Goal: Task Accomplishment & Management: Manage account settings

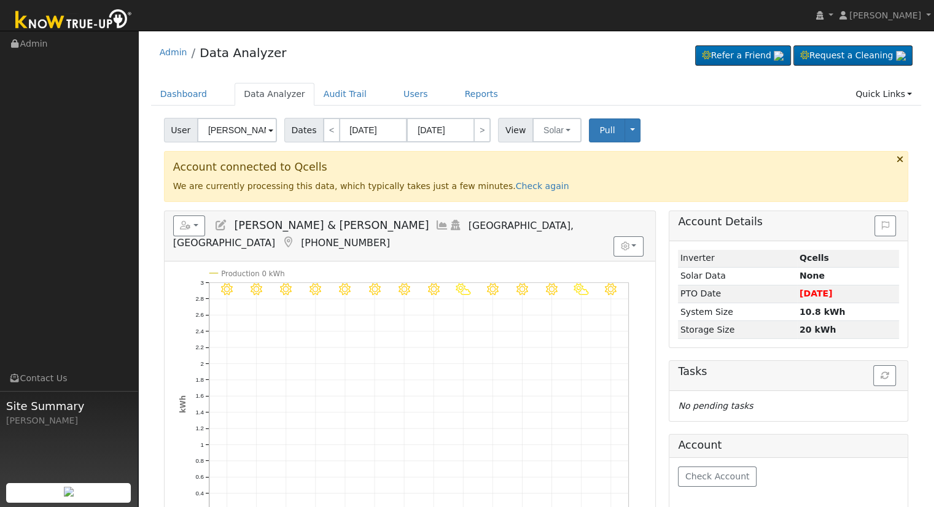
click at [246, 136] on input "Benjamin & Brooke Vargas Savala" at bounding box center [237, 130] width 80 height 25
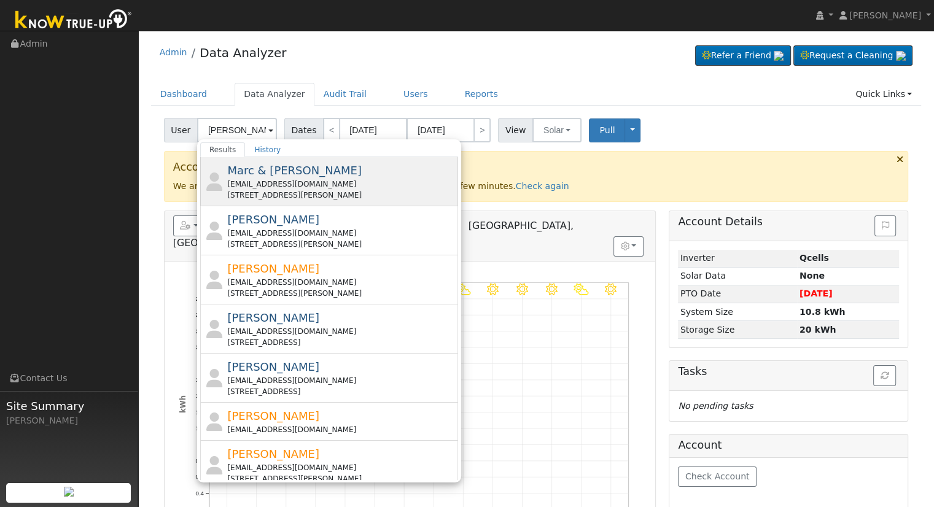
click at [283, 184] on div "mrazar@behavioralpharma.com" at bounding box center [341, 184] width 228 height 11
type input "Marc & Tania Azar"
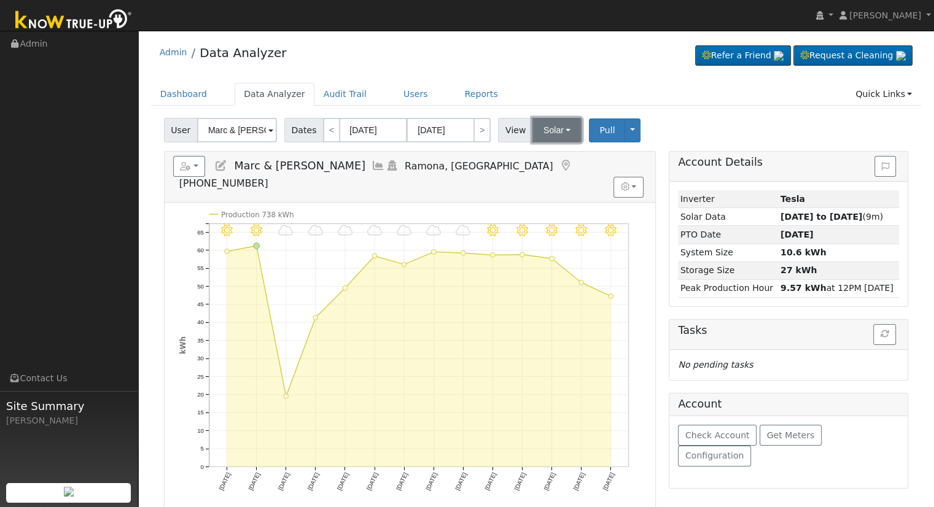
click at [544, 128] on button "Solar" at bounding box center [557, 130] width 49 height 25
click at [542, 159] on link "Utility" at bounding box center [572, 157] width 85 height 17
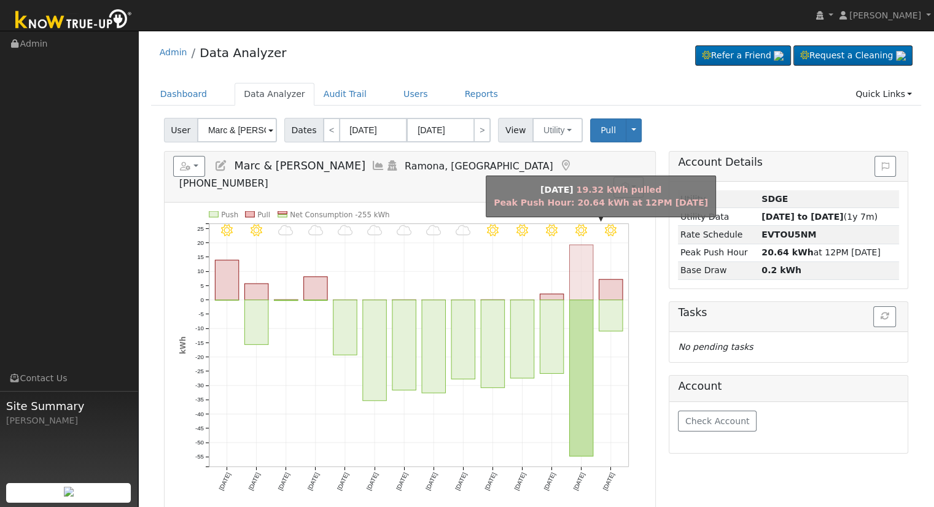
click at [583, 272] on rect "onclick=""" at bounding box center [580, 272] width 23 height 55
type input "10/06/2025"
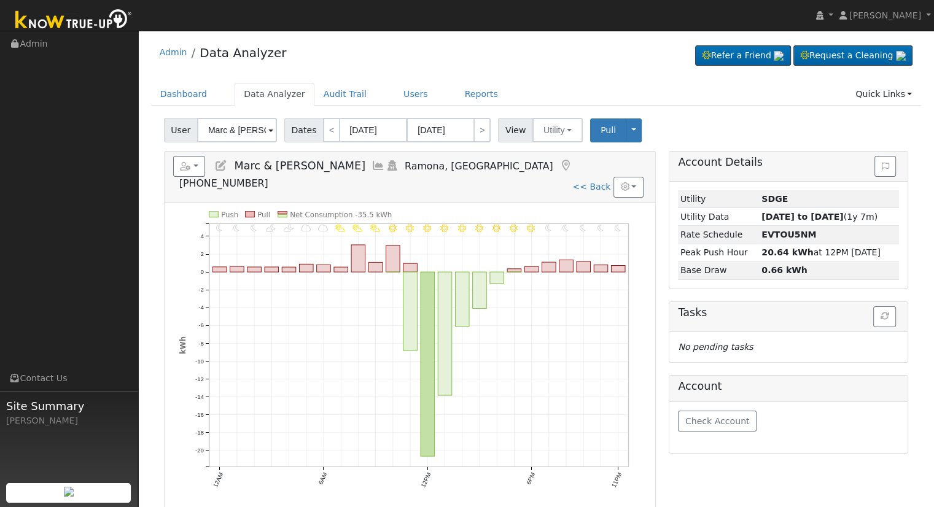
click at [595, 182] on link "<< Back" at bounding box center [591, 187] width 38 height 10
type input "09/24/2025"
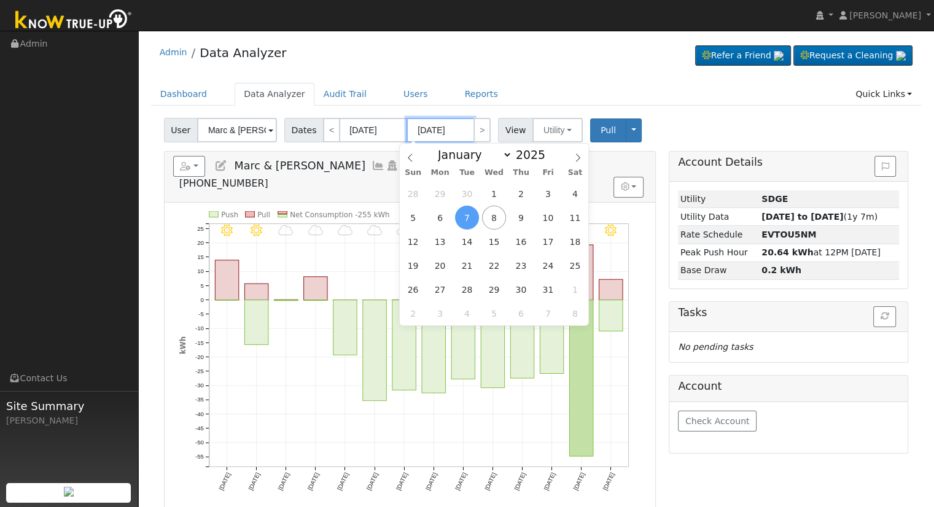
click at [425, 128] on input "10/07/2025" at bounding box center [441, 130] width 68 height 25
click at [550, 217] on span "10" at bounding box center [548, 218] width 24 height 24
type input "[DATE]"
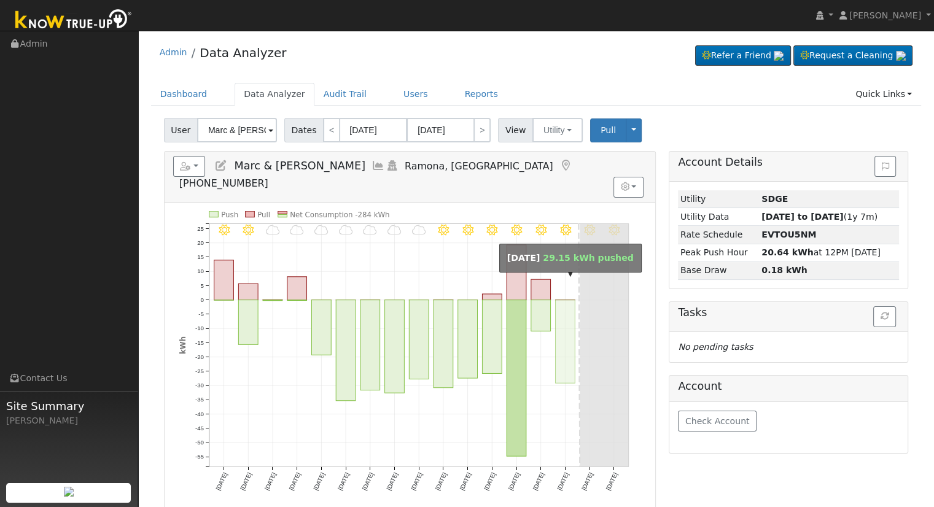
click at [563, 300] on rect "onclick=""" at bounding box center [565, 341] width 20 height 83
type input "10/08/2025"
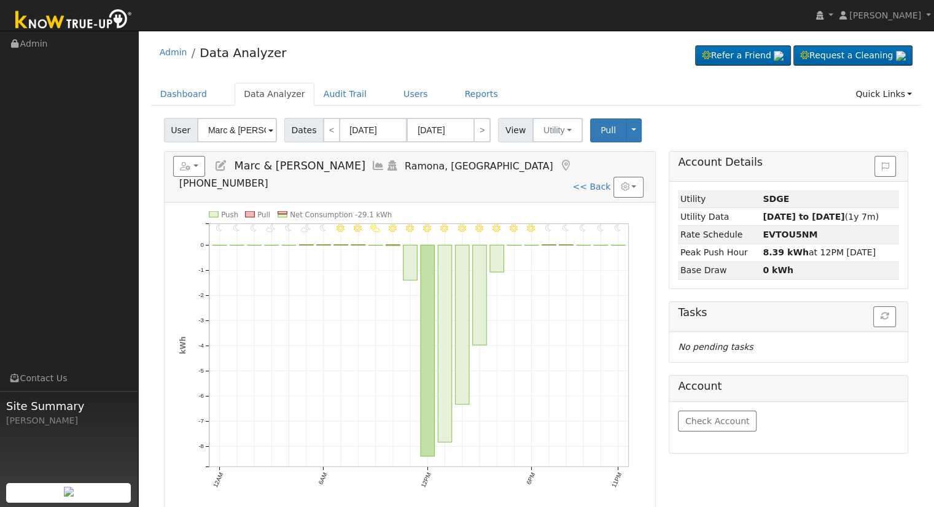
click at [595, 172] on h5 "Reports Scenario Health Check Energy Audit Account Timeline User Audit Trail In…" at bounding box center [410, 173] width 474 height 34
click at [593, 182] on link "<< Back" at bounding box center [591, 187] width 38 height 10
type input "09/24/2025"
type input "[DATE]"
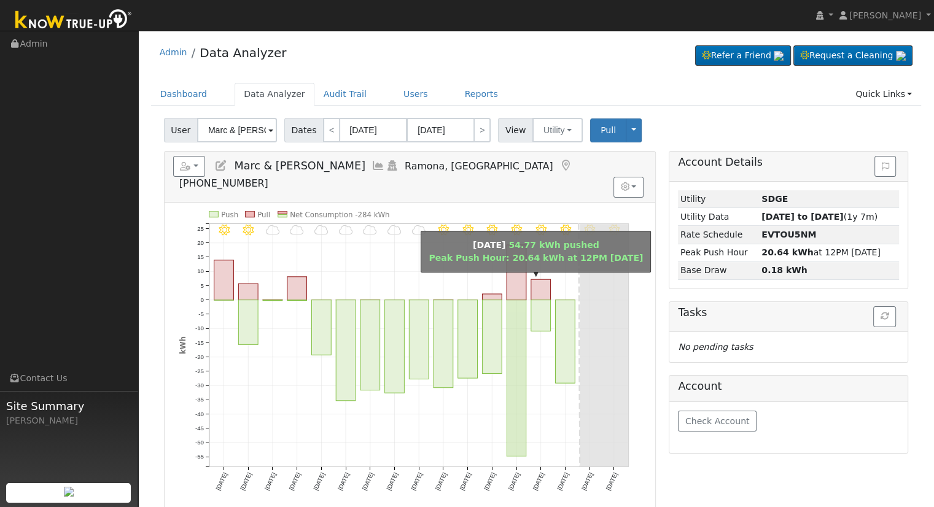
click at [520, 300] on rect "onclick=""" at bounding box center [517, 378] width 20 height 157
type input "10/06/2025"
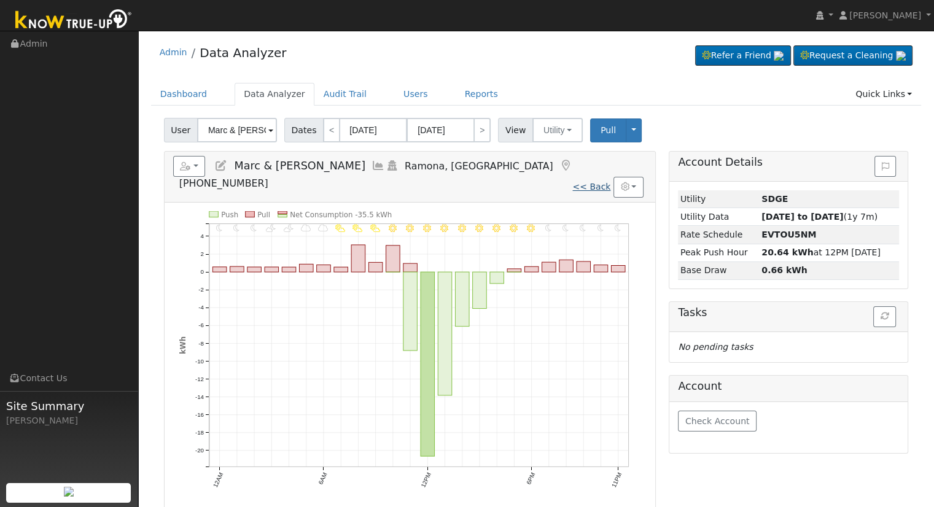
click at [582, 182] on link "<< Back" at bounding box center [591, 187] width 38 height 10
type input "09/24/2025"
type input "[DATE]"
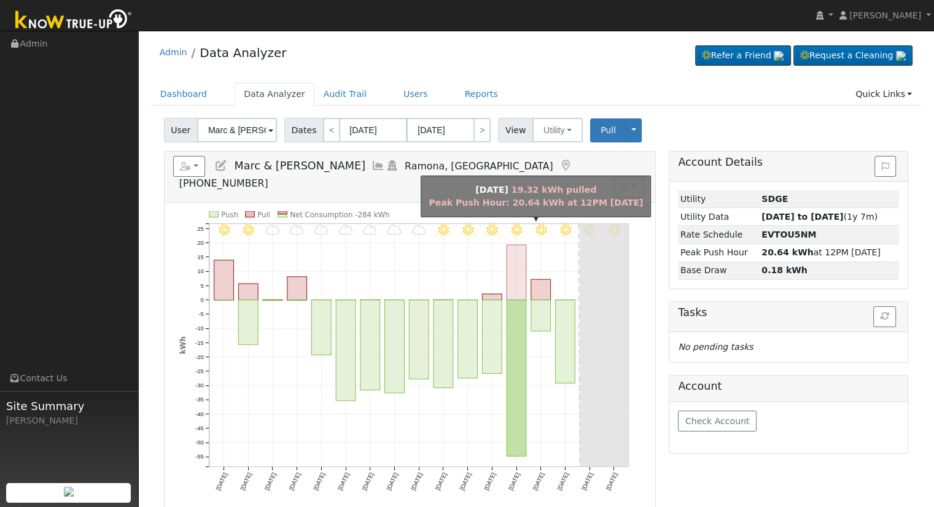
click at [518, 256] on rect "onclick=""" at bounding box center [517, 272] width 20 height 55
type input "10/06/2025"
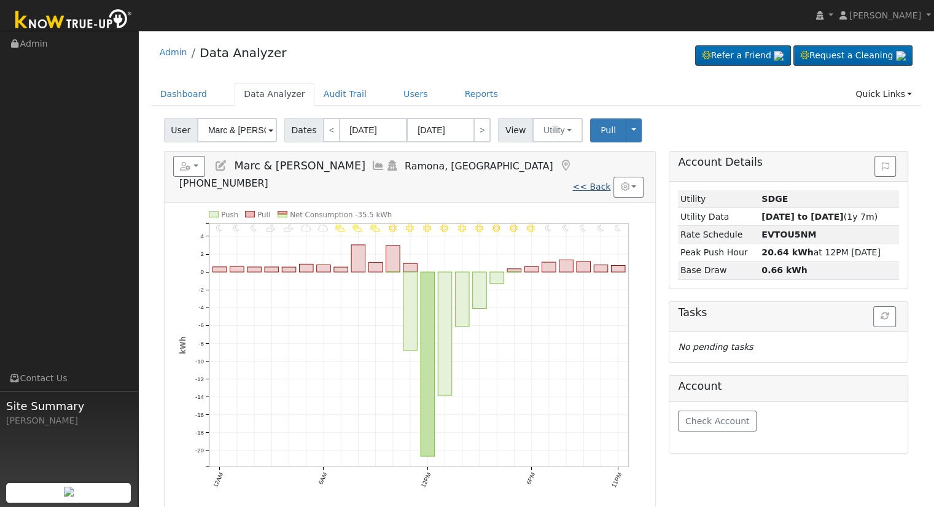
click at [588, 182] on link "<< Back" at bounding box center [591, 187] width 38 height 10
type input "09/24/2025"
type input "[DATE]"
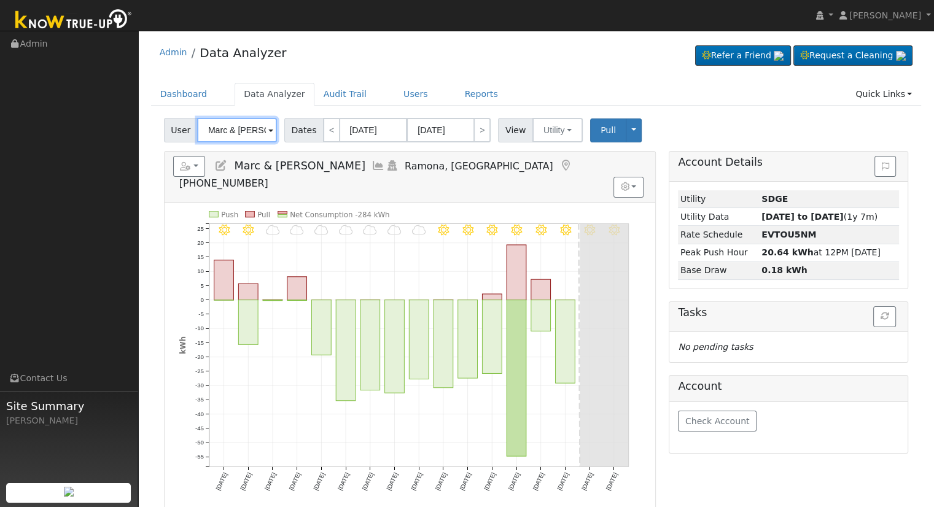
click at [246, 128] on input "Marc & Tania Azar" at bounding box center [237, 130] width 80 height 25
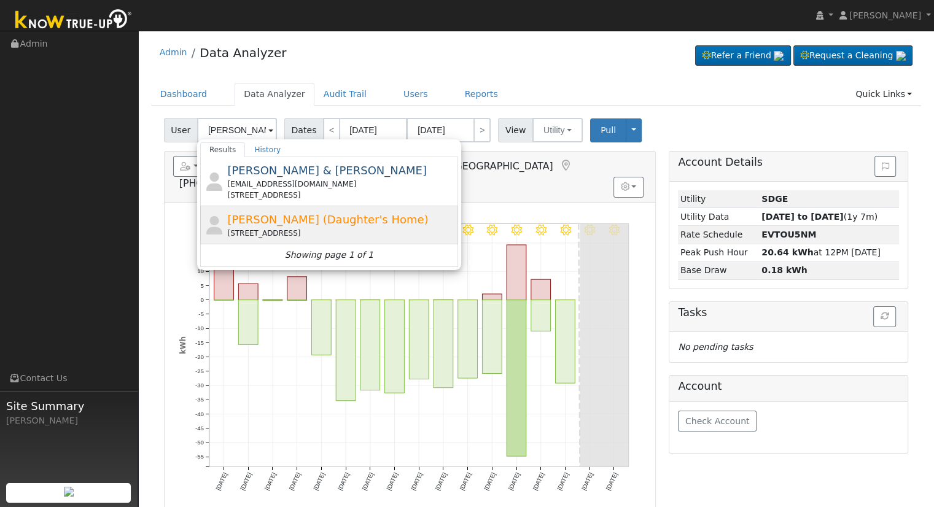
click at [287, 234] on div "5388 N El Sol Ave, Fresno, CA 93722" at bounding box center [341, 233] width 228 height 11
type input "Diane Sauceda (Daughter's Home)"
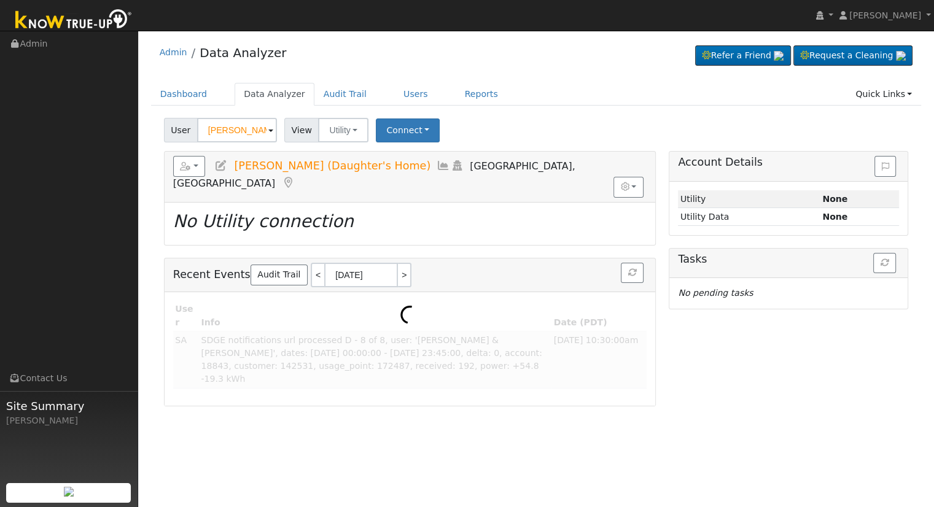
click at [221, 164] on icon at bounding box center [221, 165] width 14 height 11
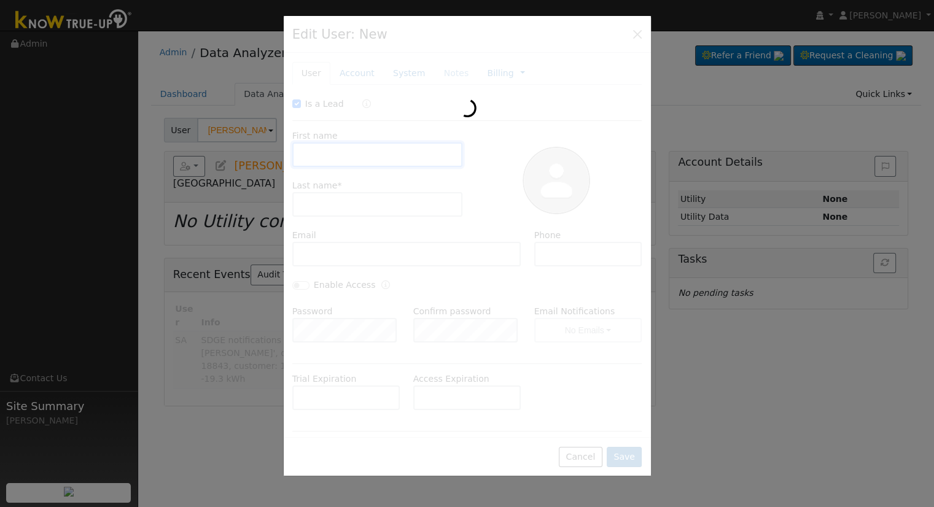
checkbox input "true"
type input "Diane"
type input "Sauceda (Daughter's Home)"
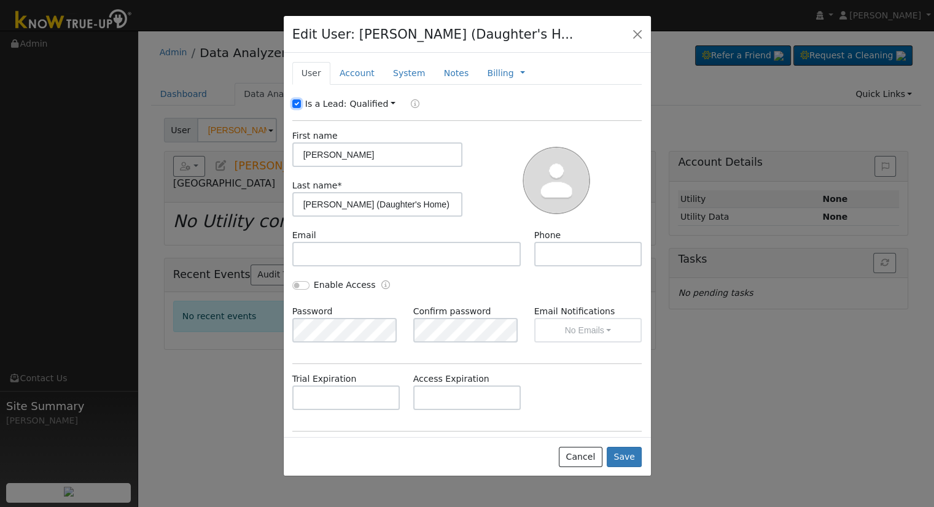
click at [293, 103] on input "Is a Lead:" at bounding box center [296, 104] width 9 height 9
checkbox input "false"
click at [376, 257] on input "text" at bounding box center [406, 254] width 229 height 25
click at [331, 256] on input "text" at bounding box center [406, 254] width 229 height 25
click at [327, 251] on input "text" at bounding box center [406, 254] width 229 height 25
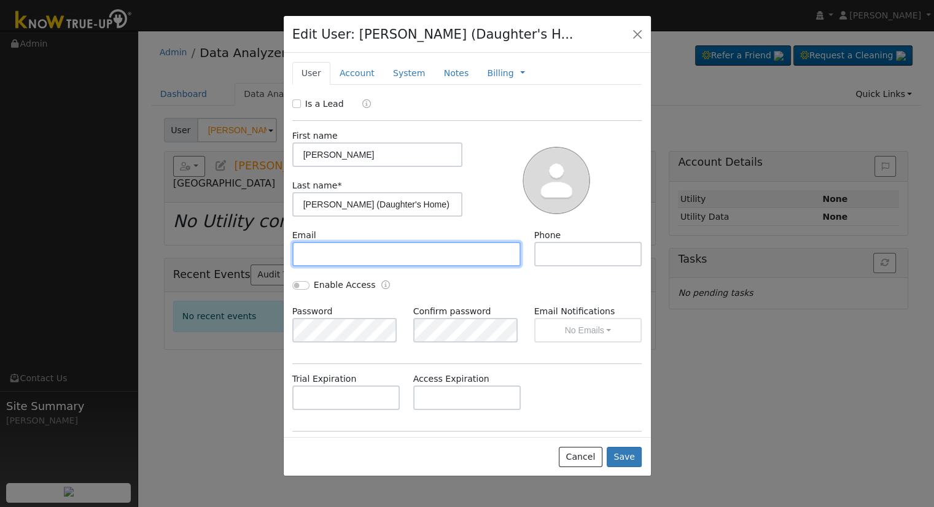
paste input "dianesauceda1@att.net"
type input "dianesauceda1@att.net"
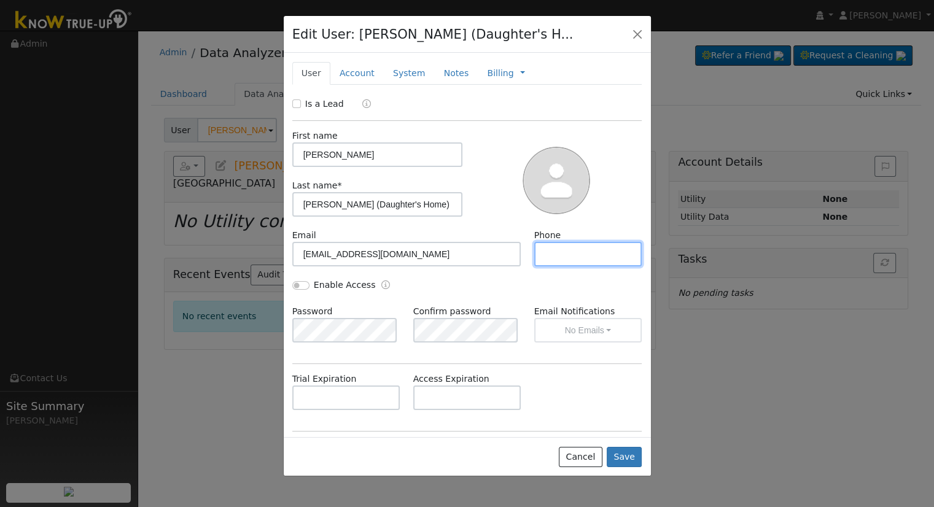
click at [562, 254] on input "text" at bounding box center [588, 254] width 108 height 25
click at [609, 254] on input "text" at bounding box center [588, 254] width 108 height 25
paste input "[PHONE_NUMBER]"
type input "[PHONE_NUMBER]"
click at [295, 281] on input "Enable Access" at bounding box center [300, 285] width 17 height 9
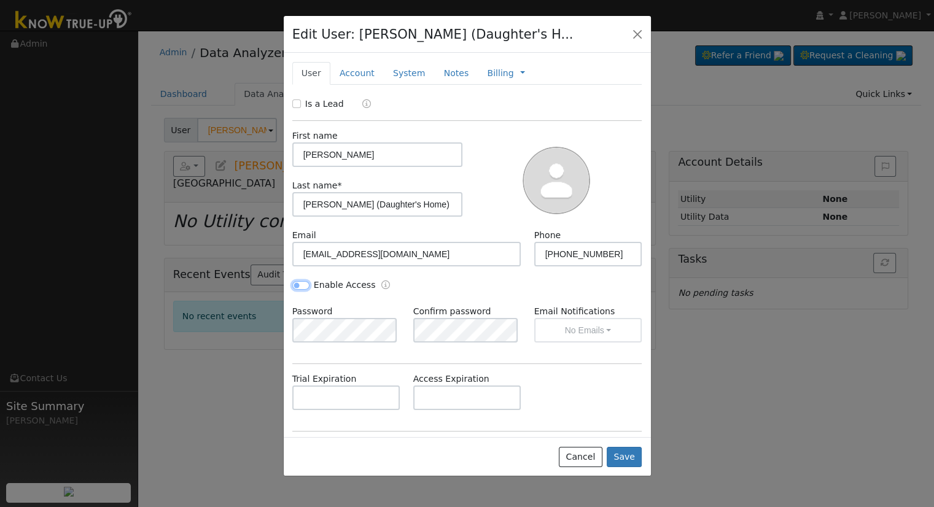
checkbox input "true"
click at [603, 325] on button "No Emails" at bounding box center [588, 330] width 108 height 25
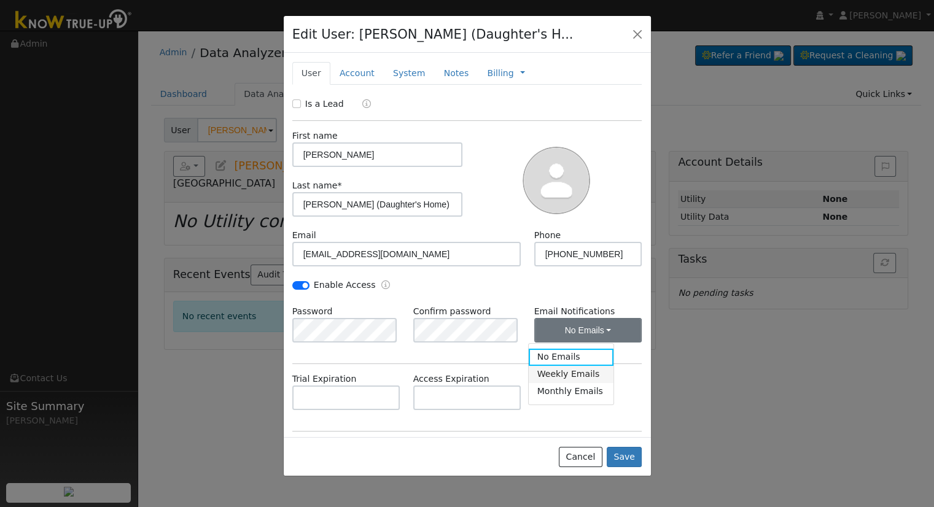
click at [581, 372] on link "Weekly Emails" at bounding box center [571, 374] width 85 height 17
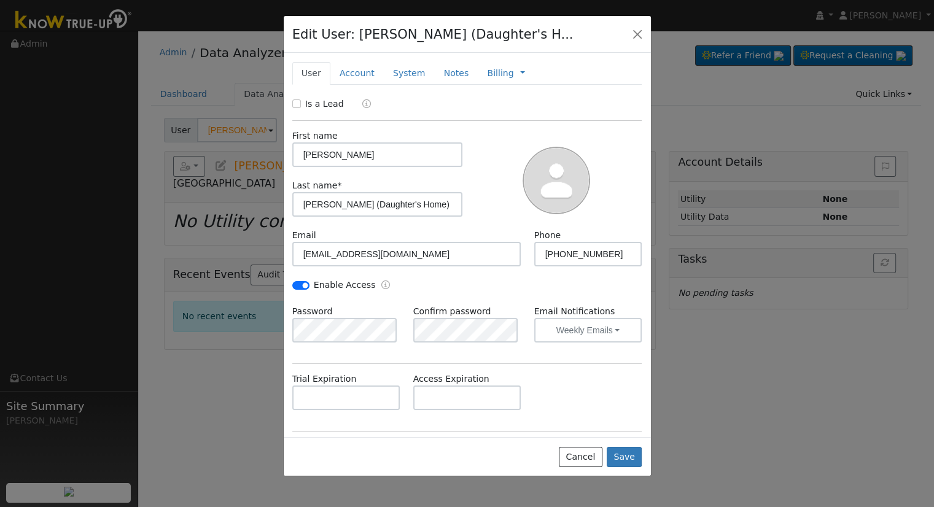
click at [536, 375] on div "Trial Expiration Access Expiration" at bounding box center [467, 398] width 363 height 50
click at [474, 397] on input "text" at bounding box center [467, 398] width 108 height 25
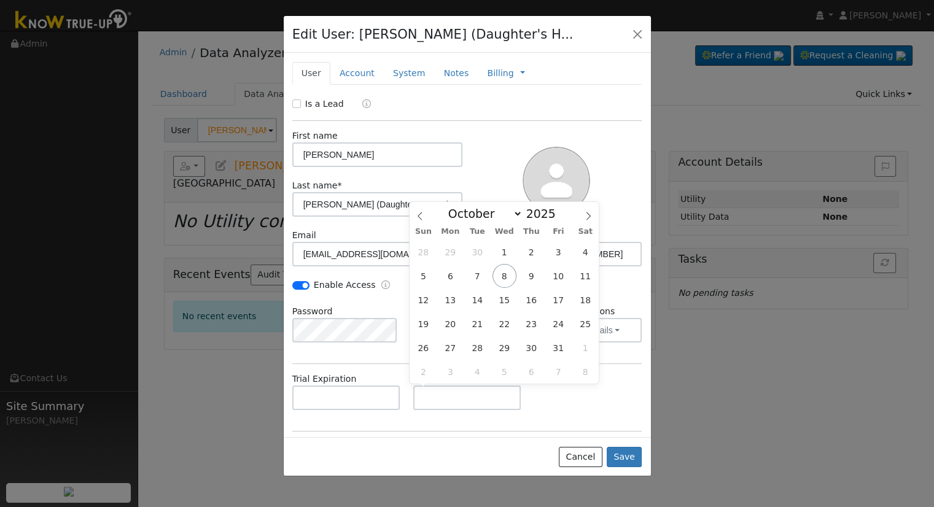
click at [583, 400] on div "Trial Expiration Access Expiration" at bounding box center [467, 398] width 363 height 50
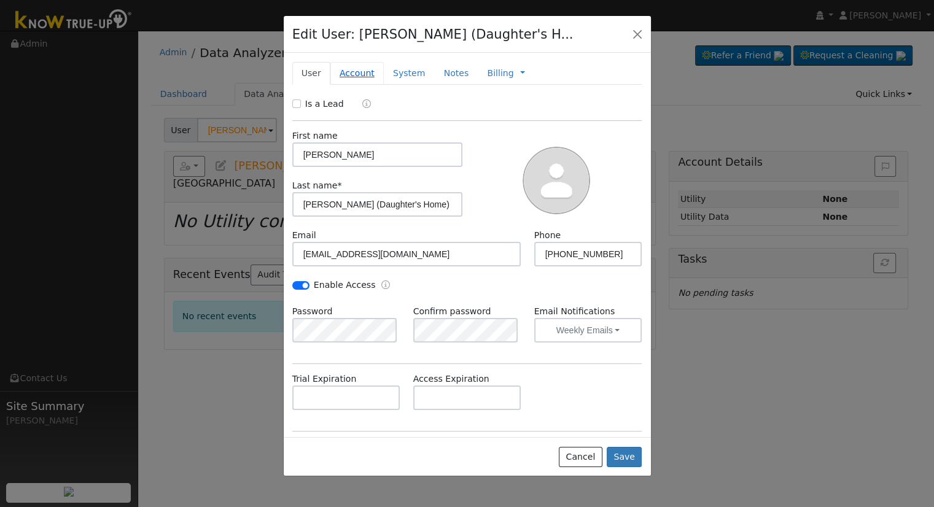
click at [359, 73] on link "Account" at bounding box center [356, 73] width 53 height 23
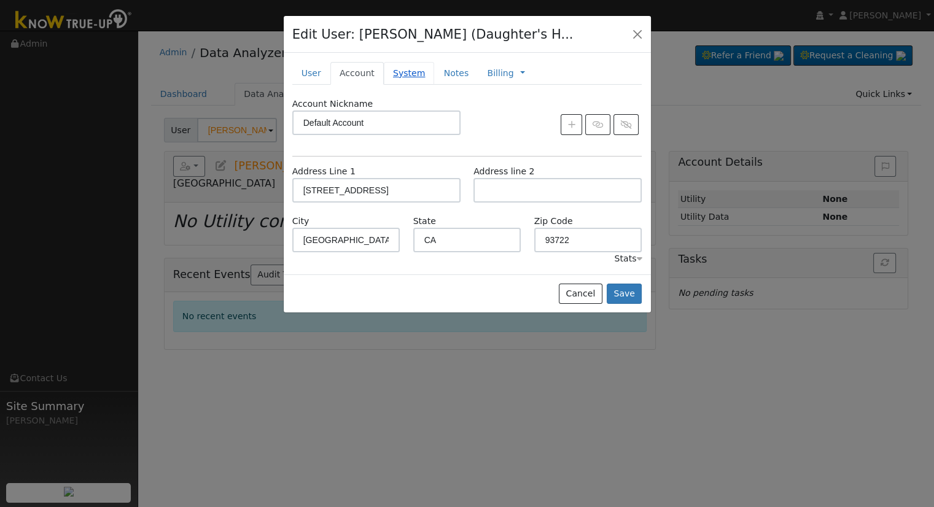
click at [386, 79] on link "System" at bounding box center [409, 73] width 51 height 23
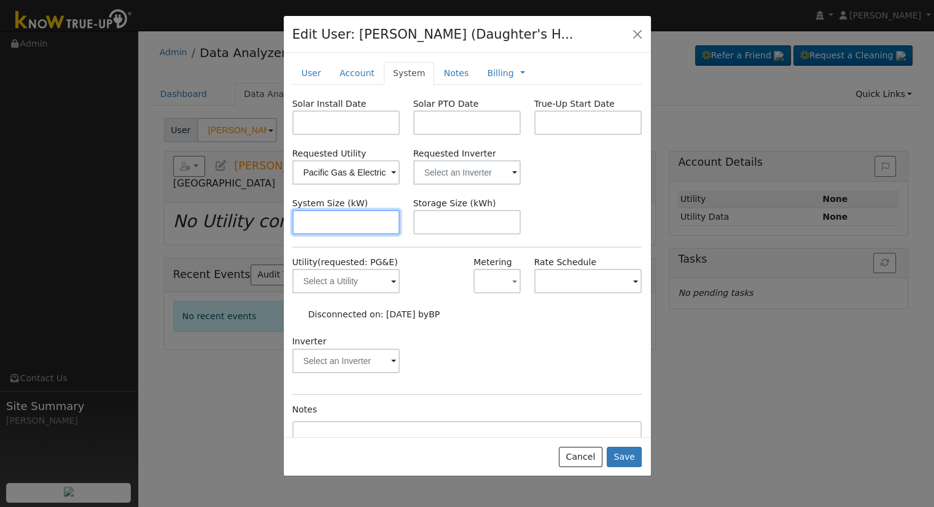
click at [343, 220] on input "text" at bounding box center [346, 222] width 108 height 25
paste input "12.900"
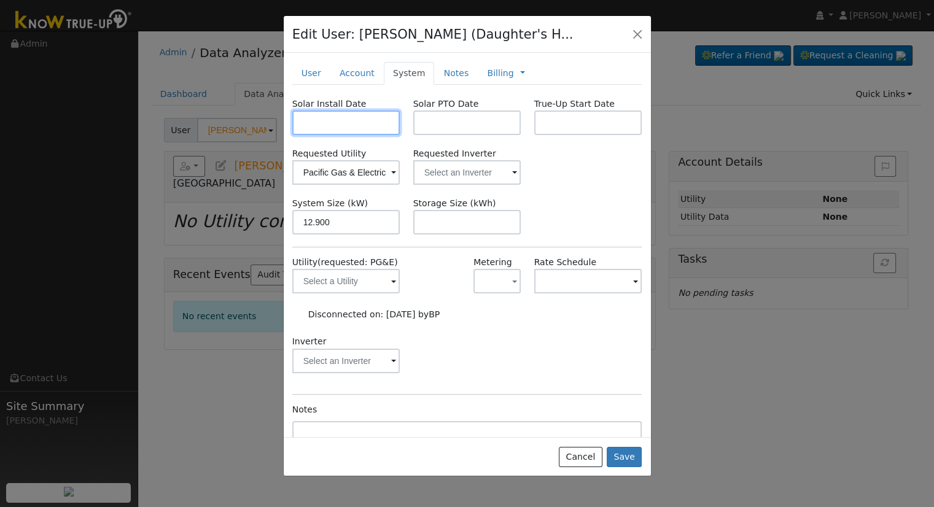
type input "12.9"
click at [344, 114] on input "text" at bounding box center [346, 123] width 108 height 25
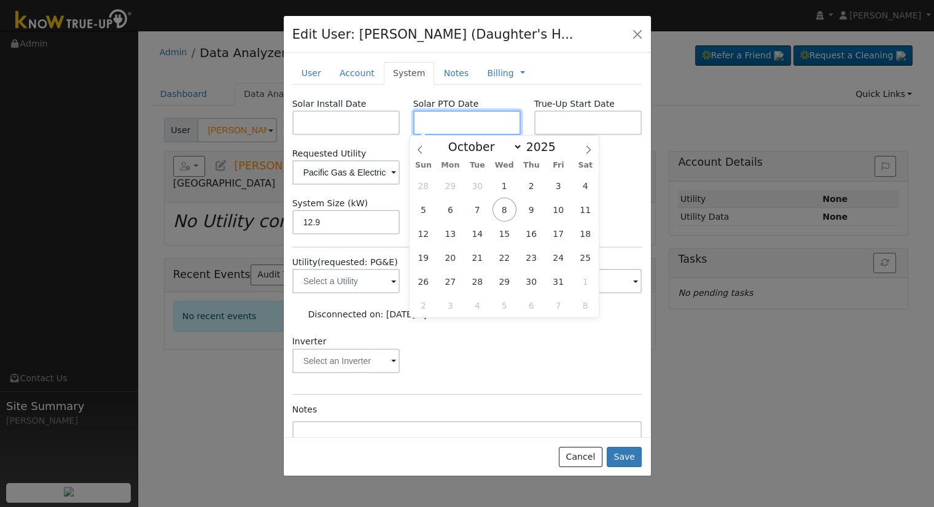
click at [447, 122] on input "text" at bounding box center [467, 123] width 108 height 25
paste input "10/9/2025"
type input "[DATE]"
drag, startPoint x: 369, startPoint y: 121, endPoint x: 383, endPoint y: 128, distance: 16.2
click at [369, 122] on input "text" at bounding box center [346, 123] width 108 height 25
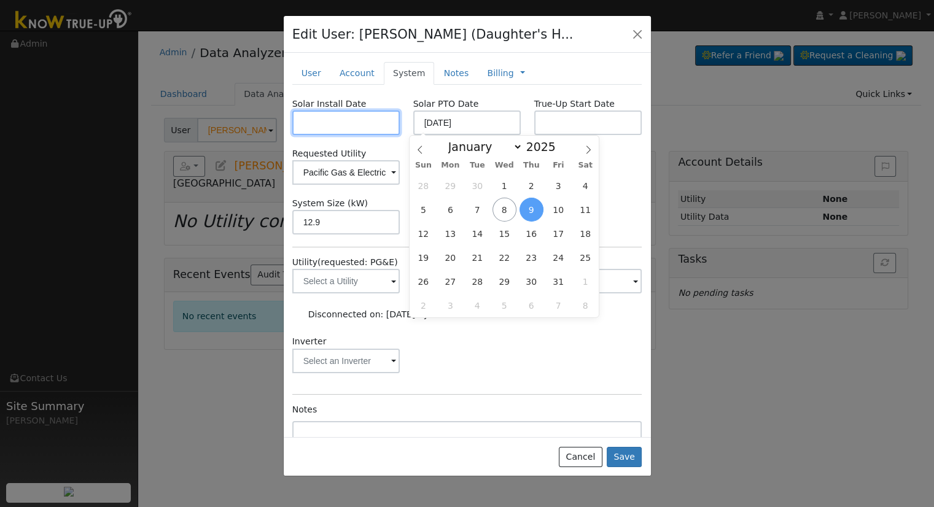
paste input "9/10/2025"
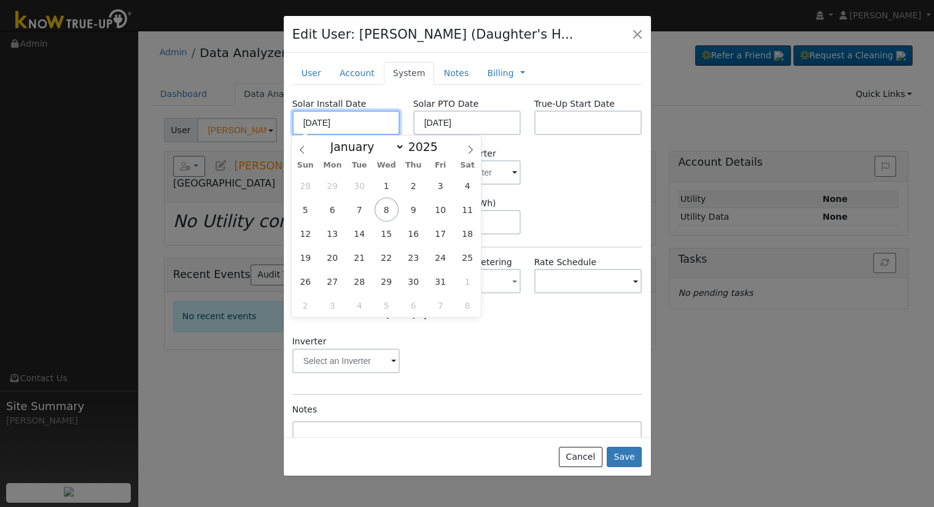
type input "09/10/2025"
click at [544, 320] on div "Disconnected on: 09/30/25 by BP" at bounding box center [471, 314] width 353 height 17
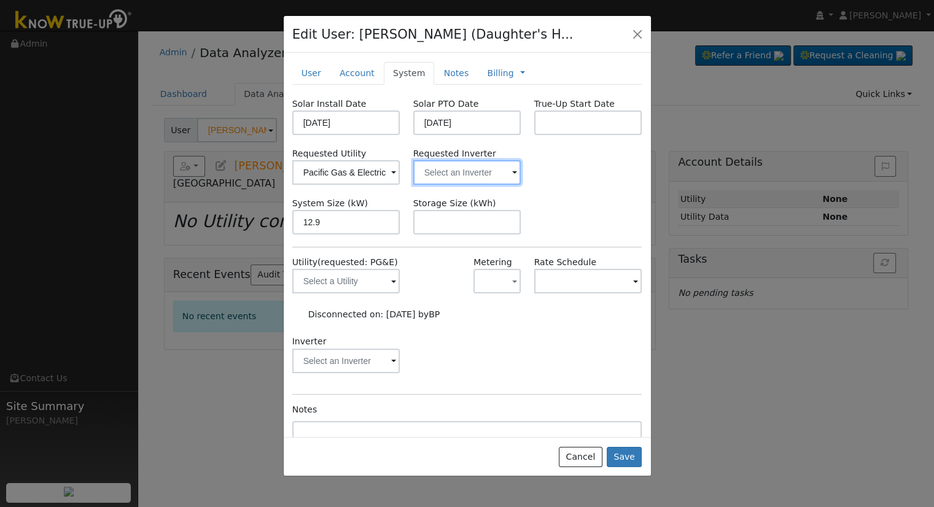
click at [447, 173] on input "text" at bounding box center [467, 172] width 108 height 25
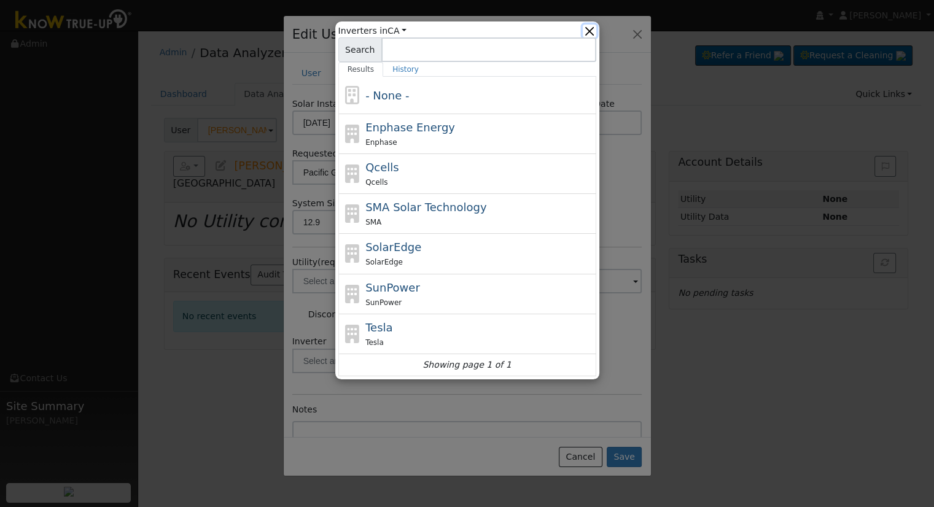
click at [588, 30] on button "button" at bounding box center [589, 31] width 13 height 13
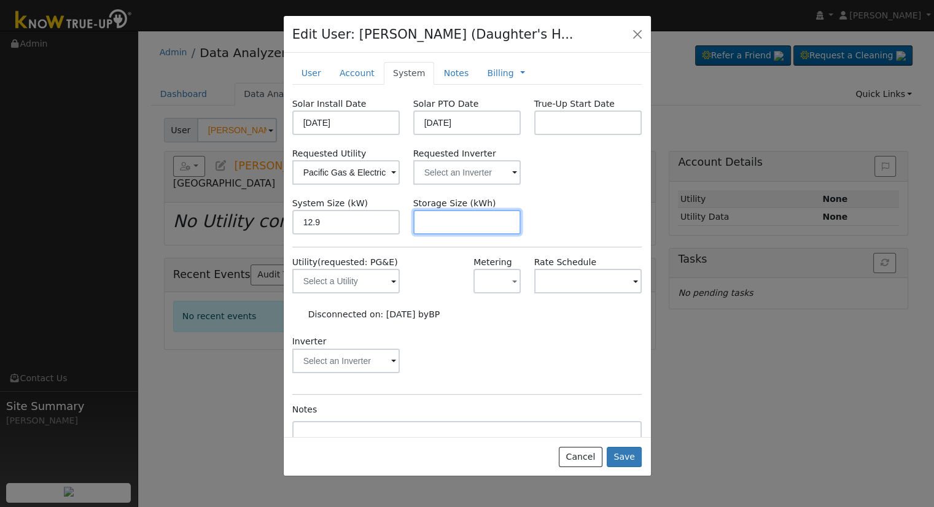
click at [452, 228] on input "text" at bounding box center [467, 222] width 108 height 25
click at [477, 222] on input "text" at bounding box center [467, 222] width 108 height 25
paste input "24.00"
type input "24"
click at [453, 72] on link "Notes" at bounding box center [456, 73] width 44 height 23
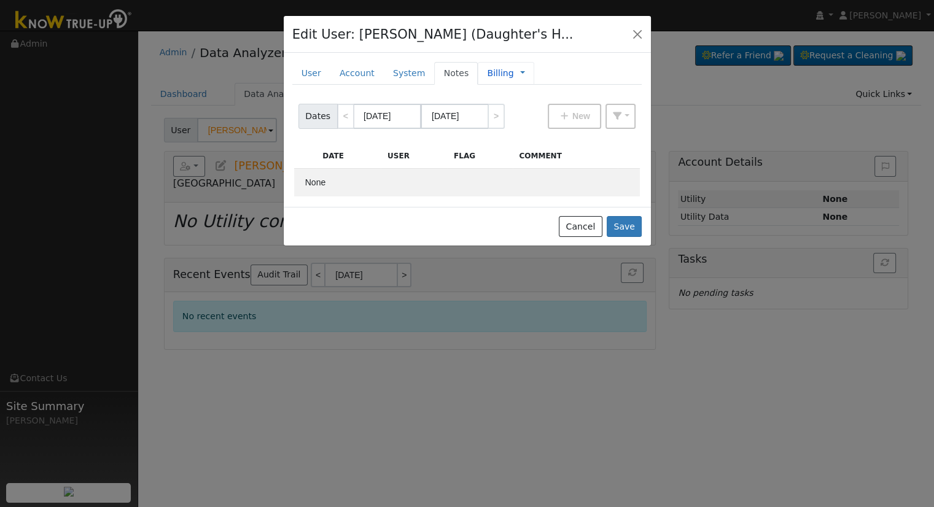
click at [487, 74] on link "Billing" at bounding box center [500, 73] width 26 height 13
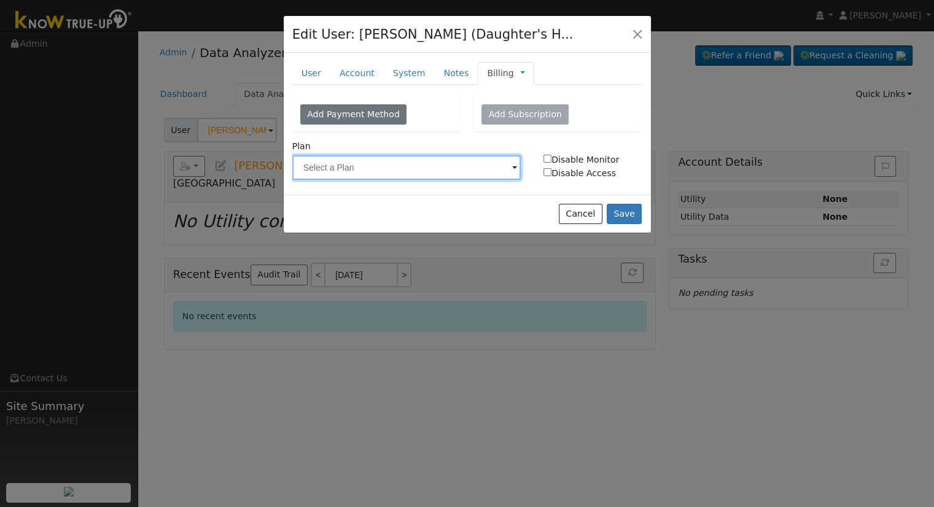
click at [395, 168] on input "text" at bounding box center [406, 167] width 229 height 25
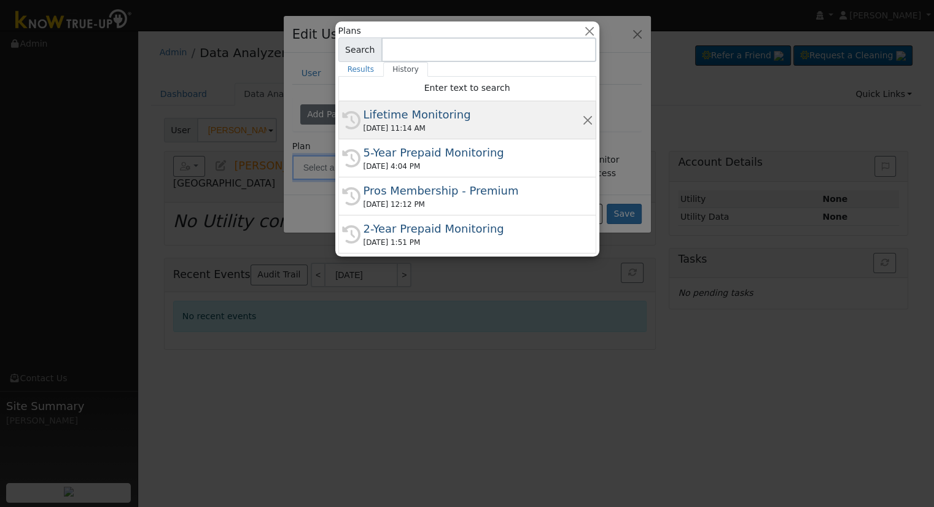
click at [425, 104] on div "History Lifetime Monitoring 10/10/2025 11:14 AM" at bounding box center [467, 120] width 258 height 38
type input "Lifetime Monitoring"
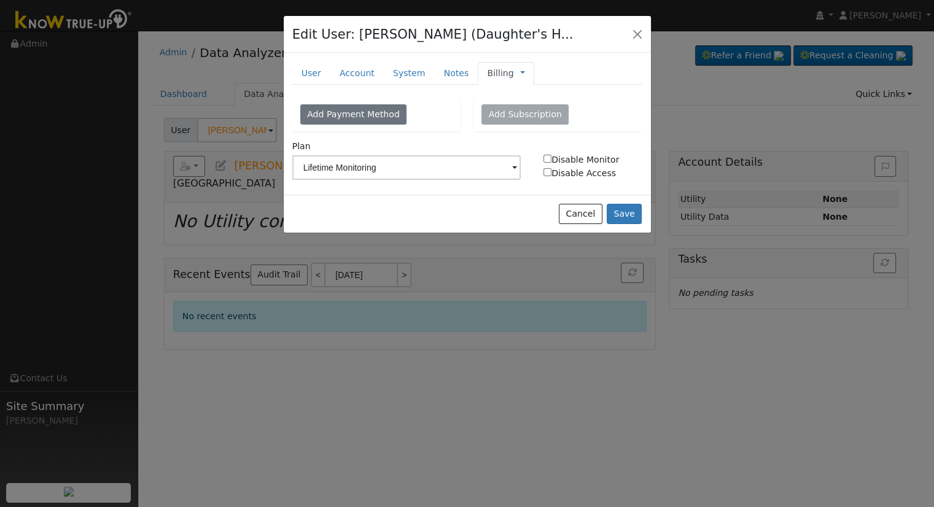
click at [487, 74] on link "Billing" at bounding box center [500, 73] width 26 height 13
click at [532, 96] on link "Management" at bounding box center [563, 95] width 85 height 17
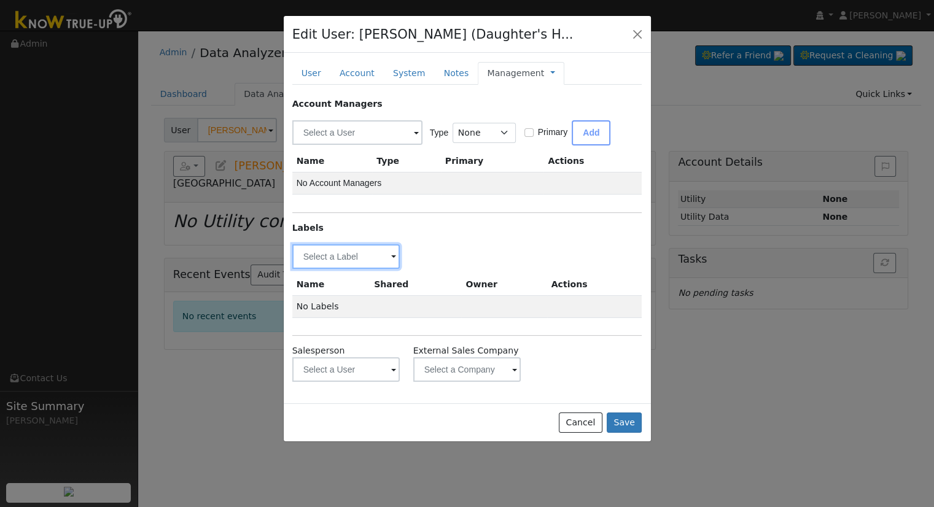
click at [377, 254] on input "text" at bounding box center [346, 256] width 108 height 25
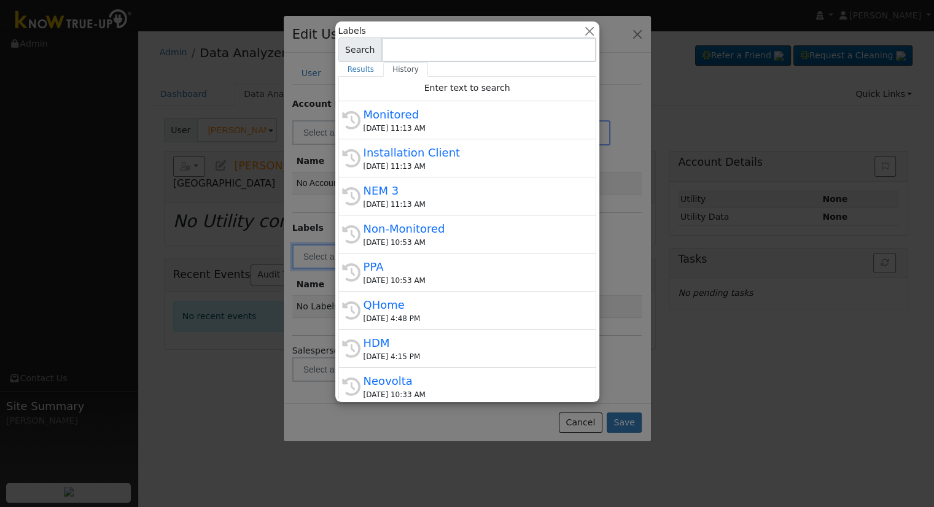
drag, startPoint x: 405, startPoint y: 185, endPoint x: 413, endPoint y: 182, distance: 8.6
click at [405, 185] on div "NEM 3" at bounding box center [473, 190] width 219 height 17
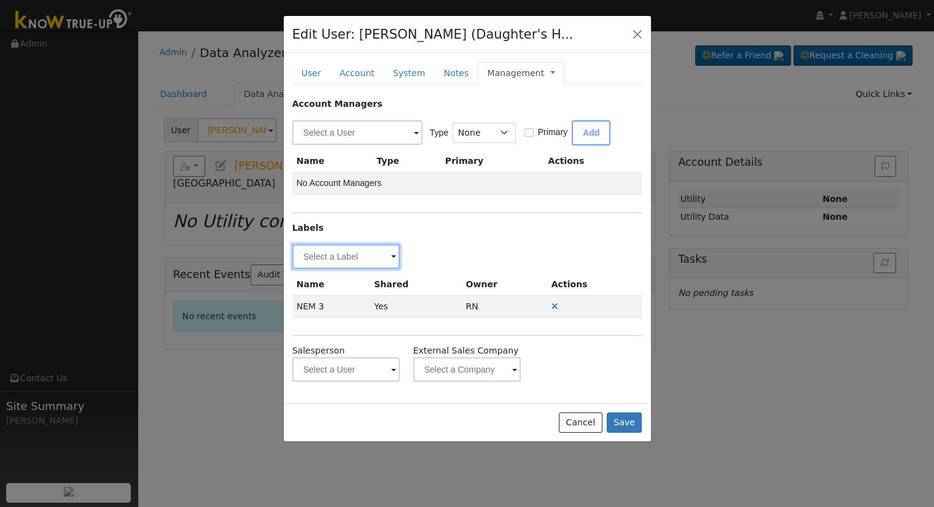
click at [353, 257] on input "text" at bounding box center [346, 256] width 108 height 25
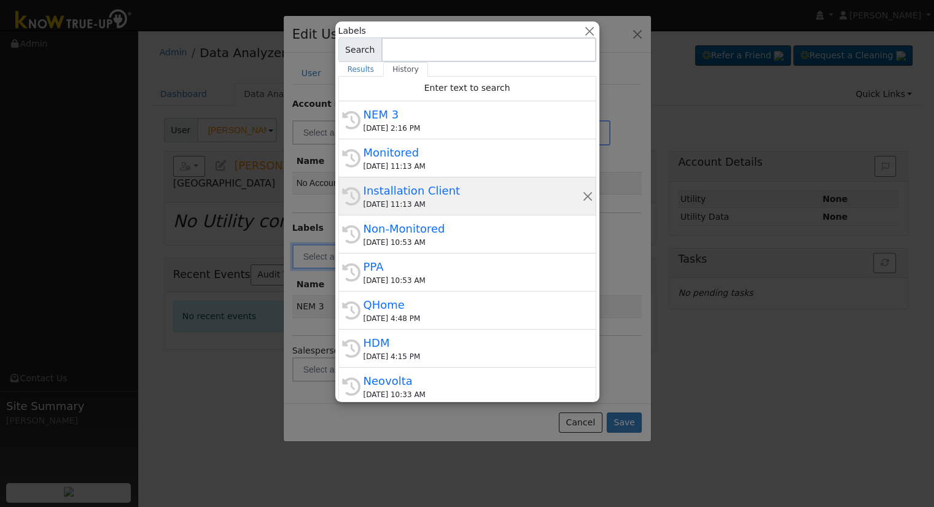
click at [432, 205] on div "10/10/2025 11:13 AM" at bounding box center [473, 204] width 219 height 11
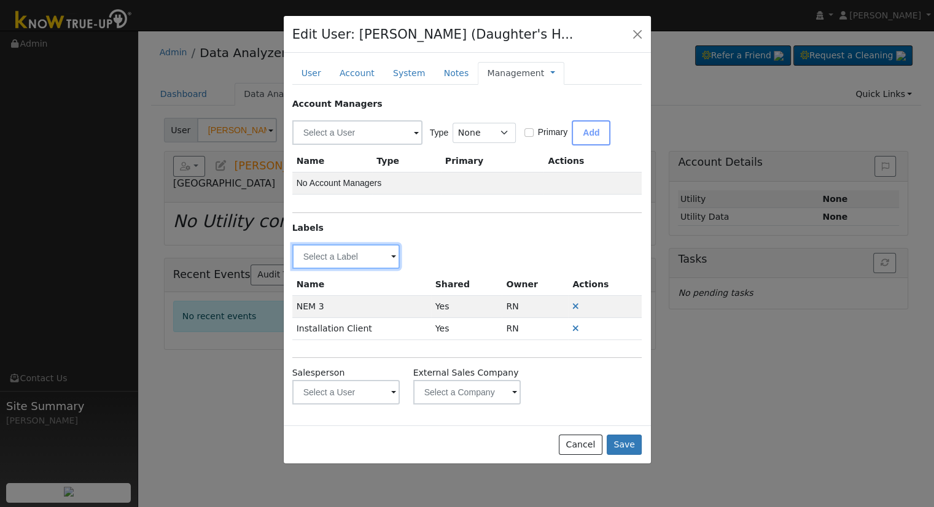
click at [357, 251] on input "text" at bounding box center [346, 256] width 108 height 25
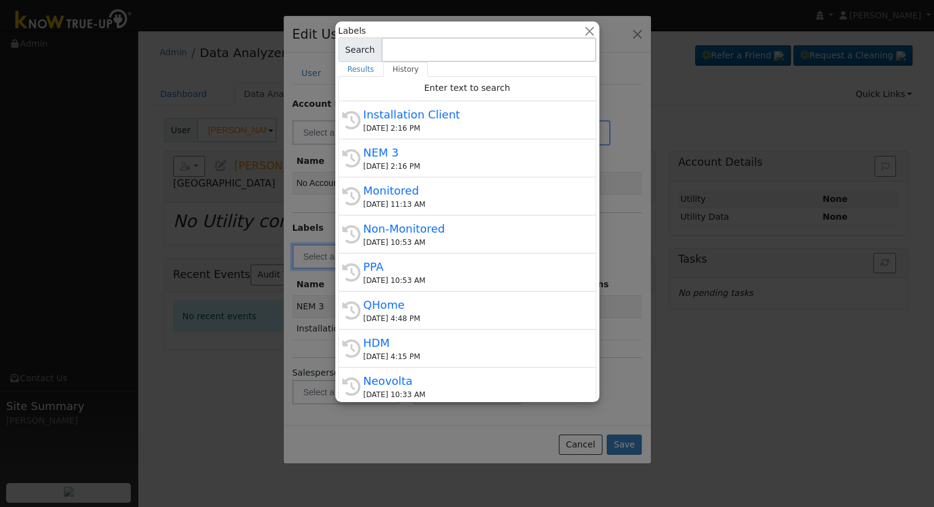
click at [410, 344] on div "HDM" at bounding box center [473, 343] width 219 height 17
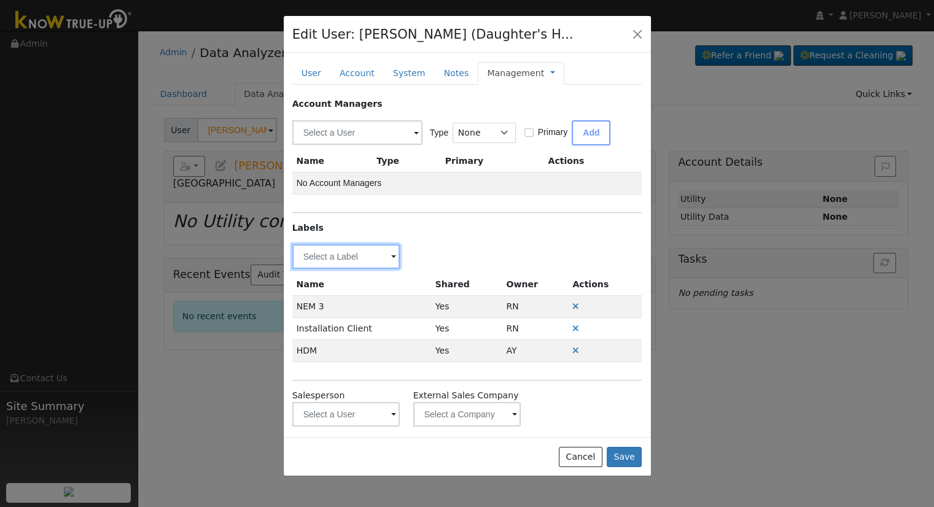
click at [351, 246] on input "text" at bounding box center [346, 256] width 108 height 25
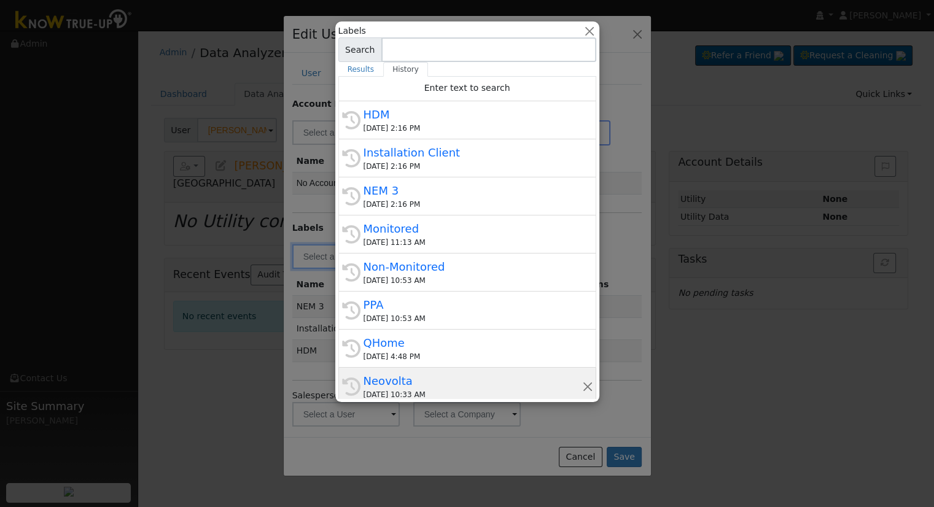
click at [384, 381] on div "Neovolta" at bounding box center [473, 381] width 219 height 17
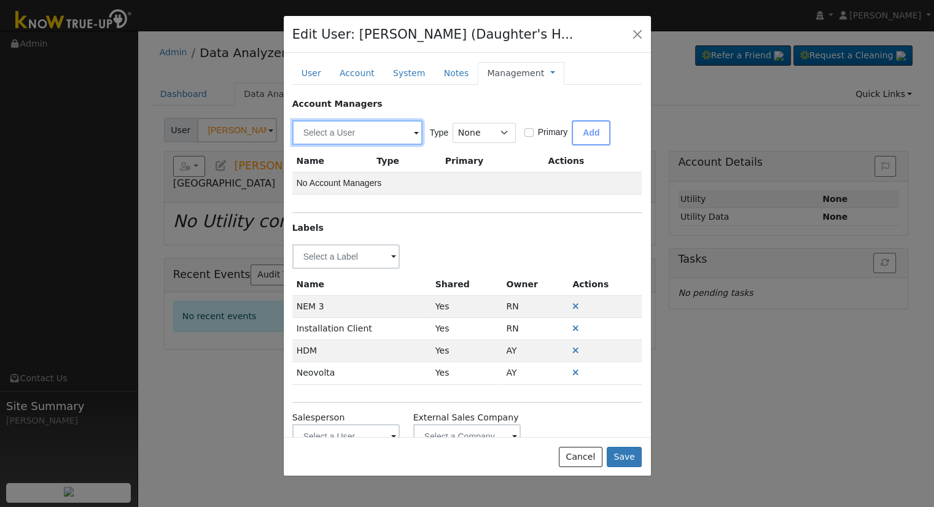
click at [337, 138] on input "text" at bounding box center [357, 132] width 130 height 25
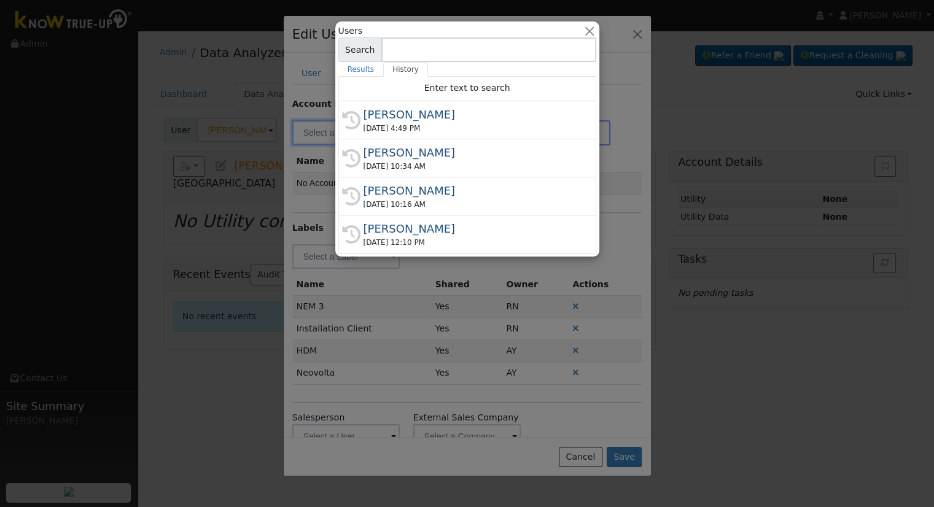
click at [440, 42] on input at bounding box center [488, 49] width 215 height 25
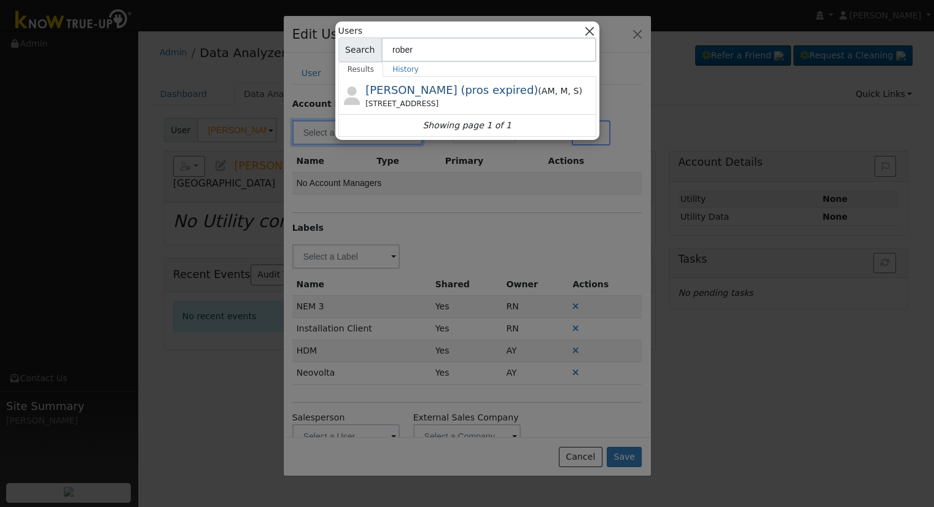
type input "rober"
click at [590, 30] on button "button" at bounding box center [589, 31] width 13 height 13
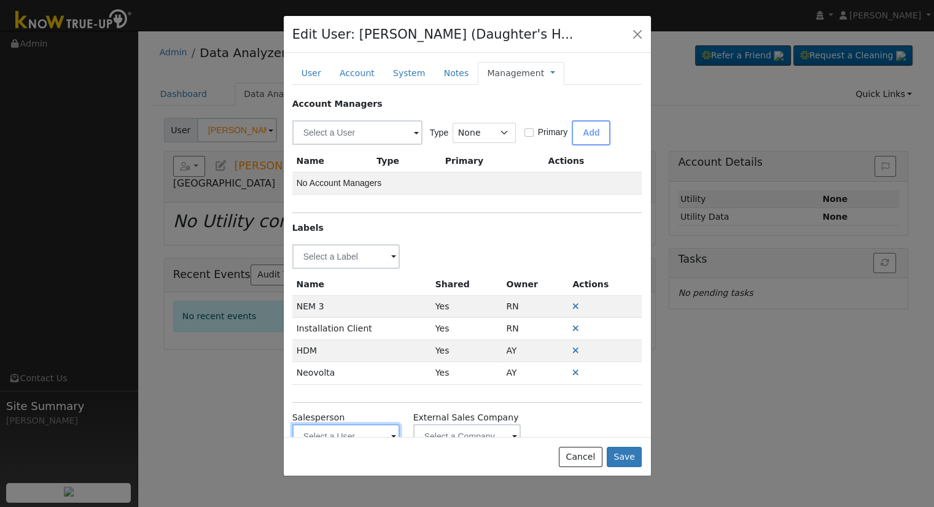
click at [354, 431] on input "text" at bounding box center [346, 436] width 108 height 25
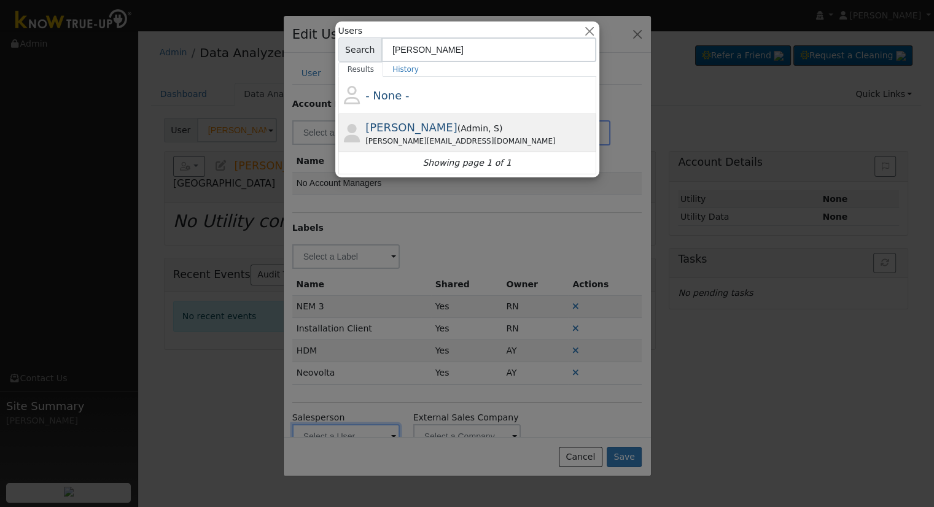
type input "robert sto"
click at [416, 140] on div "roberts@solarnegotiators.com" at bounding box center [479, 141] width 228 height 11
type input "Robert Stoeckle"
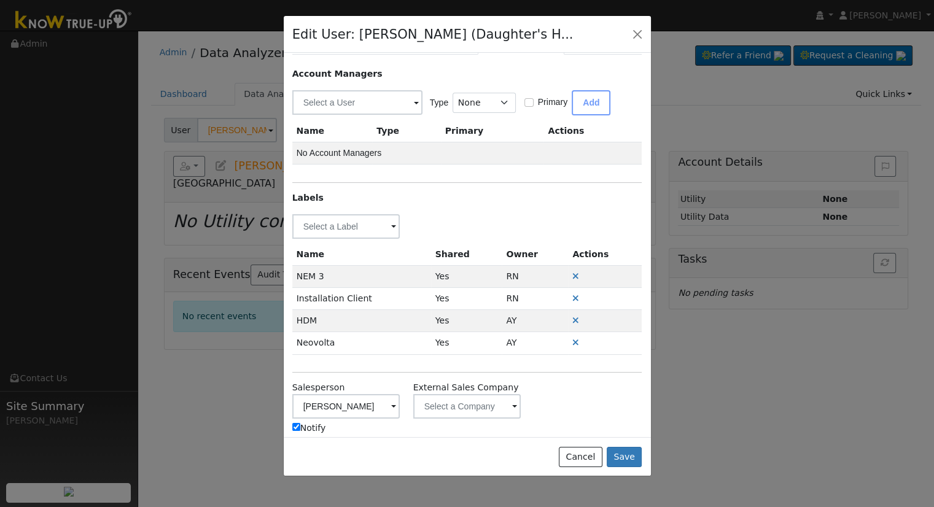
scroll to position [47, 0]
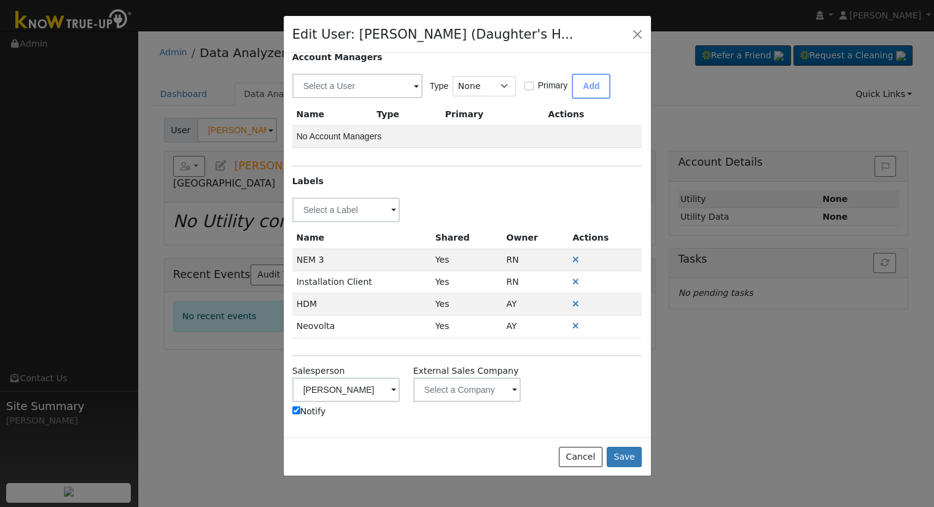
click at [318, 414] on label "Notify" at bounding box center [309, 411] width 34 height 13
click at [300, 414] on input "Notify" at bounding box center [296, 411] width 8 height 8
checkbox input "false"
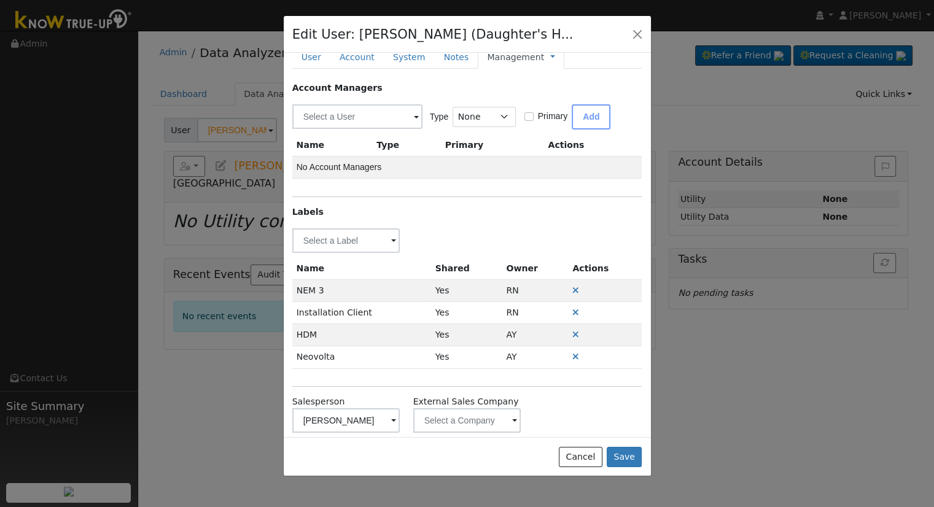
scroll to position [0, 0]
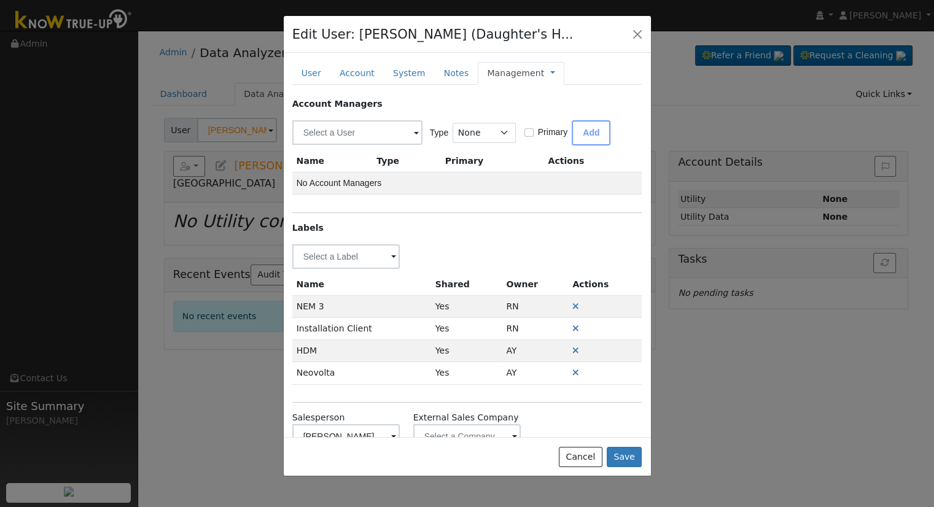
click at [514, 74] on link "Management" at bounding box center [515, 73] width 57 height 13
click at [551, 106] on link "Billing" at bounding box center [593, 112] width 85 height 17
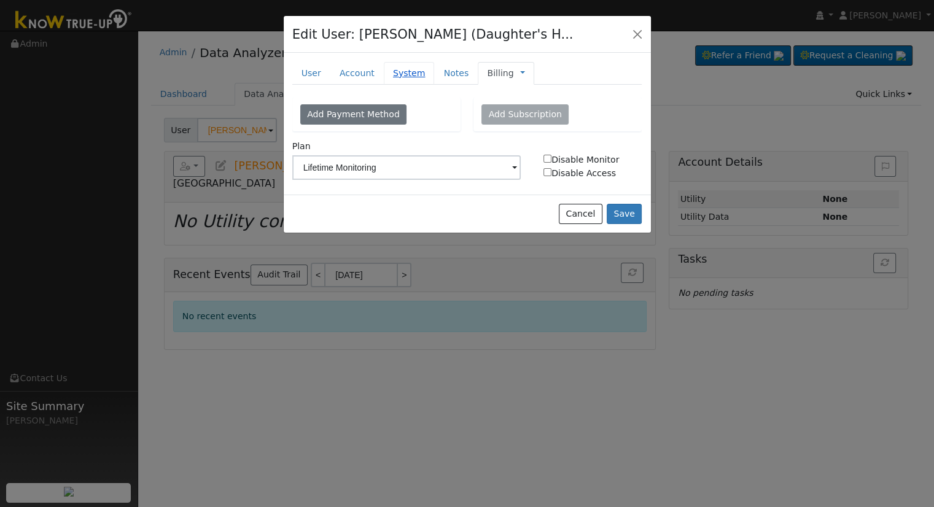
click at [384, 72] on link "System" at bounding box center [409, 73] width 51 height 23
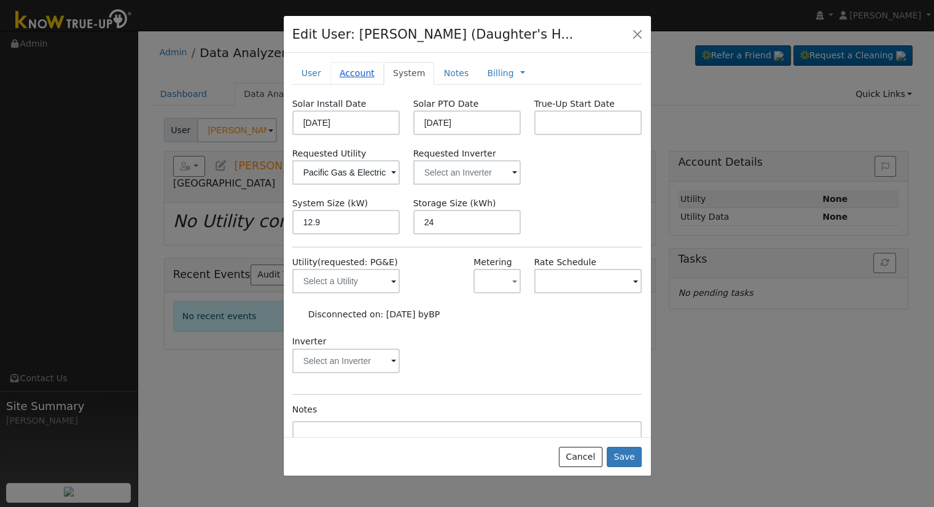
click at [357, 68] on link "Account" at bounding box center [356, 73] width 53 height 23
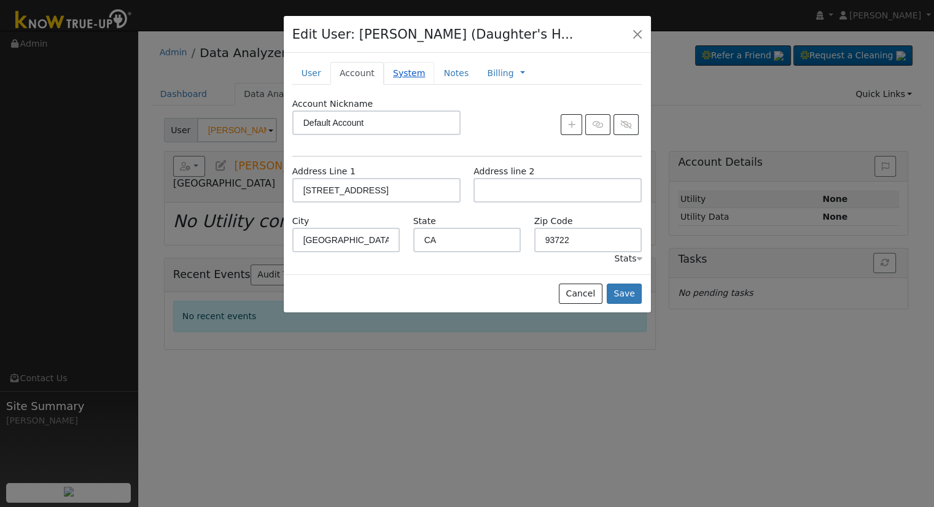
click at [396, 72] on link "System" at bounding box center [409, 73] width 51 height 23
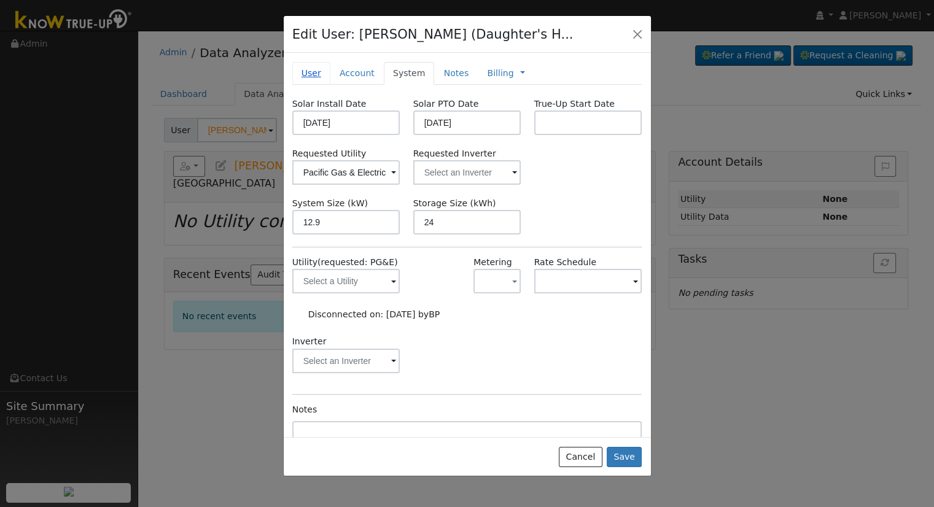
drag, startPoint x: 305, startPoint y: 62, endPoint x: 321, endPoint y: 76, distance: 21.3
click at [305, 62] on link "User" at bounding box center [311, 73] width 38 height 23
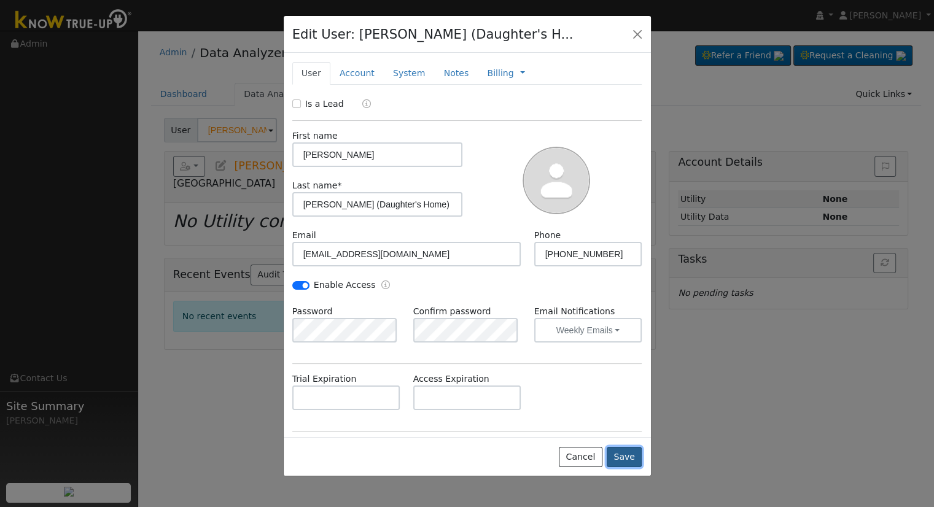
click at [625, 459] on button "Save" at bounding box center [625, 457] width 36 height 21
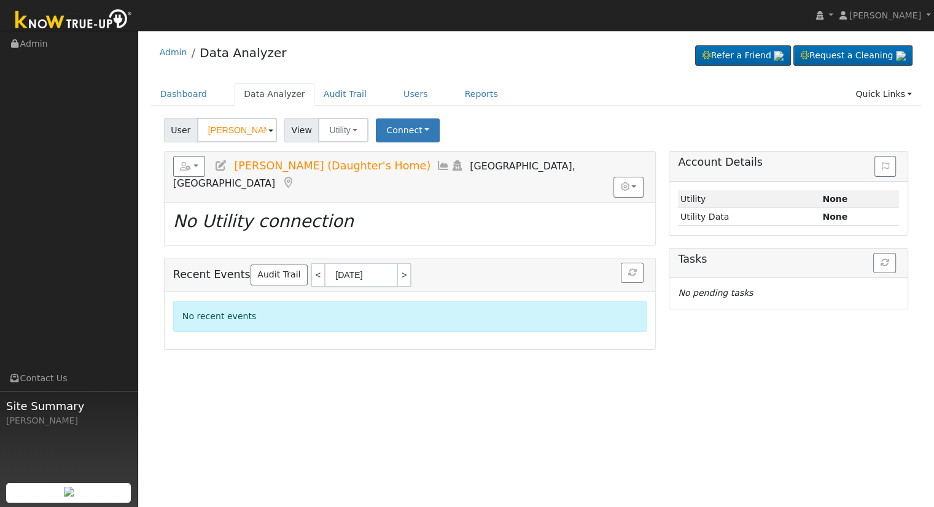
click at [232, 126] on input "Diane Sauceda (Daughter's Home)" at bounding box center [237, 130] width 80 height 25
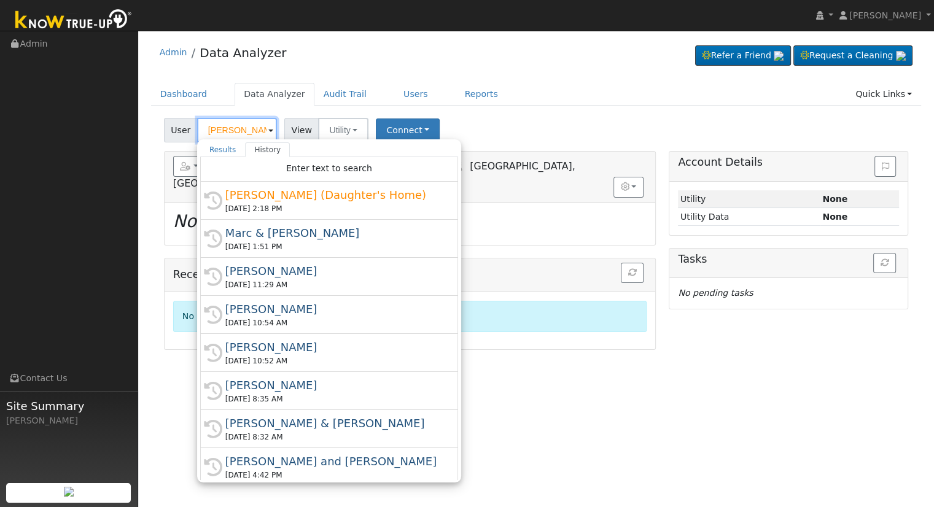
click at [264, 130] on input "Diane Sauceda (Daughter's Home)" at bounding box center [237, 130] width 80 height 25
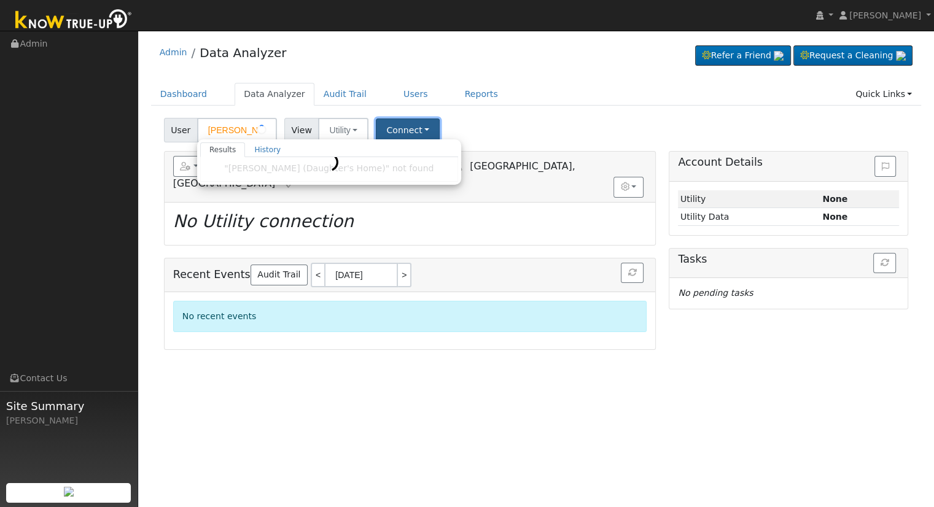
click at [394, 124] on button "Connect" at bounding box center [408, 131] width 64 height 24
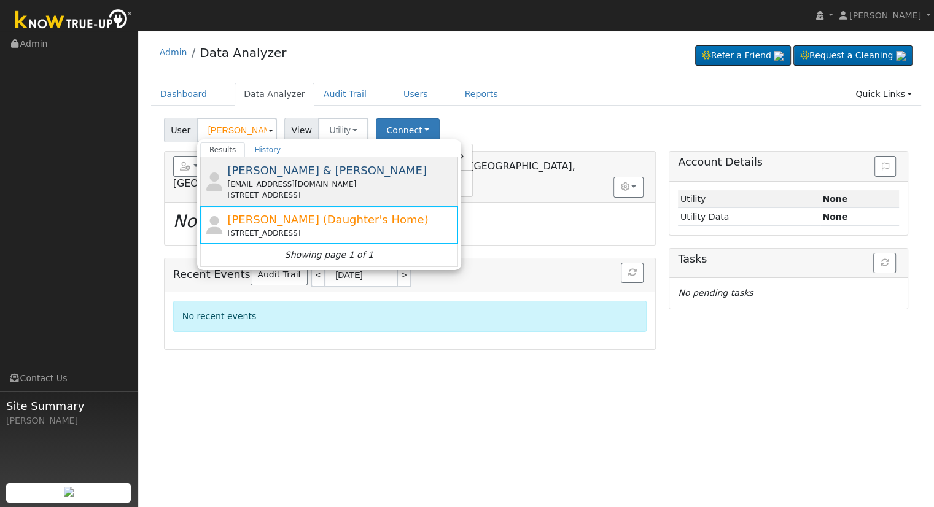
click at [335, 173] on span "[PERSON_NAME] & [PERSON_NAME]" at bounding box center [327, 170] width 200 height 13
type input "[PERSON_NAME] & [PERSON_NAME]"
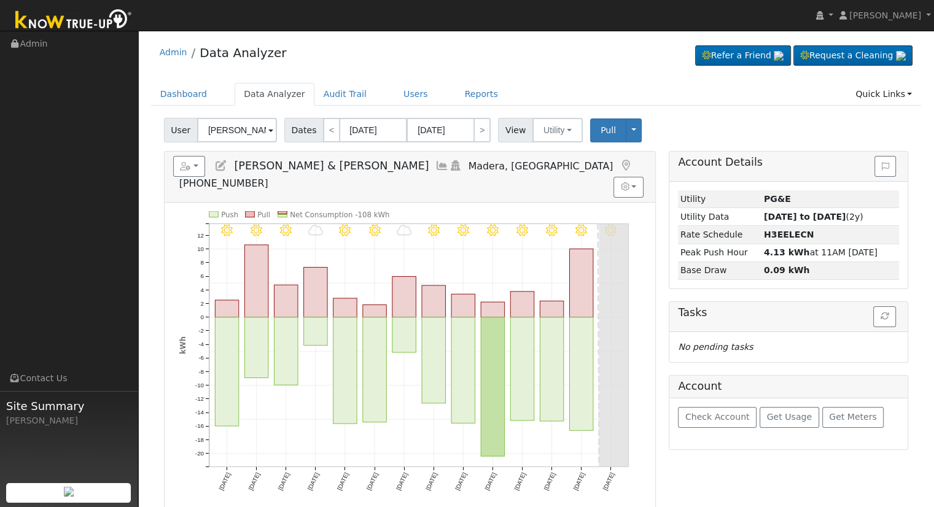
click at [219, 165] on icon at bounding box center [221, 165] width 14 height 11
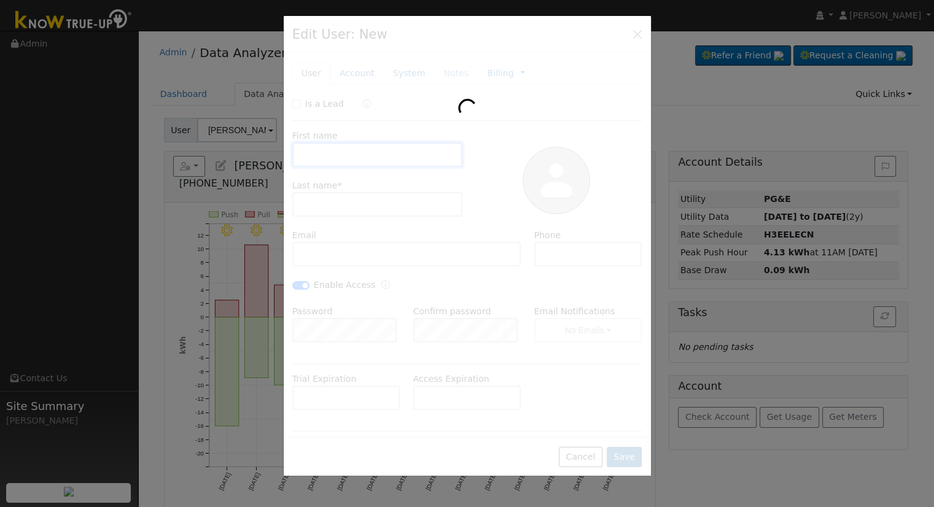
type input "Diane & Antonio"
type input "Sauceda"
type input "dianesauceda1@att.net"
type input "559-930-0473"
checkbox input "true"
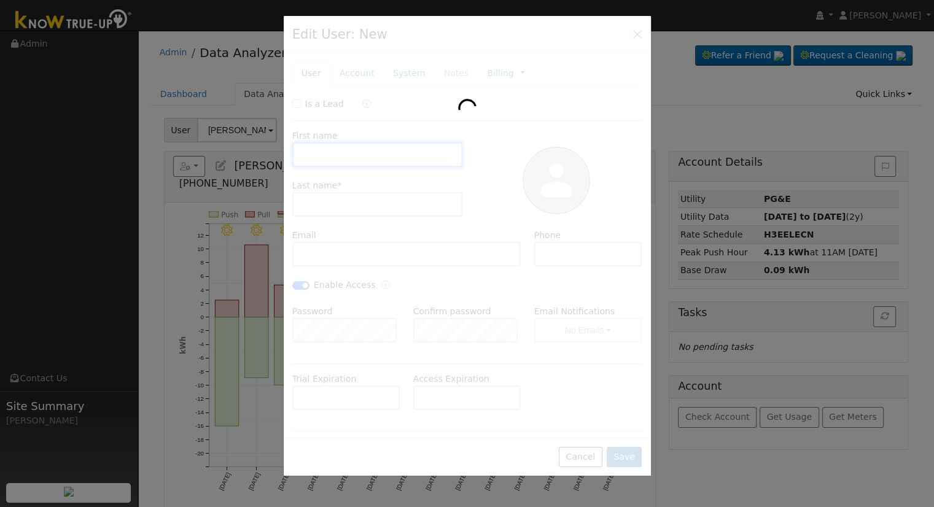
type input "Default Account"
type input "3246 Tragon St"
type input "Madera"
type input "CA"
type input "93637"
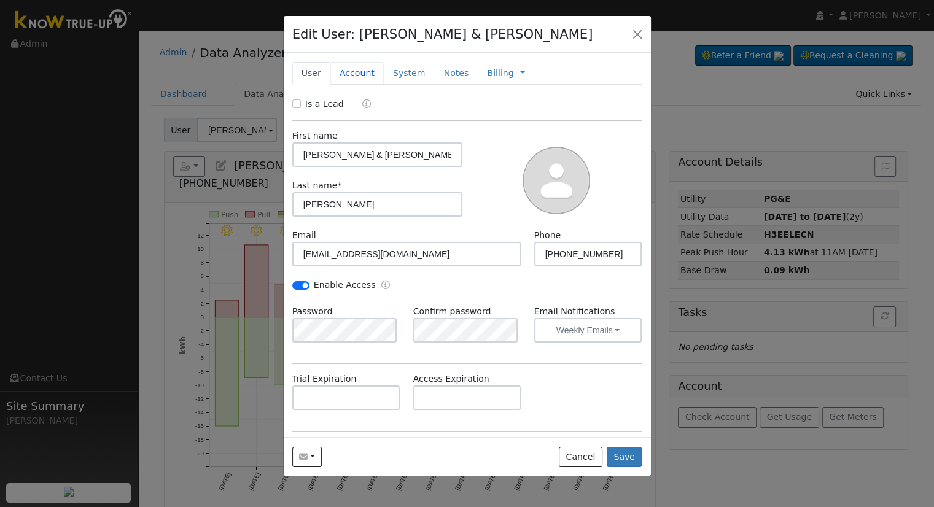
click at [352, 74] on link "Account" at bounding box center [356, 73] width 53 height 23
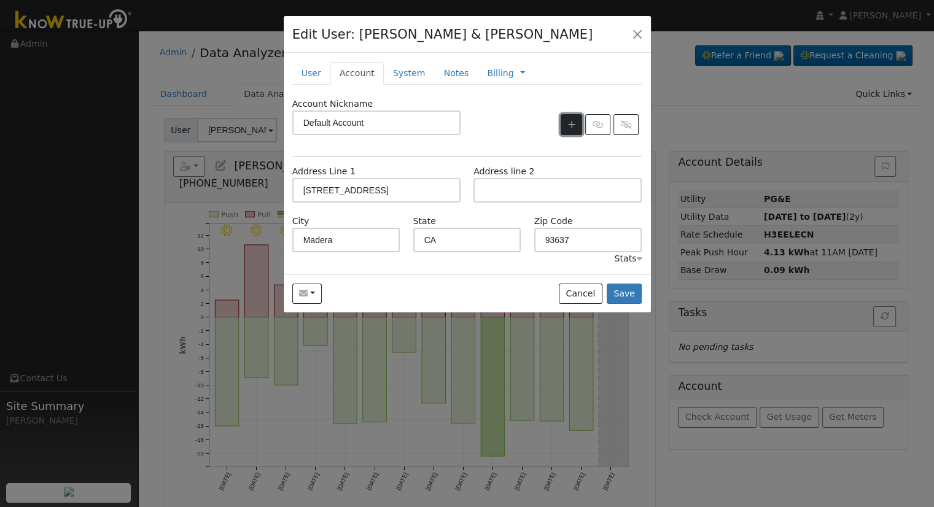
click at [569, 123] on icon "button" at bounding box center [571, 124] width 7 height 9
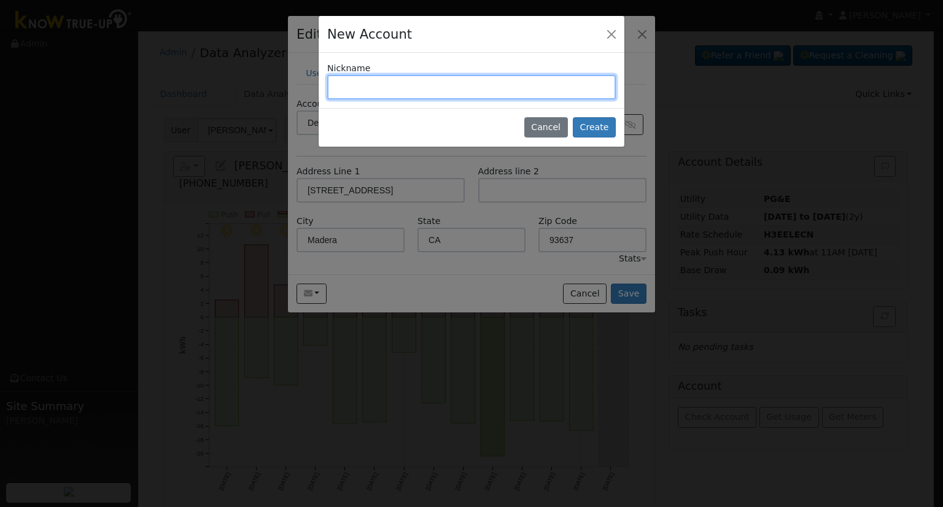
click at [360, 85] on input "text" at bounding box center [471, 87] width 289 height 25
type input "D"
click at [499, 88] on input "text" at bounding box center [471, 87] width 289 height 25
paste input "5388 N El Sol Ave"
type input "5388 N El Sol Ave"
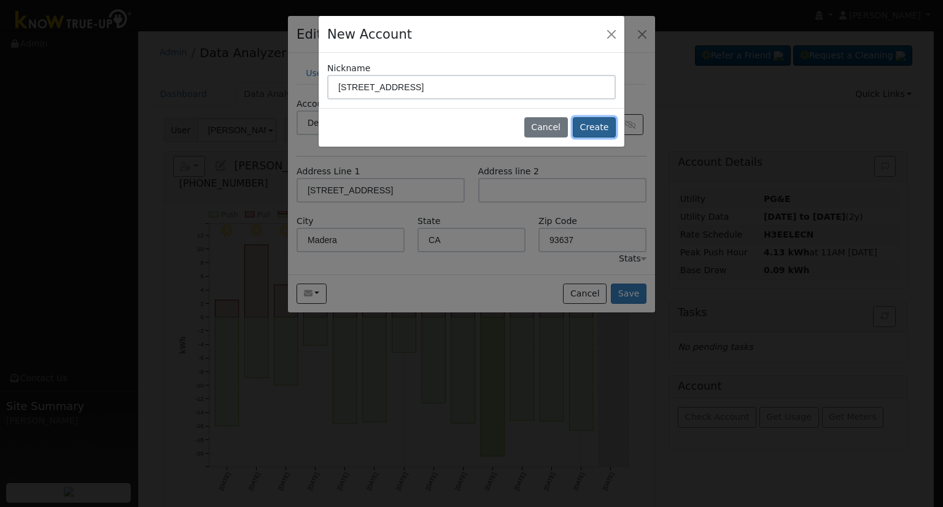
click at [595, 120] on button "Create" at bounding box center [594, 127] width 43 height 21
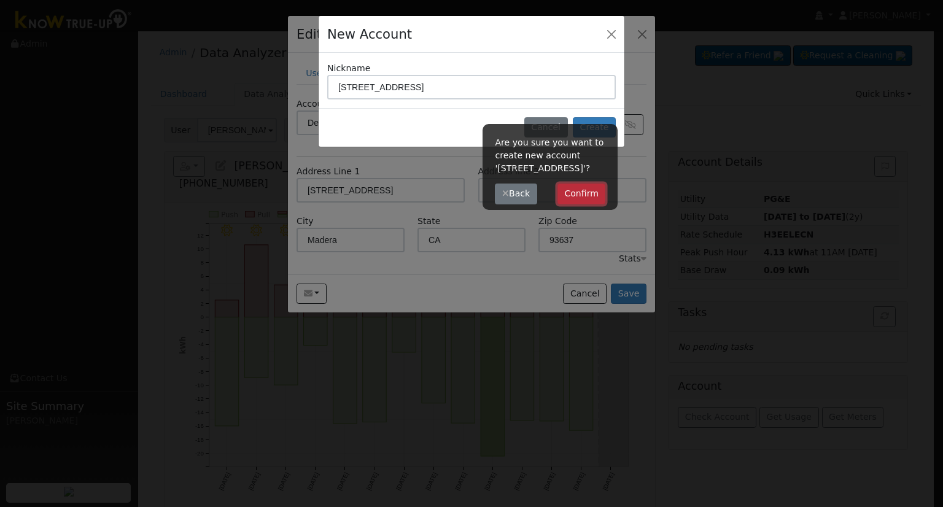
click at [583, 202] on button "Confirm" at bounding box center [582, 194] width 49 height 21
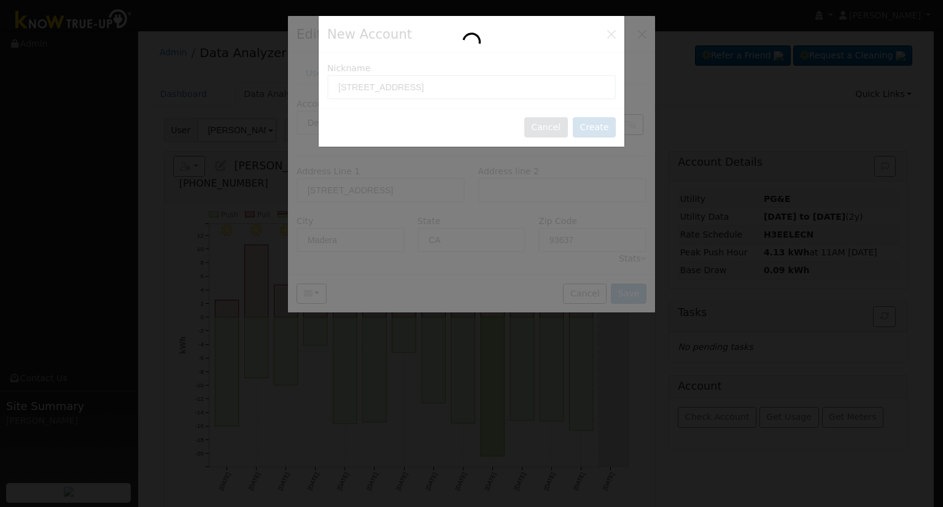
type input "5388 N El Sol Ave"
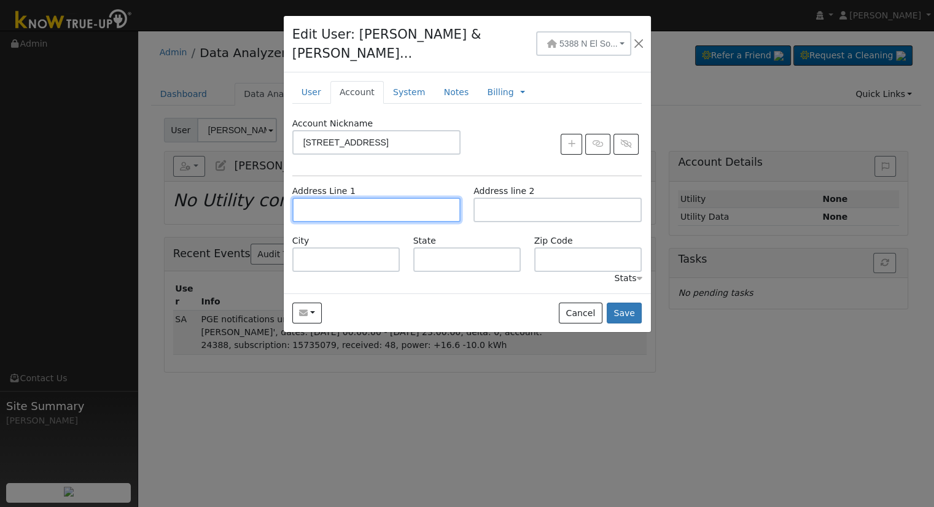
click at [366, 198] on input "text" at bounding box center [376, 210] width 168 height 25
paste input "Install City Fresno"
type input "Install City Fresno"
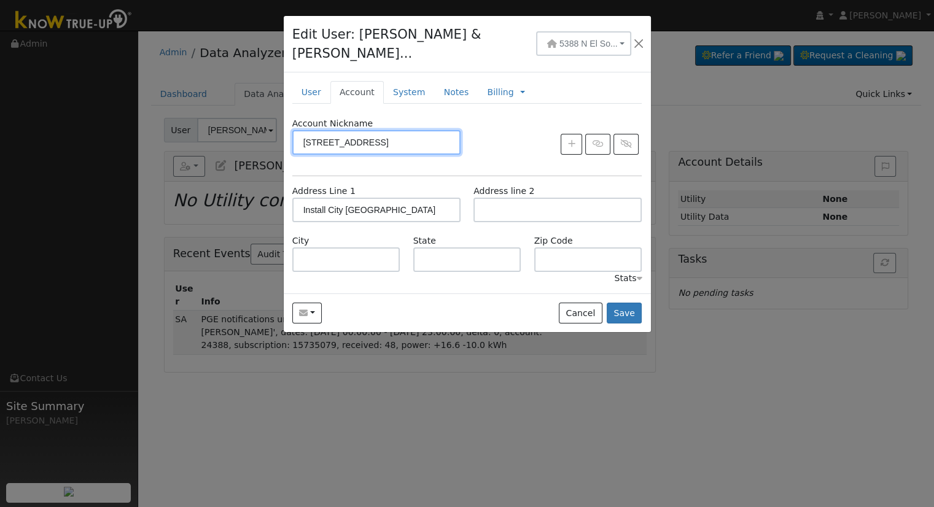
click at [394, 130] on input "5388 N El Sol Ave" at bounding box center [376, 142] width 168 height 25
drag, startPoint x: 342, startPoint y: 128, endPoint x: 302, endPoint y: 128, distance: 39.9
click at [302, 130] on input "5388 N El Sol Ave" at bounding box center [376, 142] width 168 height 25
type input "(Daufghters Home) - Sol Ave"
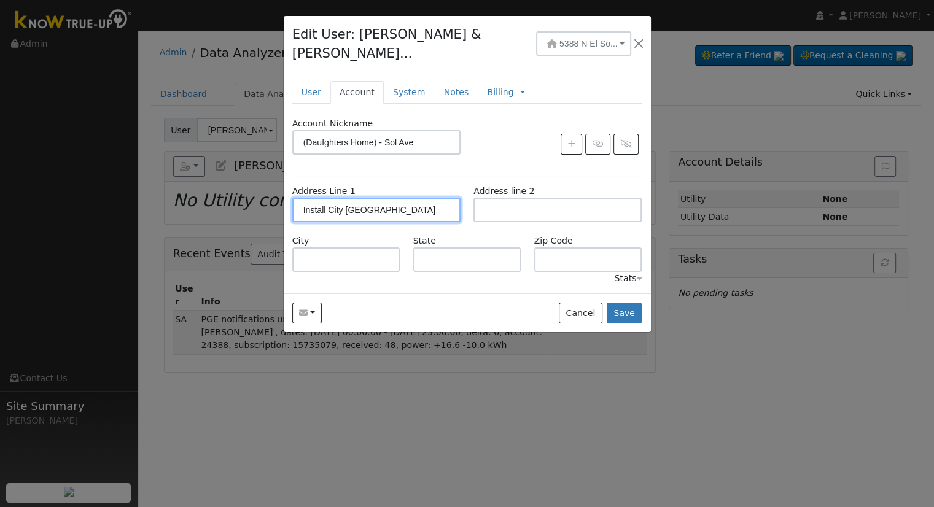
click at [396, 198] on input "Install City Fresno" at bounding box center [376, 210] width 168 height 25
drag, startPoint x: 321, startPoint y: 194, endPoint x: 276, endPoint y: 194, distance: 45.5
click at [276, 194] on div "Edit User: Diane & Anton... 5388 N El So... Default Account 3246 Tragon St, Mad…" at bounding box center [467, 253] width 934 height 507
click at [359, 203] on input "text" at bounding box center [376, 210] width 168 height 25
paste input "5388 N El Sol Ave"
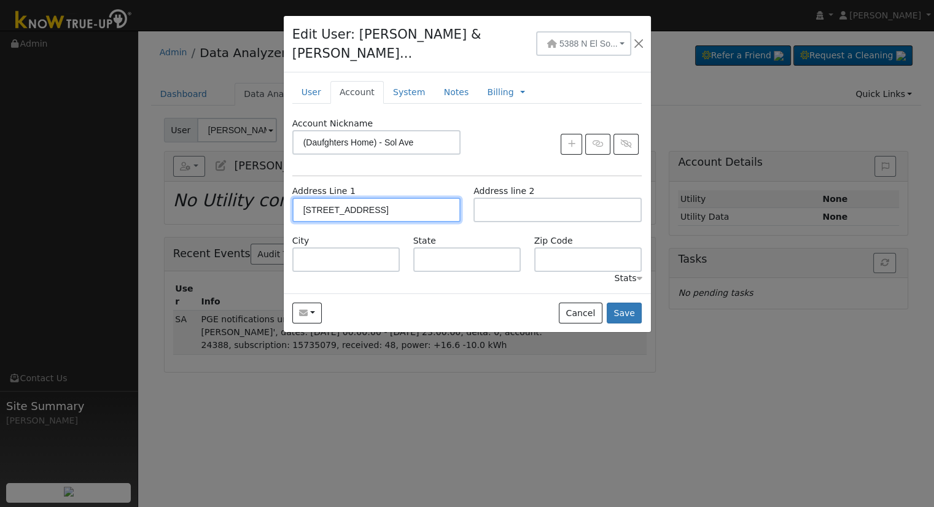
type input "5388 North El Sol Avenue"
type input "Fresno"
type input "CA"
type input "93722"
click at [395, 81] on link "System" at bounding box center [409, 92] width 51 height 23
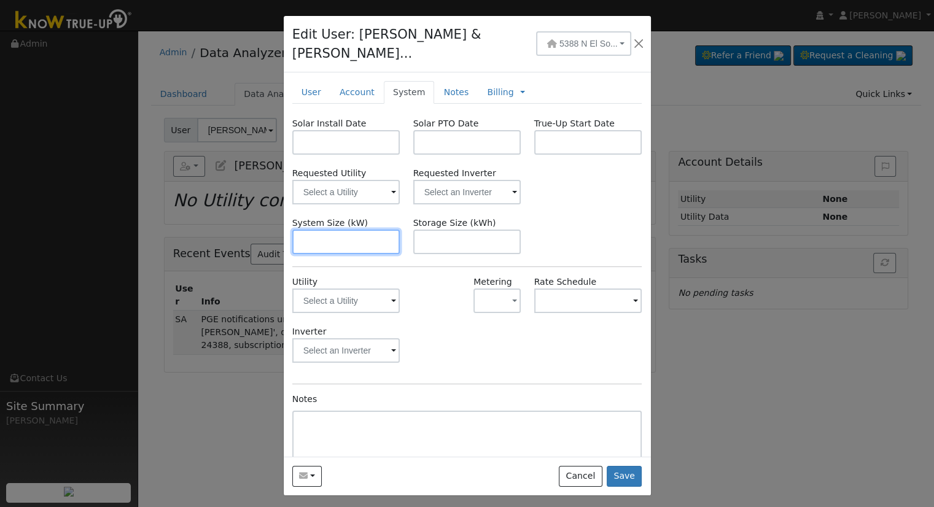
paste input "12.900"
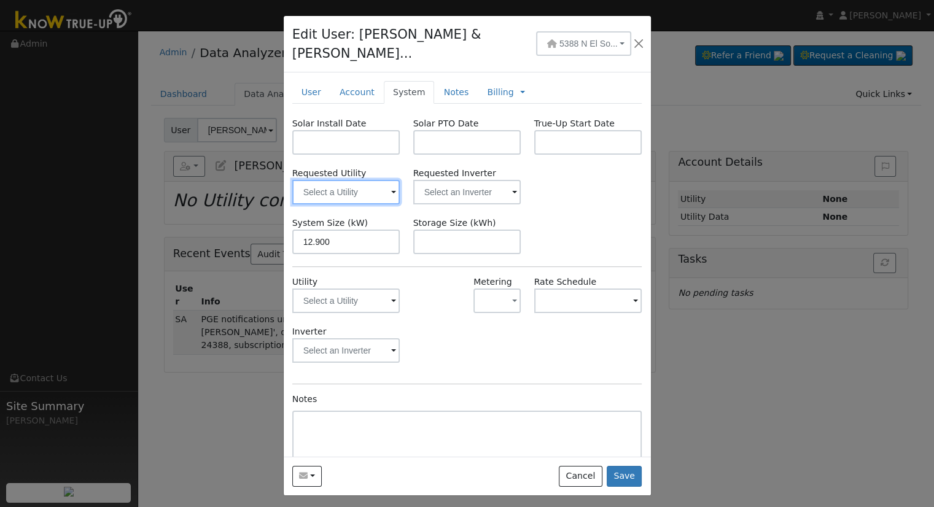
type input "12.9"
click at [356, 180] on input "text" at bounding box center [346, 192] width 108 height 25
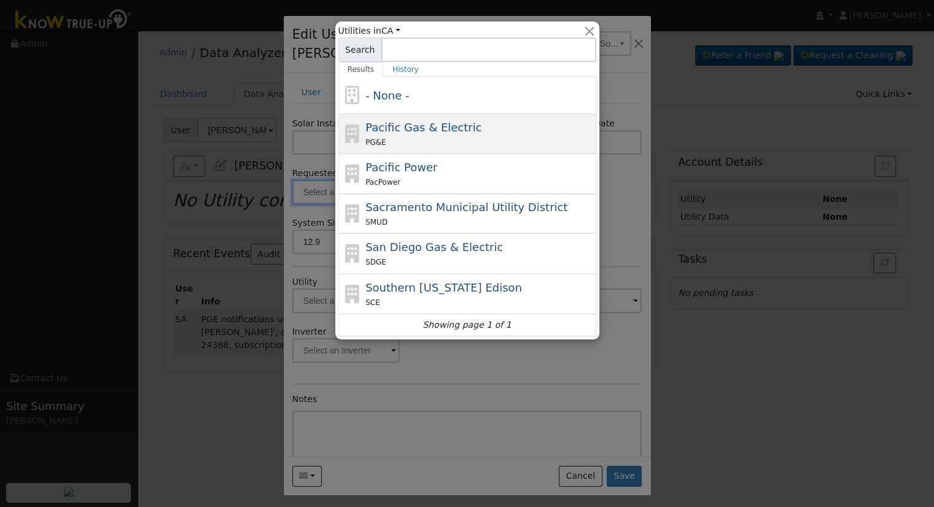
click at [398, 131] on span "Pacific Gas & Electric" at bounding box center [423, 127] width 116 height 13
type input "Pacific Gas & Electric"
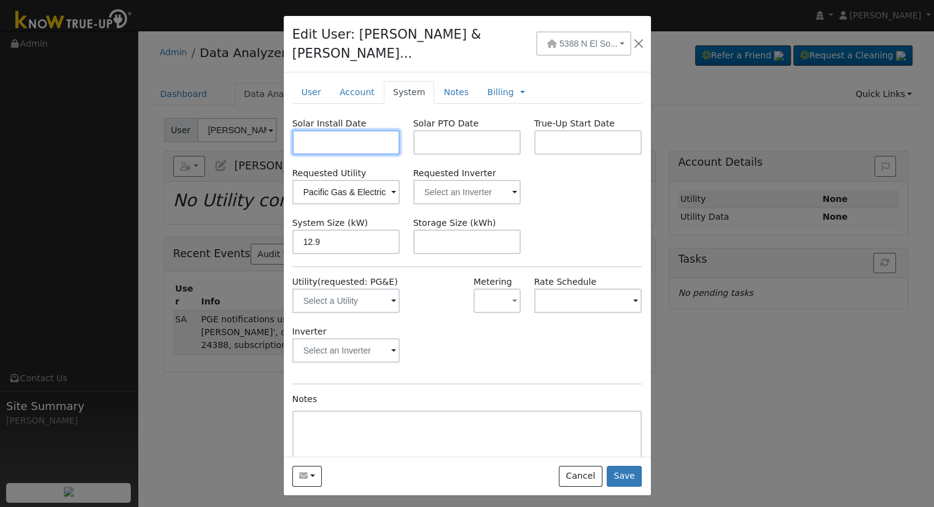
click at [339, 136] on input "text" at bounding box center [346, 142] width 108 height 25
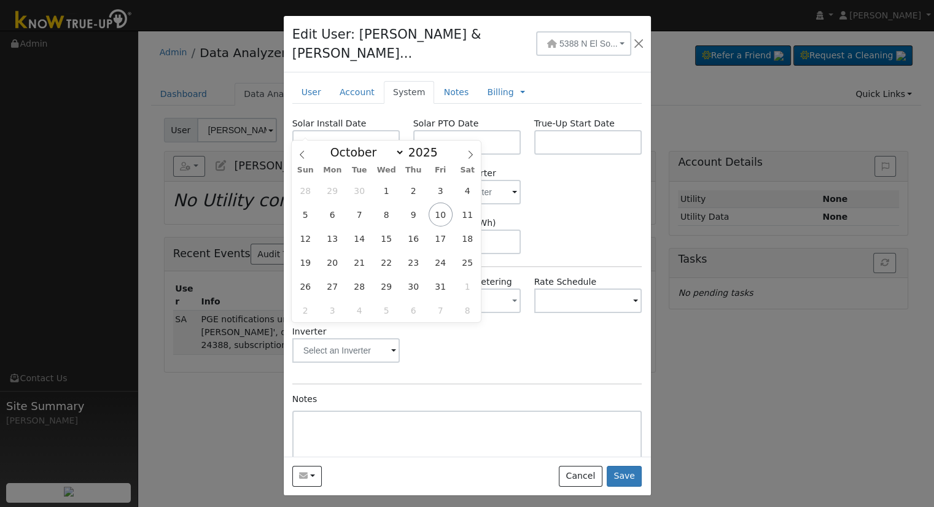
click at [580, 217] on div "System Size (kW) 12.9 Storage Size (kWh)" at bounding box center [467, 235] width 363 height 37
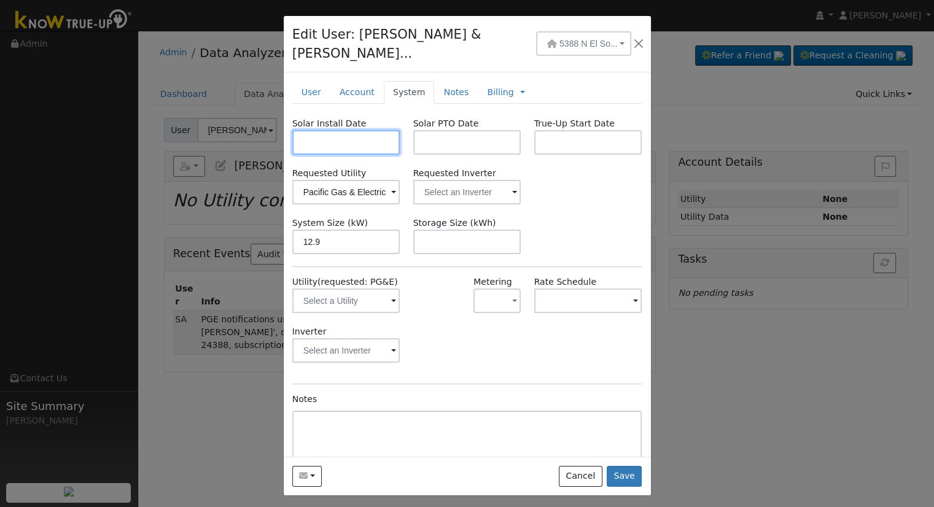
click at [327, 130] on input "text" at bounding box center [346, 142] width 108 height 25
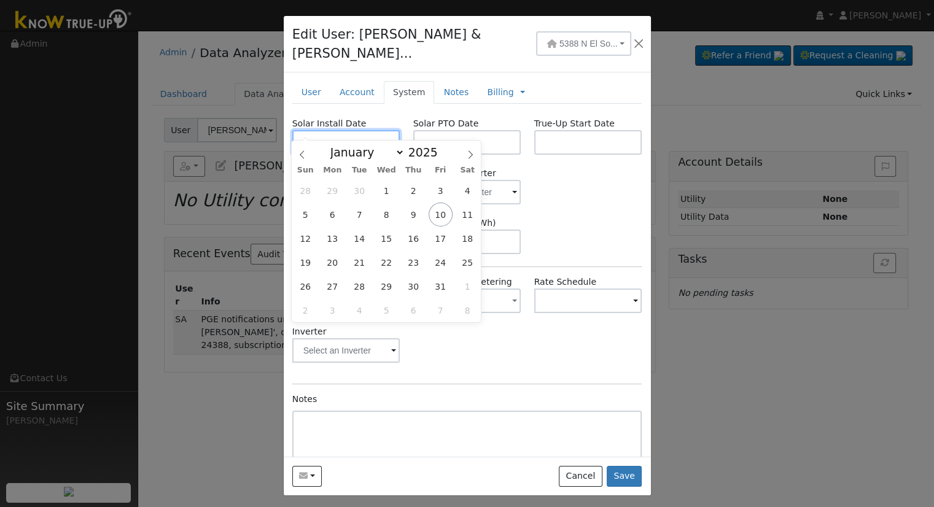
paste input "9/10/2025"
type input "09/10/2025"
click at [452, 130] on input "text" at bounding box center [467, 142] width 108 height 25
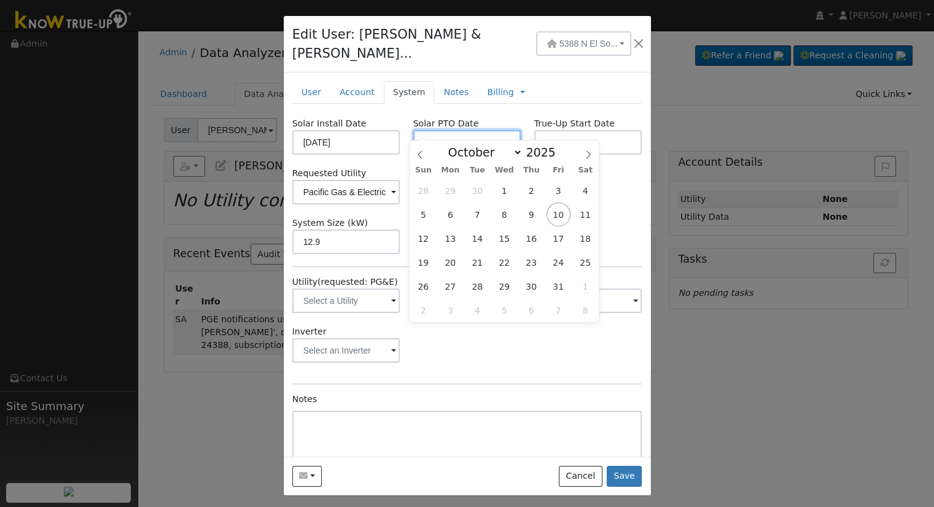
paste input "10/9/2025"
type input "[DATE]"
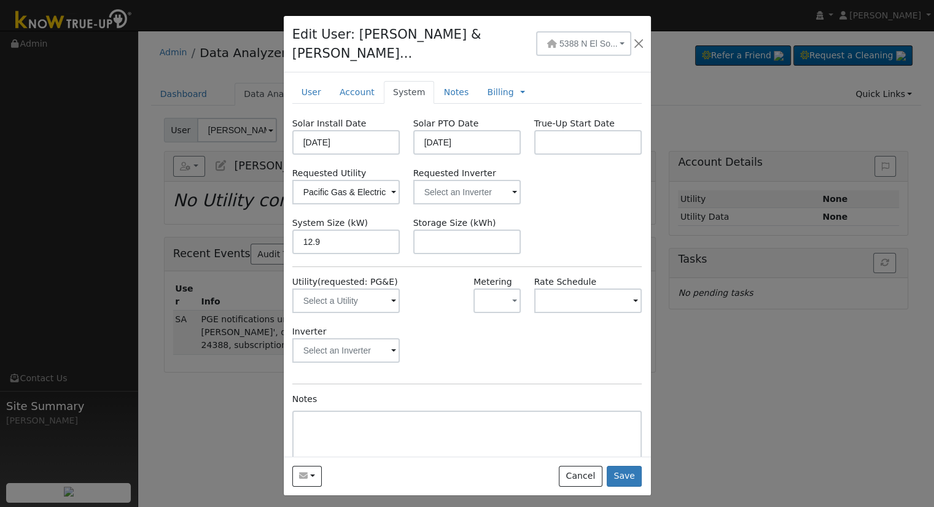
click at [382, 196] on div "Solar Install Date 09/10/2025 Solar PTO Date 10/09/2025 True-Up Start Date Requ…" at bounding box center [467, 310] width 350 height 386
paste input "24.00"
type input "24"
click at [439, 81] on link "Notes" at bounding box center [456, 92] width 44 height 23
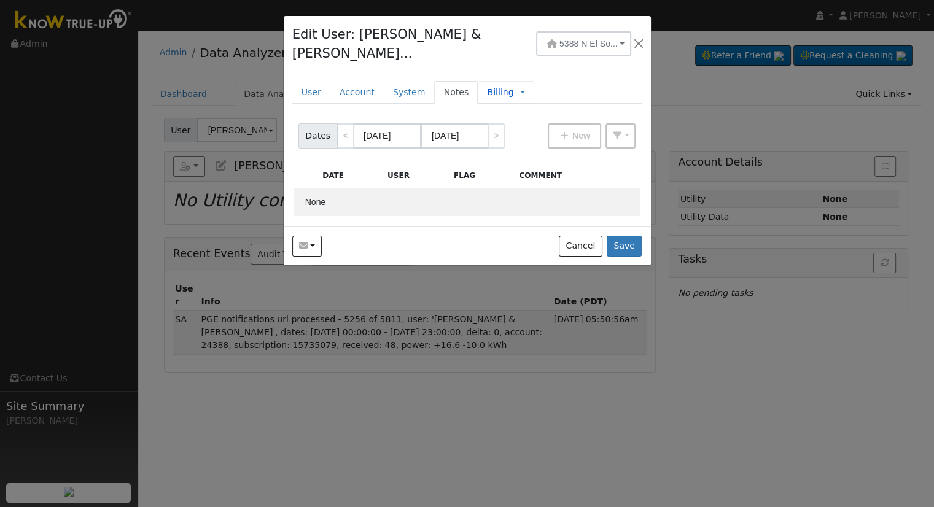
click at [487, 86] on link "Billing" at bounding box center [500, 92] width 26 height 13
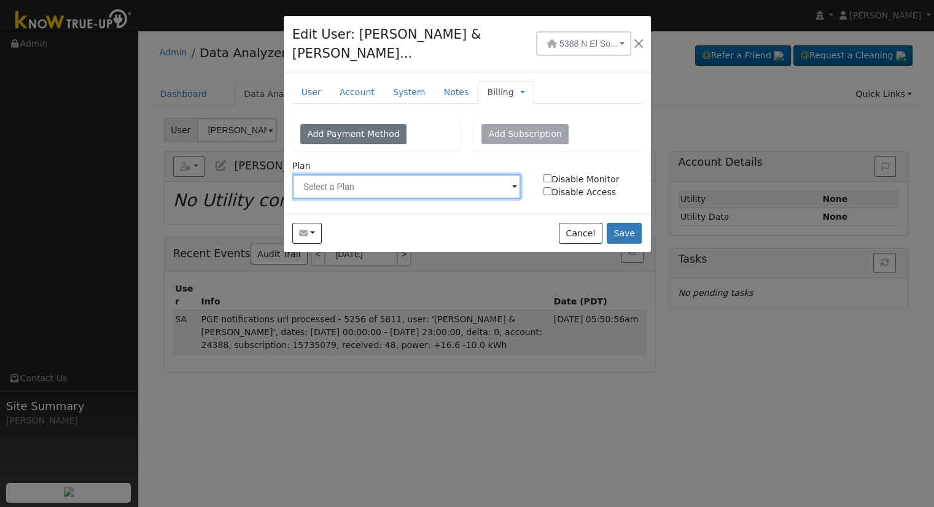
click at [405, 175] on input "text" at bounding box center [406, 186] width 229 height 25
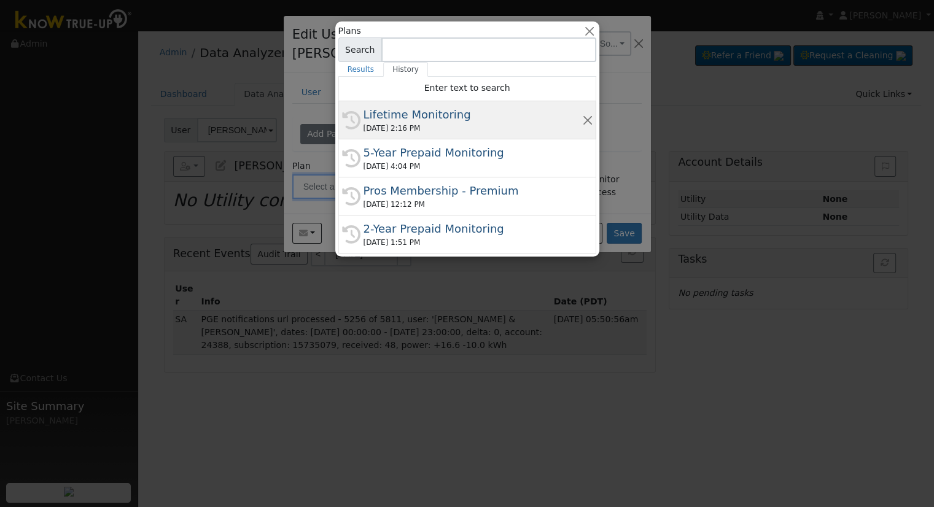
click at [406, 117] on div "Lifetime Monitoring" at bounding box center [473, 114] width 219 height 17
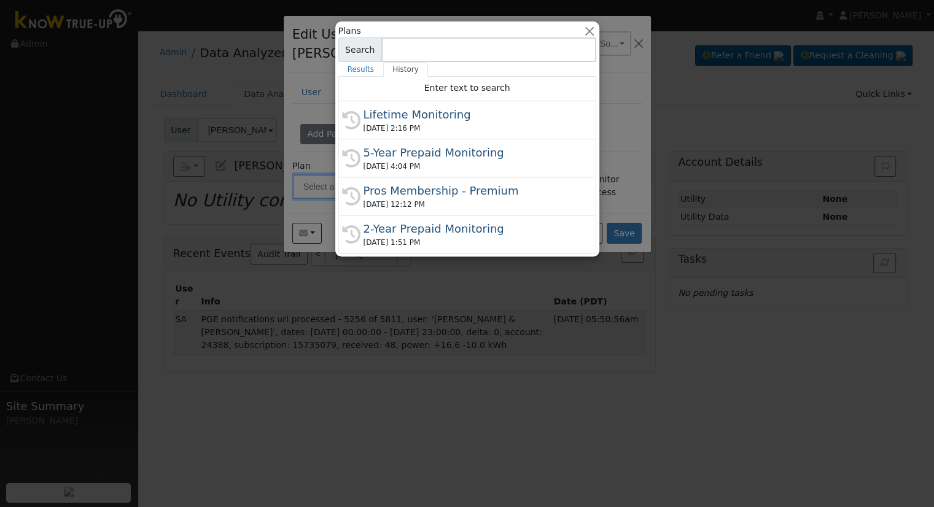
type input "Lifetime Monitoring"
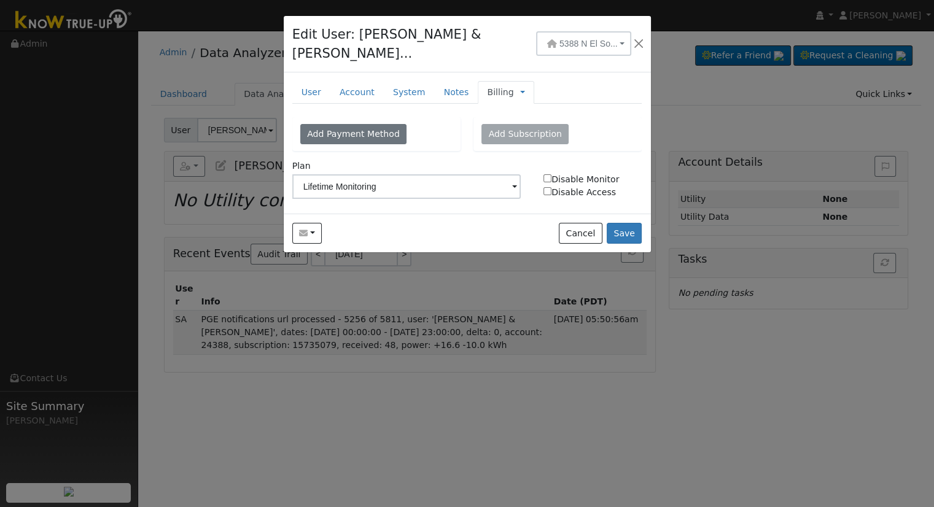
click at [514, 87] on span "Management Billing Timeline" at bounding box center [519, 92] width 11 height 10
click at [520, 86] on link at bounding box center [522, 92] width 5 height 13
click at [521, 106] on link "Management" at bounding box center [563, 114] width 85 height 17
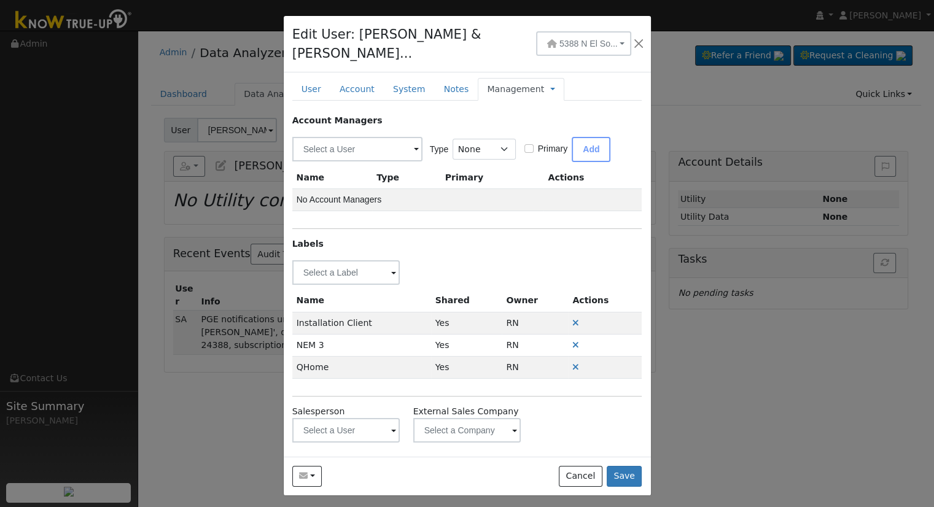
scroll to position [9, 0]
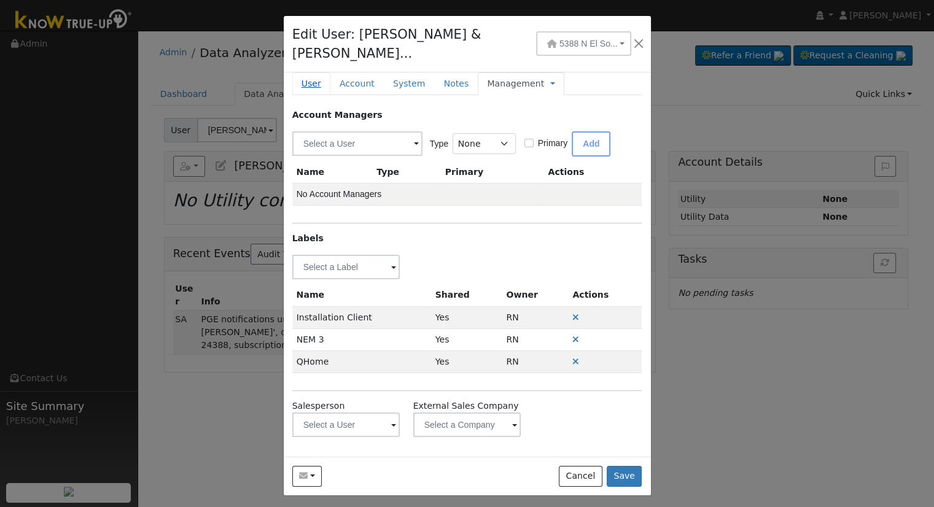
click at [312, 72] on link "User" at bounding box center [311, 83] width 38 height 23
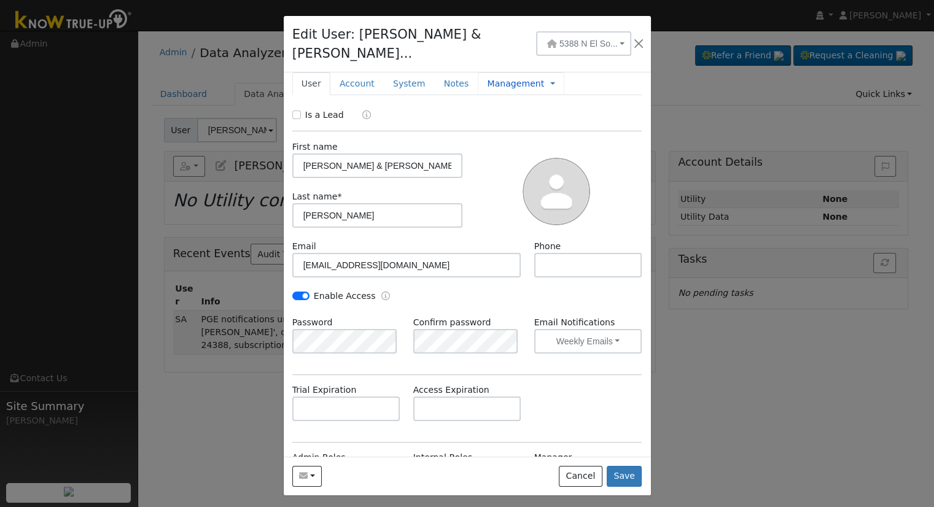
click at [505, 77] on link "Management" at bounding box center [515, 83] width 57 height 13
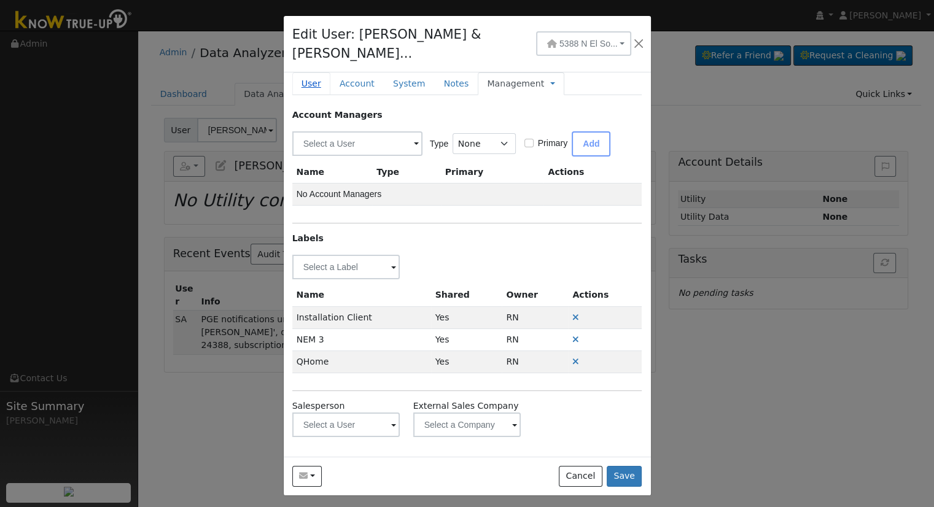
click at [314, 72] on link "User" at bounding box center [311, 83] width 38 height 23
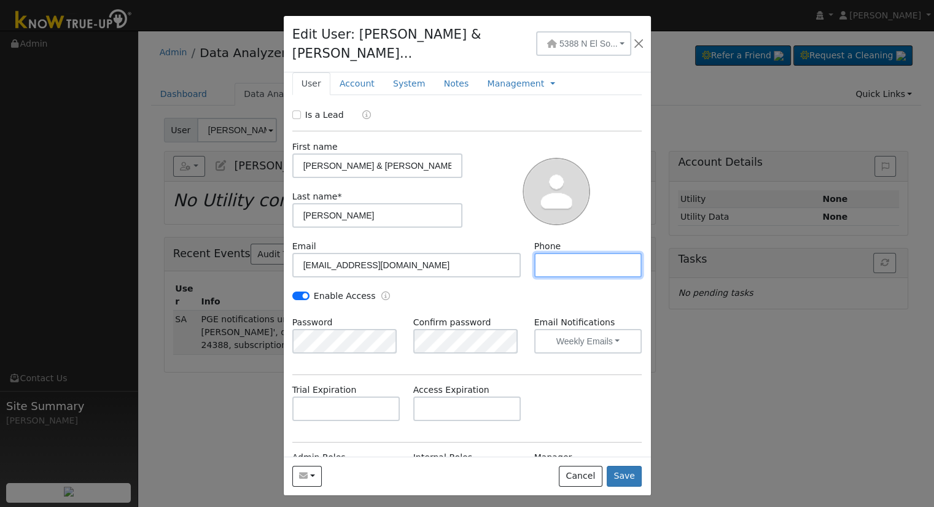
click at [598, 253] on input "text" at bounding box center [588, 265] width 108 height 25
paste input "559-930-0473"
type input "559-930-0473"
click at [628, 466] on button "Save" at bounding box center [625, 476] width 36 height 21
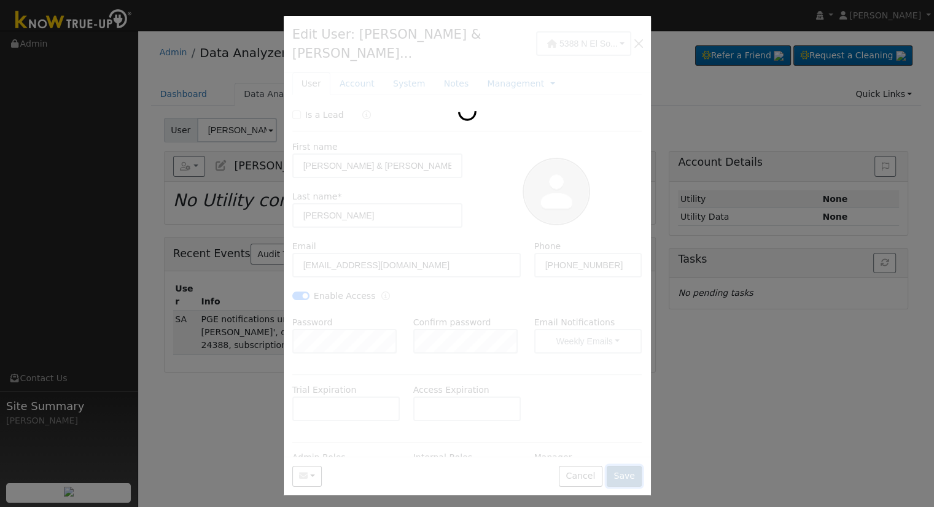
scroll to position [0, 0]
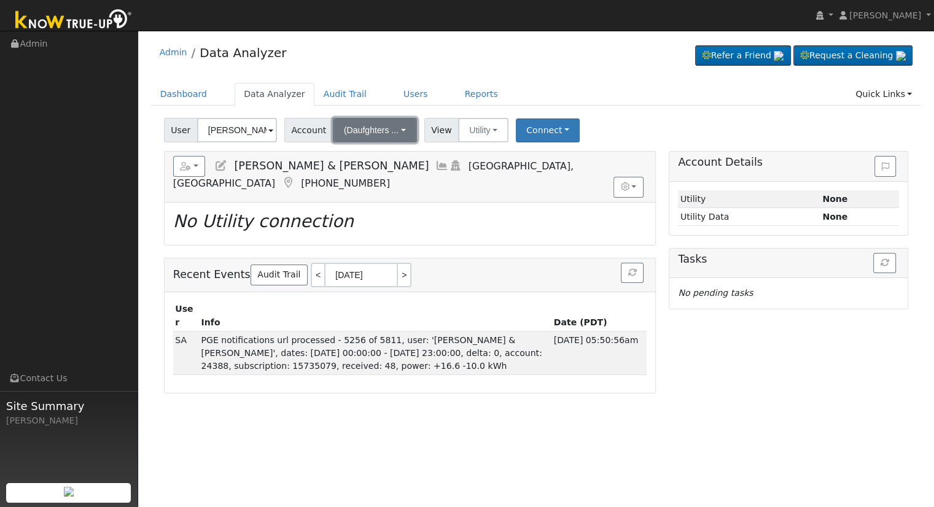
click at [372, 125] on span "(Daufghters ..." at bounding box center [371, 130] width 55 height 10
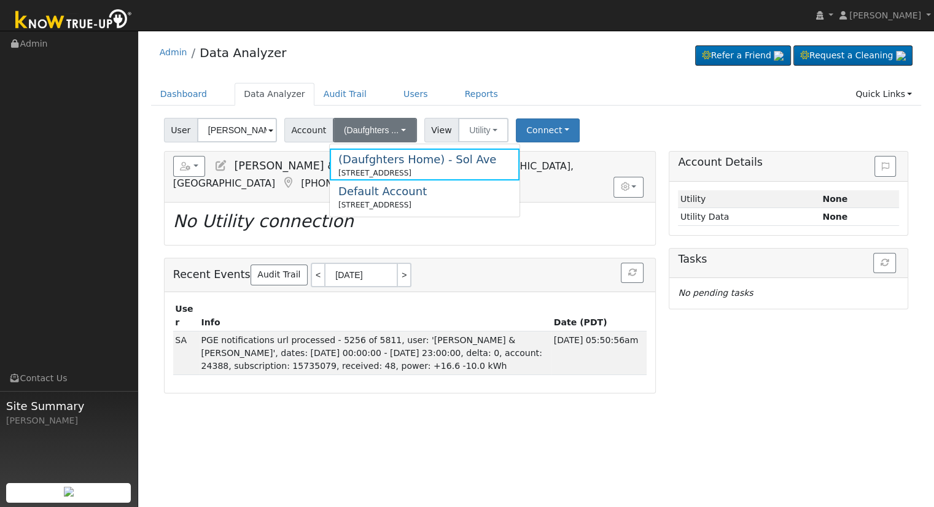
click at [279, 168] on span "Diane & Antonio Sauceda" at bounding box center [331, 166] width 195 height 12
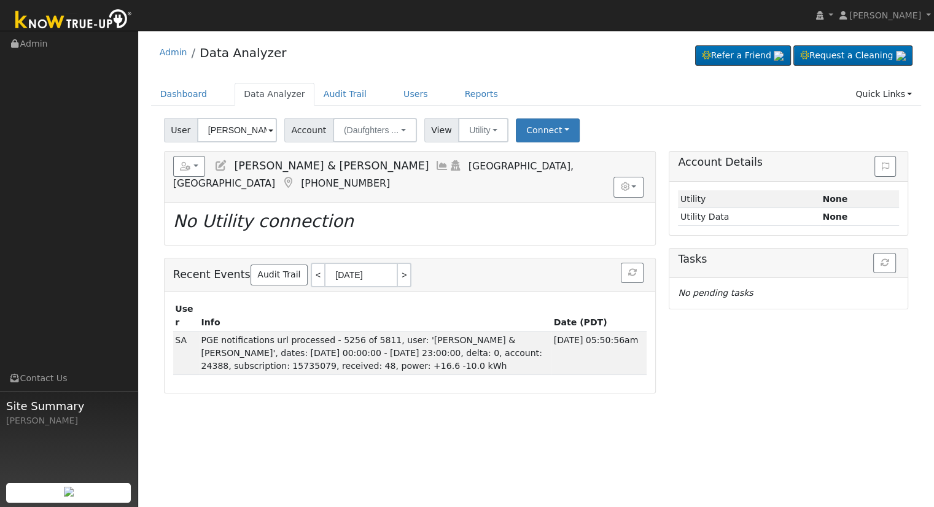
click at [223, 163] on icon at bounding box center [221, 165] width 14 height 11
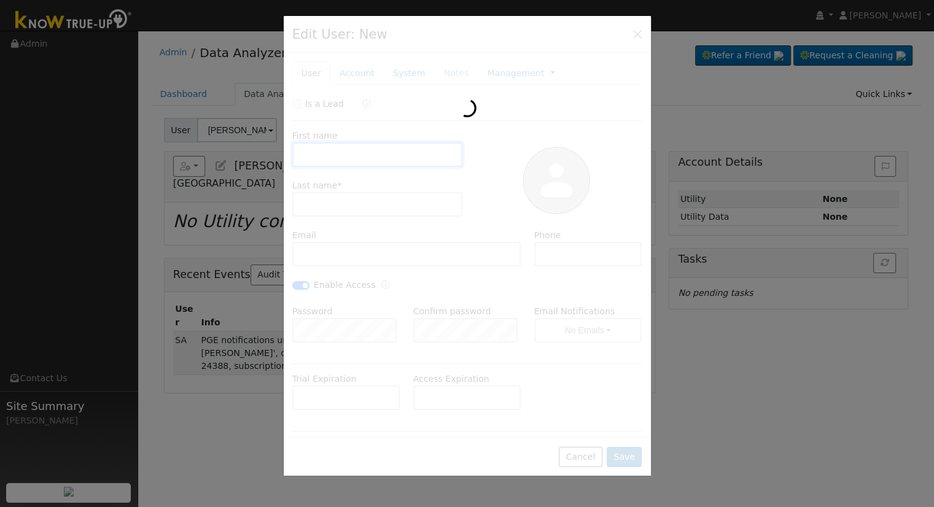
type input "Diane & Antonio"
type input "Sauceda"
type input "dianesauceda1@att.net"
type input "559-930-0473"
type input "(Daufghters Home) - Sol Ave"
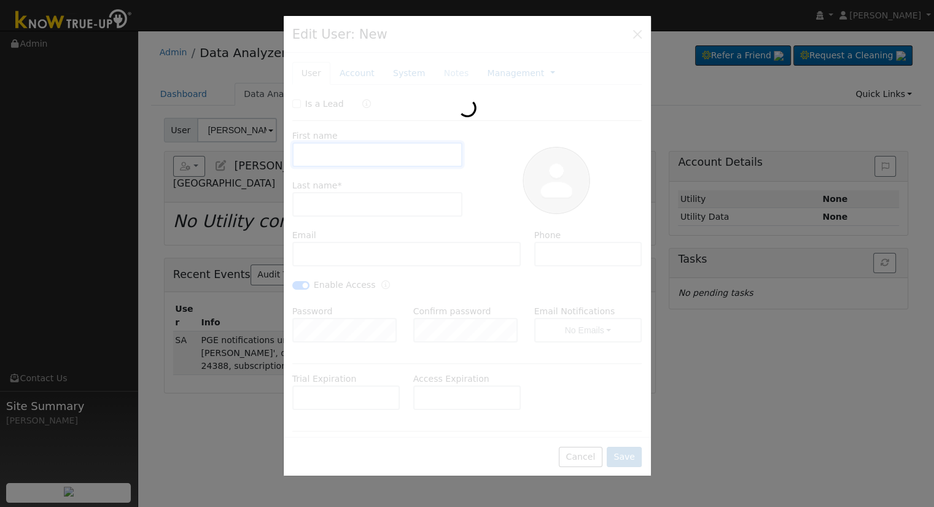
type input "5388 North El Sol Avenue"
type input "Fresno"
type input "CA"
type input "93722"
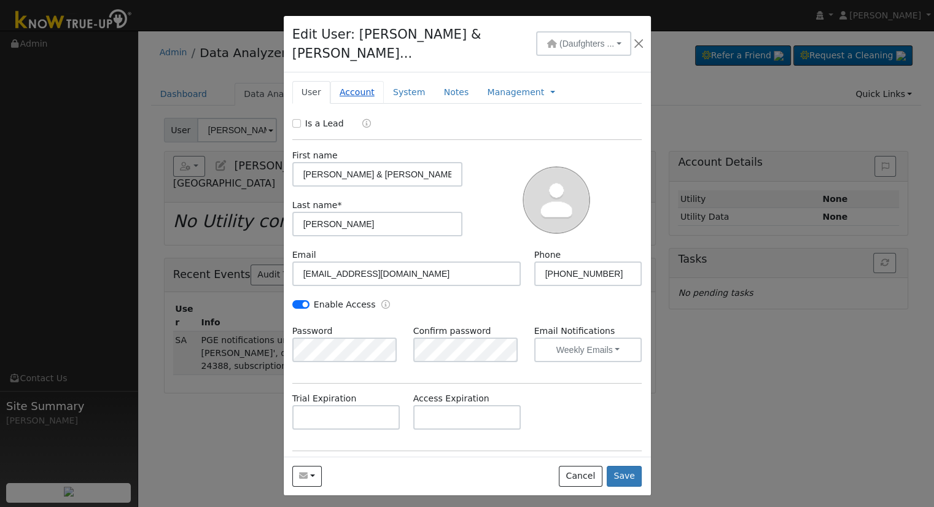
click at [359, 81] on link "Account" at bounding box center [356, 92] width 53 height 23
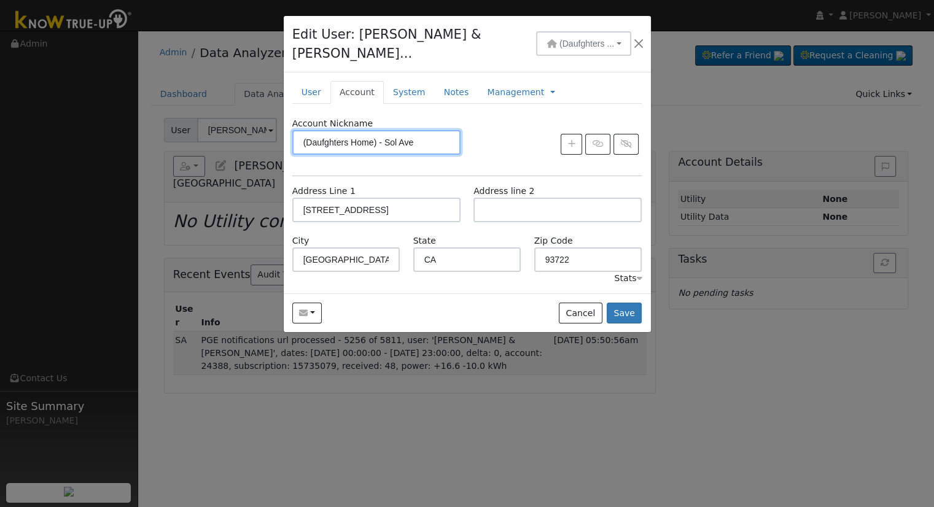
click at [324, 130] on input "(Daufghters Home) - Sol Ave" at bounding box center [376, 142] width 168 height 25
type input "(Daughters Home) - Sol Ave"
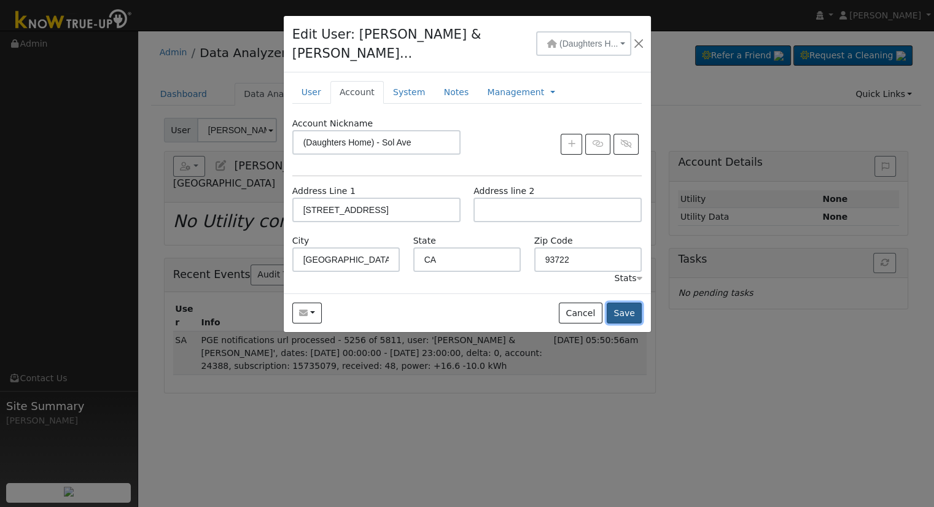
click at [629, 303] on button "Save" at bounding box center [625, 313] width 36 height 21
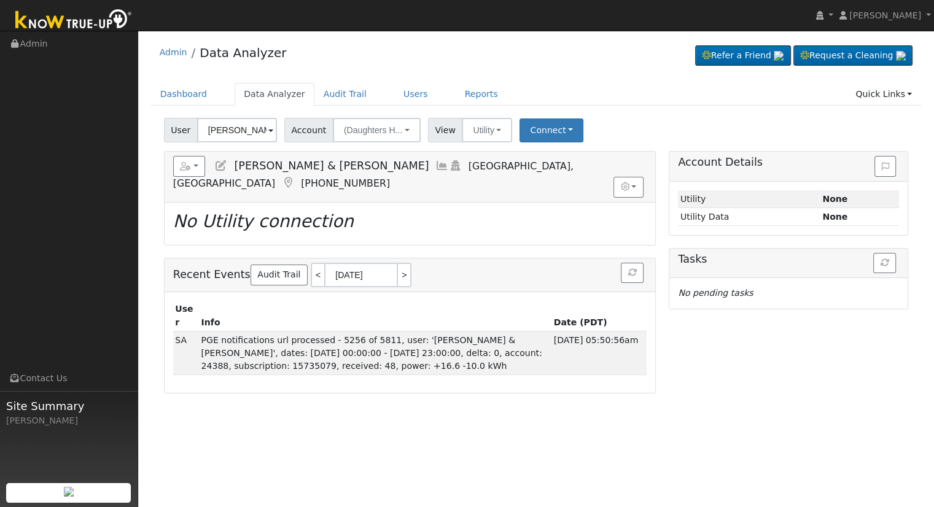
click at [435, 174] on h5 "Reports Scenario Health Check Energy Audit Account Timeline User Audit Trail In…" at bounding box center [410, 173] width 474 height 34
click at [545, 135] on button "Connect" at bounding box center [552, 131] width 64 height 24
click at [555, 161] on link "Select a Provider" at bounding box center [568, 157] width 96 height 17
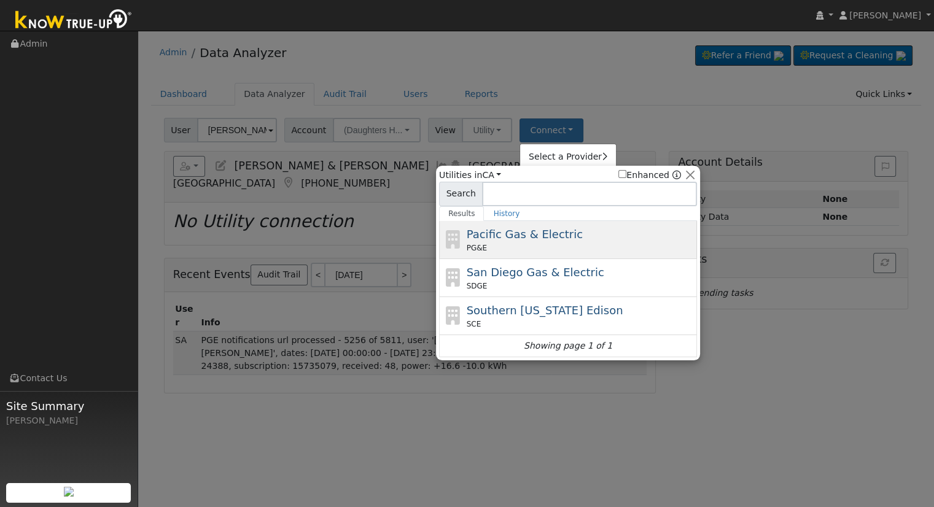
click at [547, 241] on div "Pacific Gas & Electric PG&E" at bounding box center [581, 240] width 228 height 28
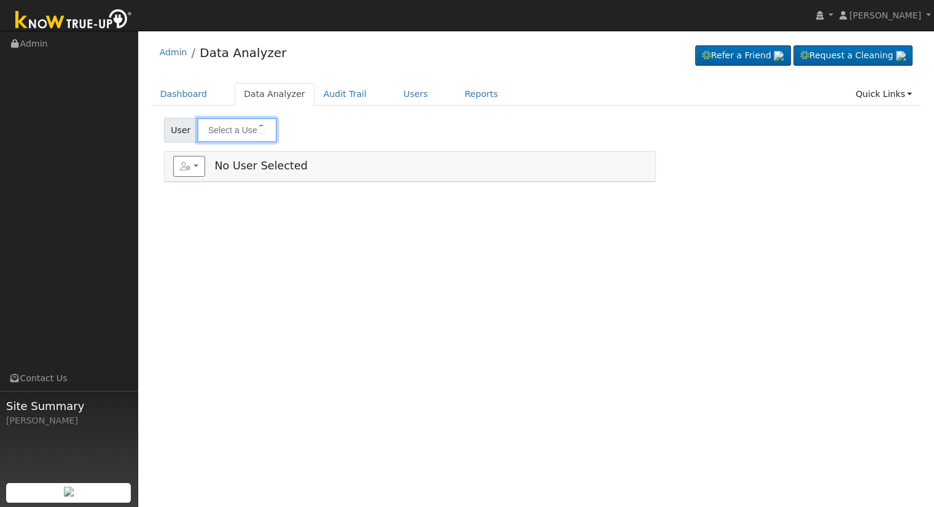
type input "[PERSON_NAME] & [PERSON_NAME]"
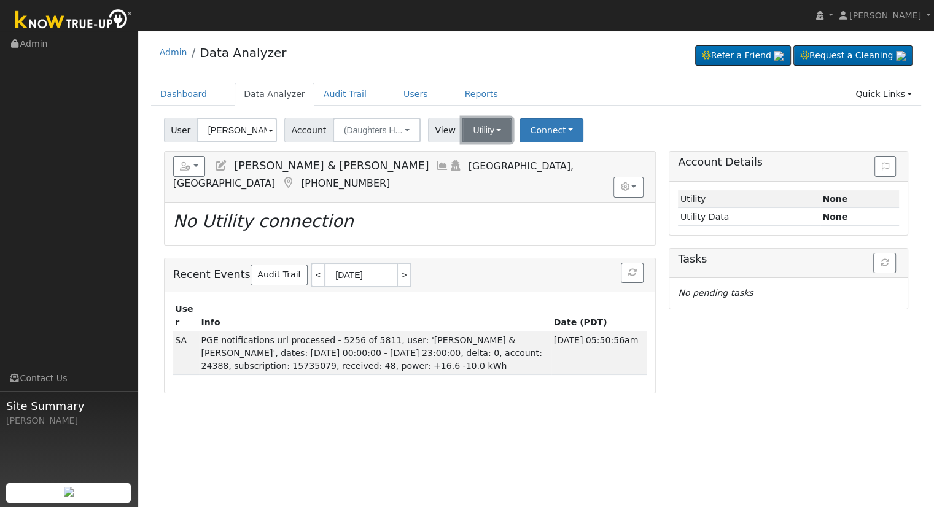
click at [480, 130] on button "Utility" at bounding box center [487, 130] width 50 height 25
click at [525, 131] on button "Connect" at bounding box center [552, 131] width 64 height 24
click at [531, 152] on link "Select a Provider" at bounding box center [568, 157] width 96 height 17
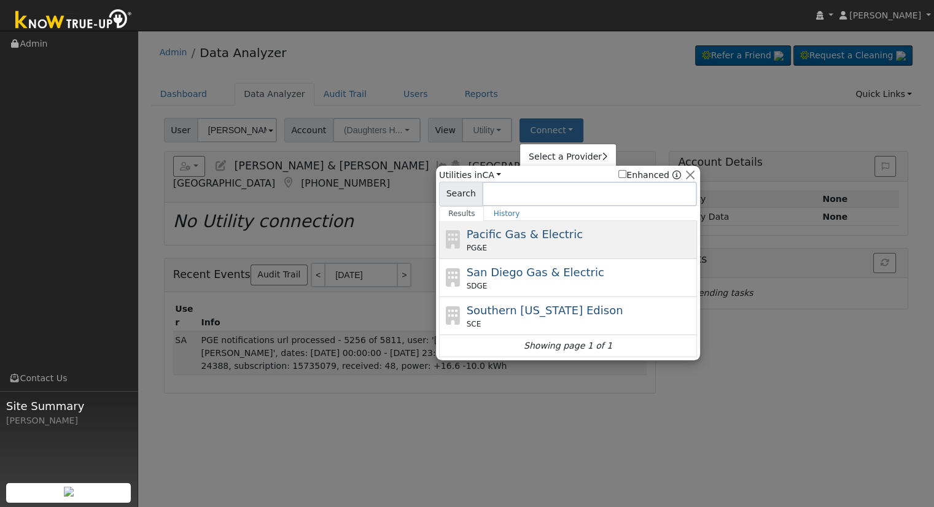
click at [533, 256] on div "Pacific Gas & Electric PG&E" at bounding box center [568, 240] width 258 height 38
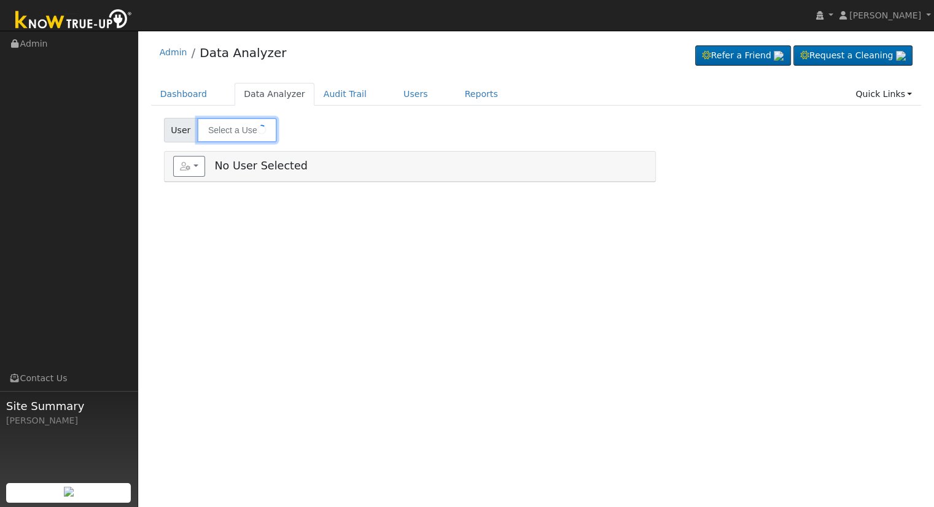
type input "[PERSON_NAME] & [PERSON_NAME]"
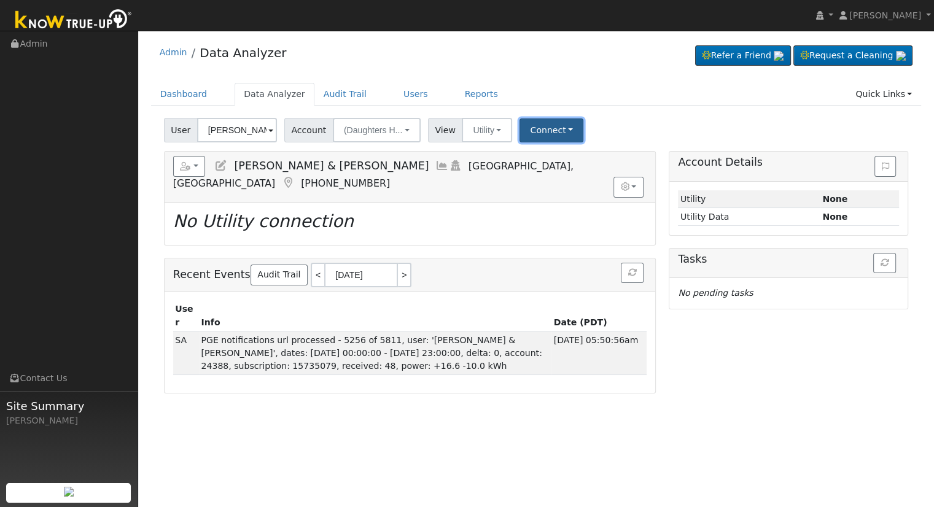
click at [526, 130] on button "Connect" at bounding box center [552, 131] width 64 height 24
click at [540, 162] on link "Select a Provider" at bounding box center [568, 157] width 96 height 17
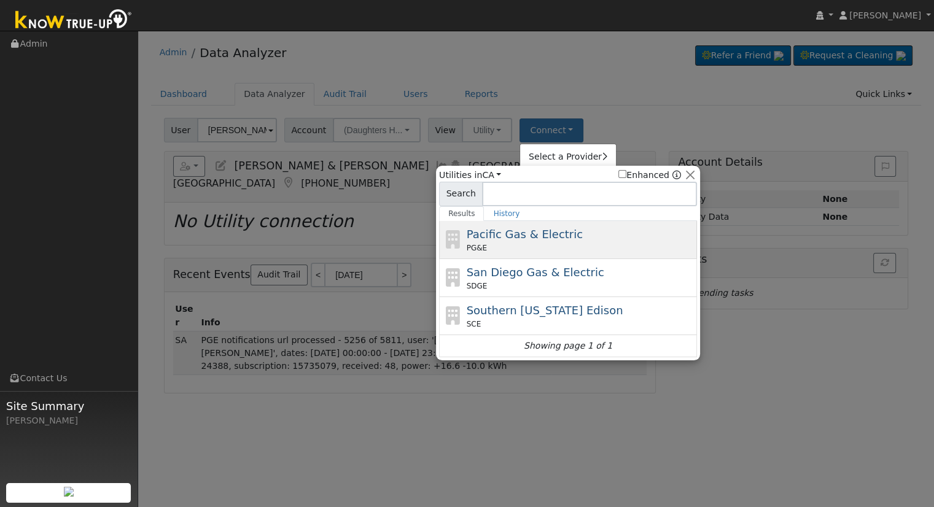
click at [523, 237] on span "Pacific Gas & Electric" at bounding box center [525, 234] width 116 height 13
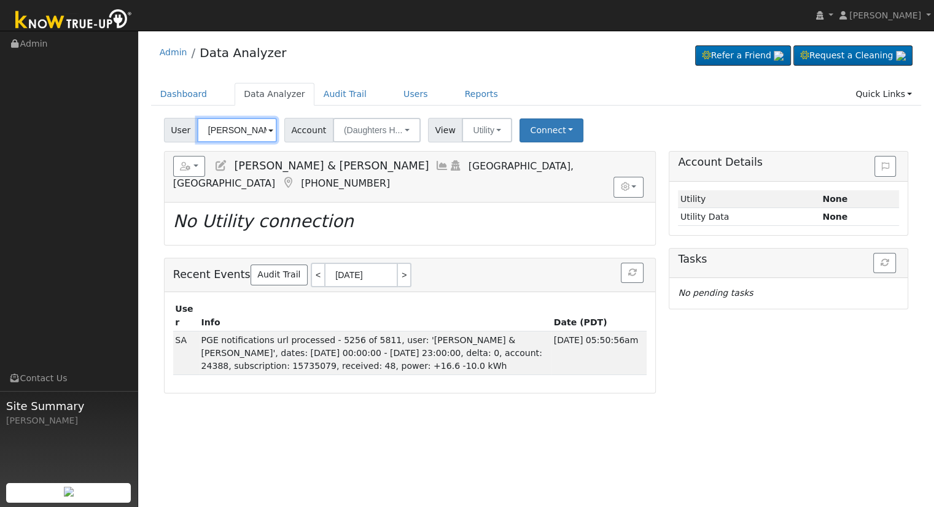
click at [236, 131] on input "[PERSON_NAME] & [PERSON_NAME]" at bounding box center [237, 130] width 80 height 25
click at [236, 130] on input "Diane & Antonio Sauceda" at bounding box center [237, 130] width 80 height 25
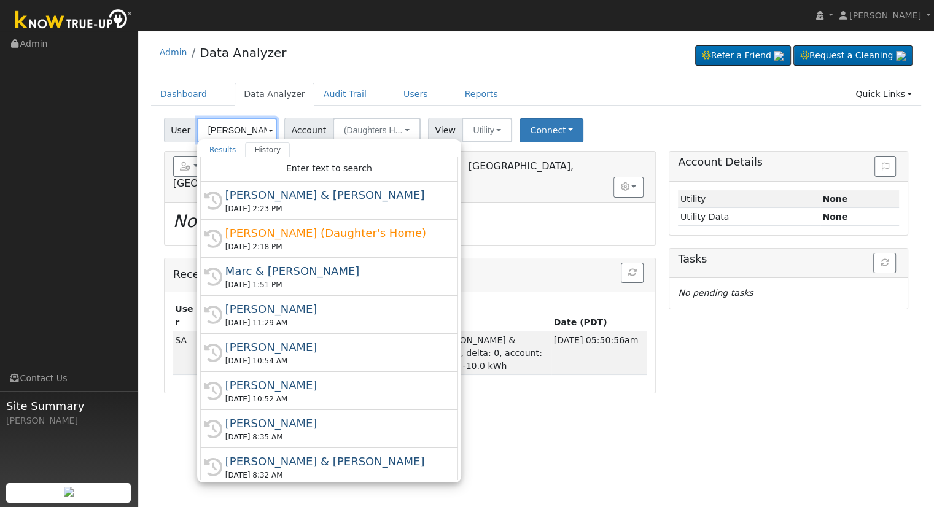
click at [258, 135] on input "Diane & Antonio Sauceda" at bounding box center [237, 130] width 80 height 25
paste input "Martinez"
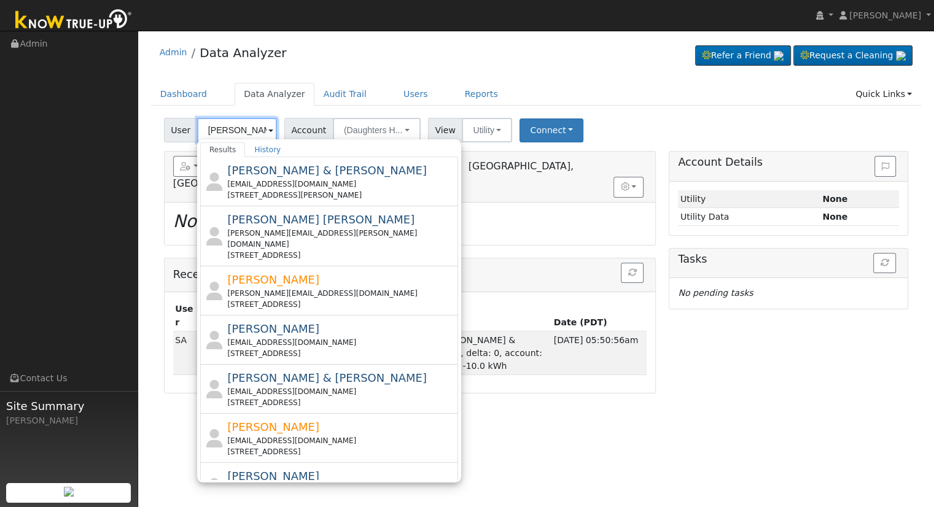
click at [243, 128] on input "Martinez" at bounding box center [237, 130] width 80 height 25
click at [203, 128] on input "Martinez" at bounding box center [237, 130] width 80 height 25
paste input "Salvador Sanchez"
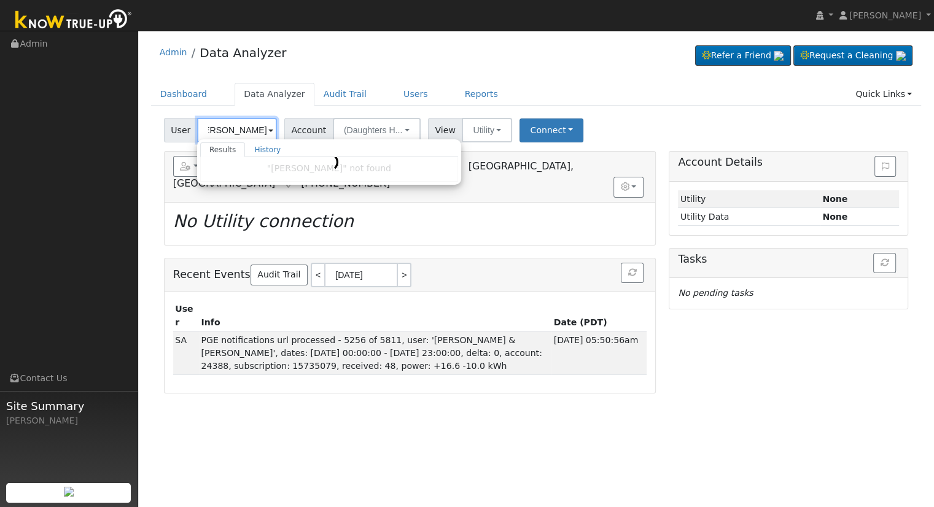
click at [248, 135] on input "Salvador SanchezMartinez" at bounding box center [237, 130] width 80 height 25
paste input "text"
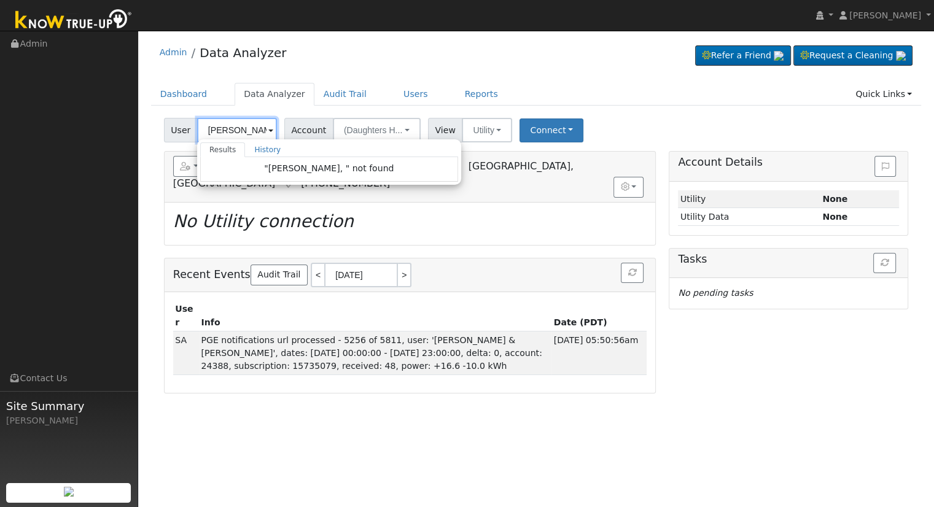
click at [262, 128] on input "Salvador Sanchez," at bounding box center [237, 130] width 80 height 25
paste input "[PERSON_NAME]"
click at [234, 126] on input "Salvador Sanchez, Martinez" at bounding box center [237, 130] width 80 height 25
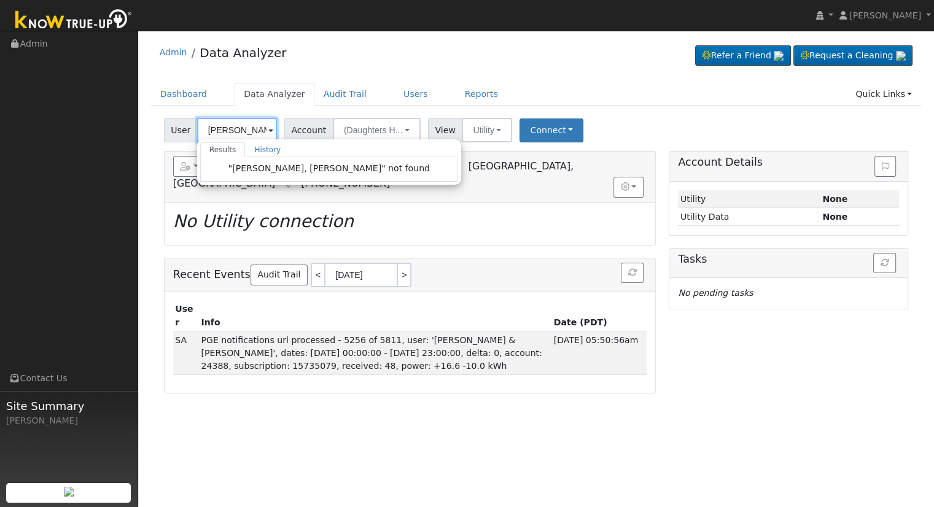
click at [234, 126] on input "Salvador Sanchez, Martinez" at bounding box center [237, 130] width 80 height 25
paste input "text"
click at [394, 93] on link "Users" at bounding box center [415, 94] width 43 height 23
type input "[PERSON_NAME] & [PERSON_NAME]"
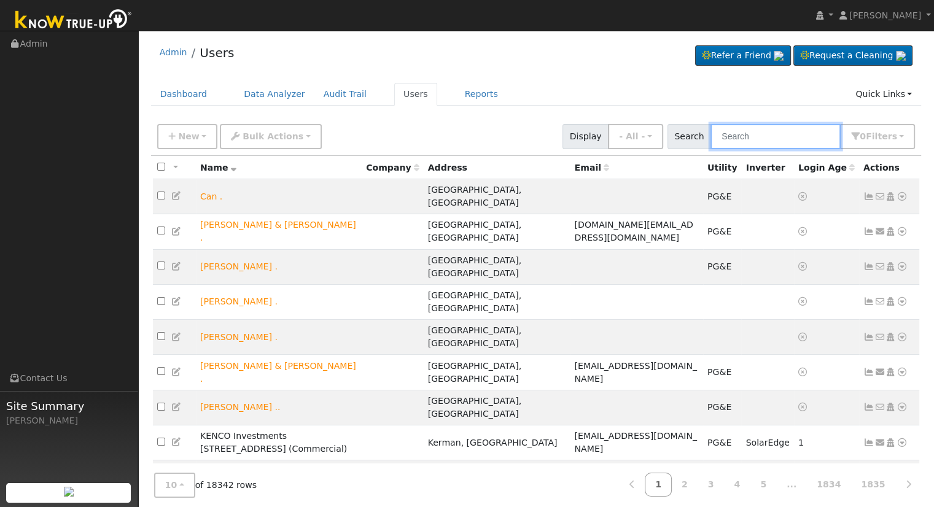
click at [808, 133] on input "text" at bounding box center [776, 136] width 130 height 25
paste input "[EMAIL_ADDRESS][DOMAIN_NAME]"
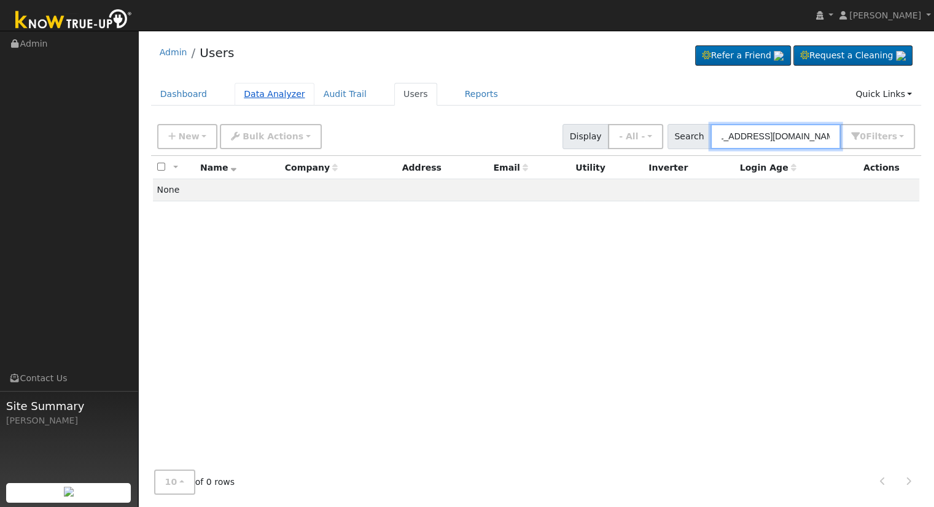
type input "[EMAIL_ADDRESS][DOMAIN_NAME]"
click at [258, 98] on link "Data Analyzer" at bounding box center [275, 94] width 80 height 23
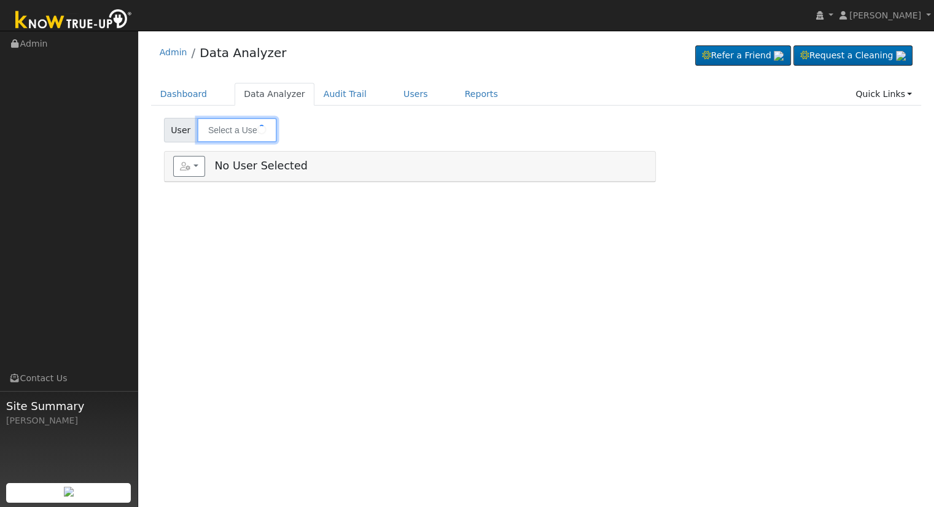
type input "[PERSON_NAME] & [PERSON_NAME]"
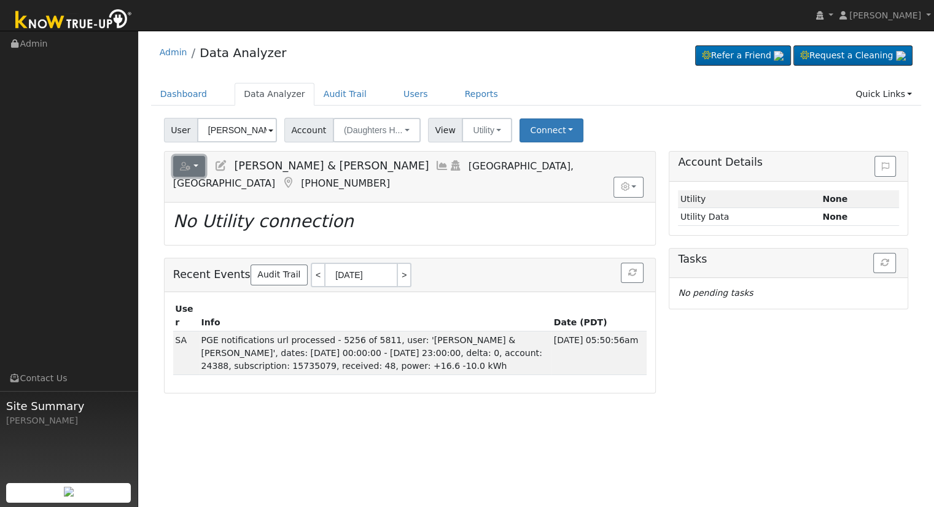
click at [187, 166] on icon "button" at bounding box center [185, 166] width 11 height 9
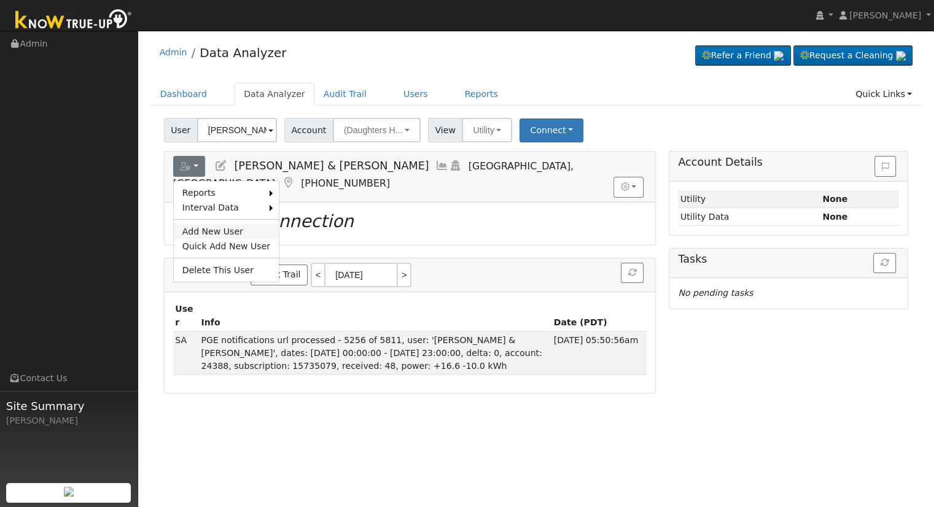
click at [221, 227] on link "Add New User" at bounding box center [226, 231] width 105 height 15
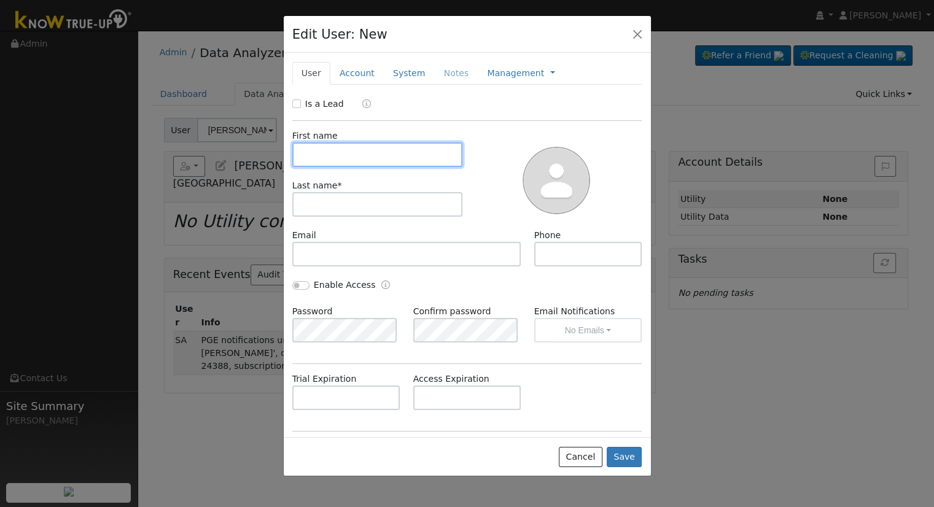
click at [322, 153] on input "text" at bounding box center [377, 155] width 171 height 25
click at [432, 159] on input "text" at bounding box center [377, 155] width 171 height 25
paste input "[PERSON_NAME]"
click at [398, 157] on input "[PERSON_NAME]" at bounding box center [377, 155] width 171 height 25
type input "[PERSON_NAME]"
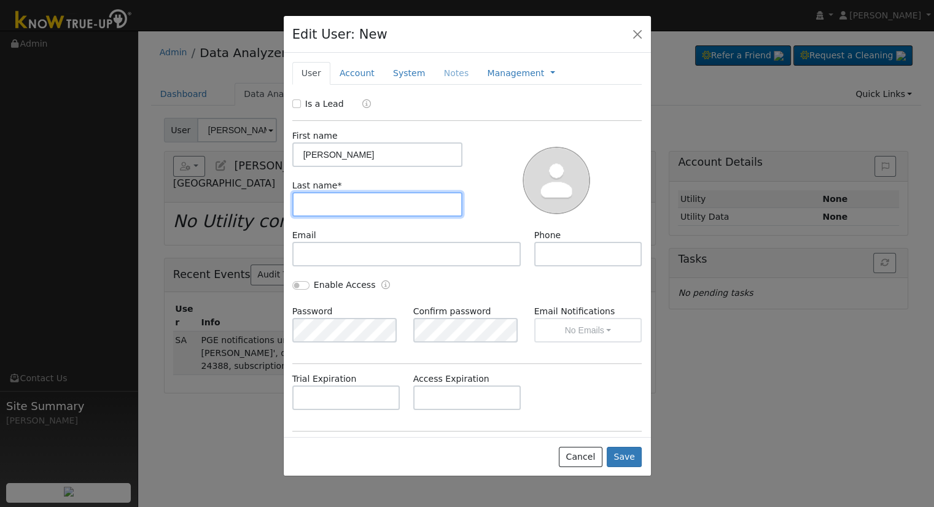
click at [310, 213] on input "text" at bounding box center [377, 204] width 171 height 25
click at [389, 208] on input "text" at bounding box center [377, 204] width 171 height 25
paste input "[PERSON_NAME]"
type input "[PERSON_NAME]"
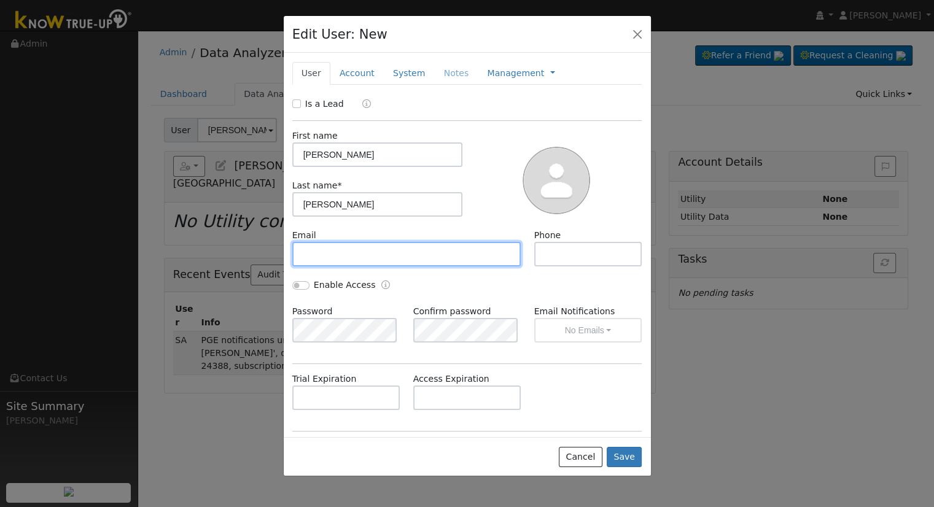
click at [346, 264] on input "text" at bounding box center [406, 254] width 229 height 25
drag, startPoint x: 423, startPoint y: 257, endPoint x: 455, endPoint y: 259, distance: 32.0
click at [423, 257] on input "text" at bounding box center [406, 254] width 229 height 25
paste input "salvador.sanchez9808@gmail.com"
type input "salvador.sanchez9808@gmail.com"
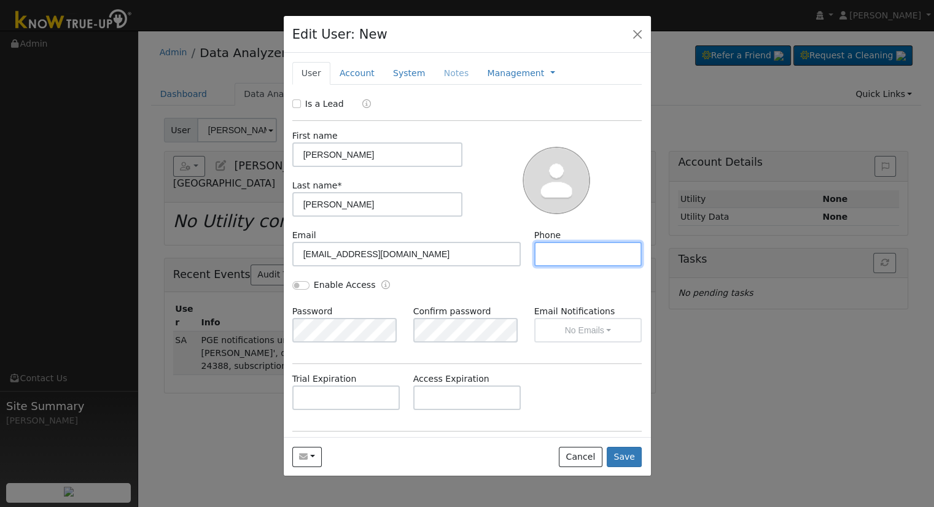
click at [585, 253] on input "text" at bounding box center [588, 254] width 108 height 25
click at [602, 248] on input "text" at bounding box center [588, 254] width 108 height 25
paste input "[PHONE_NUMBER]"
type input "[PHONE_NUMBER]"
click at [300, 286] on input "Enable Access" at bounding box center [300, 285] width 17 height 9
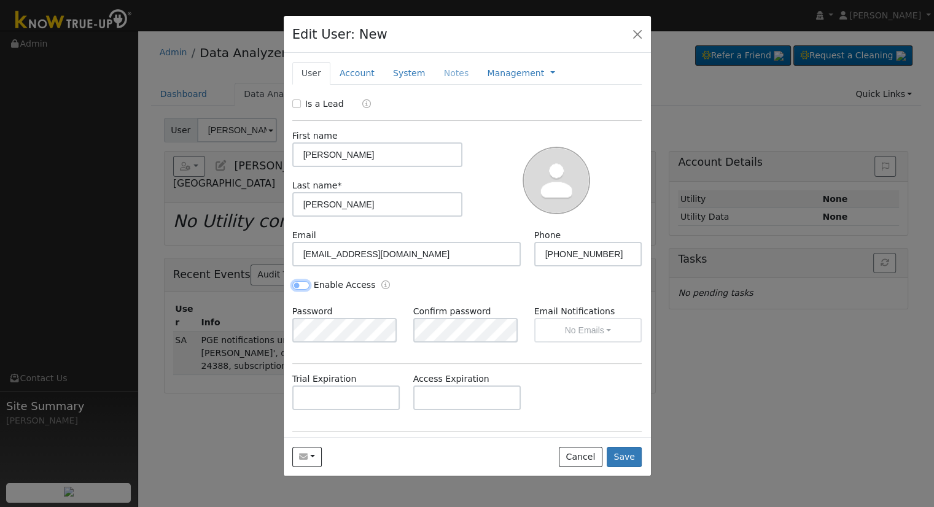
checkbox input "true"
click at [578, 323] on button "No Emails" at bounding box center [588, 330] width 108 height 25
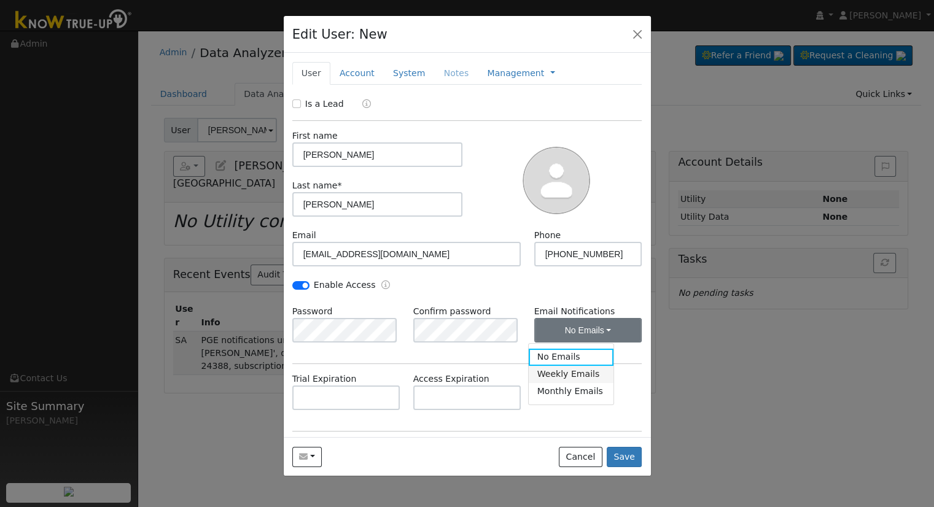
click at [580, 376] on link "Weekly Emails" at bounding box center [571, 374] width 85 height 17
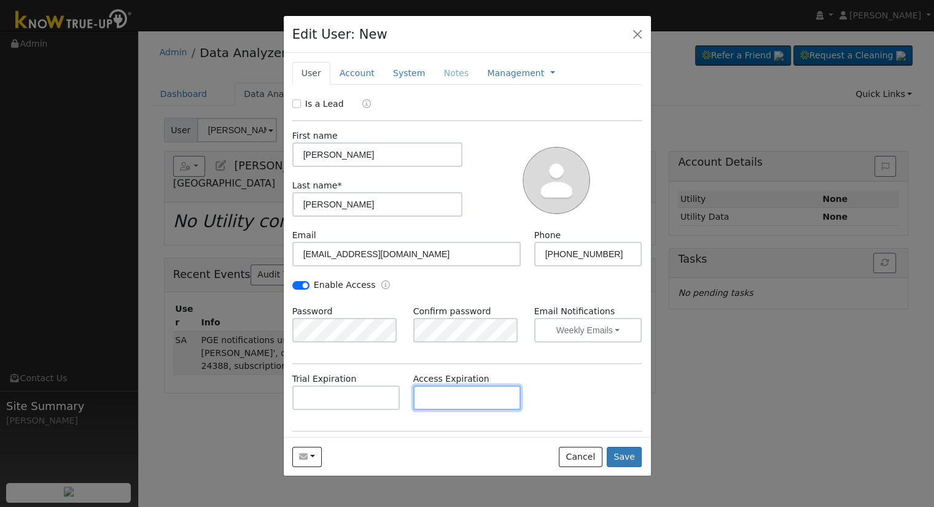
click at [456, 397] on input "text" at bounding box center [467, 398] width 108 height 25
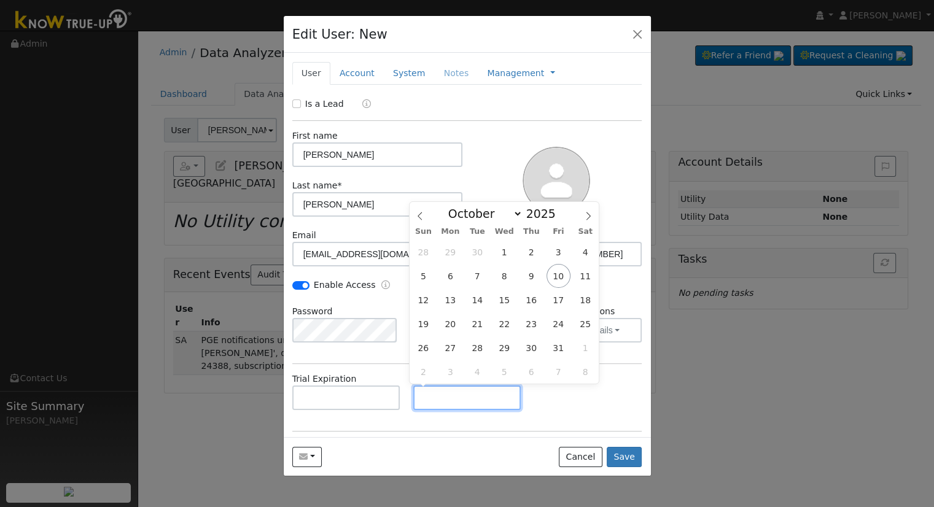
click at [478, 407] on input "text" at bounding box center [467, 398] width 108 height 25
paste input "10/9/2025"
type input "10/09/2030"
click at [544, 405] on div "Trial Expiration Access Expiration 10/09/2030" at bounding box center [467, 398] width 363 height 50
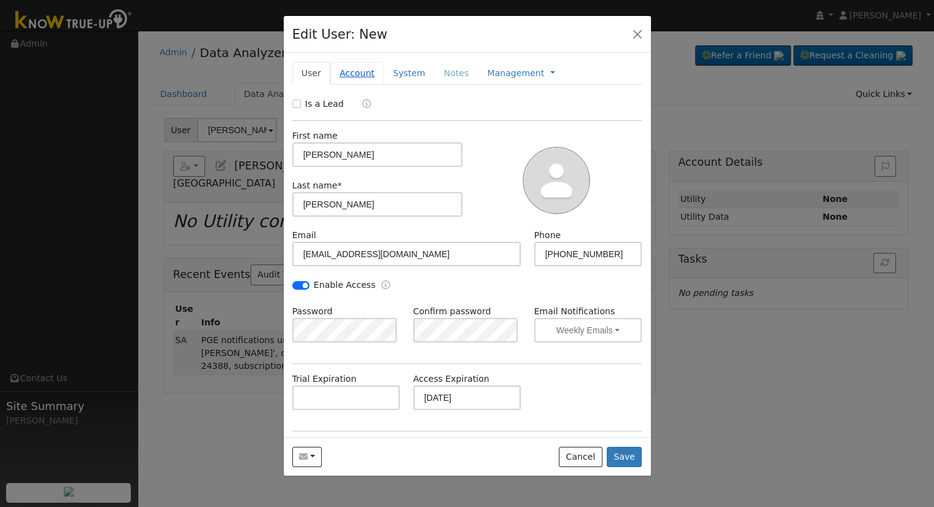
click at [356, 68] on link "Account" at bounding box center [356, 73] width 53 height 23
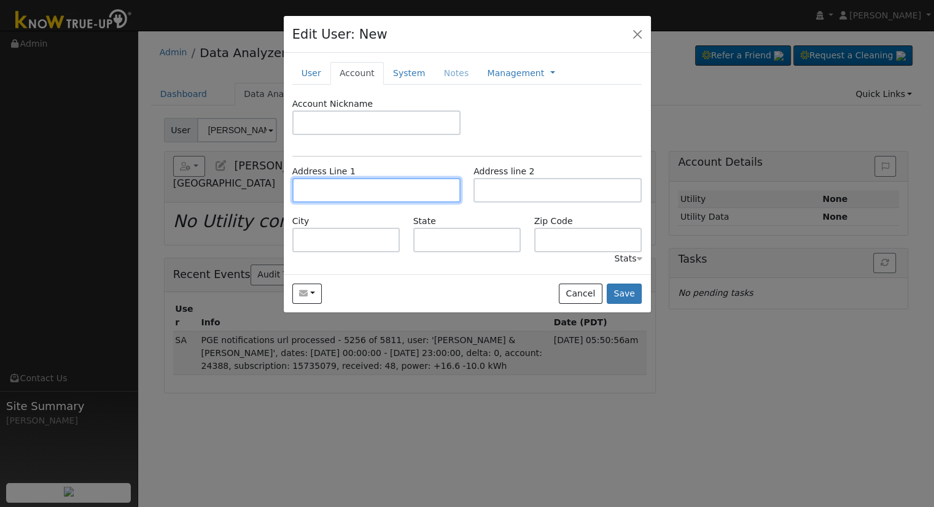
click at [365, 198] on input "text" at bounding box center [376, 190] width 168 height 25
click at [378, 193] on input "text" at bounding box center [376, 190] width 168 height 25
paste input "[STREET_ADDRESS]"
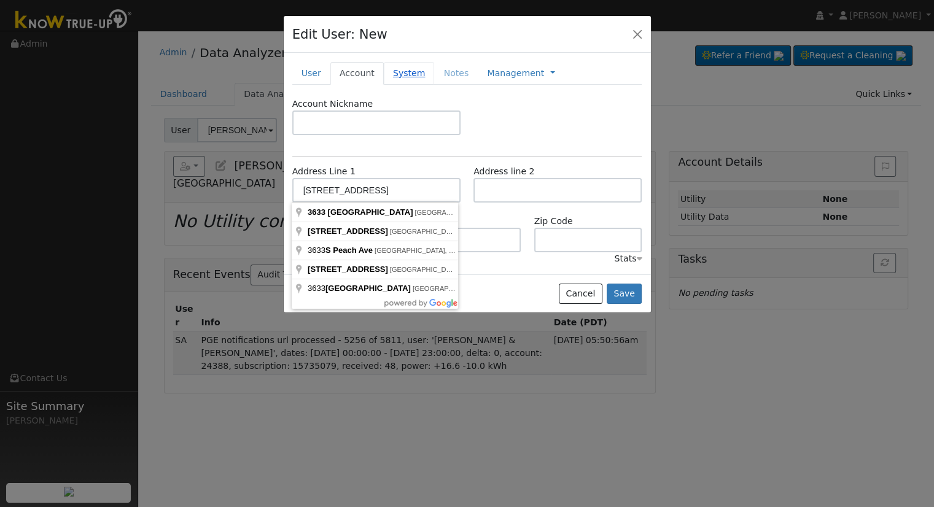
click at [391, 73] on link "System" at bounding box center [409, 73] width 51 height 23
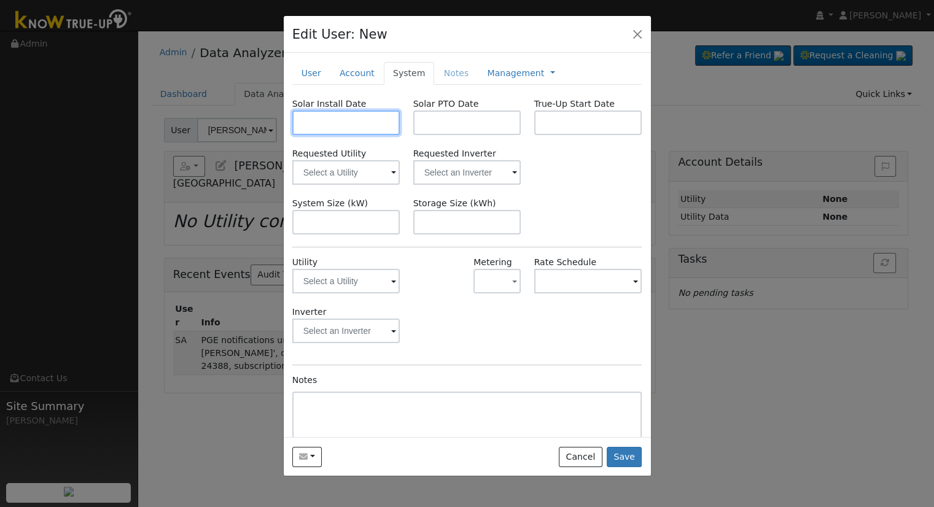
click at [329, 131] on input "text" at bounding box center [346, 123] width 108 height 25
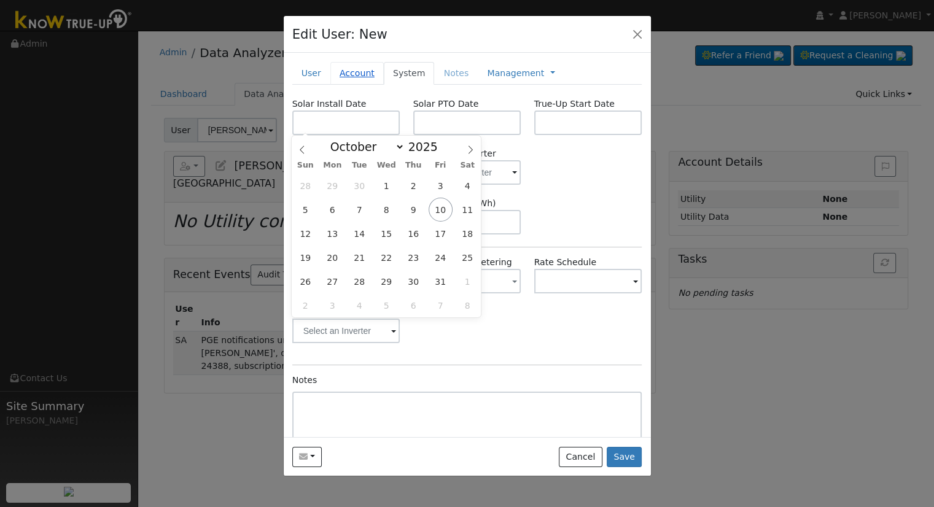
click at [342, 69] on link "Account" at bounding box center [356, 73] width 53 height 23
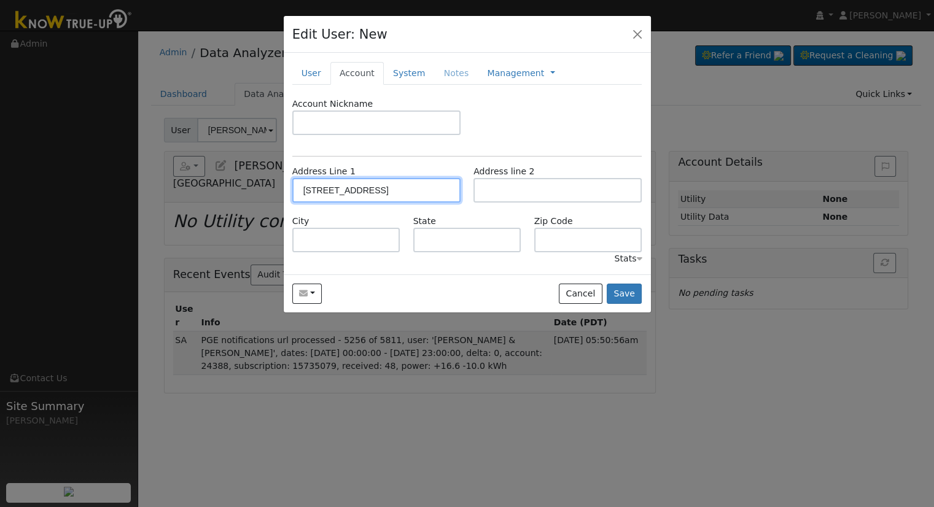
click at [434, 187] on input "[STREET_ADDRESS]" at bounding box center [376, 190] width 168 height 25
type input "[STREET_ADDRESS]"
type input "Fresno"
type input "CA"
type input "93725"
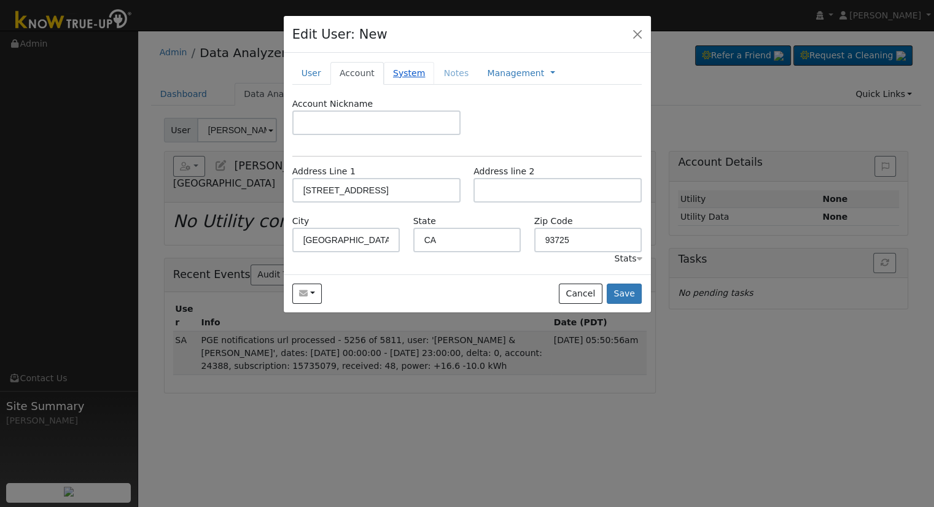
click at [400, 68] on link "System" at bounding box center [409, 73] width 51 height 23
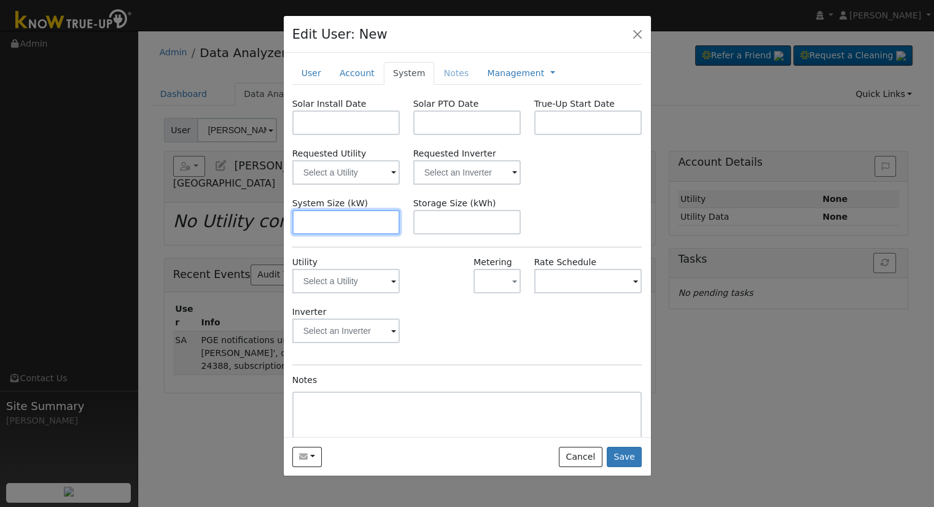
click at [354, 217] on input "text" at bounding box center [346, 222] width 108 height 25
paste input "8.200"
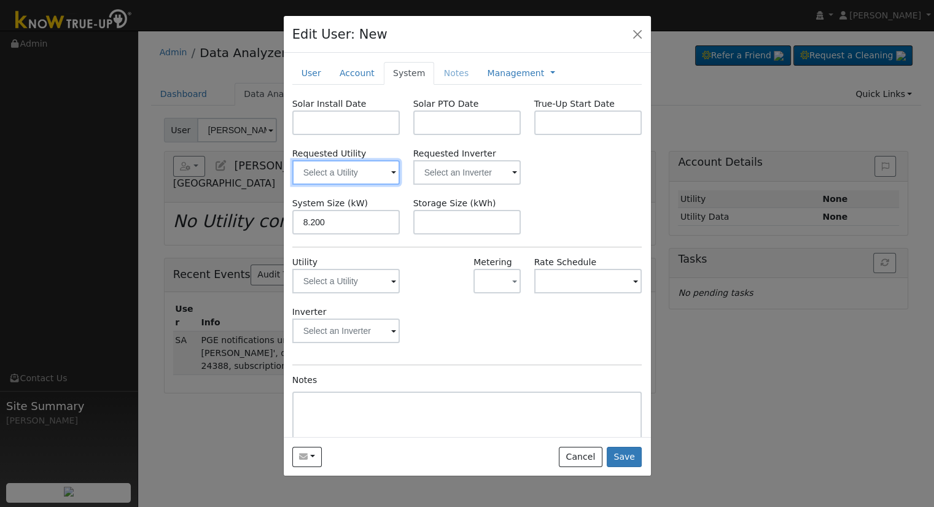
type input "8.2"
click at [373, 180] on input "text" at bounding box center [346, 172] width 108 height 25
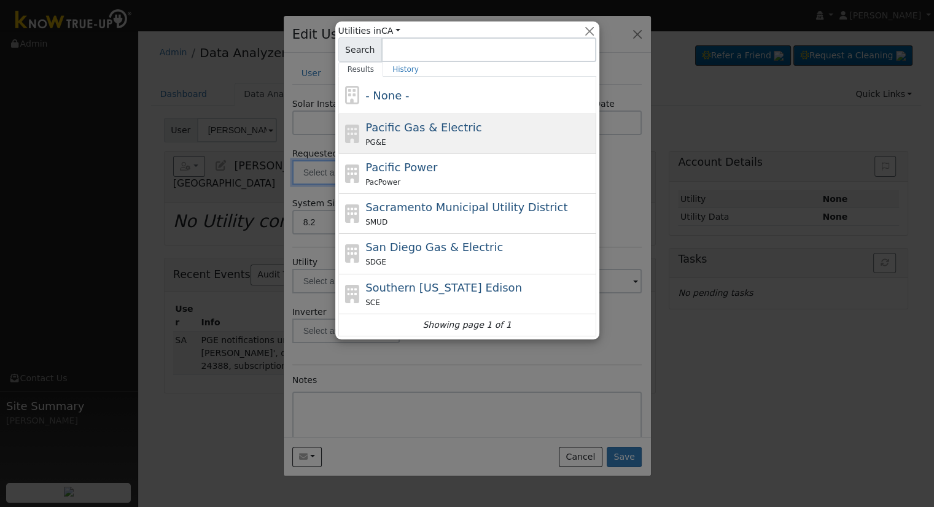
click at [399, 126] on span "Pacific Gas & Electric" at bounding box center [423, 127] width 116 height 13
type input "Pacific Gas & Electric"
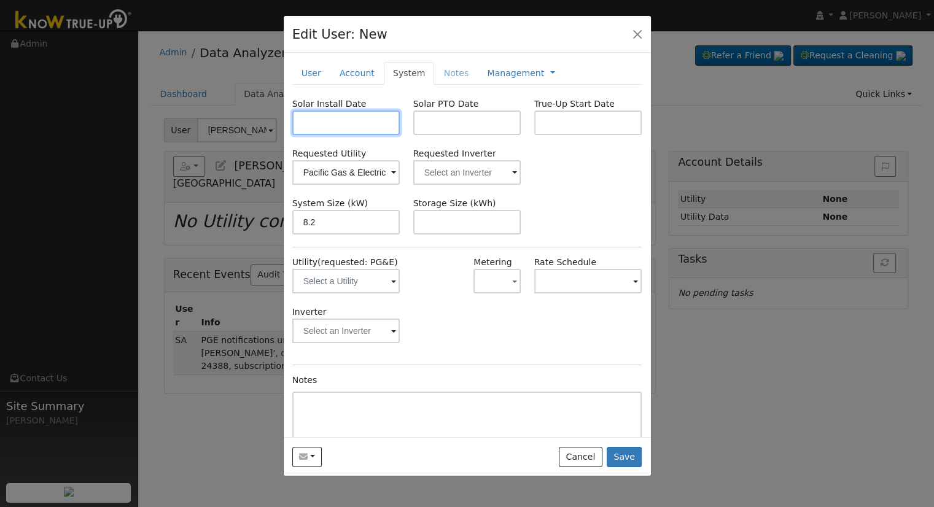
click at [344, 120] on input "text" at bounding box center [346, 123] width 108 height 25
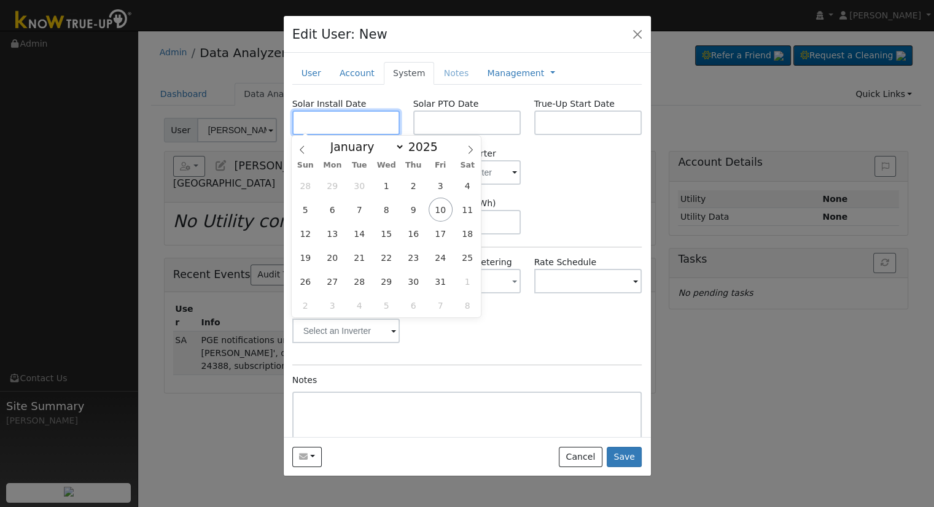
paste input "8/28/2025"
type input "08/28/2025"
click at [464, 123] on input "text" at bounding box center [467, 123] width 108 height 25
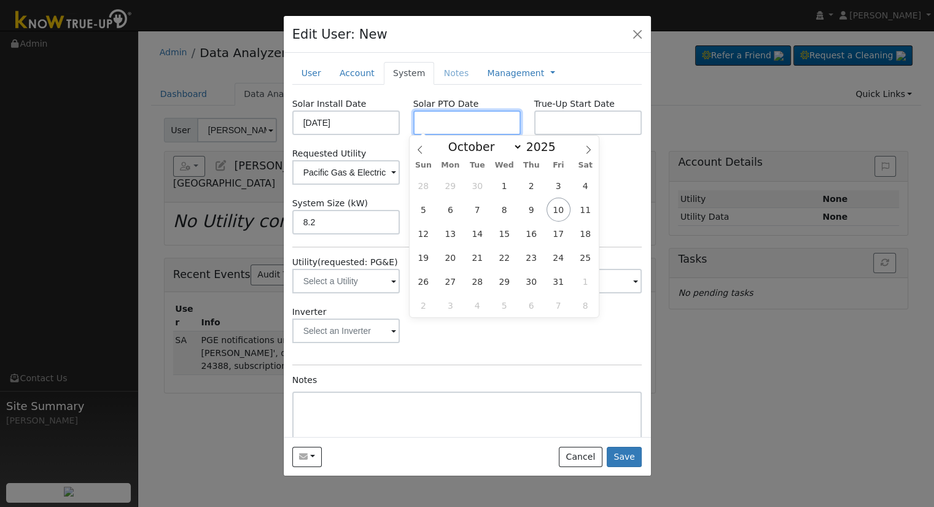
click at [433, 111] on input "text" at bounding box center [467, 123] width 108 height 25
paste input "10/9/2025"
type input "[DATE]"
click at [577, 385] on div "Notes" at bounding box center [467, 429] width 350 height 110
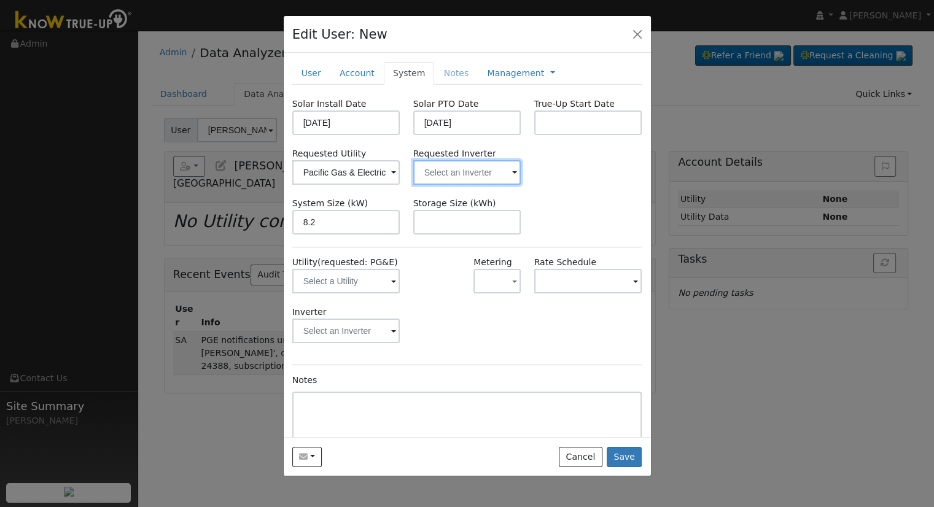
click at [450, 176] on input "text" at bounding box center [467, 172] width 108 height 25
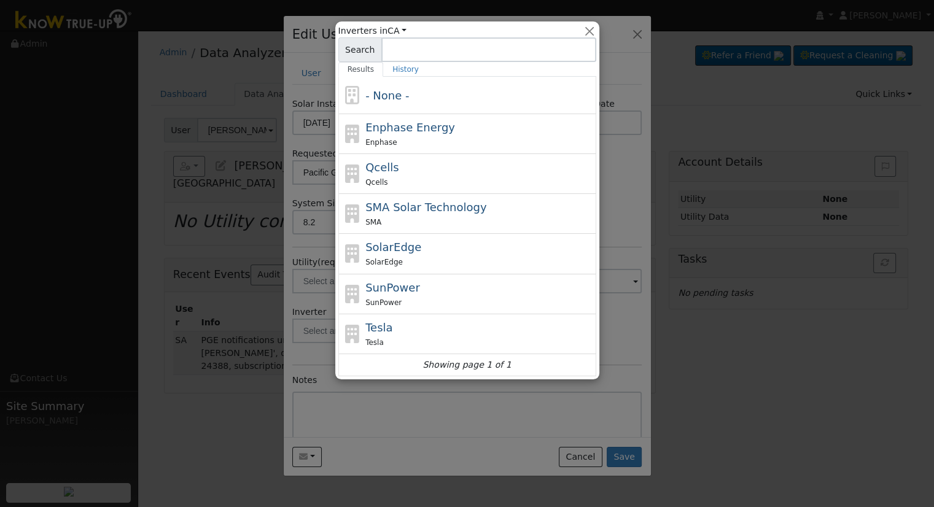
drag, startPoint x: 433, startPoint y: 328, endPoint x: 435, endPoint y: 322, distance: 6.6
click at [433, 329] on div "Tesla Tesla" at bounding box center [479, 333] width 228 height 29
type input "Tesla"
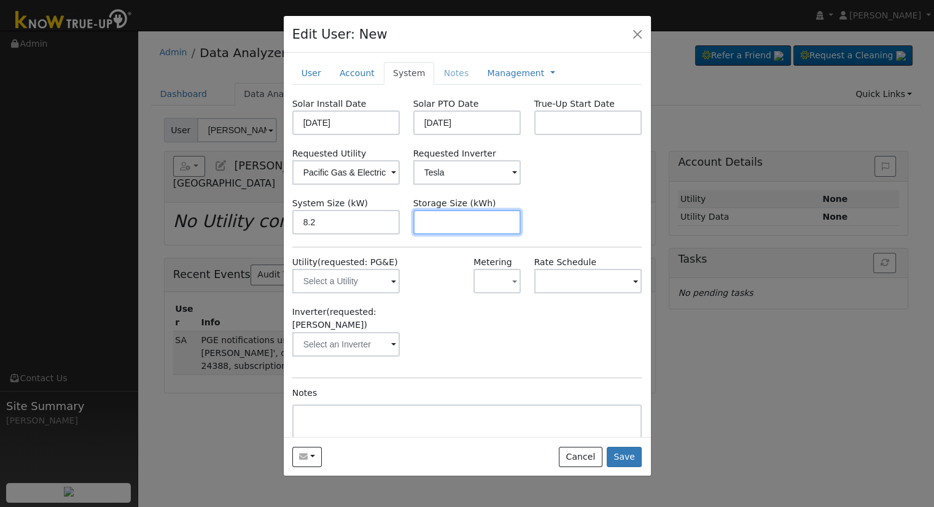
click at [442, 219] on input "text" at bounding box center [467, 222] width 108 height 25
click at [502, 224] on input "text" at bounding box center [467, 222] width 108 height 25
paste input "13.50"
type input "13.5"
click at [528, 197] on div "System Size (kW) 8.2 Storage Size (kWh) 13.5" at bounding box center [467, 215] width 363 height 37
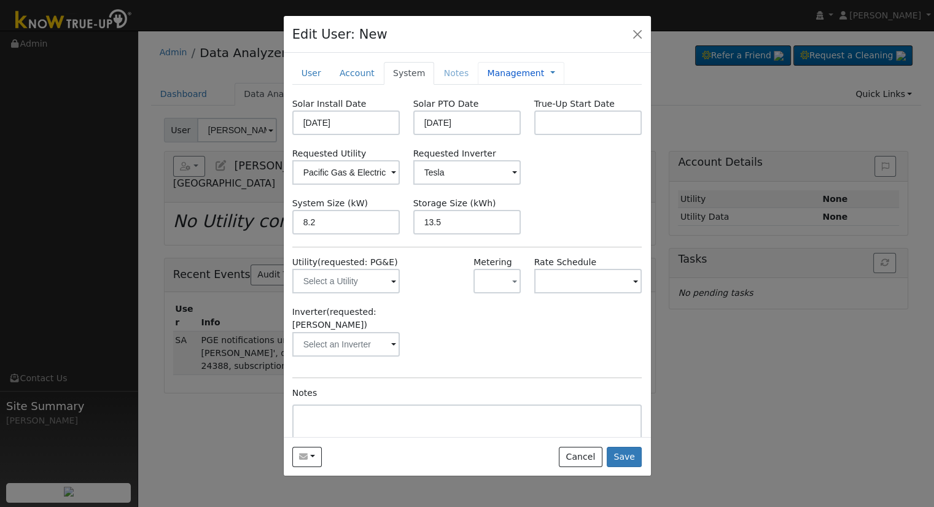
click at [487, 73] on link "Management" at bounding box center [515, 73] width 57 height 13
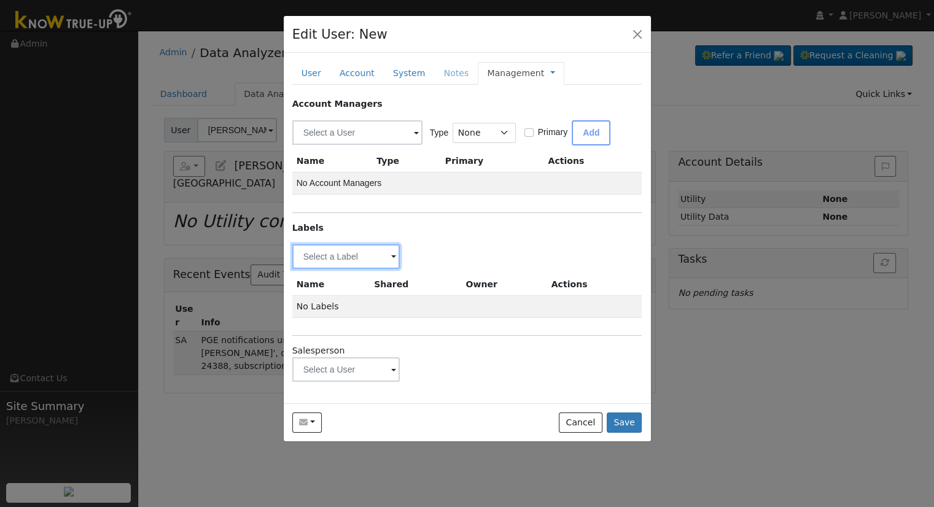
click at [366, 262] on input "text" at bounding box center [346, 256] width 108 height 25
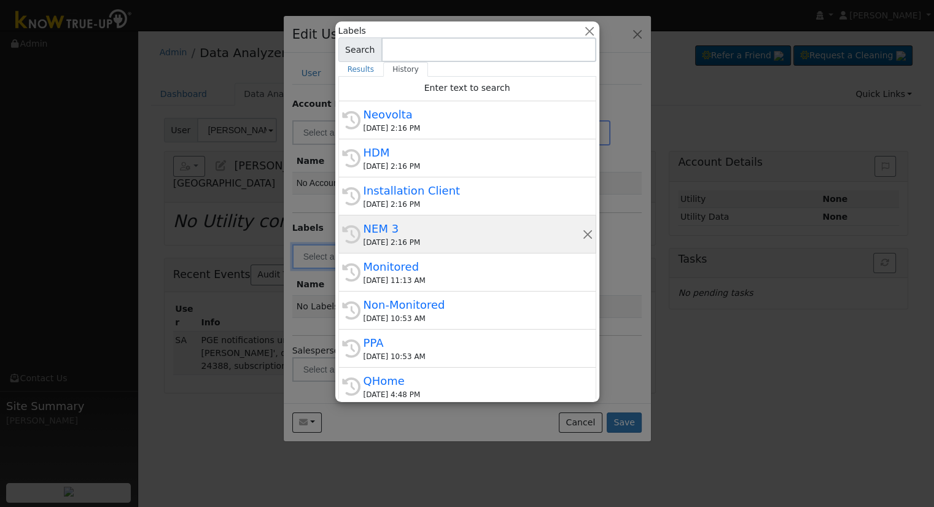
click at [383, 237] on div "10/10/2025 2:16 PM" at bounding box center [473, 242] width 219 height 11
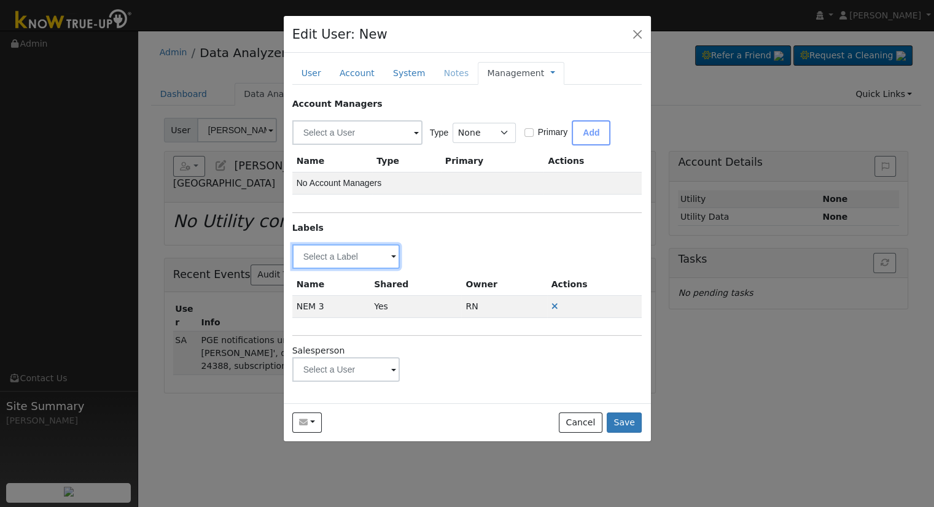
click at [357, 264] on input "text" at bounding box center [346, 256] width 108 height 25
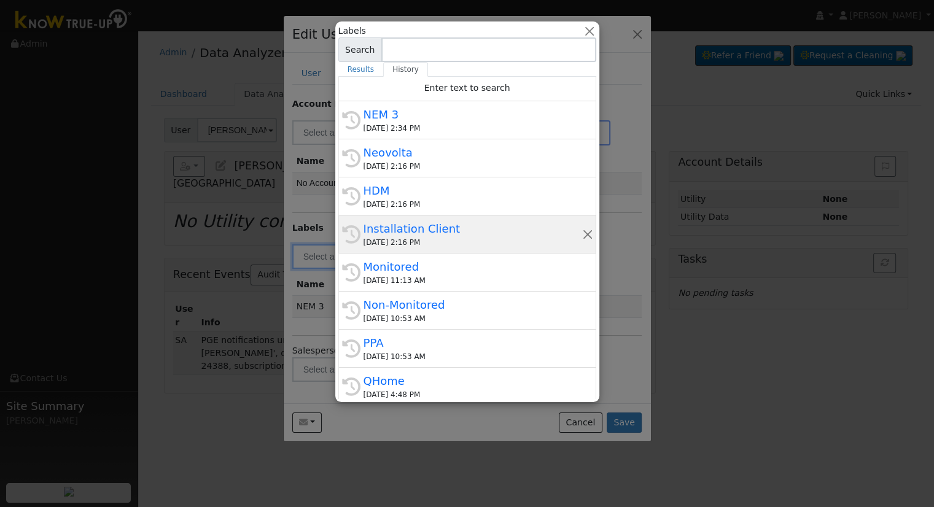
click at [391, 237] on div "10/10/2025 2:16 PM" at bounding box center [473, 242] width 219 height 11
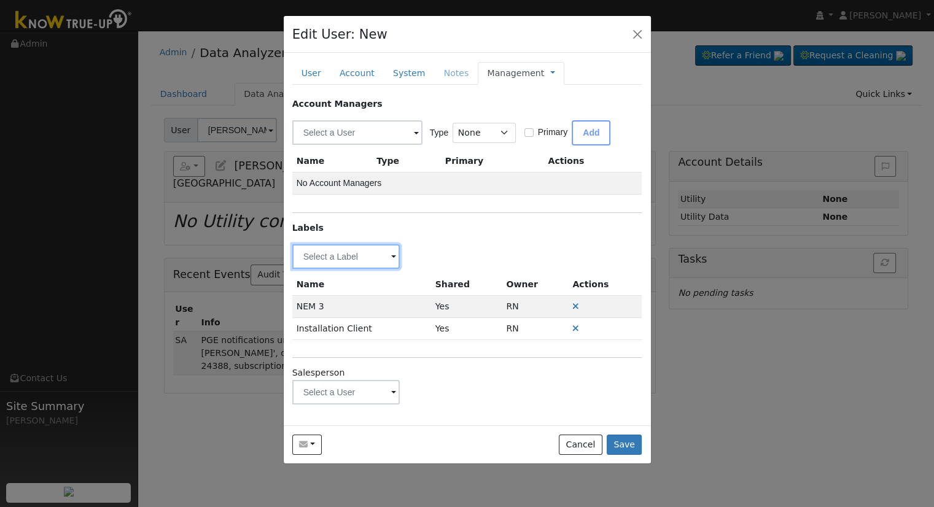
click at [363, 257] on input "text" at bounding box center [346, 256] width 108 height 25
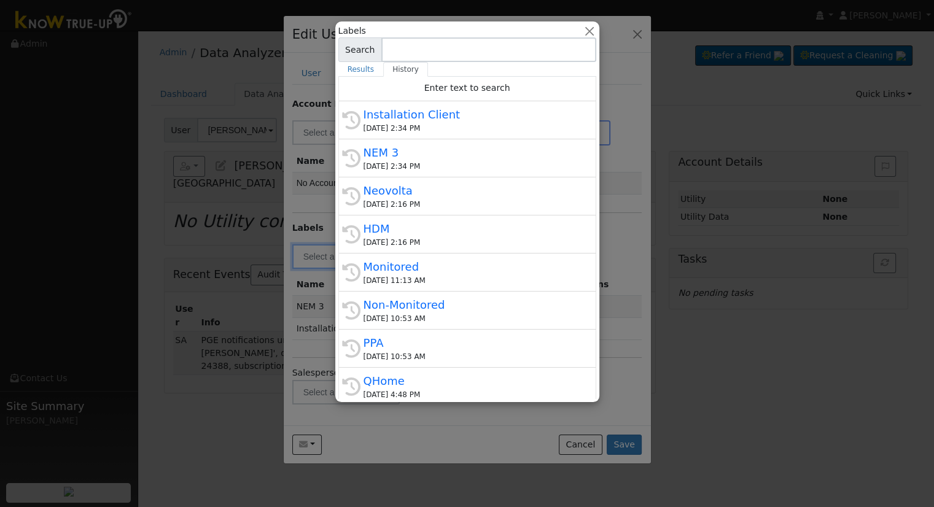
click at [452, 116] on div "Installation Client" at bounding box center [473, 114] width 219 height 17
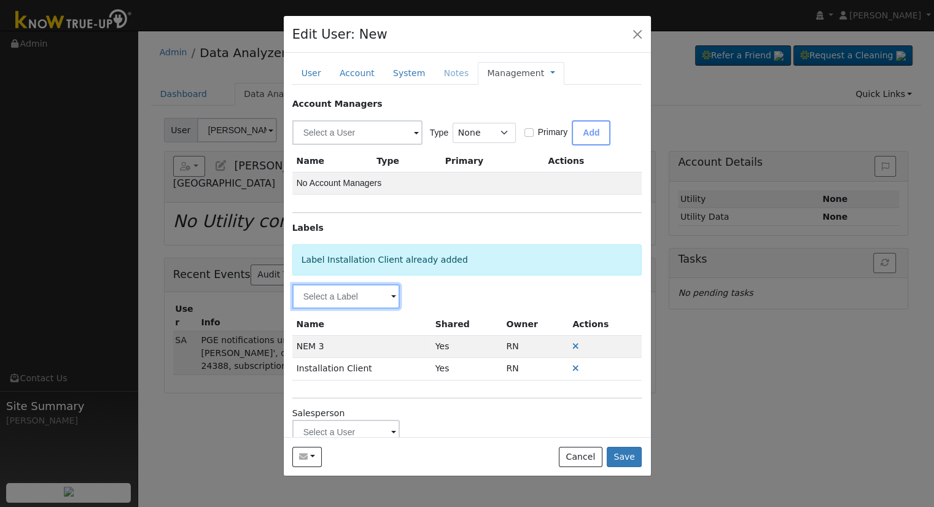
click at [366, 305] on input "text" at bounding box center [346, 296] width 108 height 25
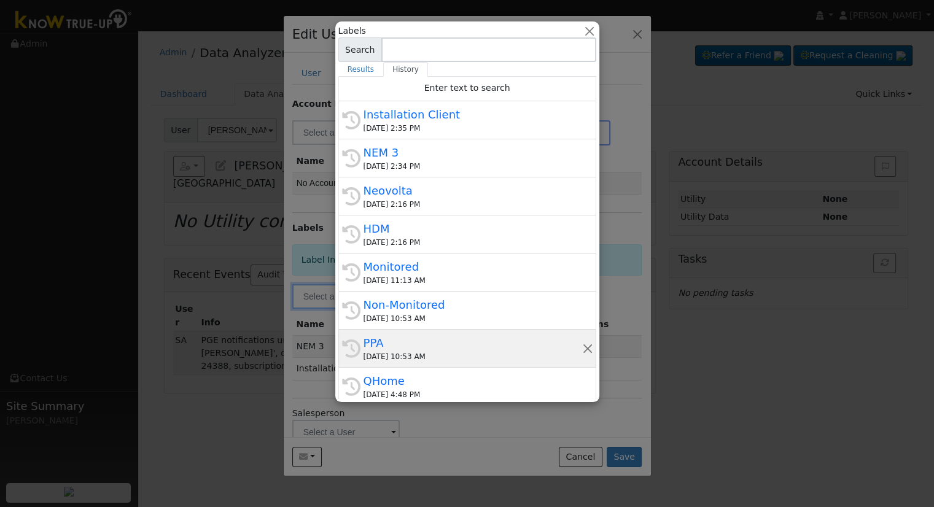
click at [415, 338] on div "PPA" at bounding box center [473, 343] width 219 height 17
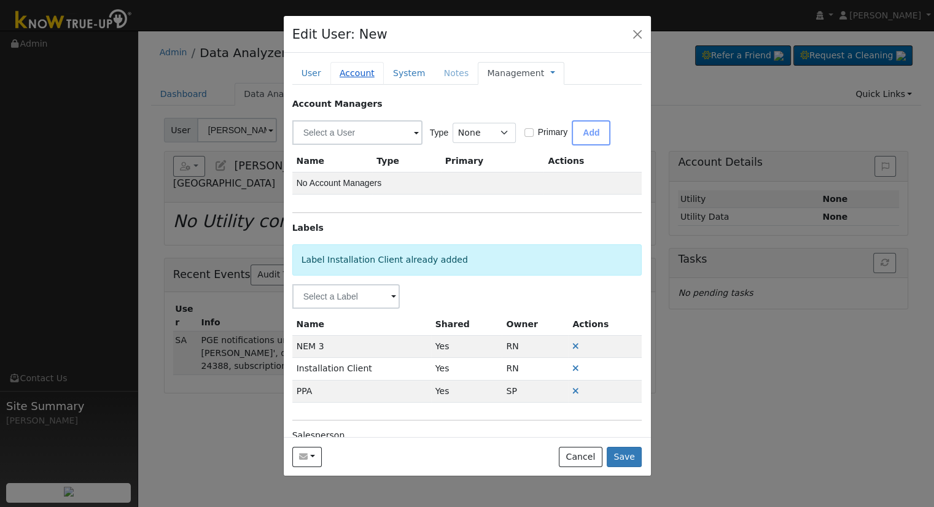
click at [359, 74] on link "Account" at bounding box center [356, 73] width 53 height 23
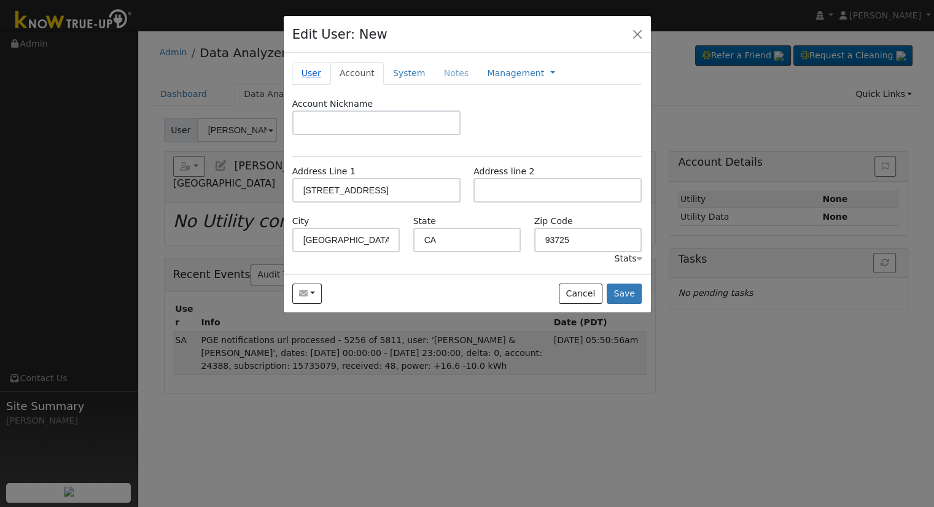
click at [302, 72] on link "User" at bounding box center [311, 73] width 38 height 23
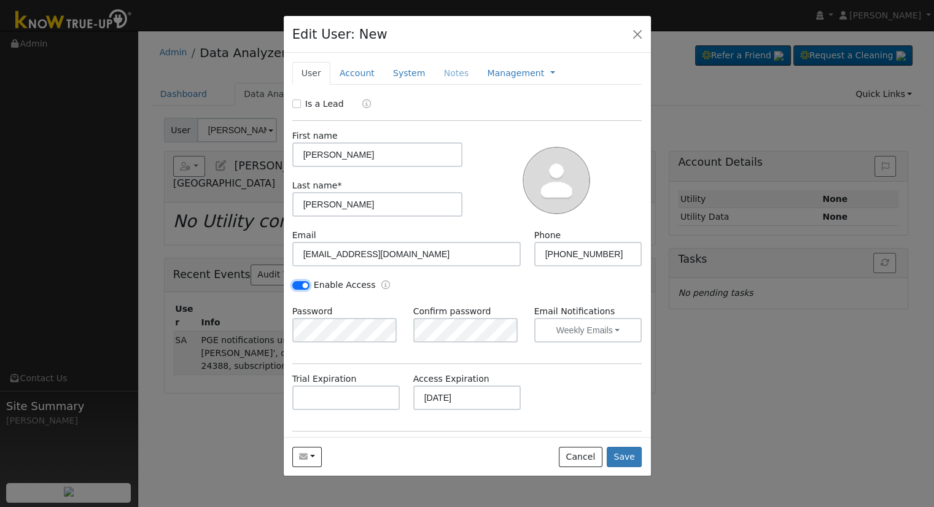
click at [302, 285] on input "Enable Access" at bounding box center [300, 285] width 17 height 9
checkbox input "false"
click at [351, 65] on link "Account" at bounding box center [356, 73] width 53 height 23
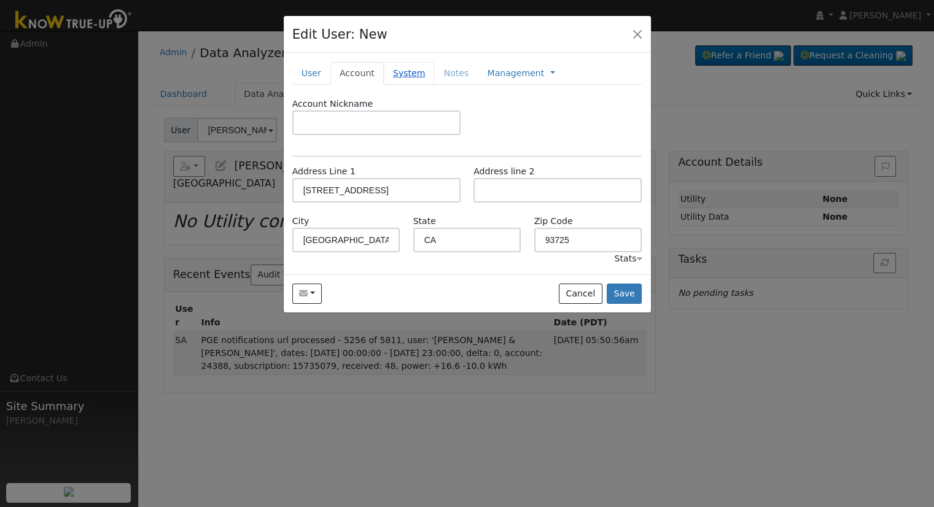
click at [392, 75] on link "System" at bounding box center [409, 73] width 51 height 23
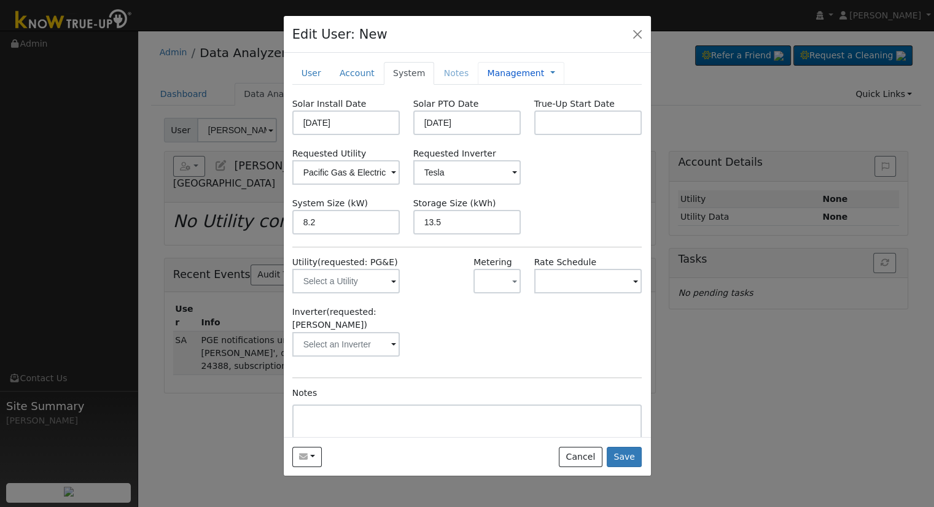
click at [487, 77] on link "Management" at bounding box center [515, 73] width 57 height 13
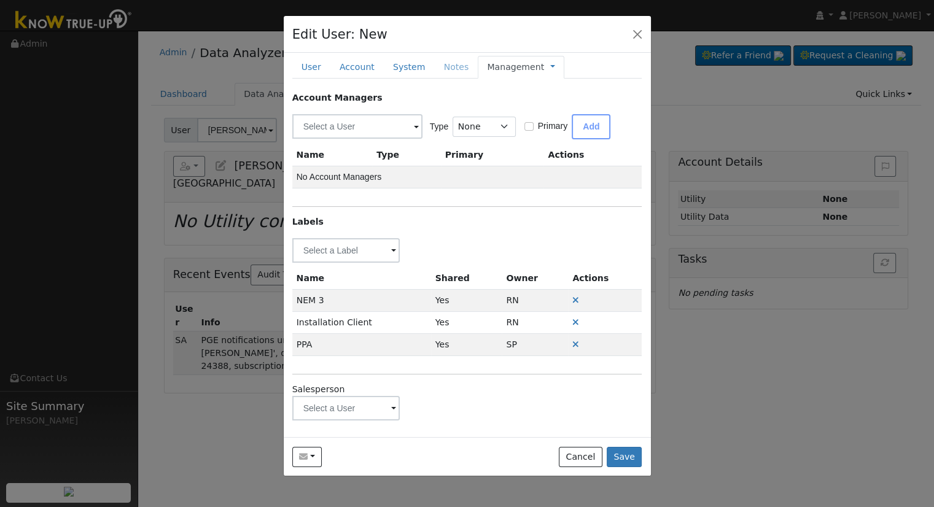
scroll to position [8, 0]
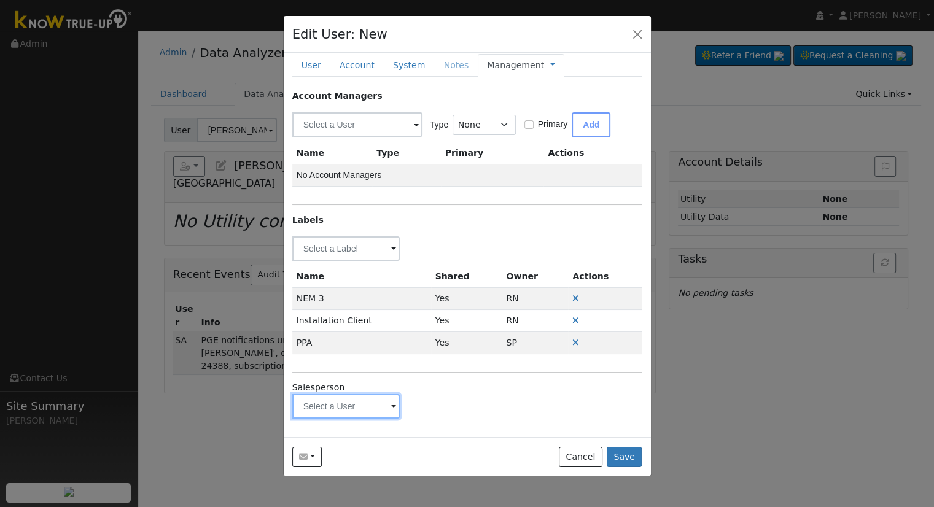
click at [342, 413] on input "text" at bounding box center [346, 406] width 108 height 25
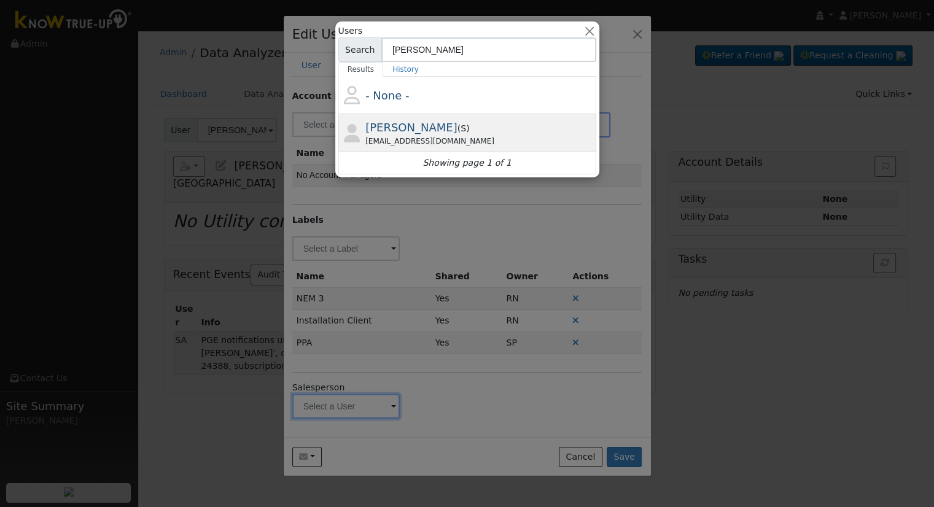
type input "Cristian"
click at [479, 123] on div "Cristian Andrade ( S ) andradavid24@icloud.com" at bounding box center [479, 133] width 228 height 28
type input "[PERSON_NAME]"
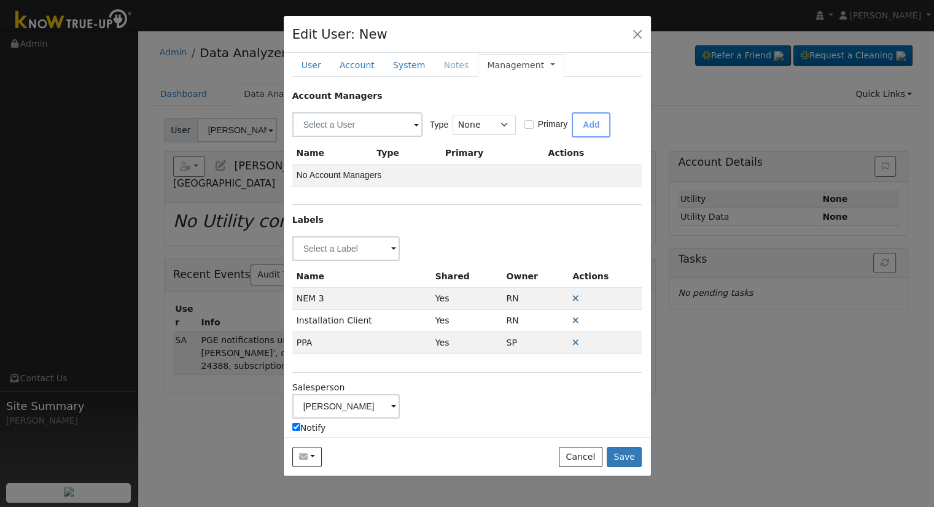
click at [307, 428] on label "Notify" at bounding box center [309, 428] width 34 height 13
click at [300, 428] on input "Notify" at bounding box center [296, 427] width 8 height 8
checkbox input "false"
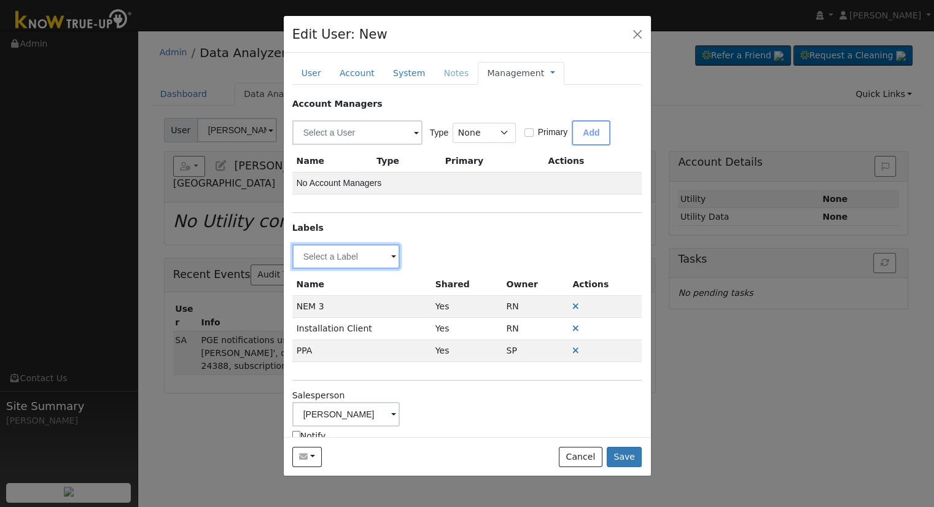
click at [343, 257] on input "text" at bounding box center [346, 256] width 108 height 25
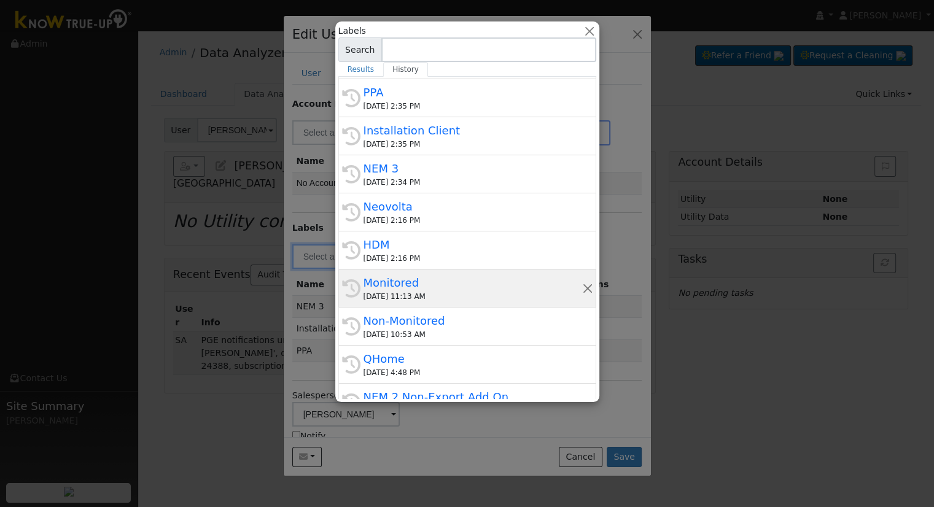
scroll to position [61, 0]
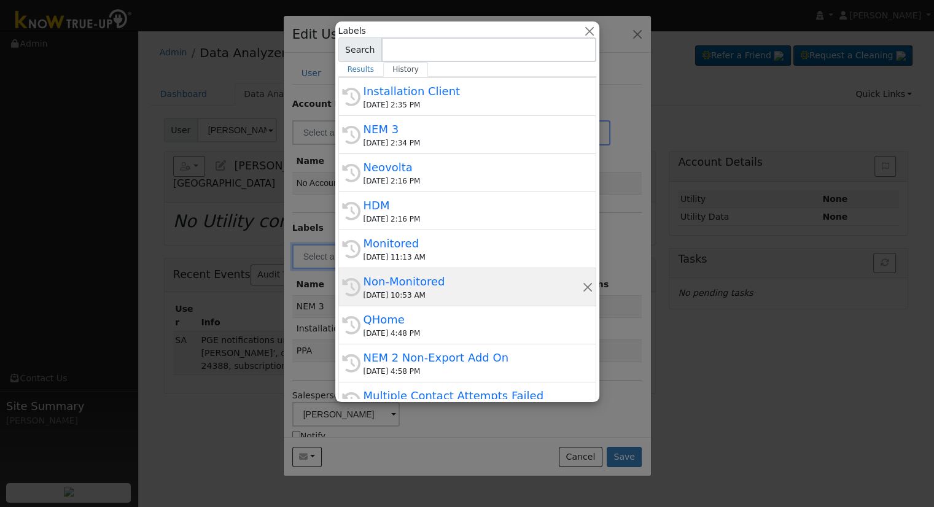
click at [454, 287] on div "Non-Monitored" at bounding box center [473, 281] width 219 height 17
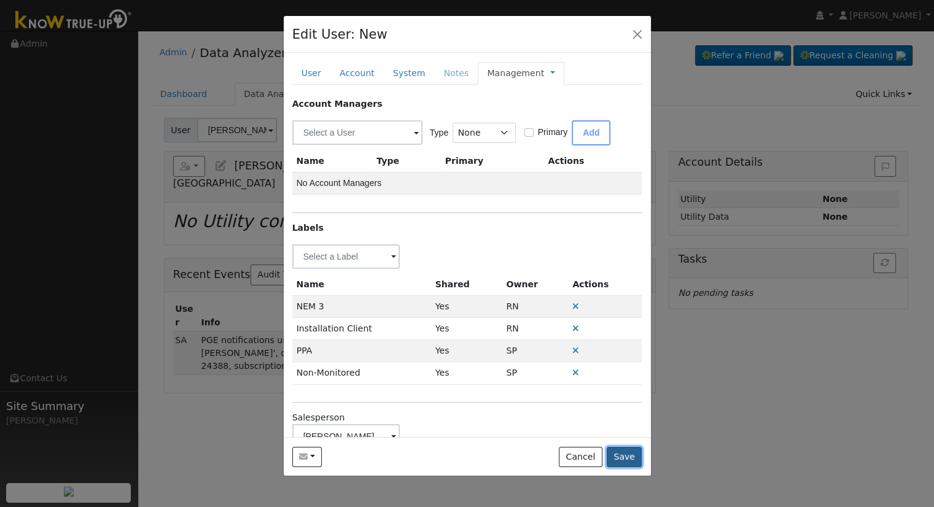
click at [625, 457] on button "Save" at bounding box center [625, 457] width 36 height 21
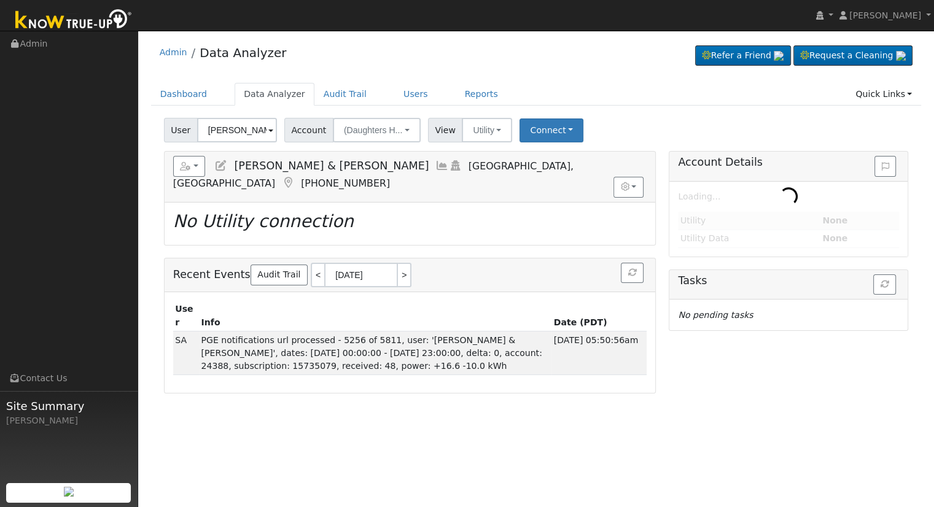
type input "[PERSON_NAME] [PERSON_NAME]"
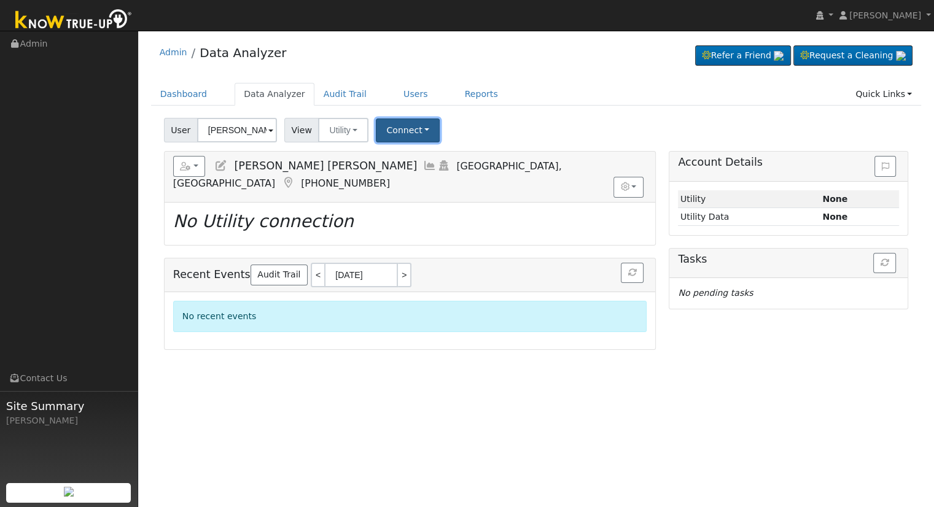
click at [398, 126] on button "Connect" at bounding box center [408, 131] width 64 height 24
click at [423, 157] on link "Select a Provider" at bounding box center [425, 157] width 96 height 17
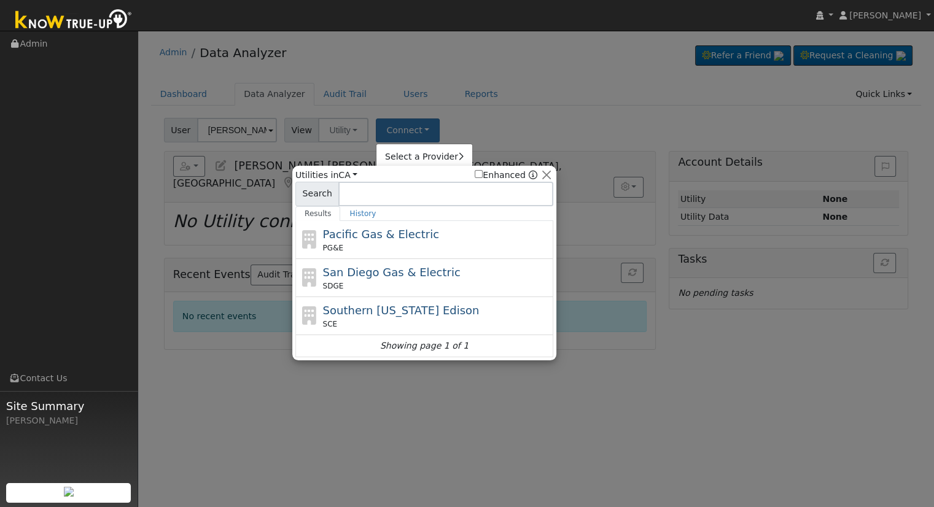
click at [368, 232] on span "Pacific Gas & Electric" at bounding box center [381, 234] width 116 height 13
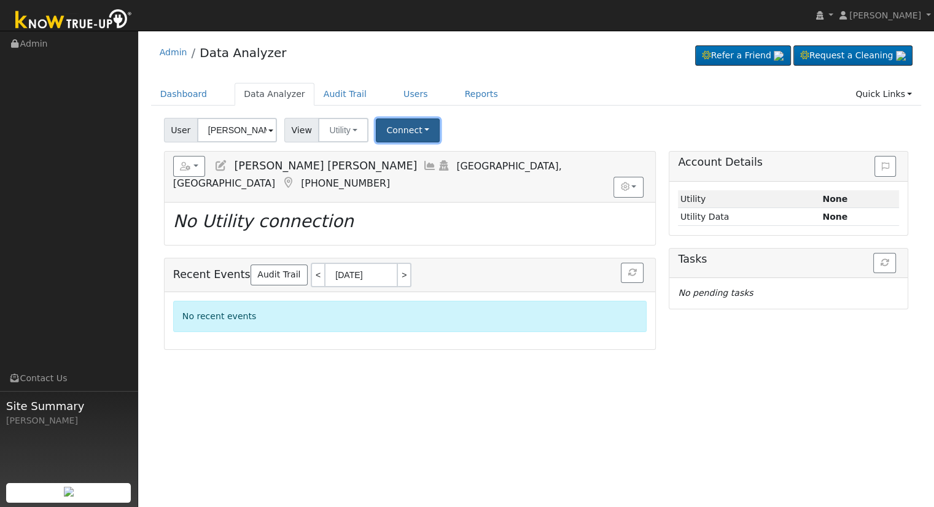
click at [397, 133] on button "Connect" at bounding box center [408, 131] width 64 height 24
click at [404, 155] on link "Select a Provider" at bounding box center [425, 157] width 96 height 17
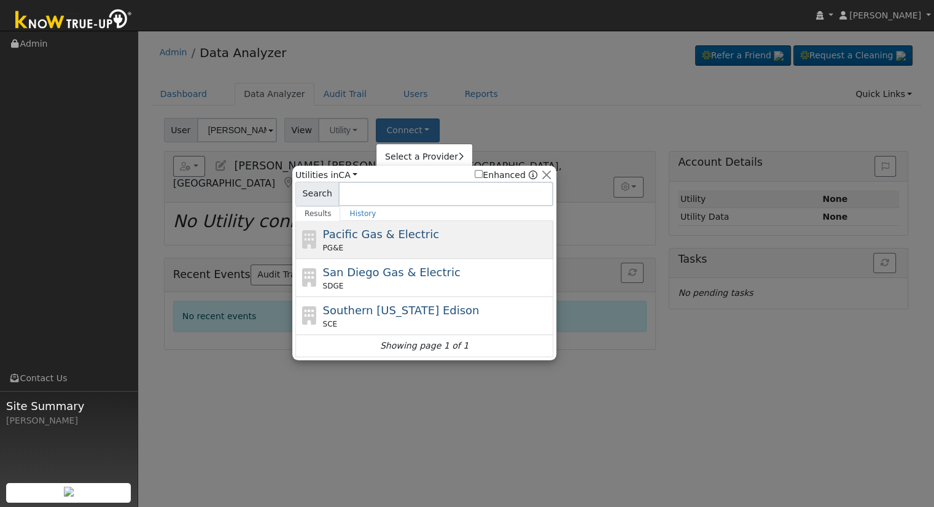
click at [384, 232] on span "Pacific Gas & Electric" at bounding box center [381, 234] width 116 height 13
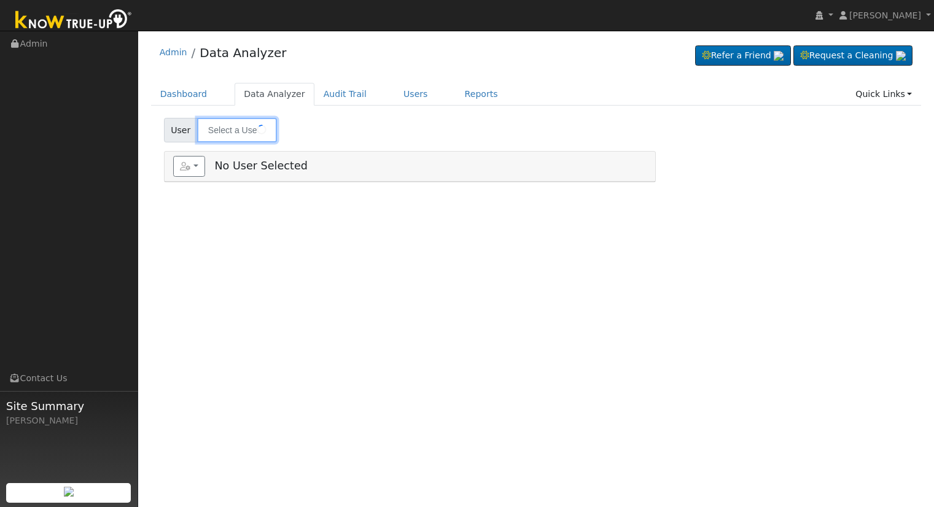
type input "[PERSON_NAME] [PERSON_NAME]"
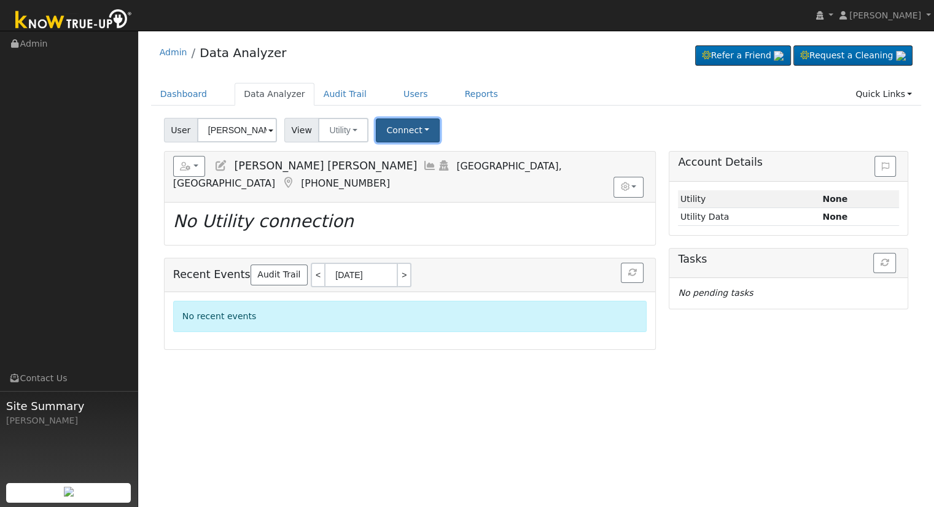
click at [404, 135] on button "Connect" at bounding box center [408, 131] width 64 height 24
click at [397, 155] on link "Select a Provider" at bounding box center [425, 157] width 96 height 17
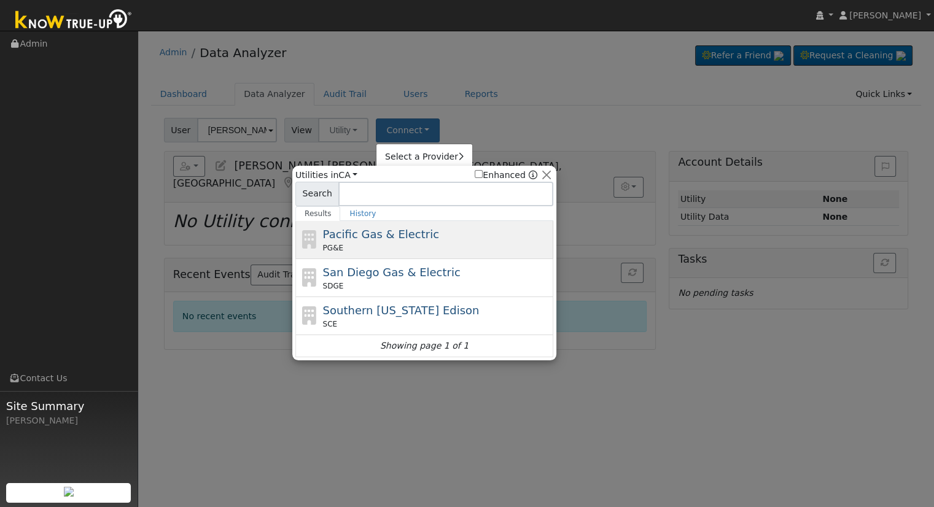
click at [364, 246] on div "PG&E" at bounding box center [437, 248] width 228 height 11
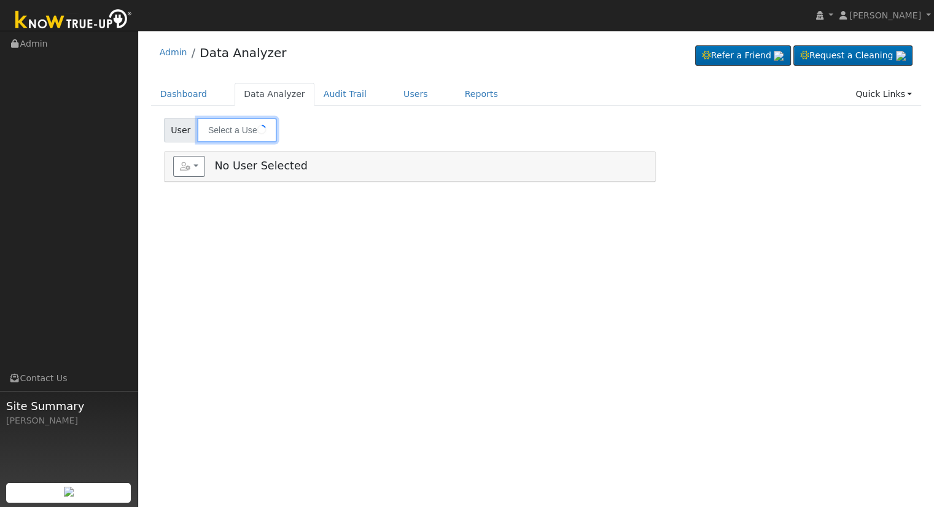
type input "[PERSON_NAME] [PERSON_NAME]"
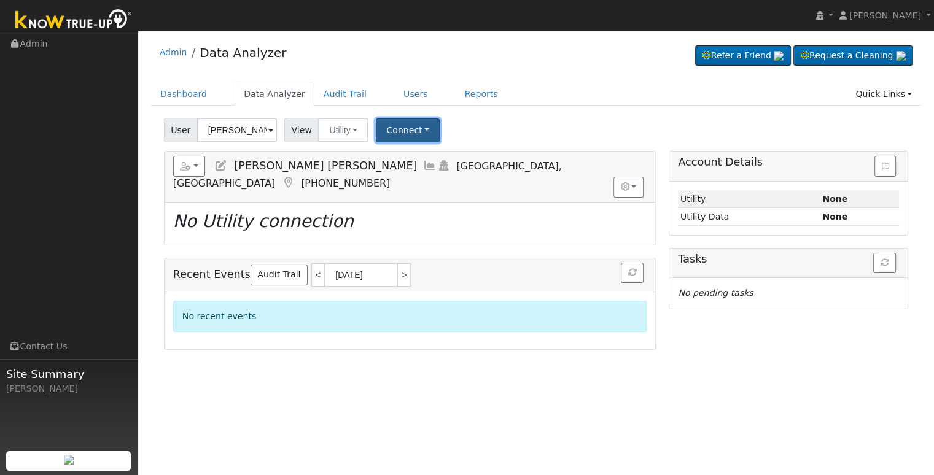
click at [413, 134] on button "Connect" at bounding box center [408, 131] width 64 height 24
click at [403, 128] on button "Connect" at bounding box center [408, 131] width 64 height 24
click at [413, 132] on button "Connect" at bounding box center [408, 131] width 64 height 24
click at [420, 154] on link "Select a Provider" at bounding box center [425, 157] width 96 height 17
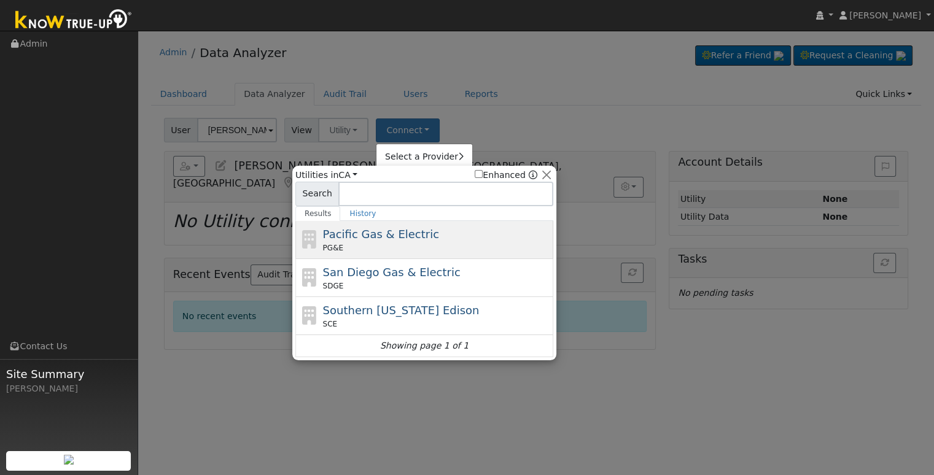
click at [400, 251] on div "PG&E" at bounding box center [437, 248] width 228 height 11
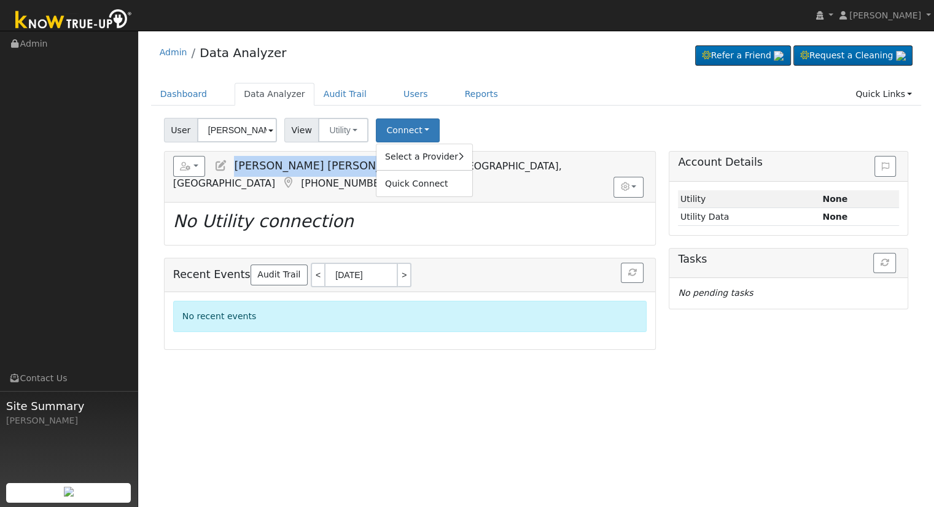
drag, startPoint x: 232, startPoint y: 170, endPoint x: 364, endPoint y: 176, distance: 132.2
click at [364, 176] on div "Reports Scenario Health Check Energy Audit Account Timeline User Audit Trail In…" at bounding box center [410, 177] width 491 height 50
copy span "[PERSON_NAME] [PERSON_NAME]"
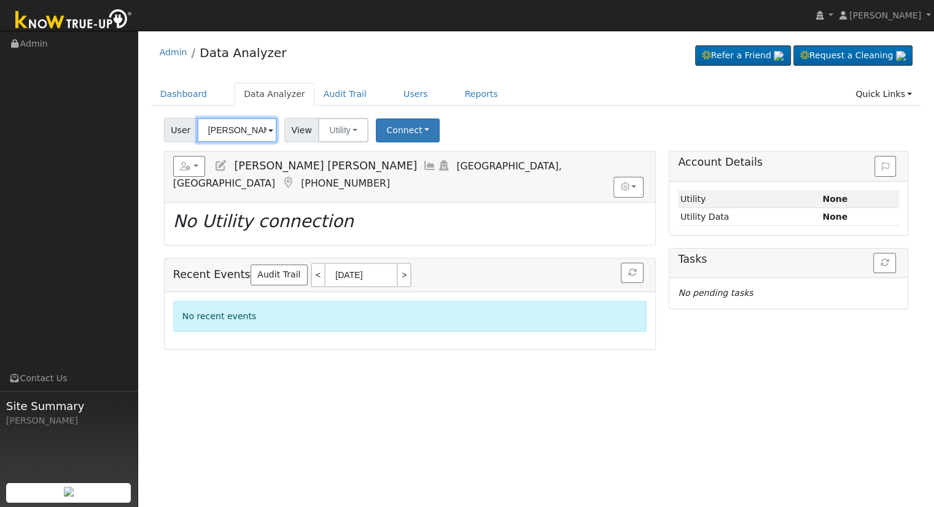
click at [236, 133] on input "[PERSON_NAME] [PERSON_NAME]" at bounding box center [237, 130] width 80 height 25
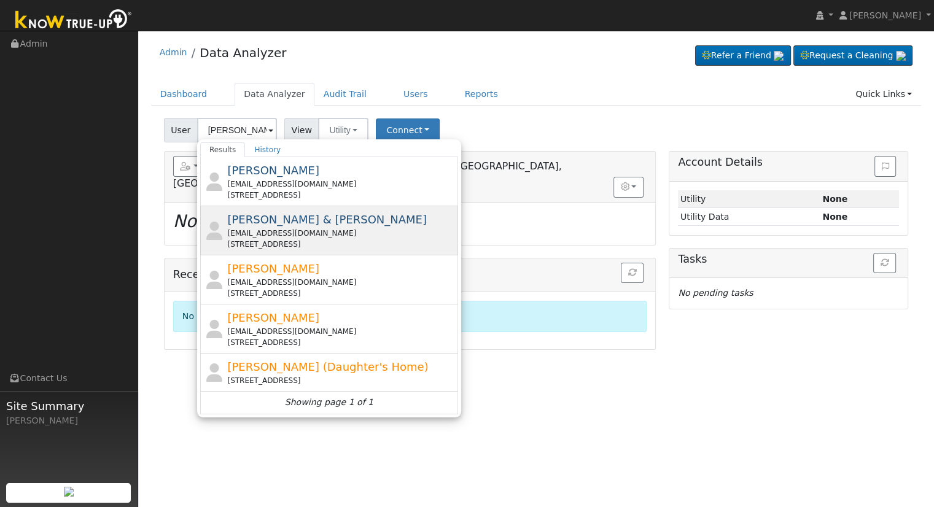
click at [345, 217] on span "[PERSON_NAME] & [PERSON_NAME]" at bounding box center [327, 219] width 200 height 13
type input "[PERSON_NAME] & [PERSON_NAME]"
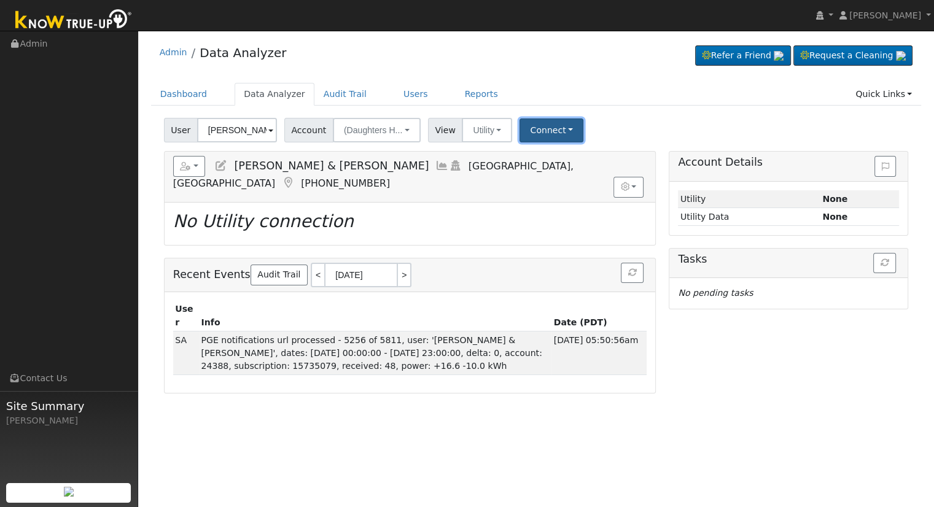
click at [525, 131] on button "Connect" at bounding box center [552, 131] width 64 height 24
click at [513, 76] on div "Admin Data Analyzer Refer a Friend Request a Cleaning" at bounding box center [536, 215] width 784 height 357
click at [377, 127] on span "(Daughters H..." at bounding box center [373, 130] width 58 height 10
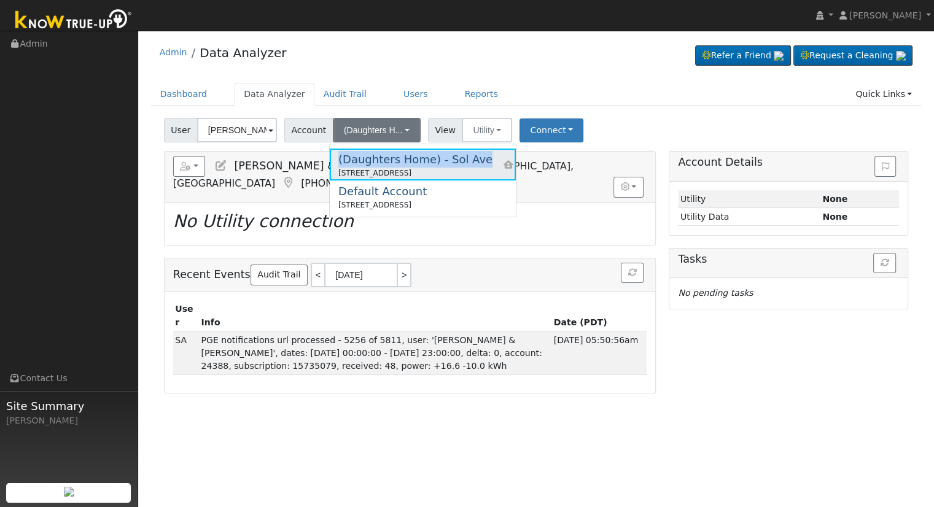
drag, startPoint x: 337, startPoint y: 158, endPoint x: 471, endPoint y: 159, distance: 133.9
click at [471, 159] on div "(Daughters Home) - Sol Ave" at bounding box center [415, 159] width 154 height 17
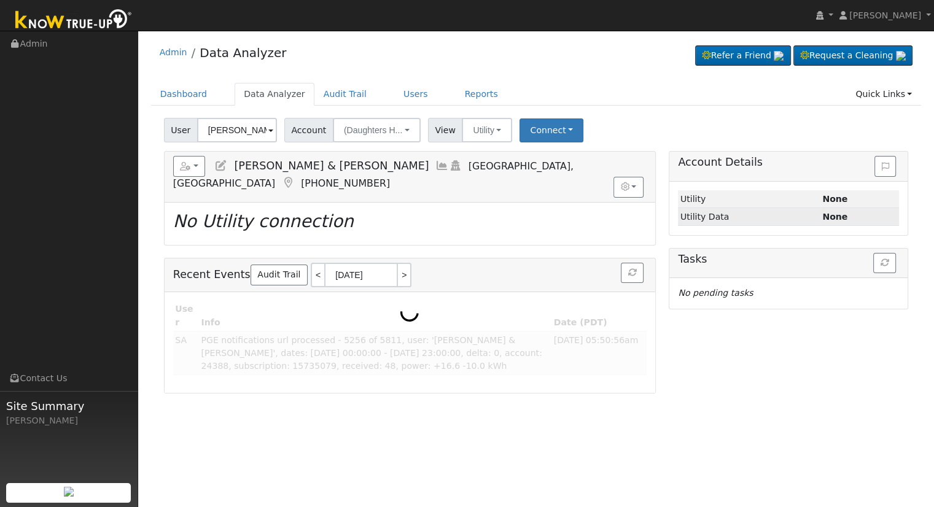
copy div "(Daughters Home) - Sol Ave"
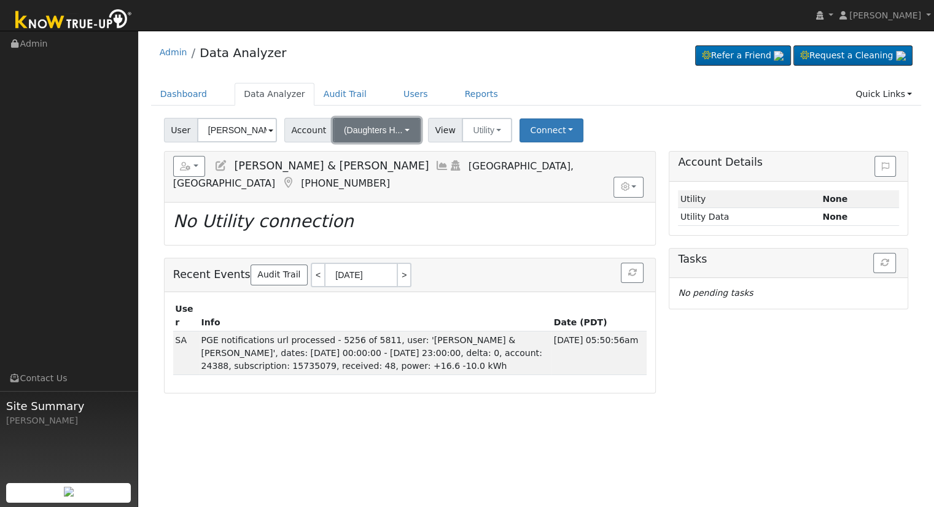
drag, startPoint x: 334, startPoint y: 126, endPoint x: 395, endPoint y: 131, distance: 61.0
click at [397, 131] on button "(Daughters H..." at bounding box center [377, 130] width 88 height 25
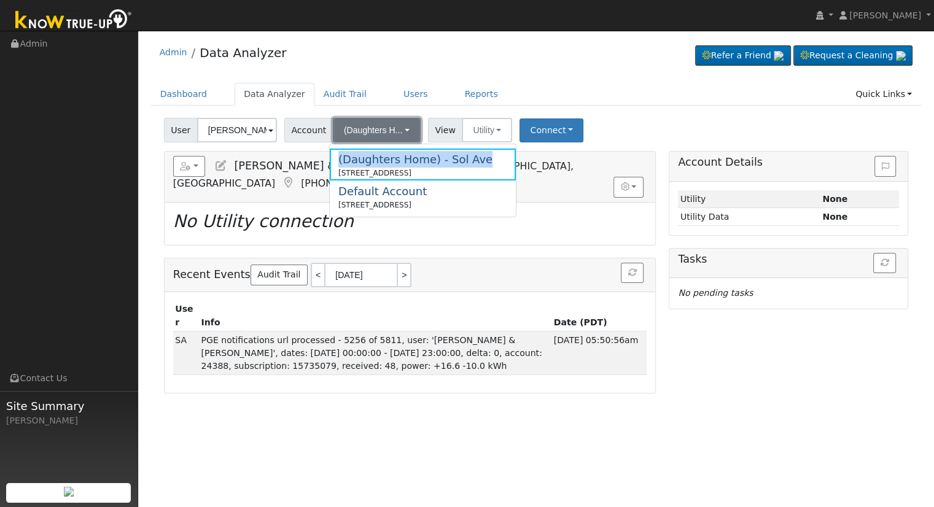
copy div "(Daughters Home) - Sol Ave"
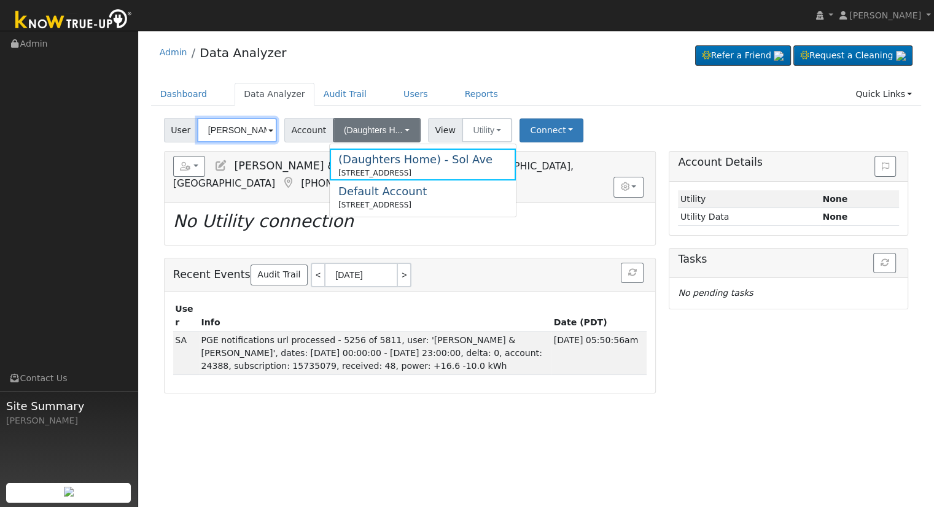
click at [227, 131] on input "Diane & Antonio Sauceda" at bounding box center [237, 130] width 80 height 25
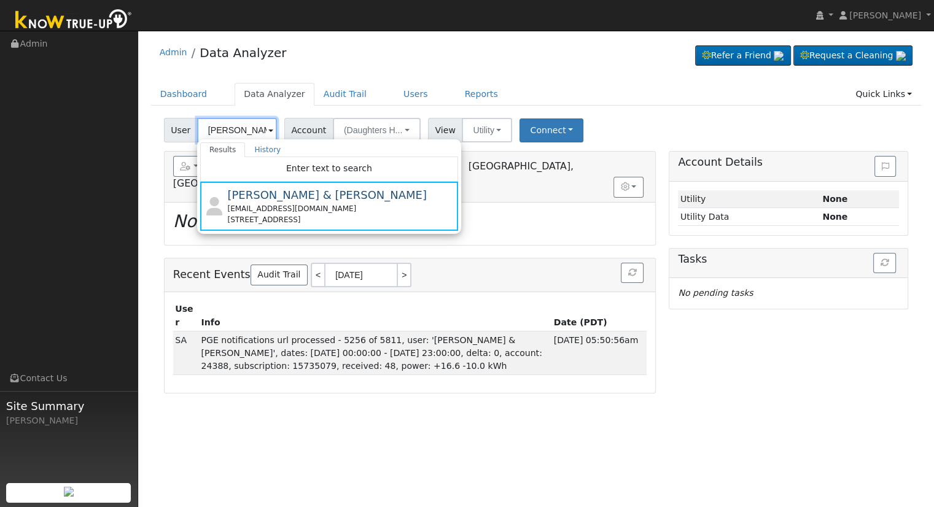
click at [219, 127] on input "[PERSON_NAME] & [PERSON_NAME]" at bounding box center [237, 130] width 80 height 25
paste input "[PERSON_NAME] [PERSON_NAME]"
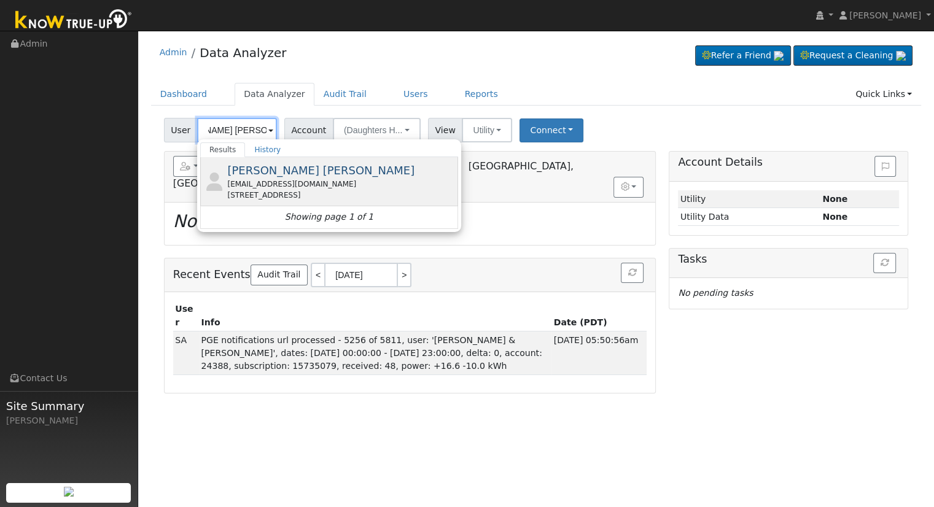
type input "[PERSON_NAME] [PERSON_NAME]"
click at [307, 195] on div "3633 South Peach Avenue, Fresno, CA 93725" at bounding box center [341, 195] width 228 height 11
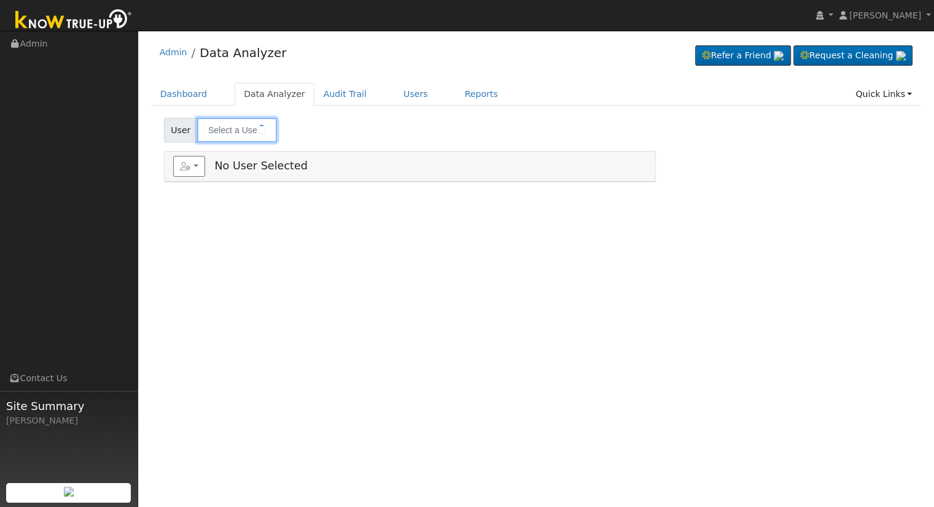
type input "[PERSON_NAME] & [PERSON_NAME]"
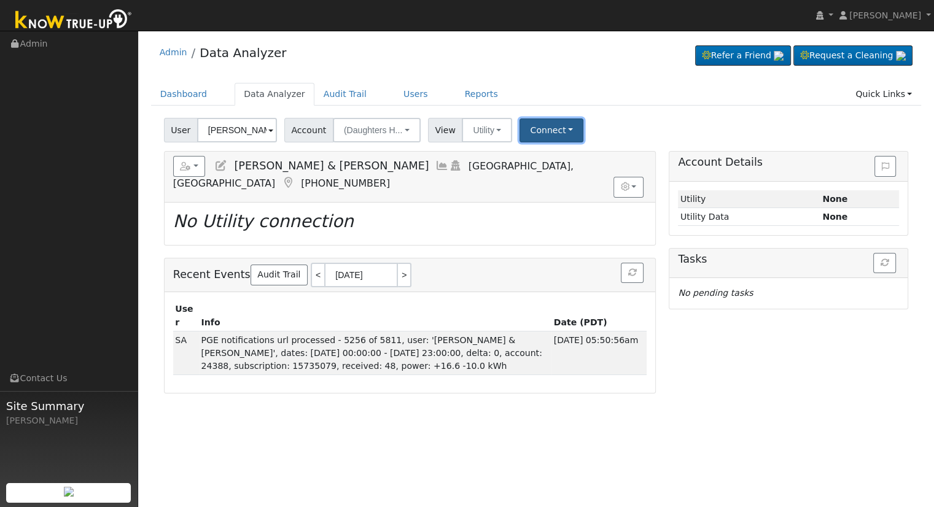
click at [542, 131] on button "Connect" at bounding box center [552, 131] width 64 height 24
click at [558, 158] on link "Select a Provider" at bounding box center [568, 157] width 96 height 17
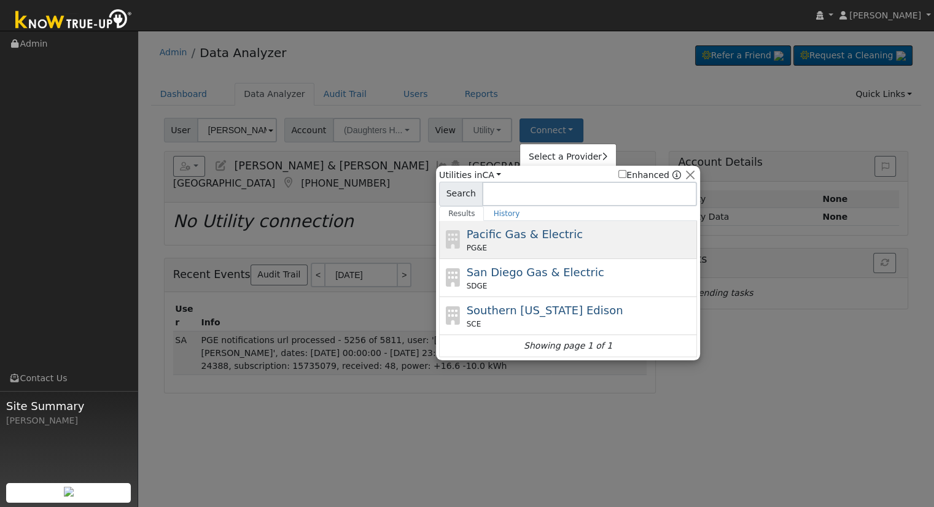
click at [555, 244] on div "PG&E" at bounding box center [581, 248] width 228 height 11
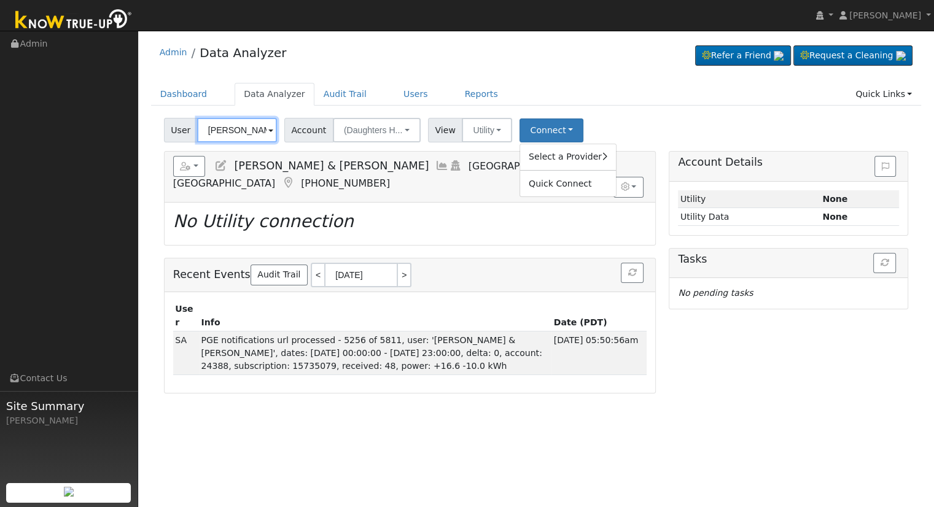
click at [213, 134] on input "[PERSON_NAME] & [PERSON_NAME]" at bounding box center [237, 130] width 80 height 25
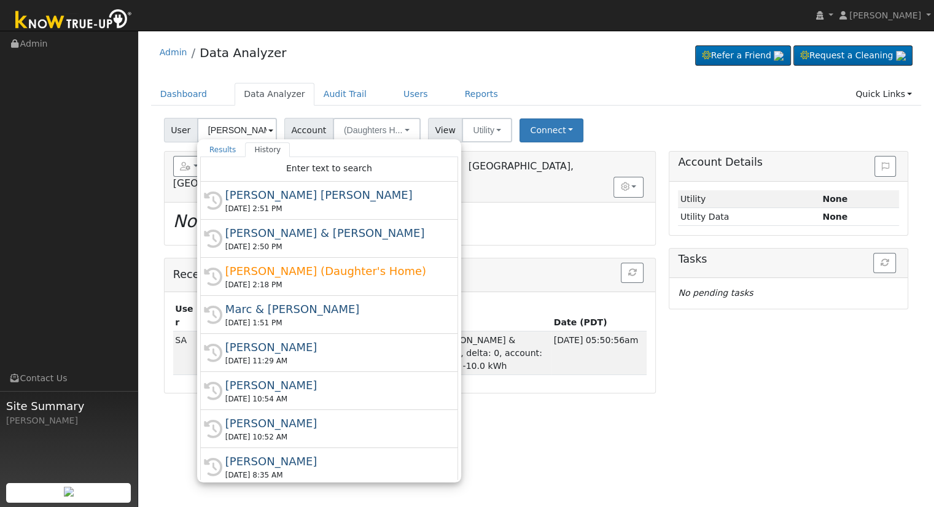
drag, startPoint x: 618, startPoint y: 103, endPoint x: 607, endPoint y: 99, distance: 11.9
click at [618, 103] on ul "Dashboard Data Analyzer Audit Trail Users Reports Quick Links Quick Add Quick C…" at bounding box center [536, 94] width 771 height 23
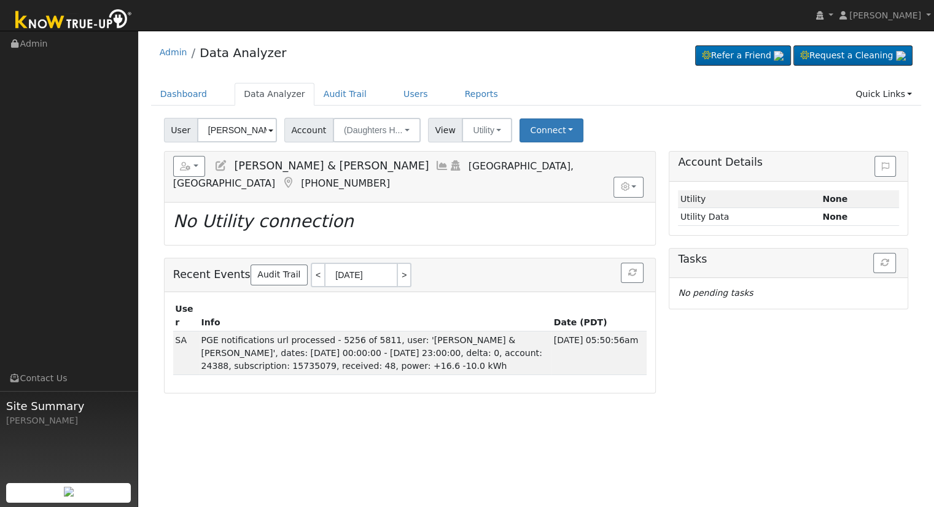
click at [211, 166] on h5 "Reports Scenario Health Check Energy Audit Account Timeline User Audit Trail In…" at bounding box center [410, 173] width 474 height 34
click at [222, 166] on icon at bounding box center [221, 165] width 14 height 11
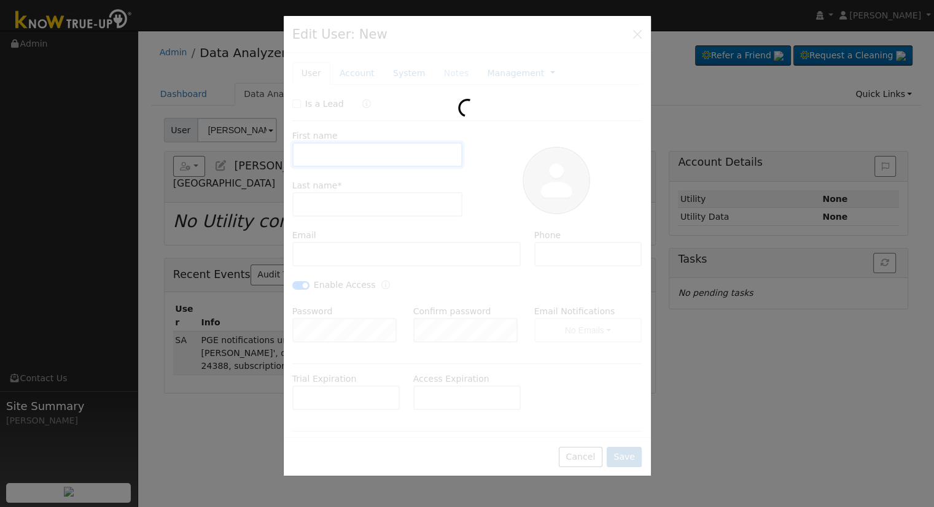
type input "[PERSON_NAME] & [PERSON_NAME]"
type input "[PERSON_NAME]"
type input "[EMAIL_ADDRESS][DOMAIN_NAME]"
type input "[PHONE_NUMBER]"
checkbox input "true"
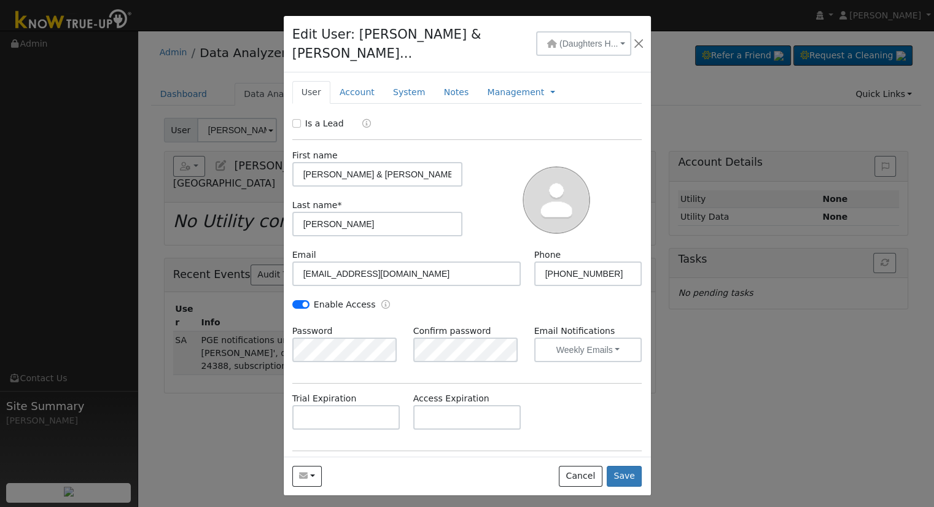
click at [245, 72] on div at bounding box center [467, 253] width 934 height 507
click at [636, 37] on button "button" at bounding box center [638, 43] width 15 height 17
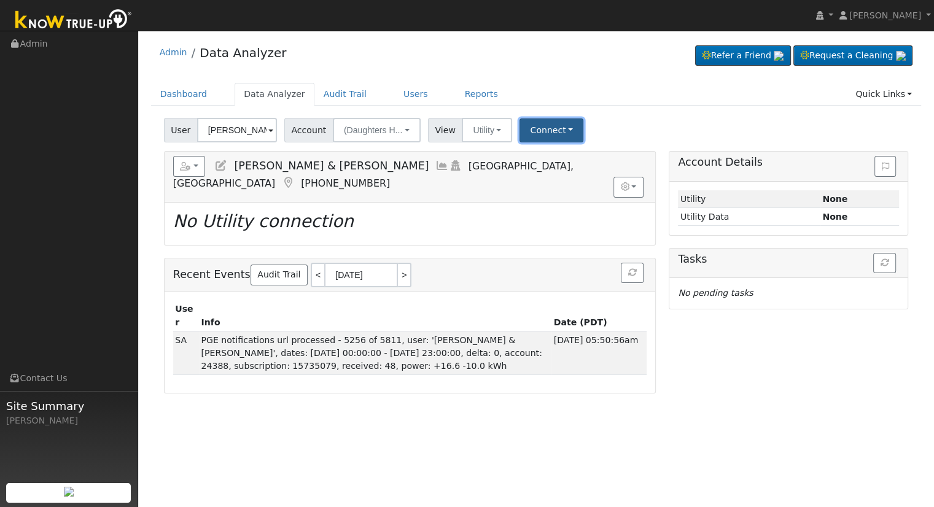
click at [528, 136] on button "Connect" at bounding box center [552, 131] width 64 height 24
click at [540, 160] on link "Select a Provider" at bounding box center [568, 157] width 96 height 17
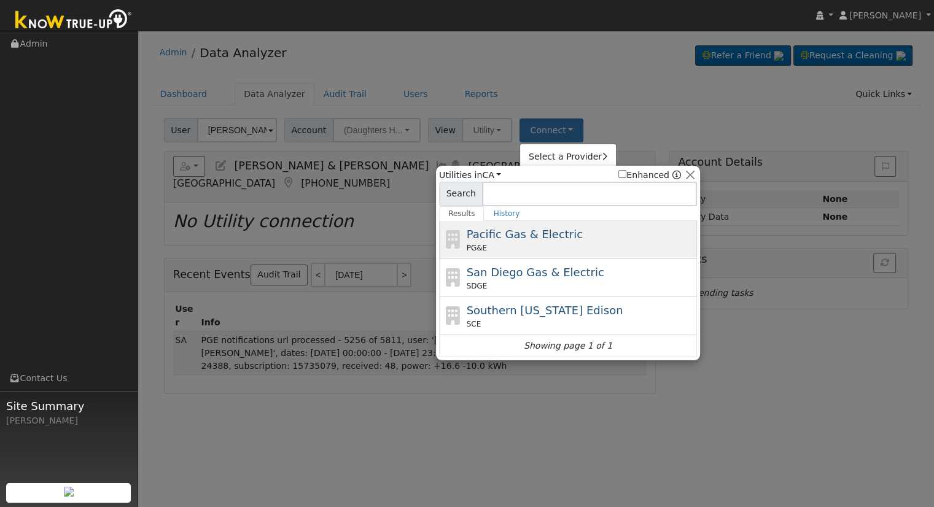
click at [551, 251] on div "PG&E" at bounding box center [581, 248] width 228 height 11
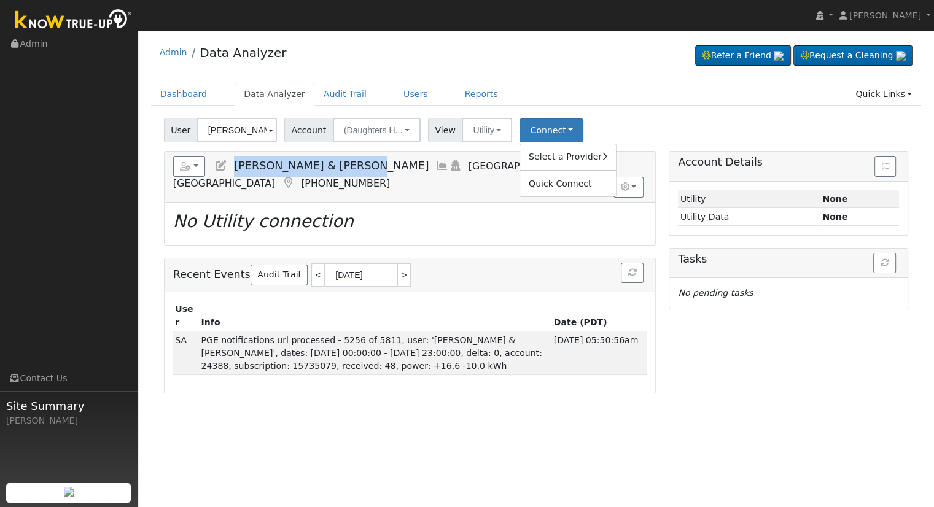
drag, startPoint x: 233, startPoint y: 168, endPoint x: 356, endPoint y: 173, distance: 122.9
click at [356, 173] on h5 "Reports Scenario Health Check Energy Audit Account Timeline User Audit Trail In…" at bounding box center [410, 173] width 474 height 34
copy span "Diane & Antonio Sauceda"
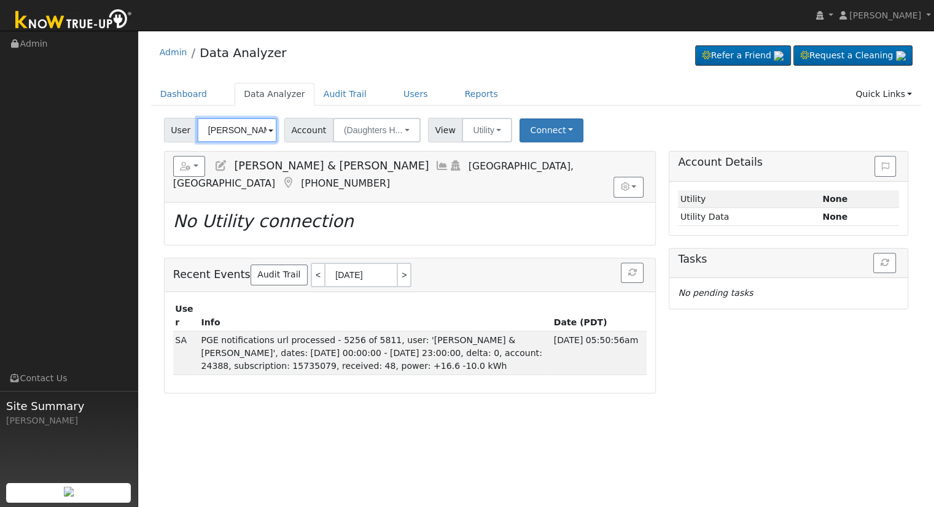
click at [233, 128] on input "Diane & Antonio Sauceda" at bounding box center [237, 130] width 80 height 25
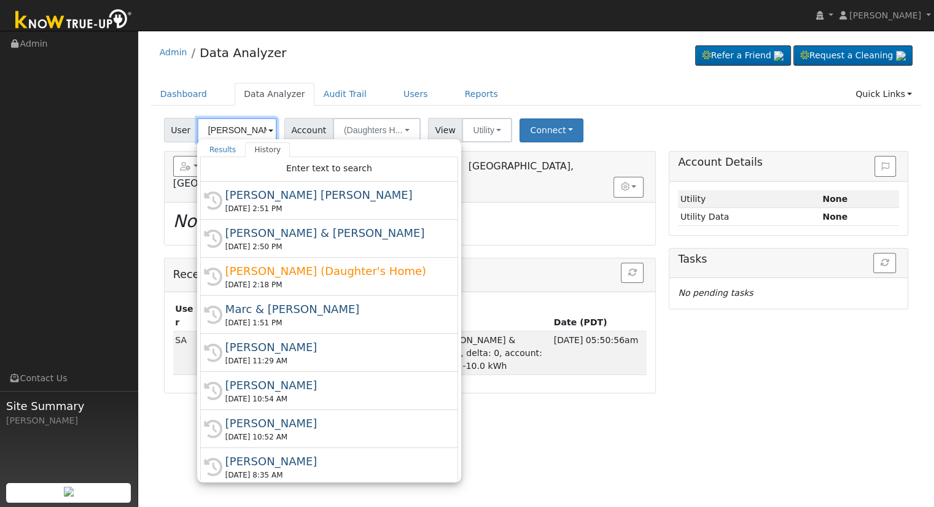
click at [233, 128] on input "Diane & Antonio Sauceda" at bounding box center [237, 130] width 80 height 25
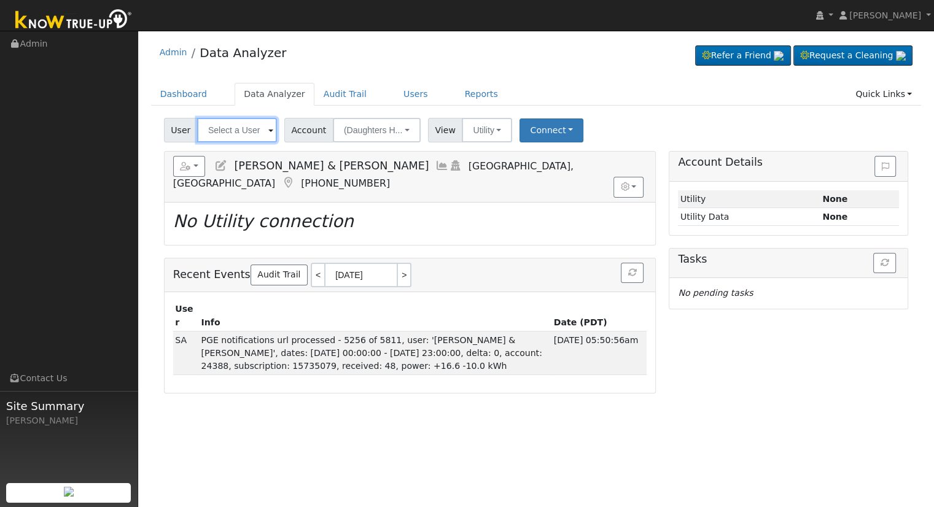
click at [221, 119] on input "text" at bounding box center [237, 130] width 80 height 25
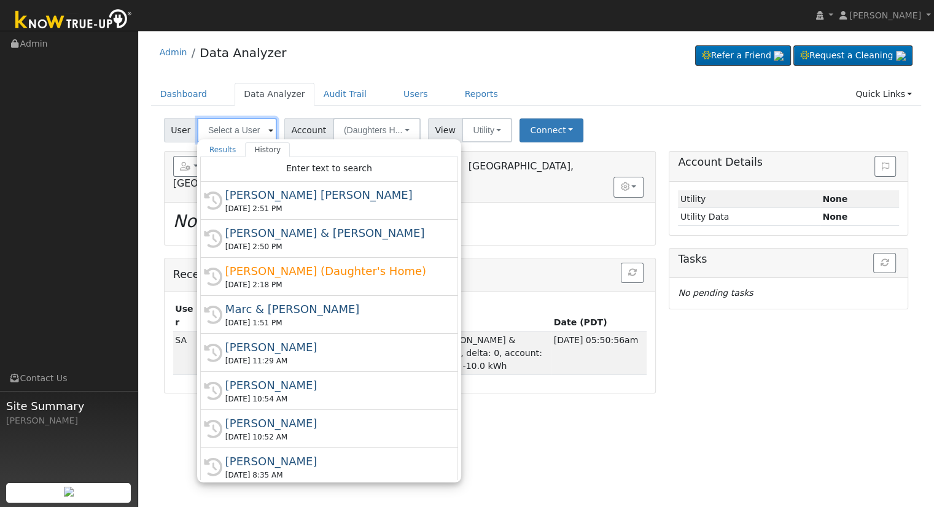
paste input "Hernandez Ruiz, Arturo"
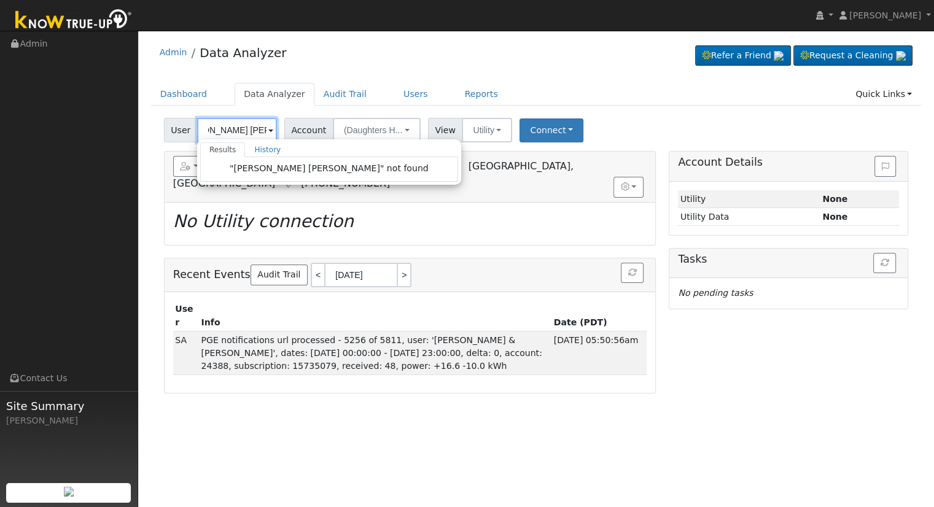
click at [248, 128] on input "Hernandez Ruiz, Arturo" at bounding box center [237, 130] width 80 height 25
click at [236, 130] on input "Hernandez Ruiz, Arturo" at bounding box center [237, 130] width 80 height 25
click at [241, 134] on input "Hernandez Ruiz, Arturo" at bounding box center [237, 130] width 80 height 25
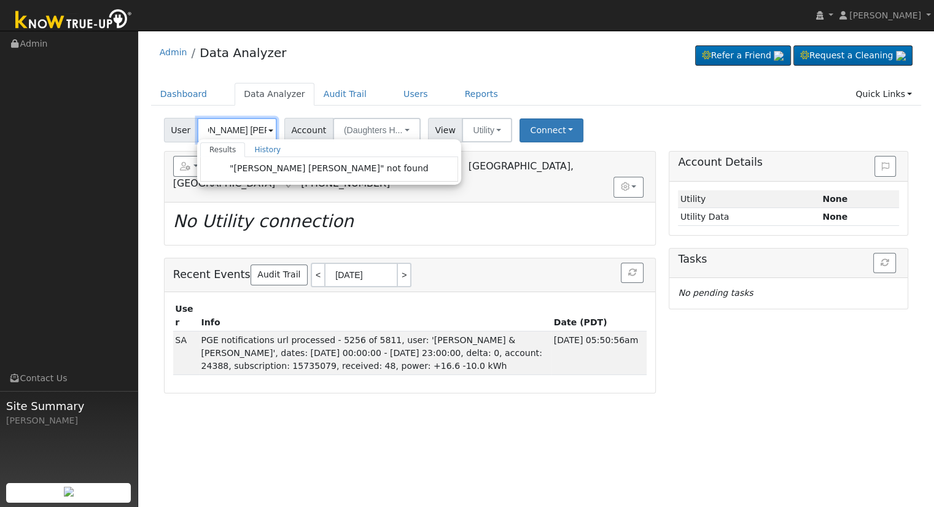
scroll to position [0, 0]
drag, startPoint x: 241, startPoint y: 131, endPoint x: 190, endPoint y: 135, distance: 50.5
click at [190, 135] on div "User Hernandez Ruiz, Arturo Results History "Hernandez Ruiz, Arturo" not found …" at bounding box center [222, 130] width 116 height 25
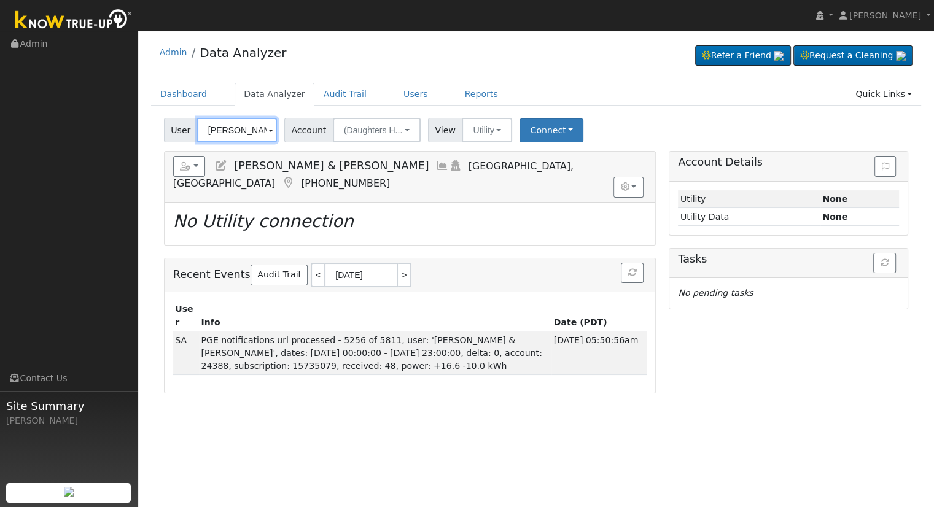
type input "Diane & Antonio Sauced"
click at [241, 130] on input "Diane & Antonio Sauced" at bounding box center [237, 130] width 80 height 25
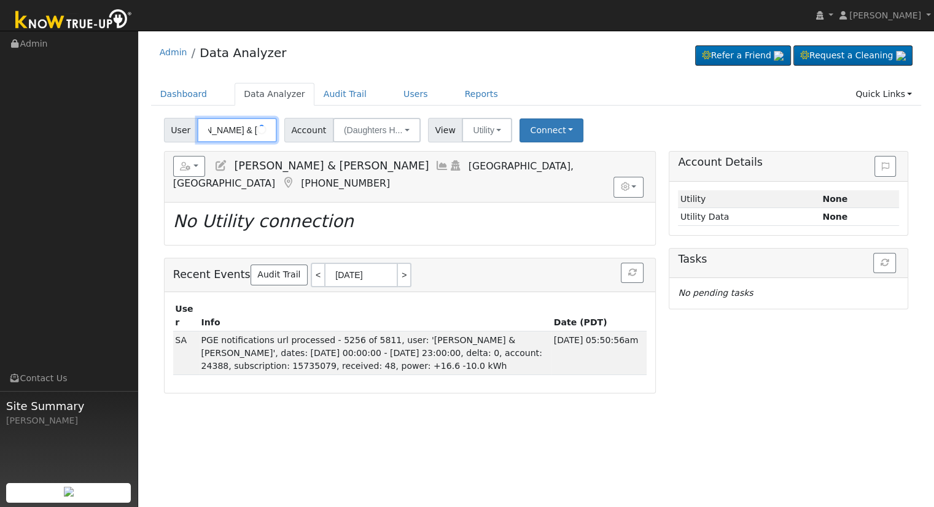
click at [241, 130] on input "Diane & Antonio Sauced" at bounding box center [237, 130] width 80 height 25
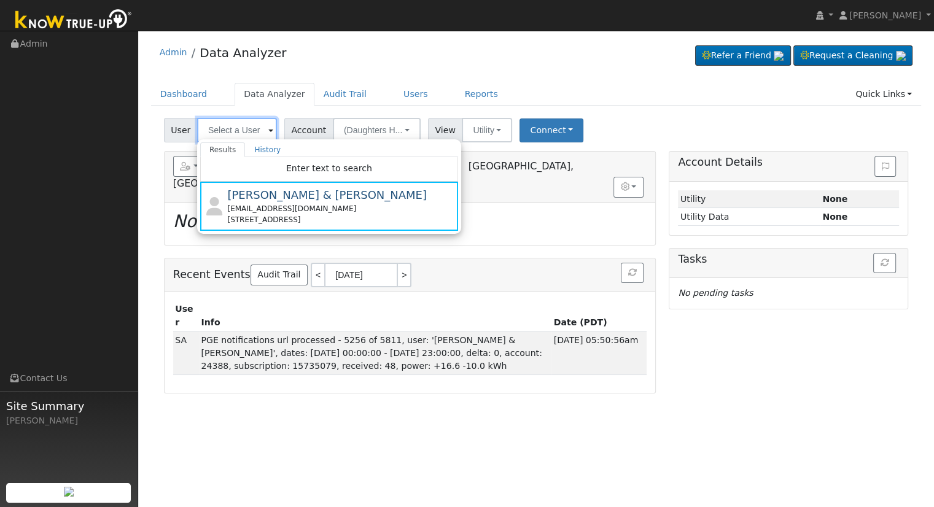
click at [236, 130] on input "text" at bounding box center [237, 130] width 80 height 25
paste input "Arturo Hernandez Ruiz"
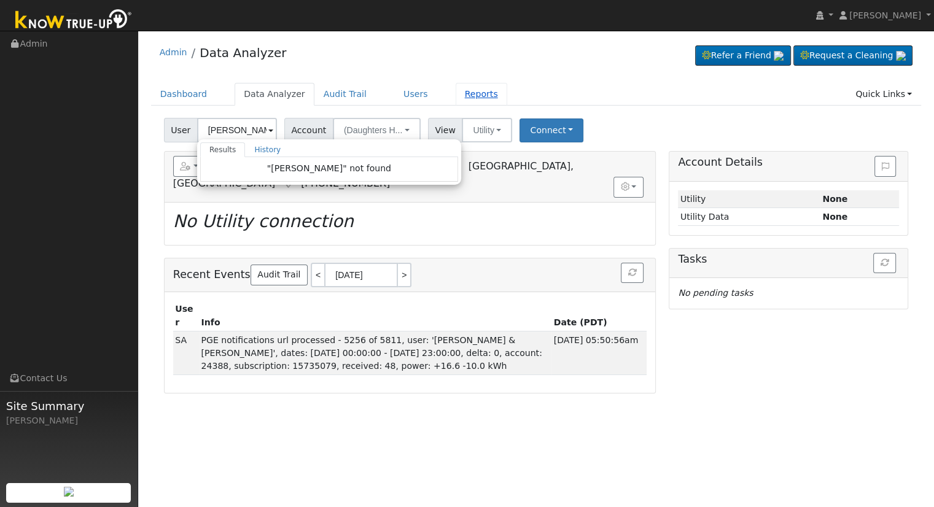
click at [456, 92] on link "Reports" at bounding box center [482, 94] width 52 height 23
type input "Diane & Antonio Sauceda"
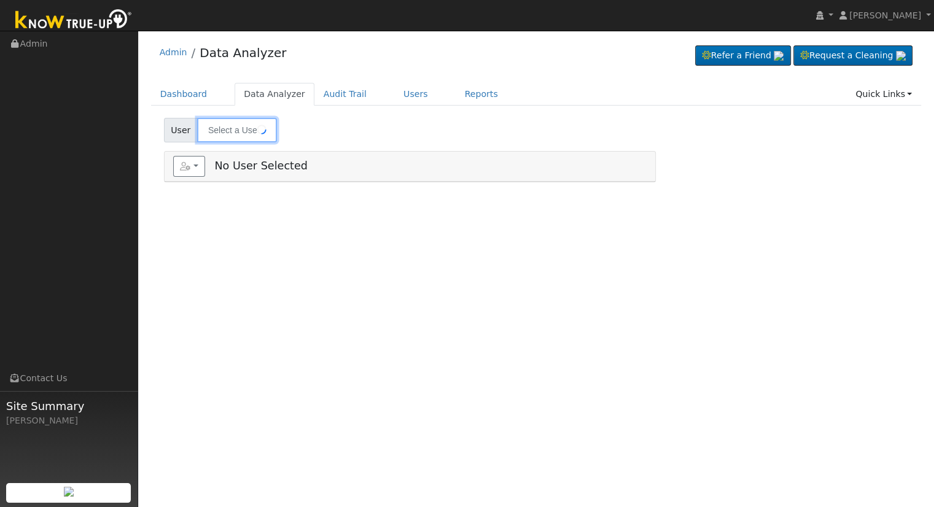
type input "[PERSON_NAME] [PERSON_NAME]"
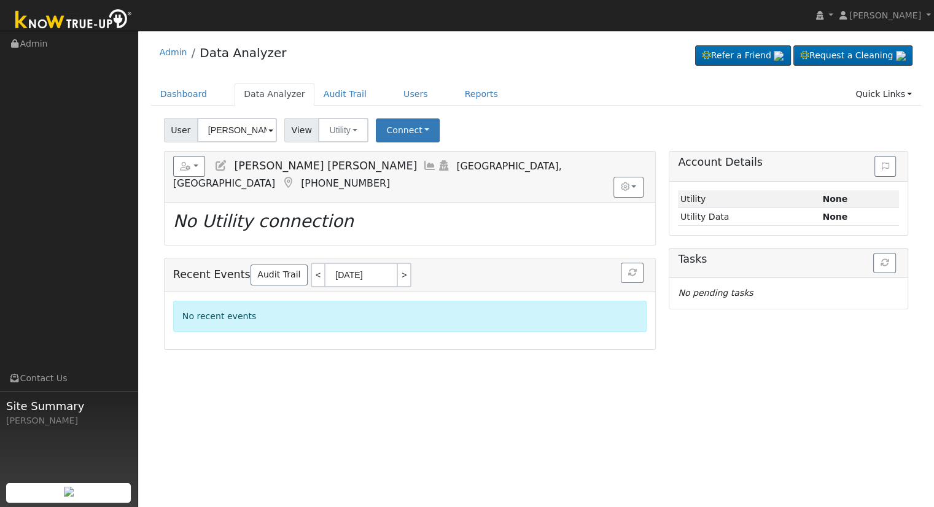
click at [222, 168] on icon at bounding box center [221, 165] width 14 height 11
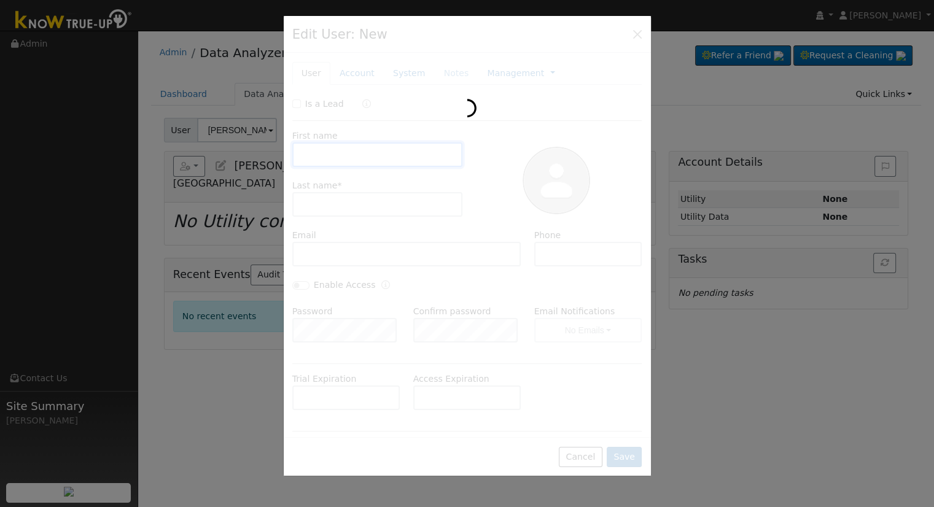
type input "[DATE]"
type input "[PERSON_NAME]"
type input "[EMAIL_ADDRESS][DOMAIN_NAME]"
type input "[PHONE_NUMBER]"
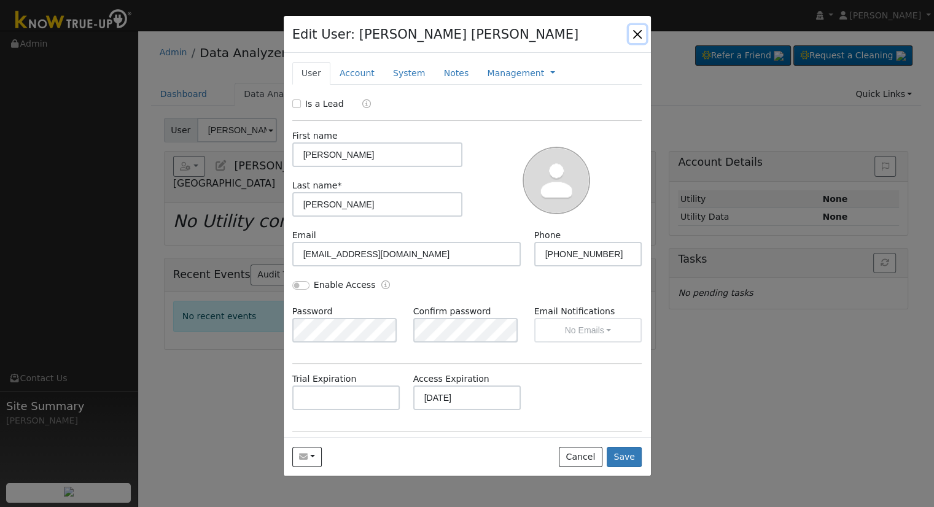
drag, startPoint x: 636, startPoint y: 32, endPoint x: 631, endPoint y: 44, distance: 13.2
click at [636, 32] on button "button" at bounding box center [637, 33] width 17 height 17
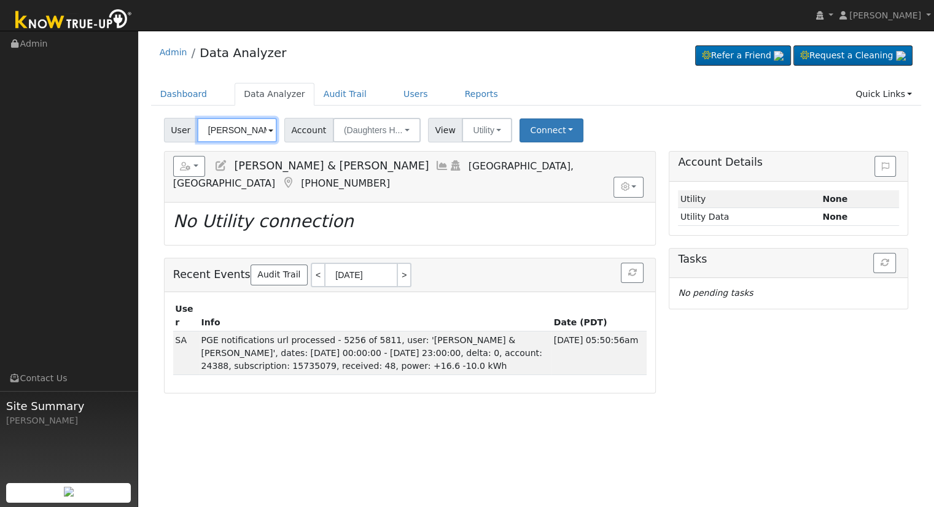
click at [226, 135] on input "[PERSON_NAME] & [PERSON_NAME]" at bounding box center [237, 130] width 80 height 25
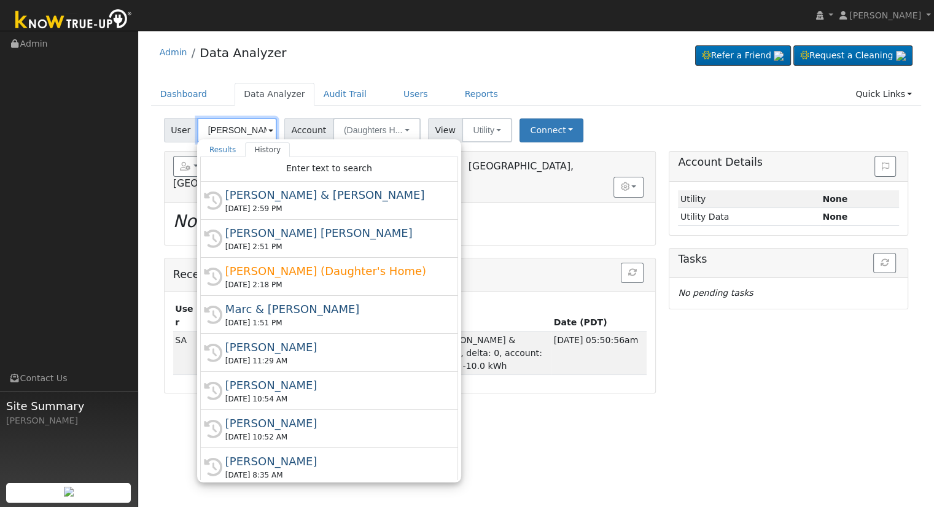
click at [254, 130] on input "[PERSON_NAME] & [PERSON_NAME]" at bounding box center [237, 130] width 80 height 25
paste input "[PERSON_NAME] [PERSON_NAME]"
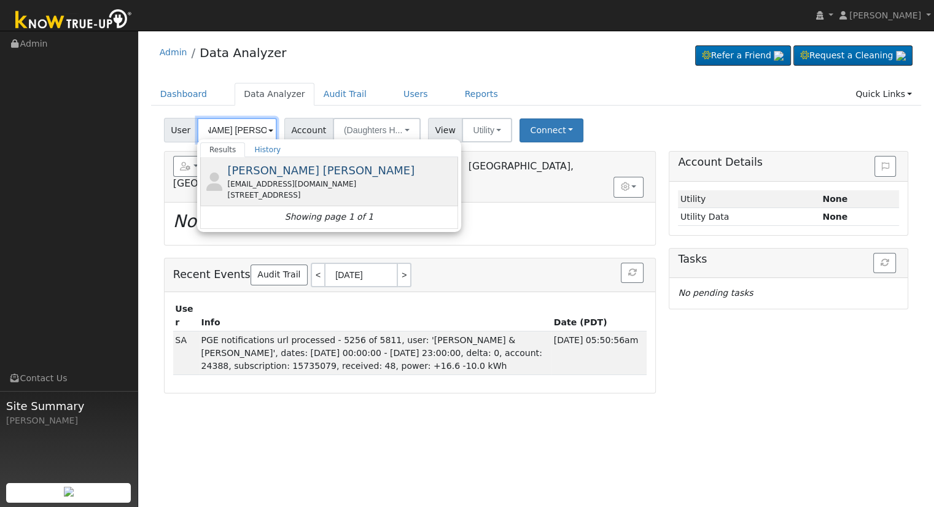
type input "[PERSON_NAME] [PERSON_NAME]"
click at [390, 180] on div "[EMAIL_ADDRESS][DOMAIN_NAME]" at bounding box center [341, 184] width 228 height 11
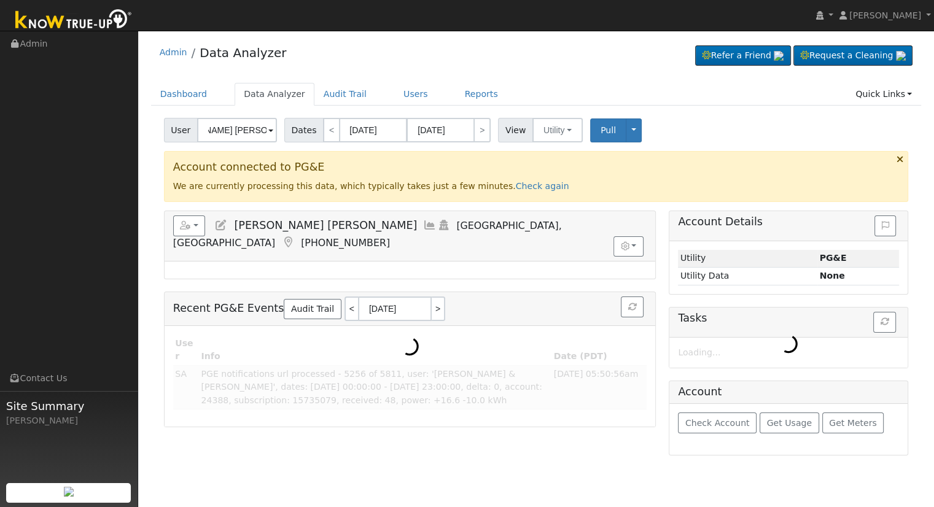
scroll to position [0, 0]
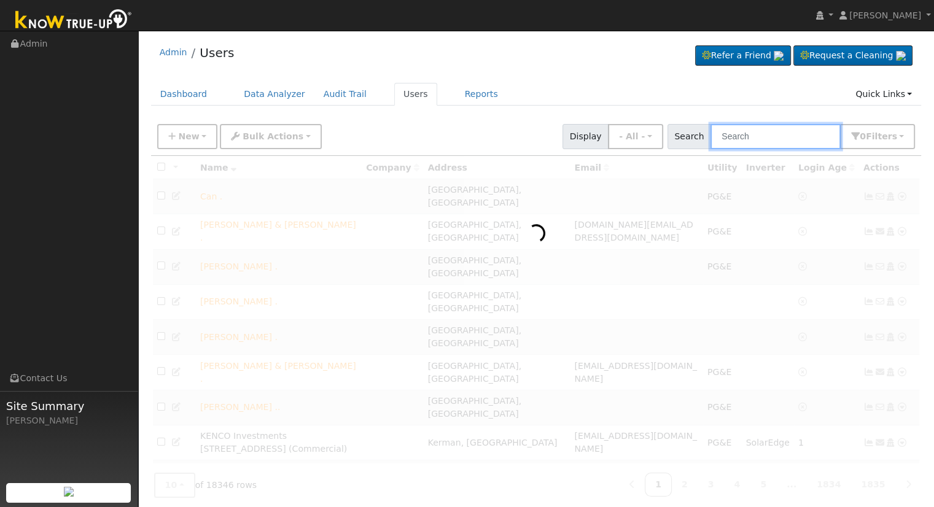
click at [757, 136] on input "text" at bounding box center [776, 136] width 130 height 25
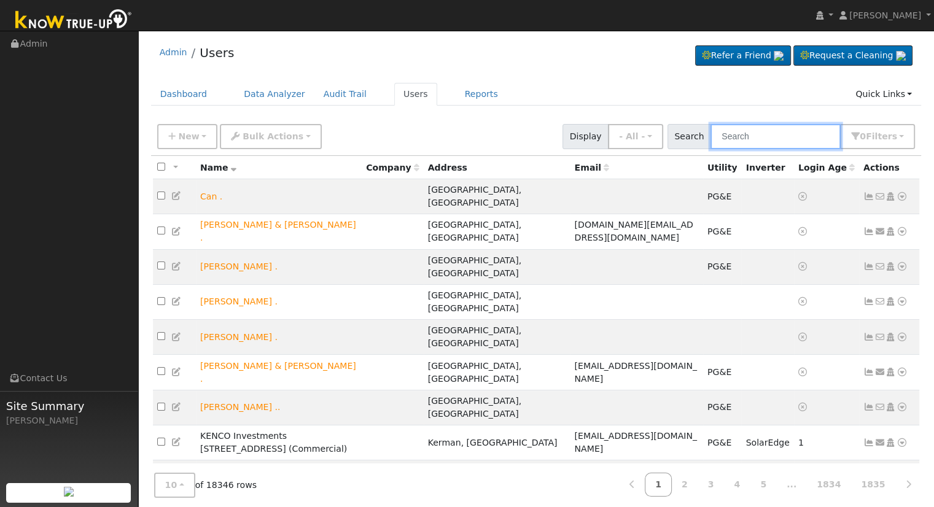
paste input "arturohernandezruiz.1940@gmail.com"
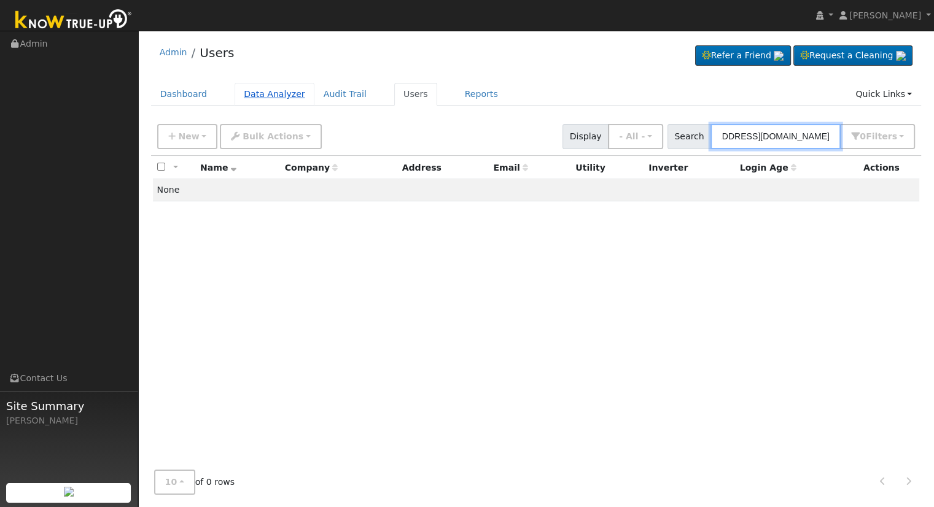
type input "arturohernandezruiz.1940@gmail.com"
click at [268, 95] on link "Data Analyzer" at bounding box center [275, 94] width 80 height 23
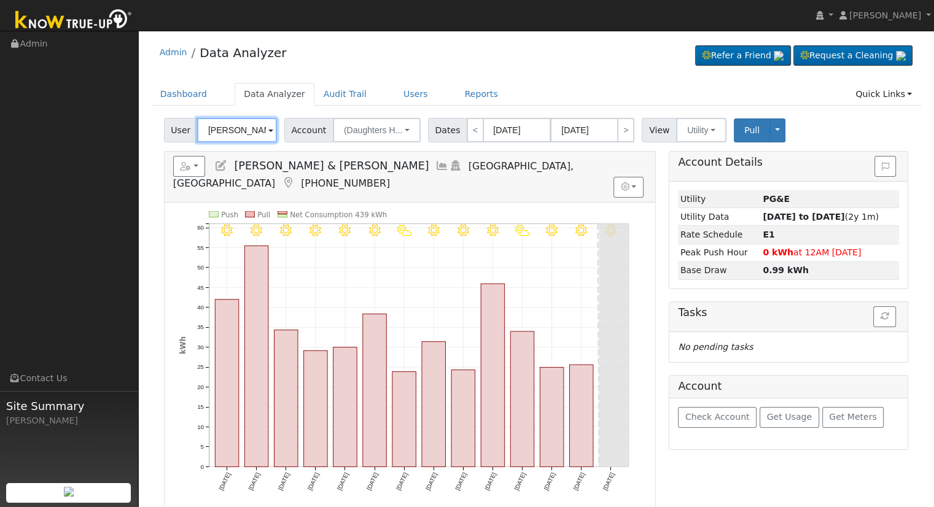
click at [240, 128] on input "Diane & Antonio Sauceda" at bounding box center [237, 130] width 80 height 25
click at [195, 170] on button "button" at bounding box center [189, 166] width 33 height 21
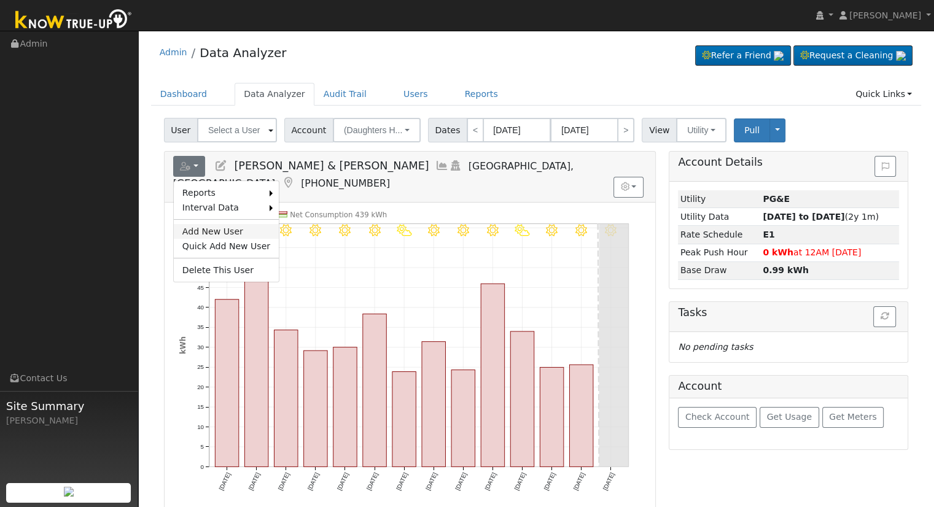
click at [212, 232] on link "Add New User" at bounding box center [226, 231] width 105 height 15
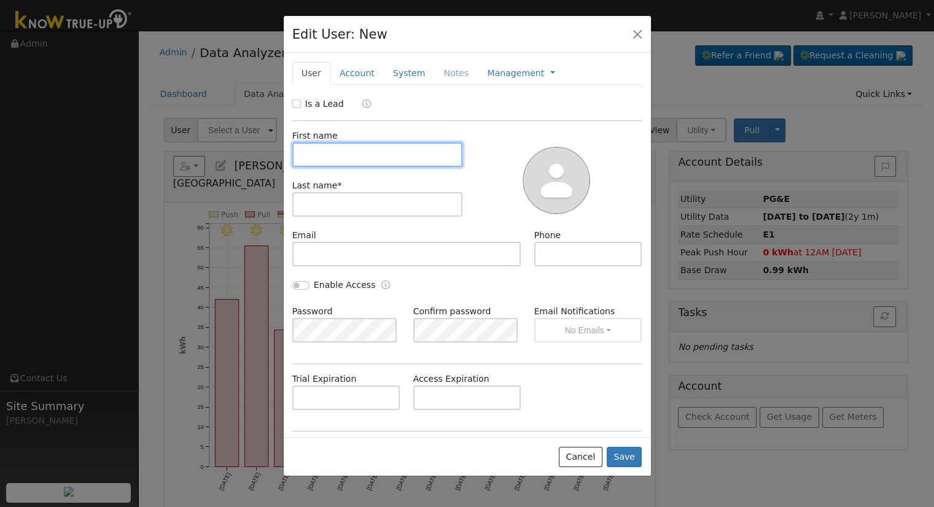
click at [386, 159] on input "text" at bounding box center [377, 155] width 171 height 25
paste input "Arturo"
type input "Arturo"
click at [342, 217] on div "First name Arturo Last name *" at bounding box center [377, 180] width 179 height 100
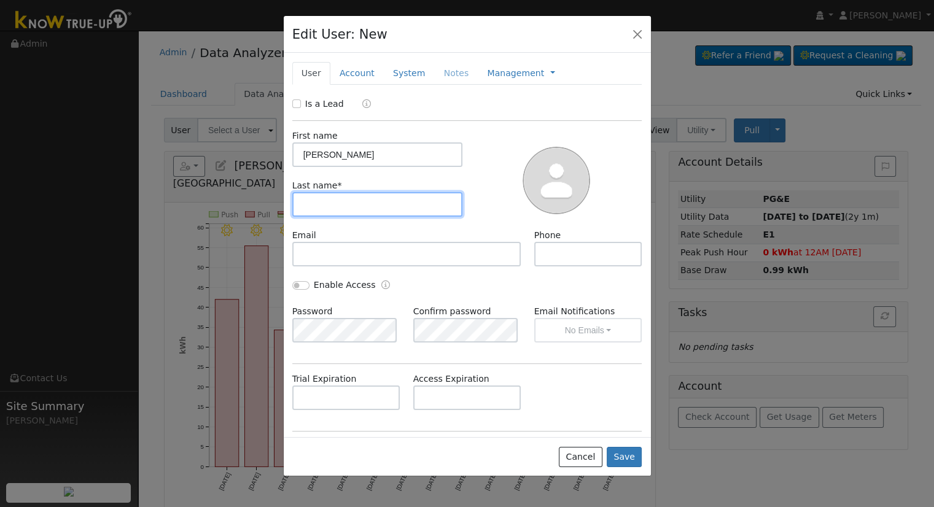
click at [342, 209] on input "text" at bounding box center [377, 204] width 171 height 25
paste input "Hernandez Ruiz"
type input "Hernandez Ruiz"
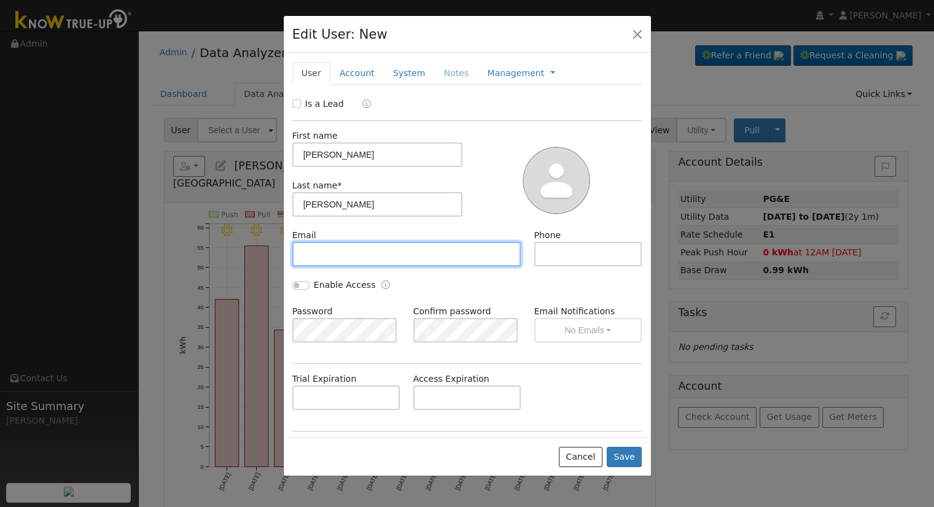
click at [442, 257] on input "text" at bounding box center [406, 254] width 229 height 25
paste input "arturohernandezruiz.1940@gmail.com"
type input "arturohernandezruiz.1940@gmail.com"
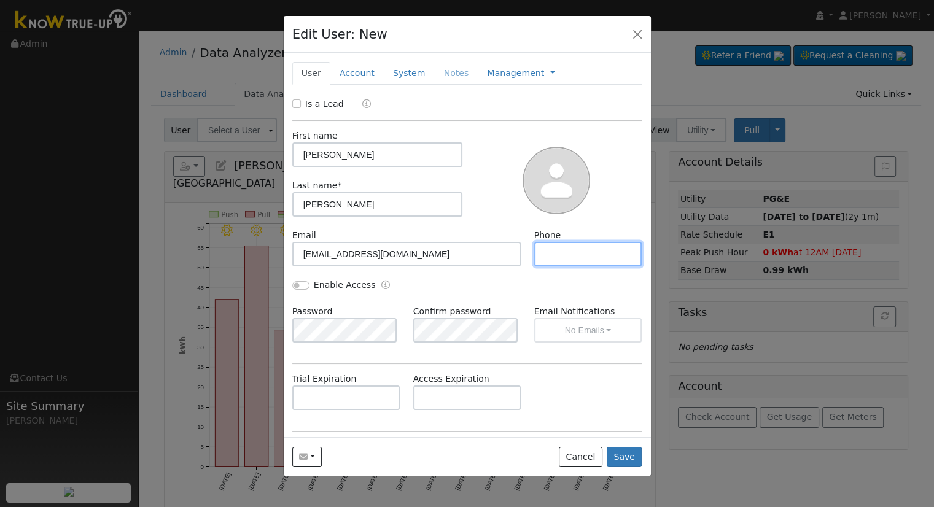
click at [580, 253] on input "text" at bounding box center [588, 254] width 108 height 25
click at [559, 254] on input "text" at bounding box center [588, 254] width 108 height 25
paste input "(707) 287-0734"
type input "(707) 287-0734"
click at [300, 287] on input "Enable Access" at bounding box center [300, 285] width 17 height 9
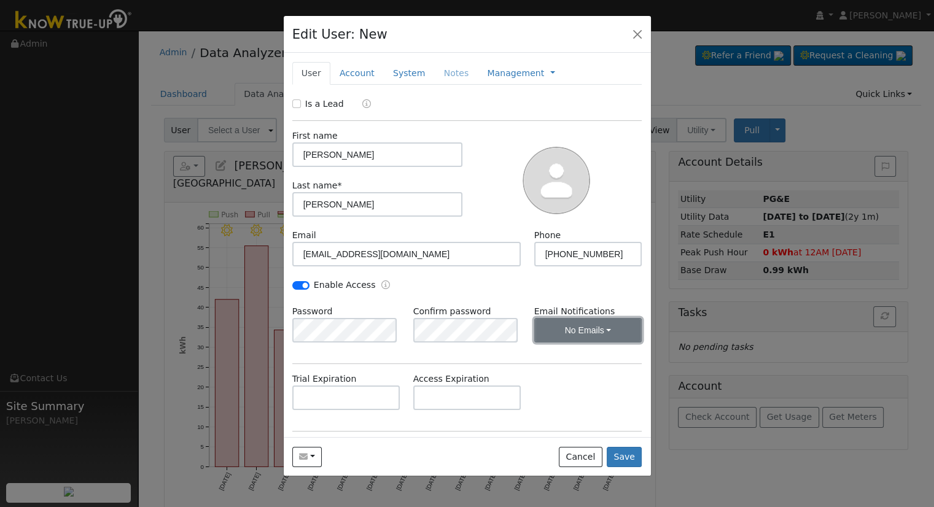
click at [577, 324] on button "No Emails" at bounding box center [588, 330] width 108 height 25
click at [566, 370] on link "Weekly Emails" at bounding box center [571, 374] width 85 height 17
click at [297, 283] on input "Enable Access" at bounding box center [300, 285] width 17 height 9
checkbox input "false"
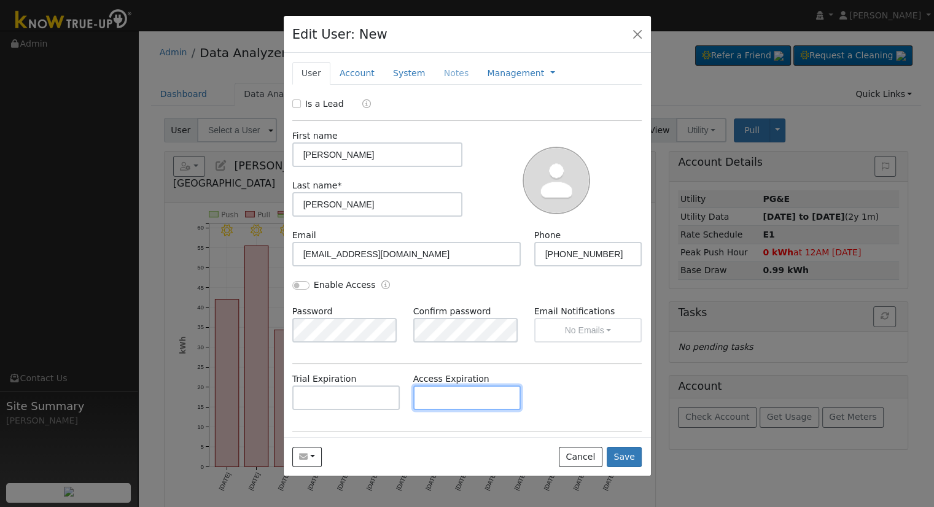
click at [491, 394] on input "text" at bounding box center [467, 398] width 108 height 25
click at [361, 75] on link "Account" at bounding box center [356, 73] width 53 height 23
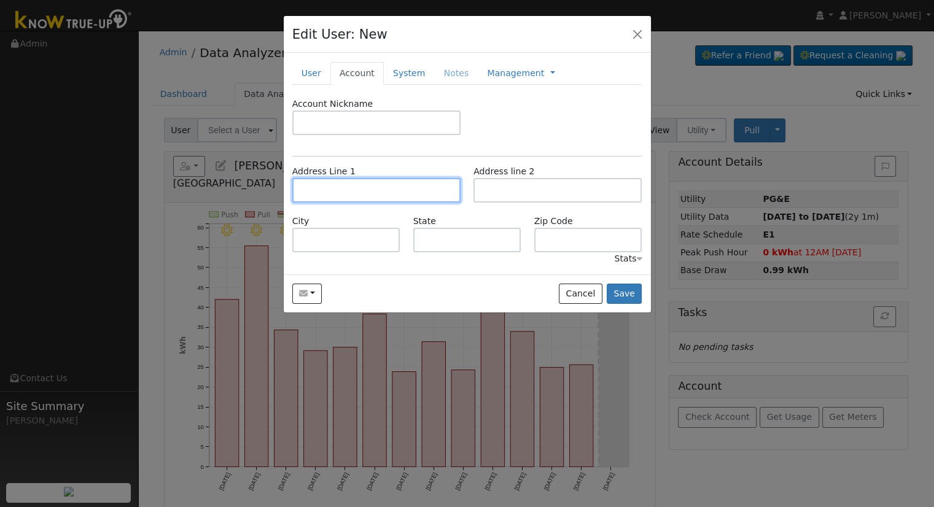
click at [382, 191] on input "text" at bounding box center [376, 190] width 168 height 25
paste input "613 Woolrich Bay Drive"
type input "613 Woolrich Bay Drive"
type input "Bakersfield"
type input "CA"
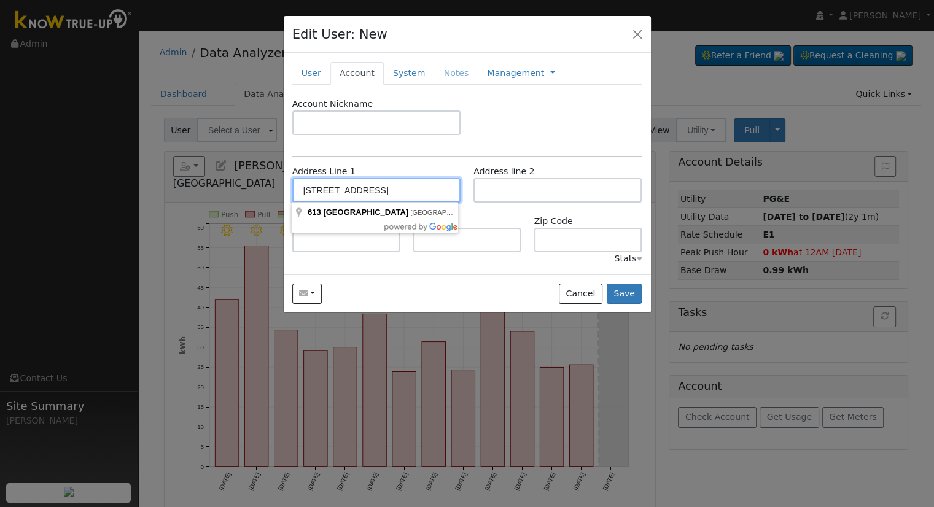
type input "93307"
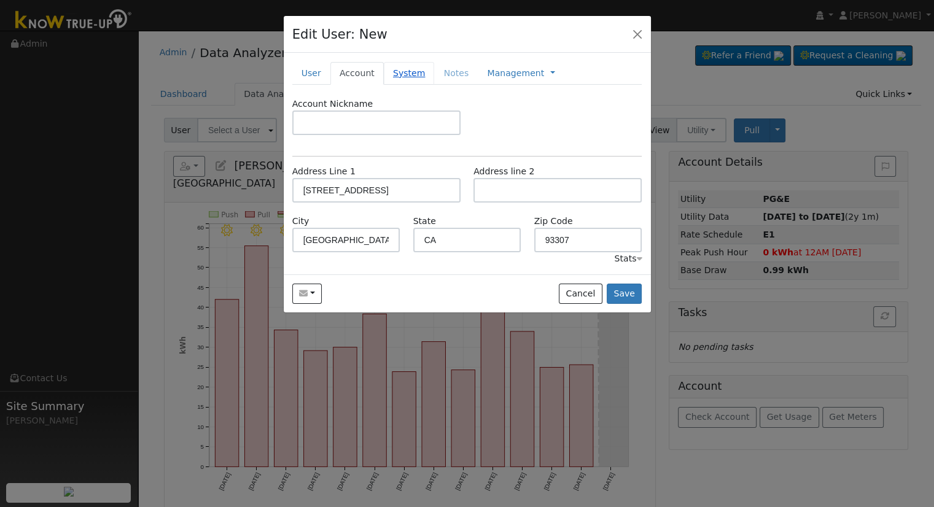
click at [408, 73] on link "System" at bounding box center [409, 73] width 51 height 23
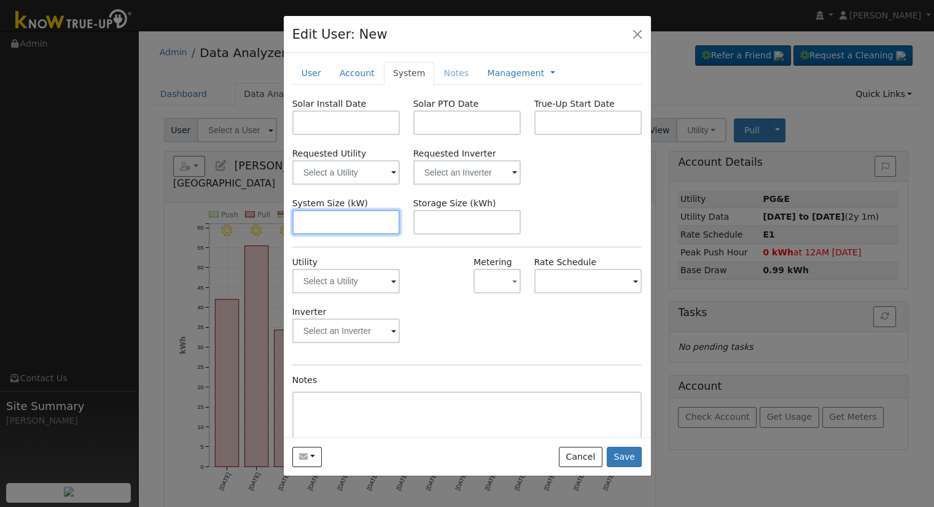
click at [332, 217] on input "text" at bounding box center [346, 222] width 108 height 25
paste input "4.100"
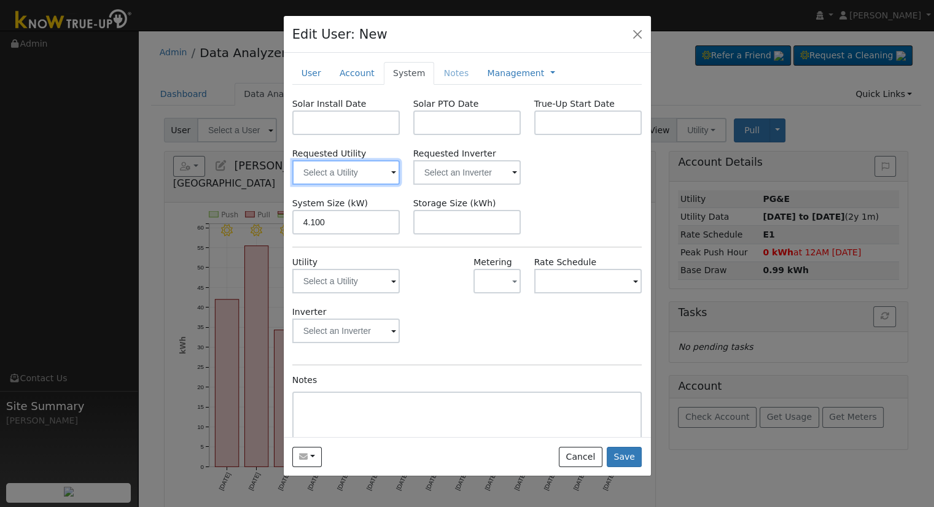
type input "4.1"
click at [340, 178] on input "text" at bounding box center [346, 172] width 108 height 25
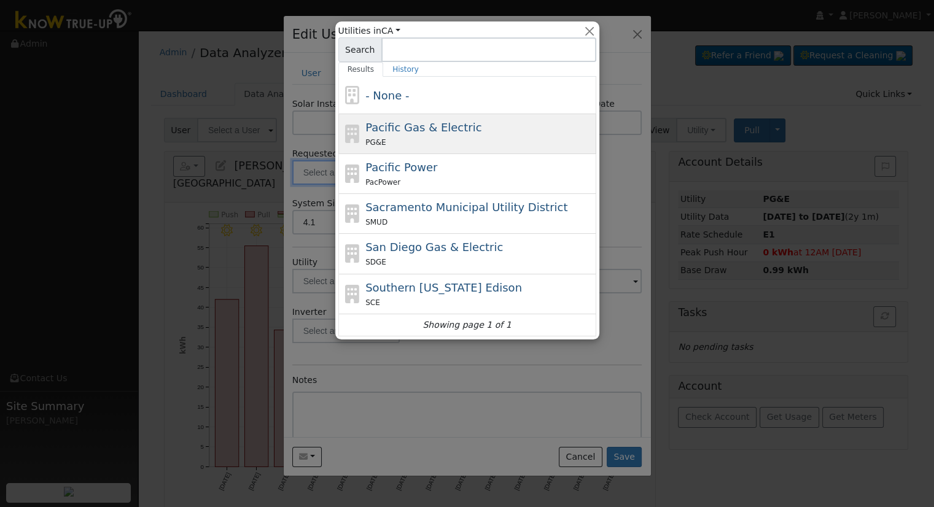
click at [408, 128] on span "Pacific Gas & Electric" at bounding box center [423, 127] width 116 height 13
type input "Pacific Gas & Electric"
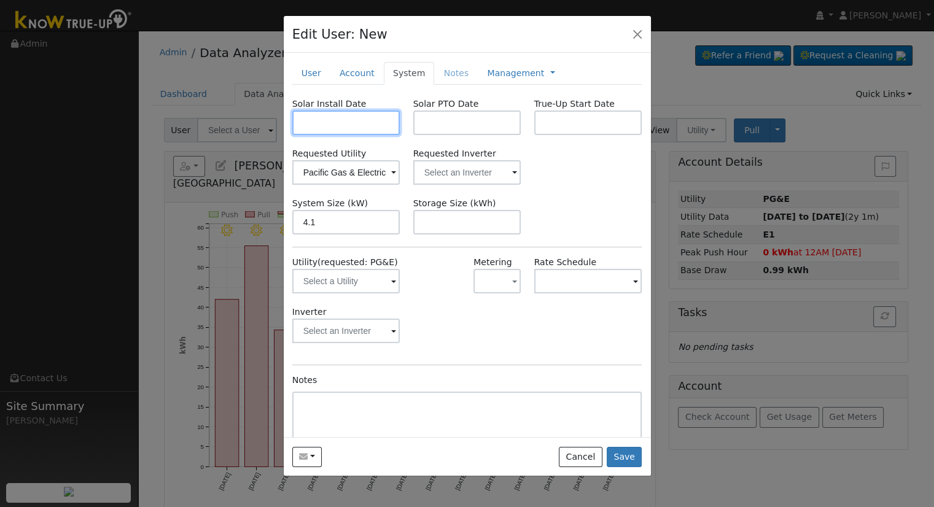
click at [323, 111] on input "text" at bounding box center [346, 123] width 108 height 25
paste input "8/15/2025"
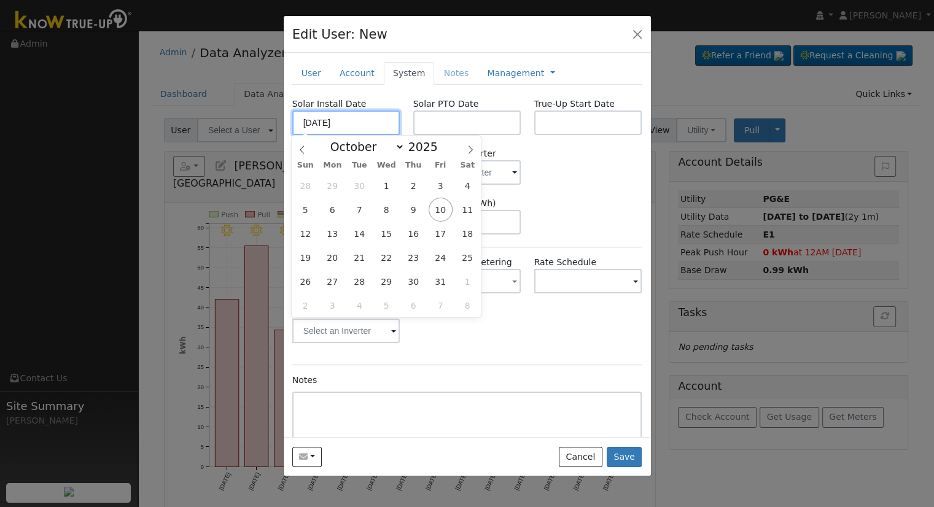
type input "08/15/2025"
click at [442, 128] on input "text" at bounding box center [467, 123] width 108 height 25
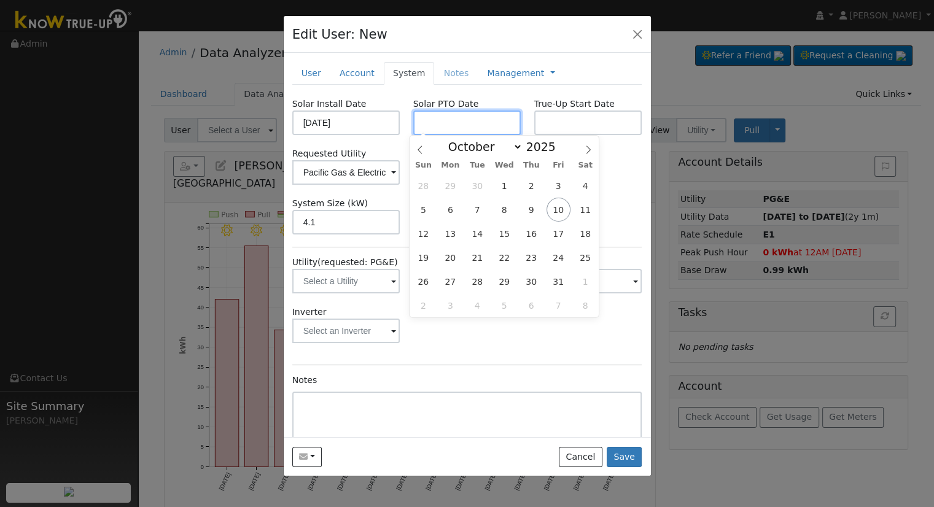
click at [450, 120] on input "text" at bounding box center [467, 123] width 108 height 25
paste input "10/9/2025"
type input "10/09/2025"
click at [494, 332] on div "Inverter" at bounding box center [467, 331] width 363 height 50
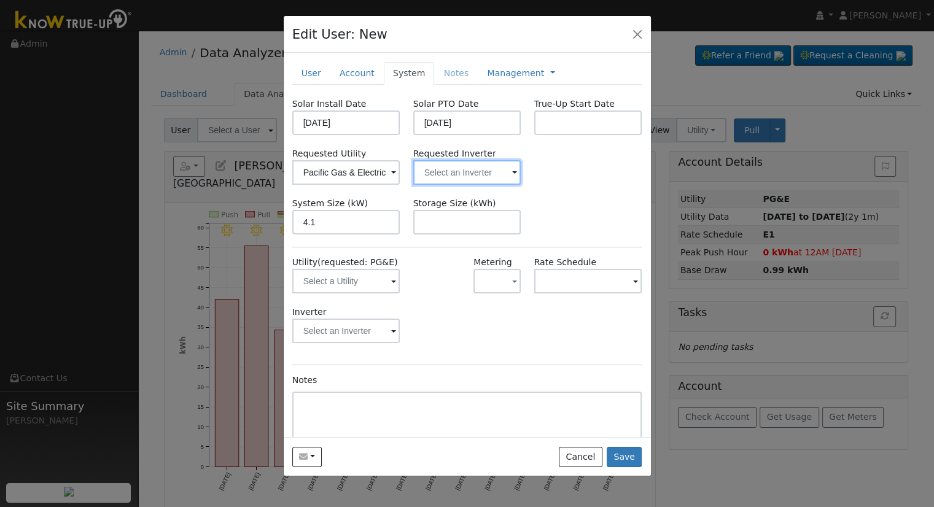
click at [445, 160] on input "text" at bounding box center [467, 172] width 108 height 25
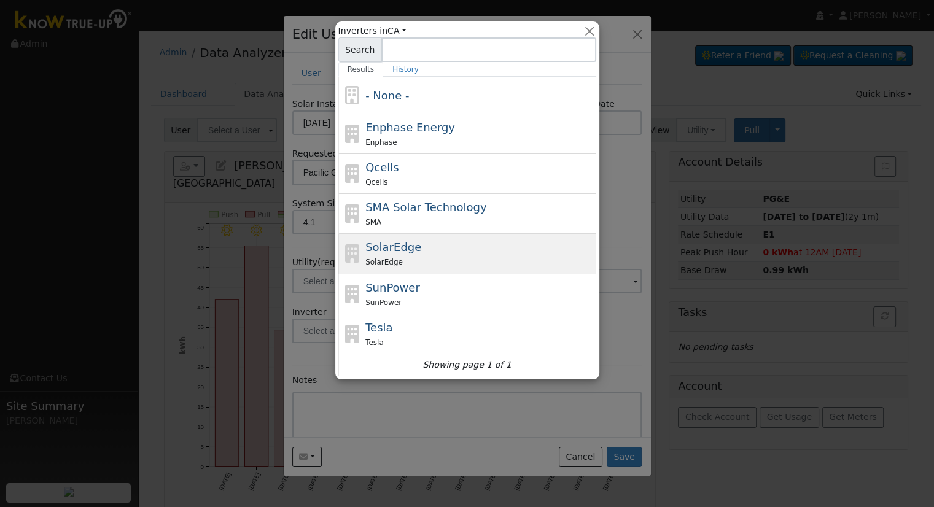
click at [423, 256] on div "SolarEdge" at bounding box center [479, 262] width 228 height 13
type input "SolarEdge"
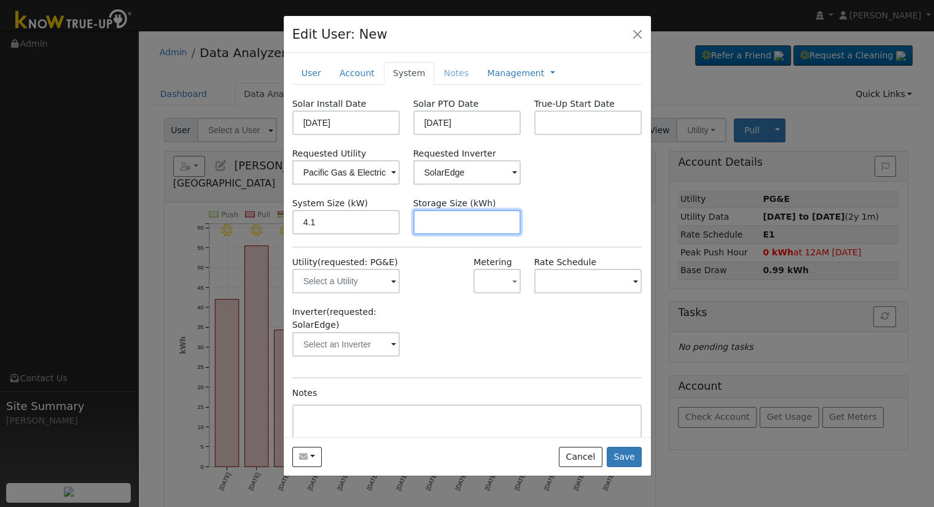
click at [426, 225] on input "text" at bounding box center [467, 222] width 108 height 25
paste input "10.00"
type input "10"
click at [498, 79] on link "Management" at bounding box center [515, 73] width 57 height 13
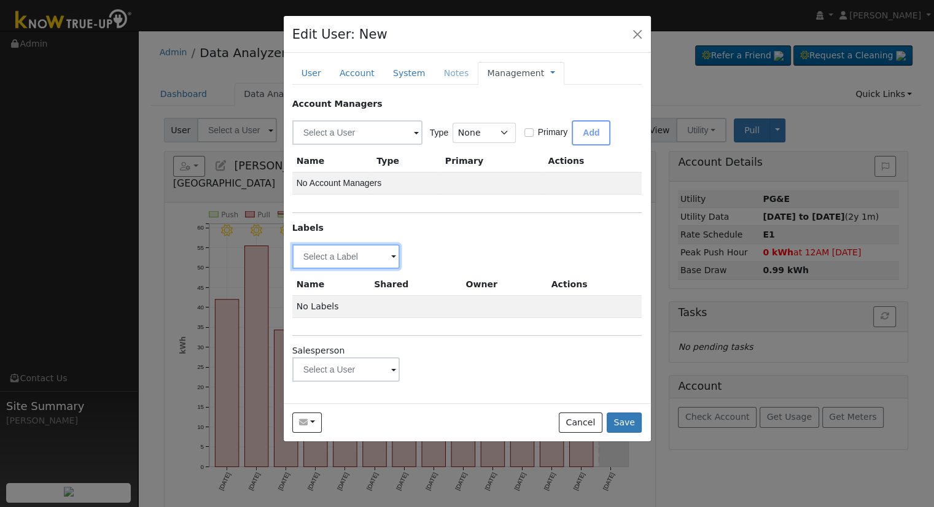
click at [340, 259] on input "text" at bounding box center [346, 256] width 108 height 25
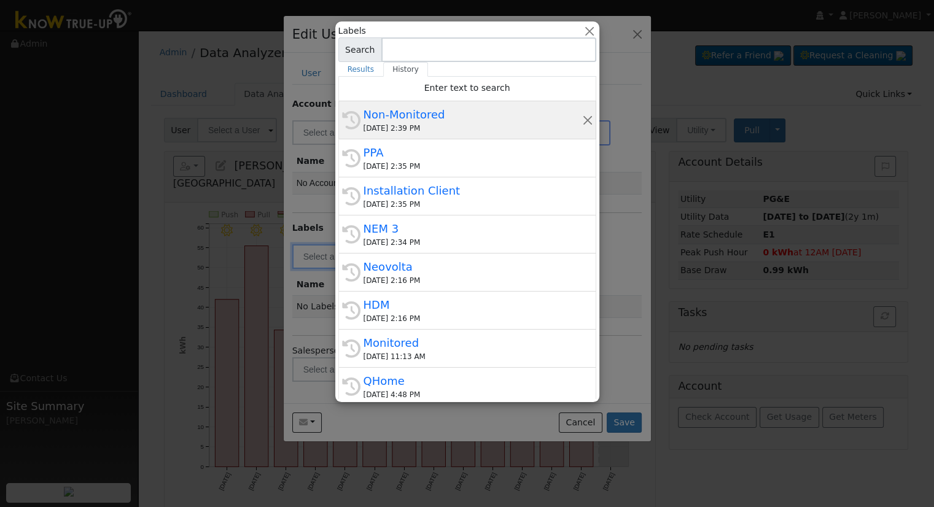
click at [412, 122] on div "Non-Monitored" at bounding box center [473, 114] width 219 height 17
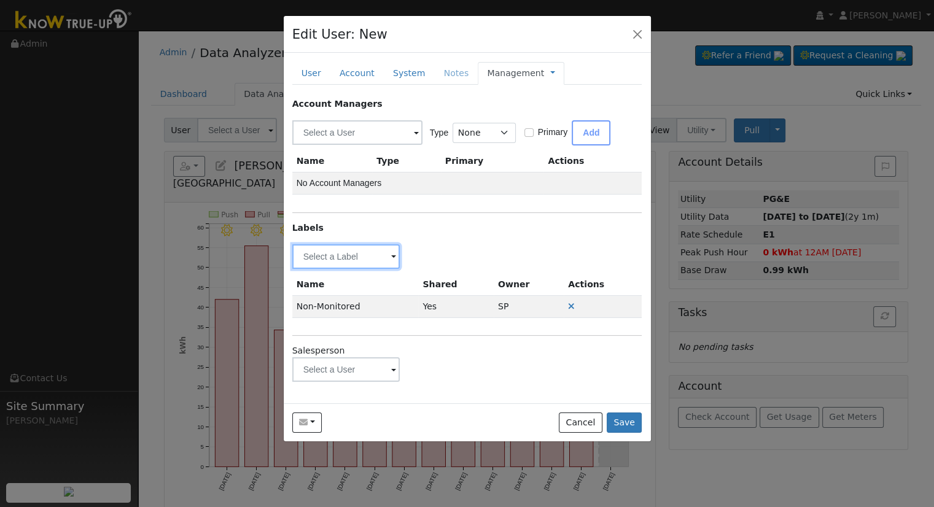
click at [339, 246] on input "text" at bounding box center [346, 256] width 108 height 25
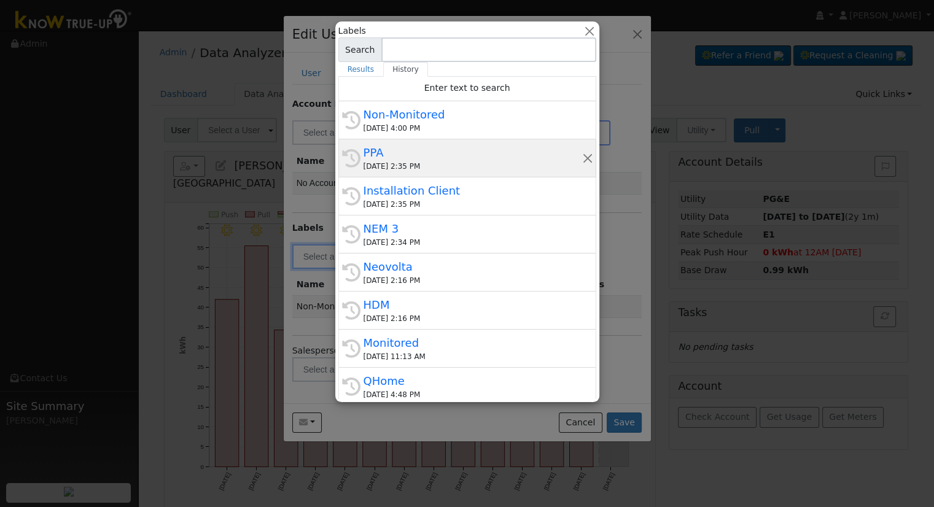
click at [389, 158] on div "PPA" at bounding box center [473, 152] width 219 height 17
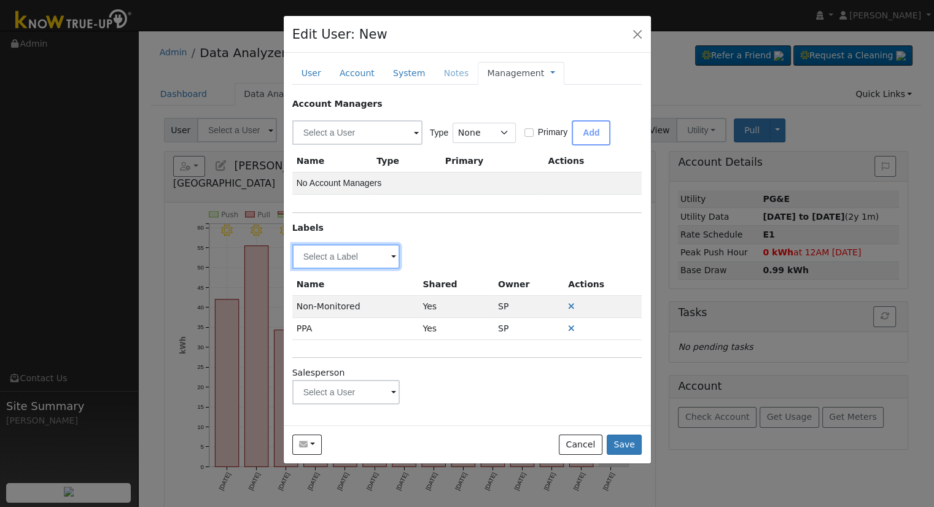
click at [335, 256] on input "text" at bounding box center [346, 256] width 108 height 25
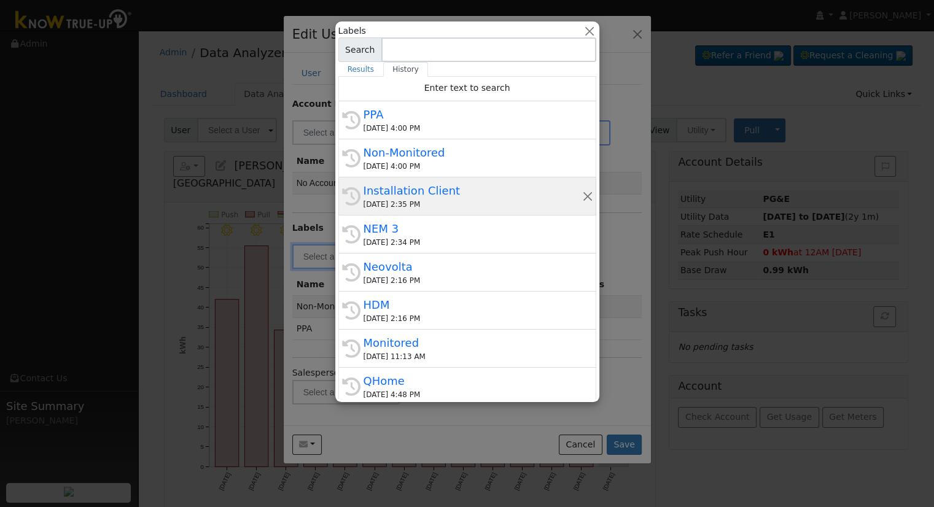
click at [409, 193] on div "Installation Client" at bounding box center [473, 190] width 219 height 17
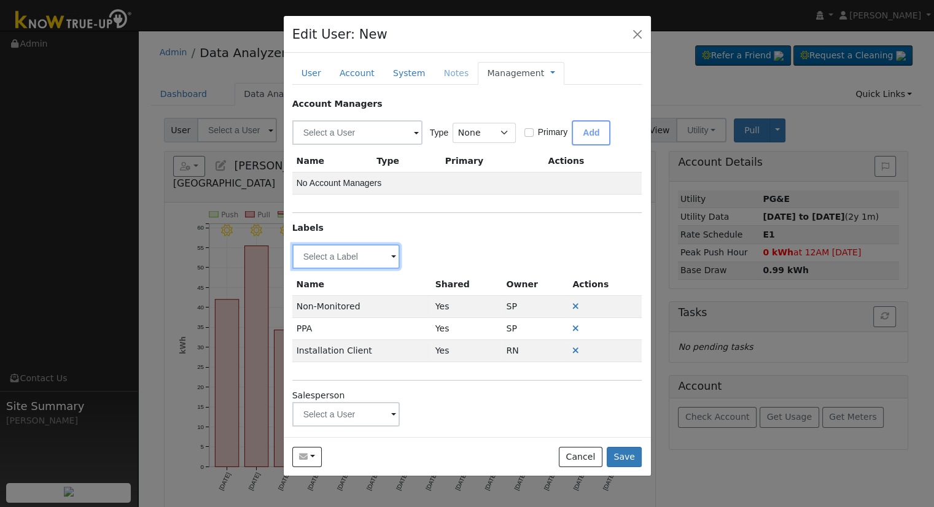
click at [332, 255] on input "text" at bounding box center [346, 256] width 108 height 25
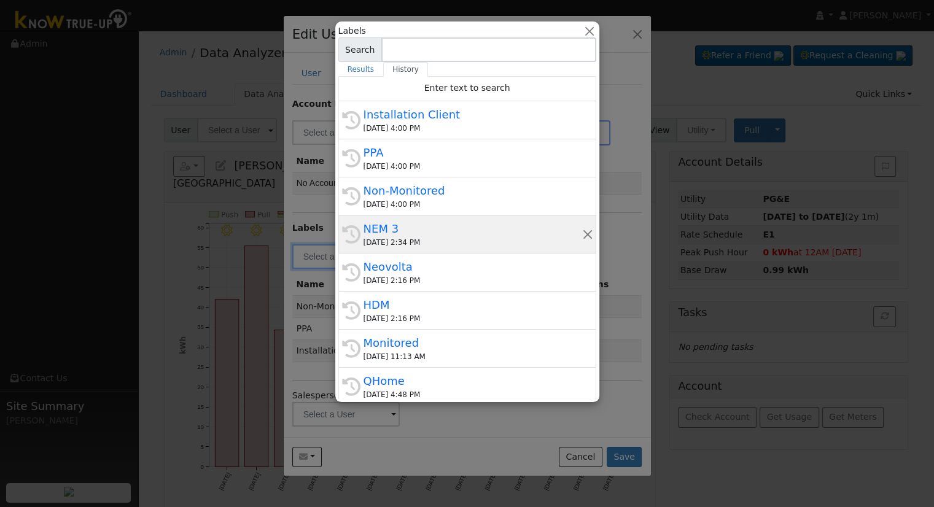
click at [410, 232] on div "NEM 3" at bounding box center [473, 229] width 219 height 17
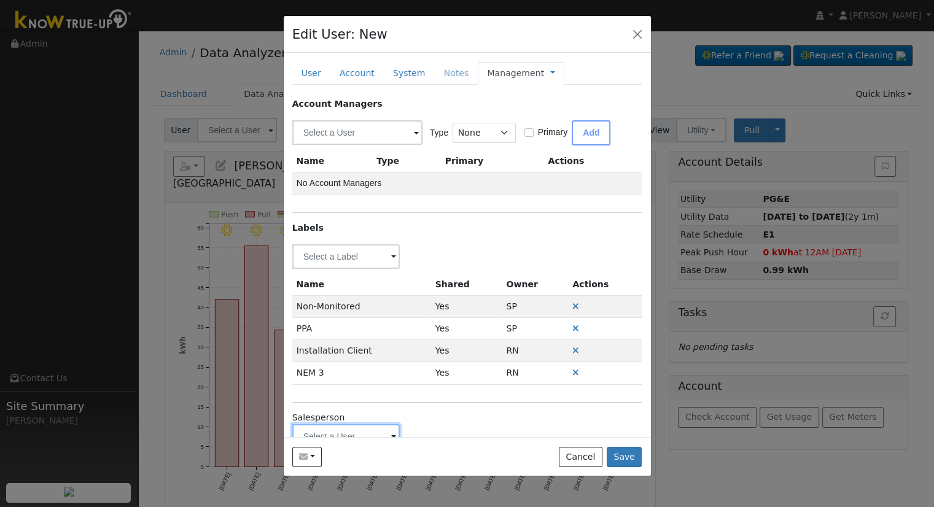
click at [353, 428] on input "text" at bounding box center [346, 436] width 108 height 25
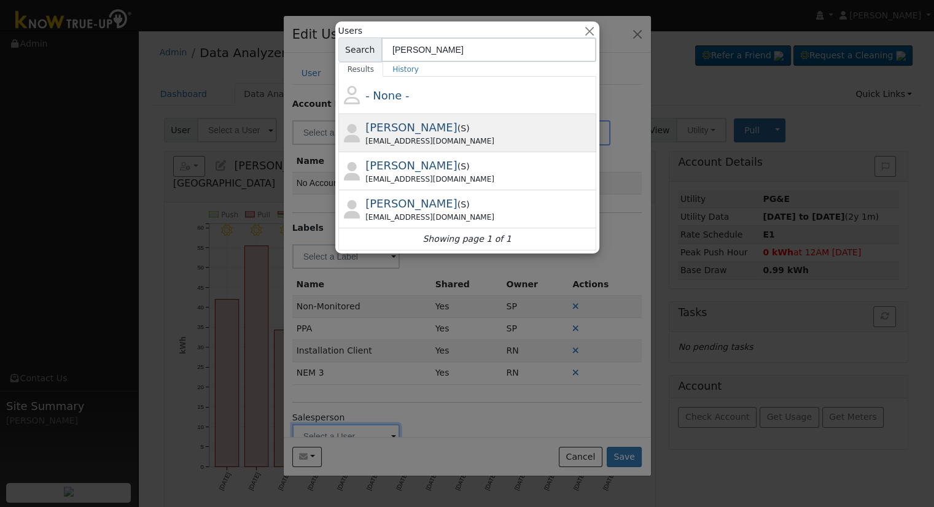
type input "Justin"
click at [450, 133] on div "Justin Beck ( S ) jbecksmp@gmail.com" at bounding box center [479, 133] width 228 height 28
type input "Justin Beck"
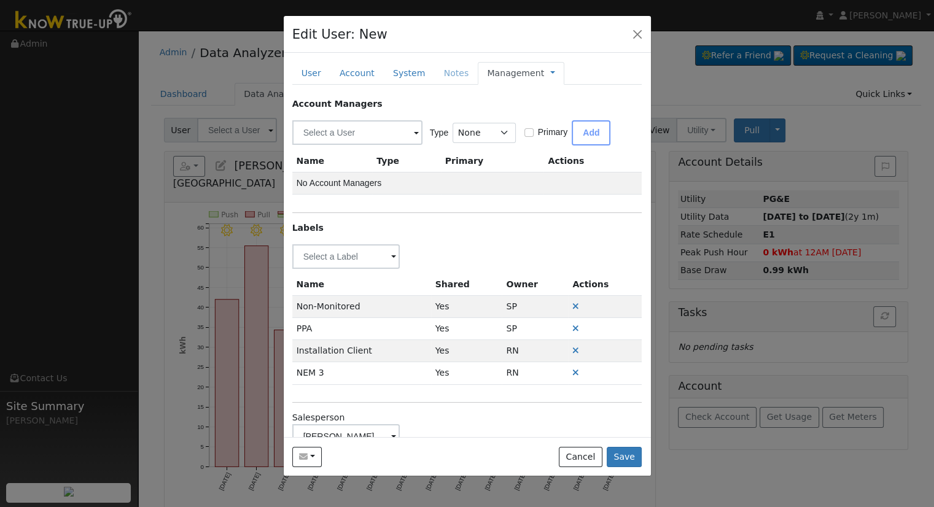
scroll to position [47, 0]
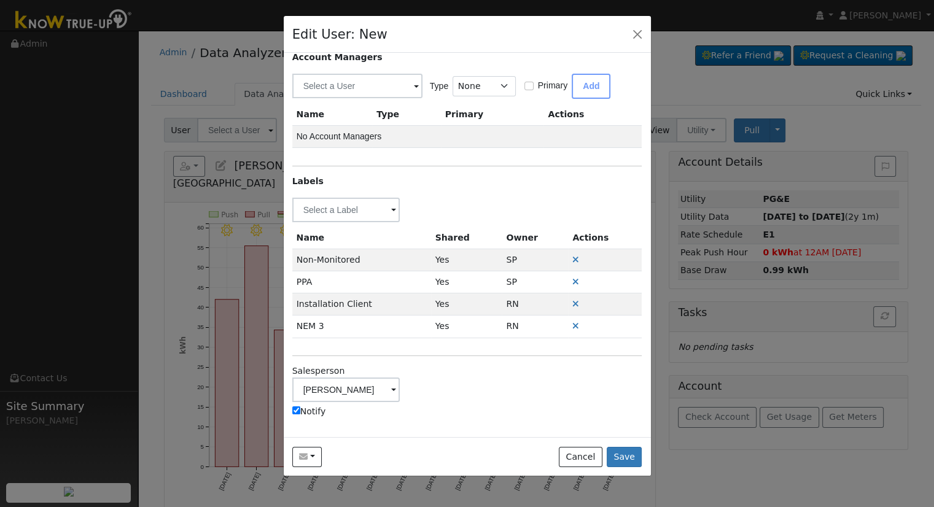
click at [294, 413] on label "Notify" at bounding box center [309, 411] width 34 height 13
click at [294, 413] on input "Notify" at bounding box center [296, 411] width 8 height 8
checkbox input "false"
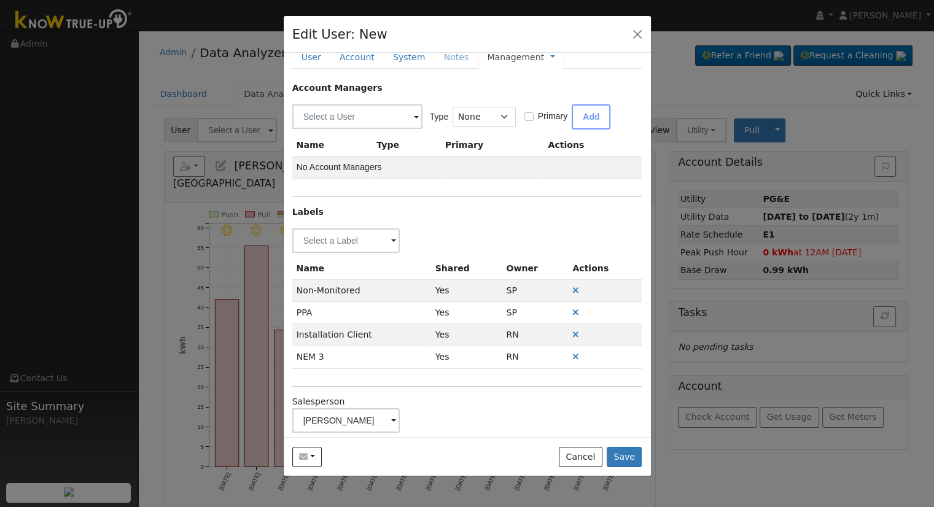
scroll to position [0, 0]
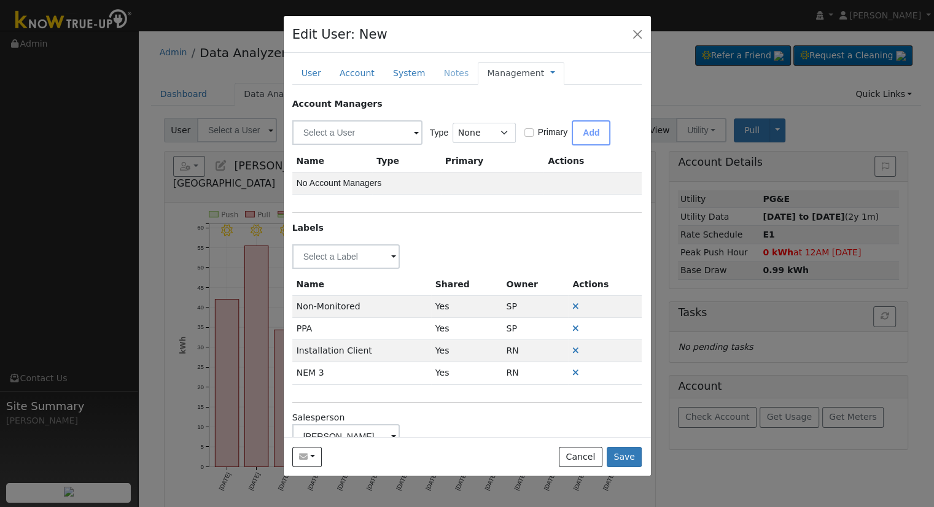
click at [544, 77] on span "Management Billing Timeline" at bounding box center [549, 73] width 11 height 10
click at [550, 76] on link at bounding box center [552, 73] width 5 height 13
click at [551, 104] on link "Billing" at bounding box center [593, 112] width 85 height 17
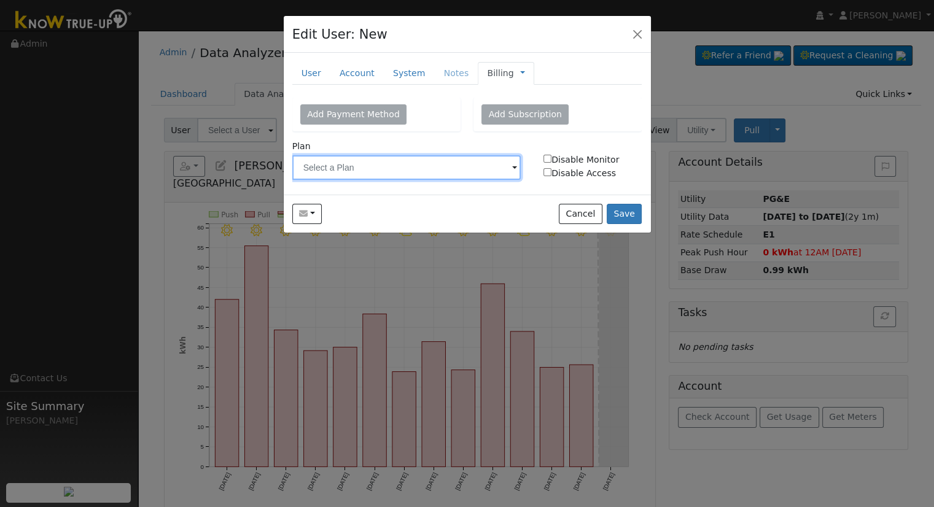
click at [367, 170] on input "text" at bounding box center [406, 167] width 229 height 25
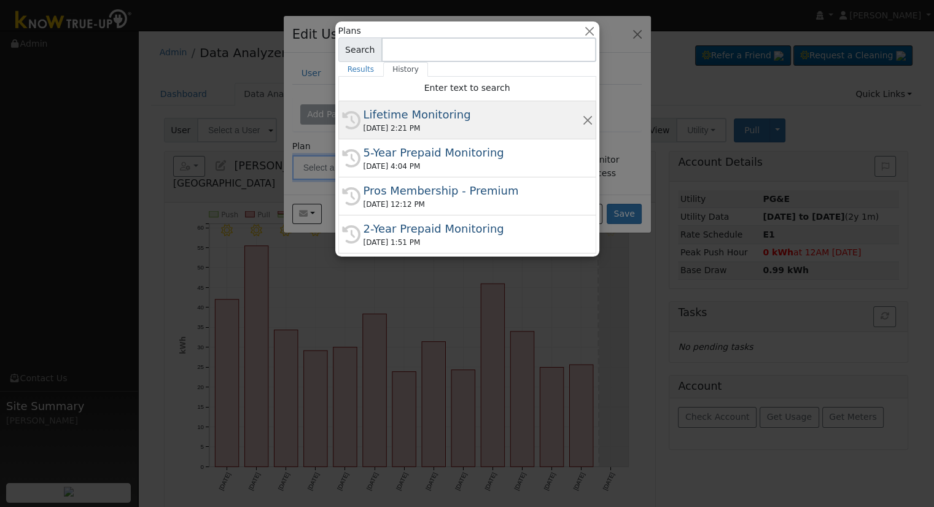
click at [402, 113] on div "Lifetime Monitoring" at bounding box center [473, 114] width 219 height 17
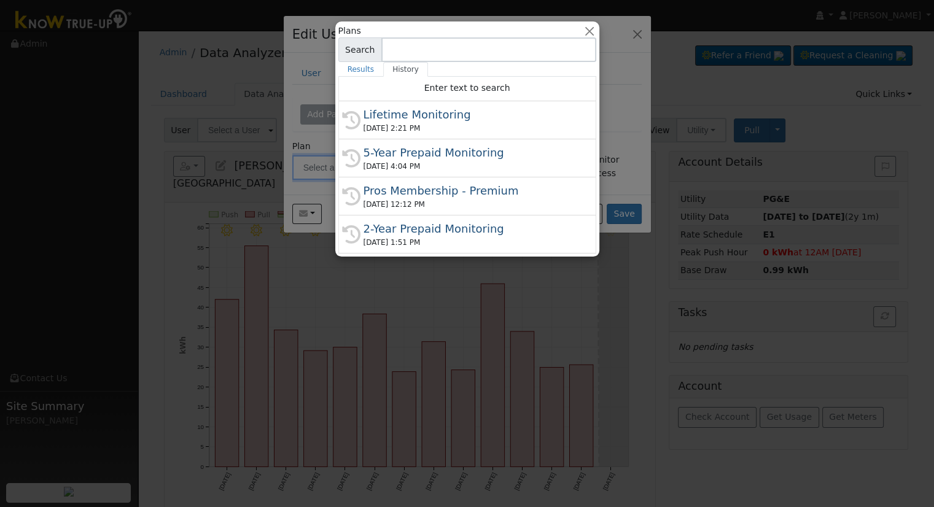
type input "Lifetime Monitoring"
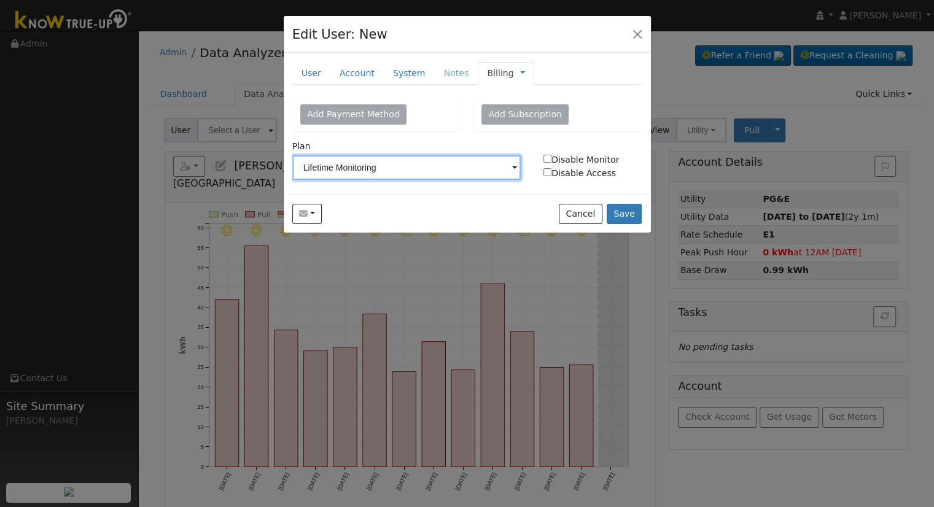
click at [467, 157] on input "Lifetime Monitoring" at bounding box center [406, 167] width 229 height 25
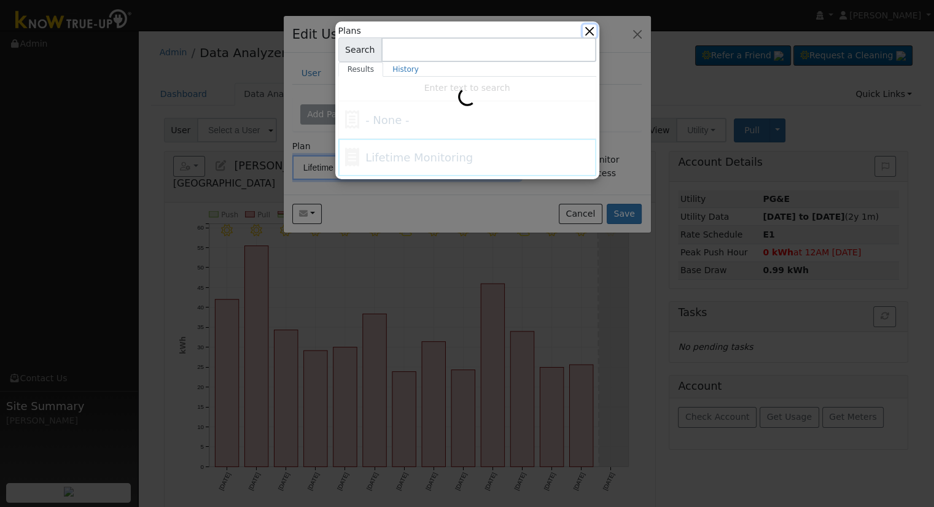
click at [595, 25] on button "button" at bounding box center [589, 31] width 13 height 13
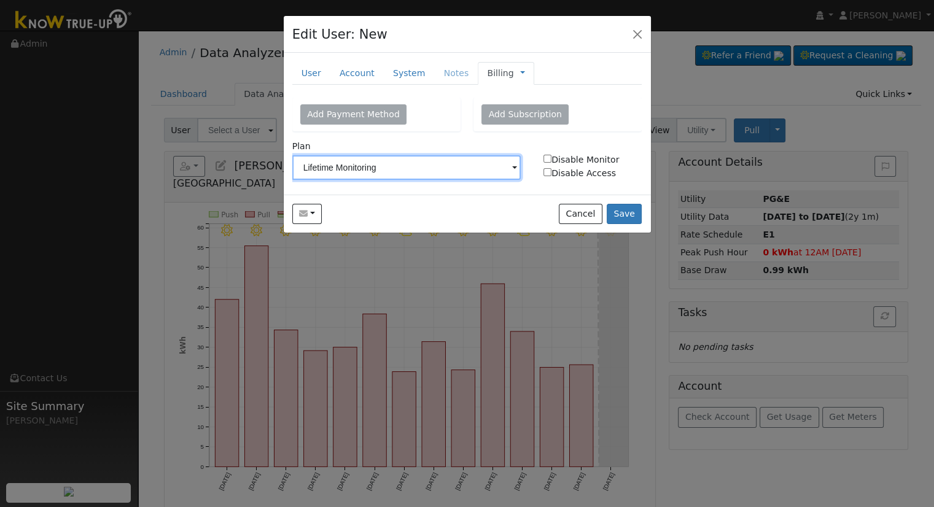
click at [396, 169] on input "Lifetime Monitoring" at bounding box center [406, 167] width 229 height 25
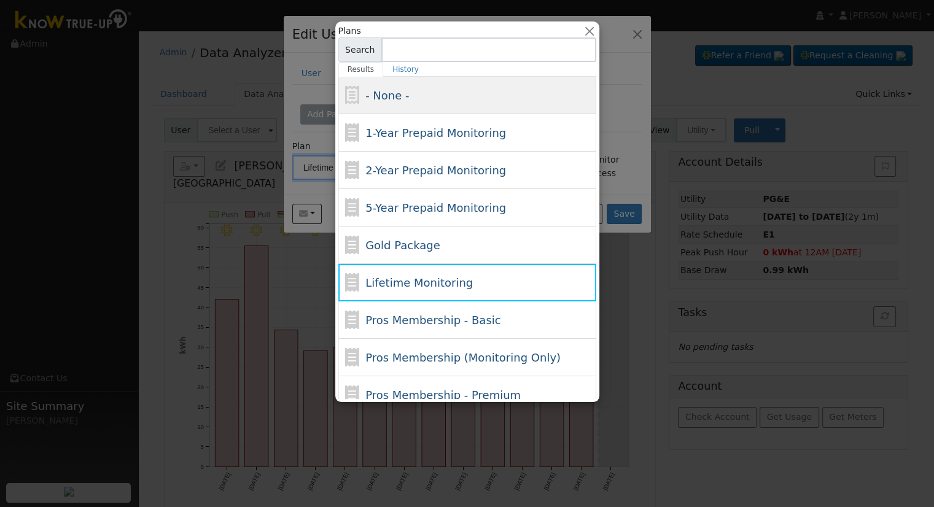
click at [408, 89] on div "- None -" at bounding box center [479, 95] width 228 height 17
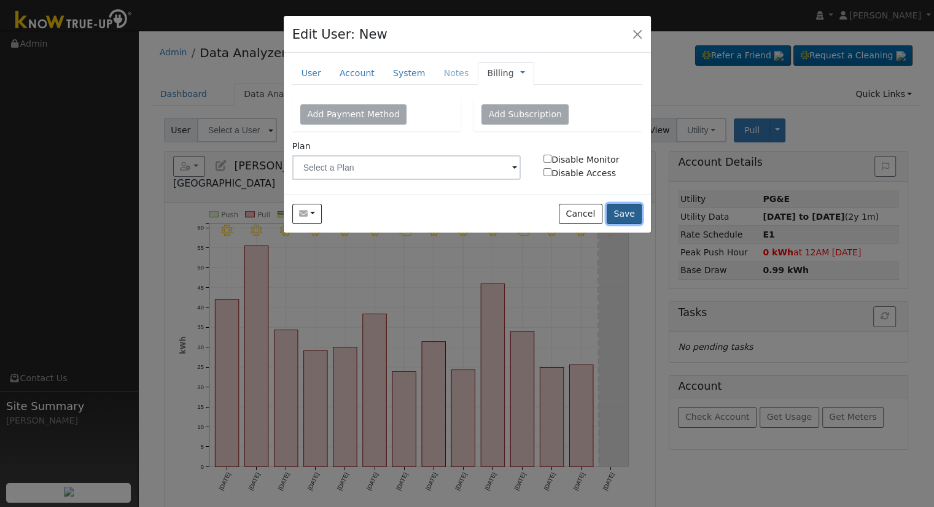
click at [622, 208] on button "Save" at bounding box center [625, 214] width 36 height 21
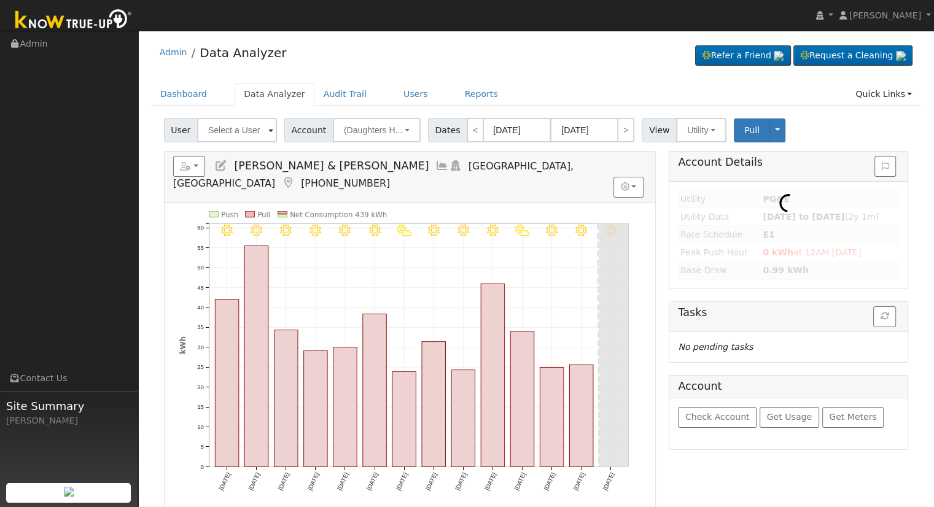
type input "Arturo Hernandez Ruiz"
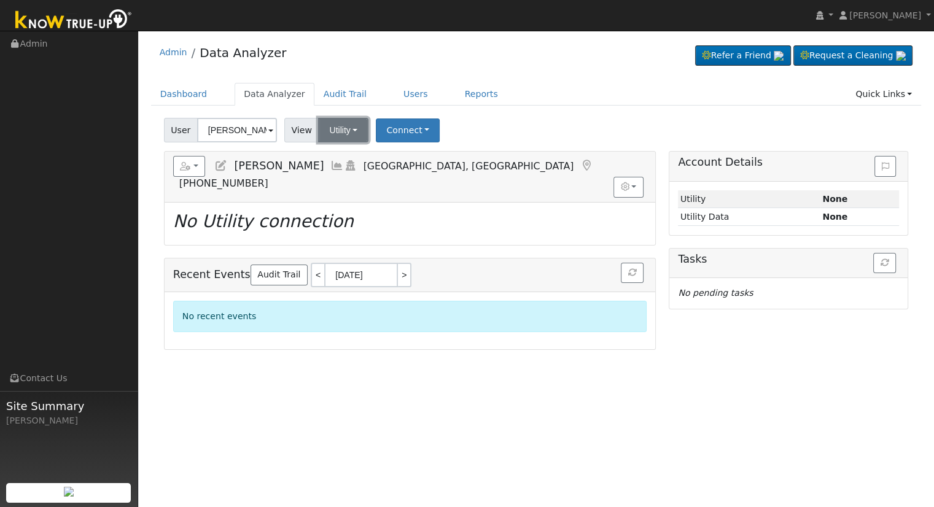
click at [342, 131] on button "Utility" at bounding box center [343, 130] width 50 height 25
click at [361, 173] on link "Solar" at bounding box center [358, 174] width 85 height 17
click at [399, 133] on button "Connect" at bounding box center [407, 131] width 64 height 24
click at [423, 158] on link "Select a Provider" at bounding box center [423, 157] width 96 height 17
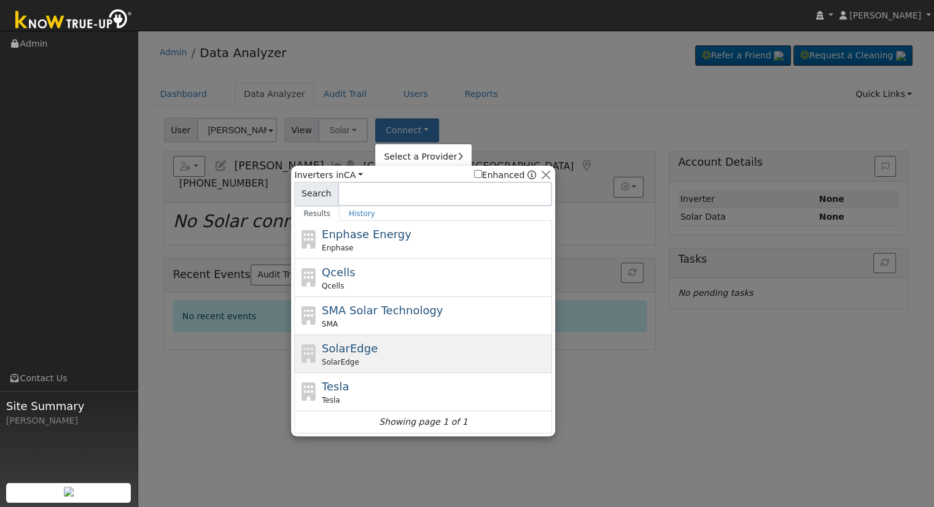
click at [378, 348] on div "SolarEdge SolarEdge" at bounding box center [436, 354] width 228 height 28
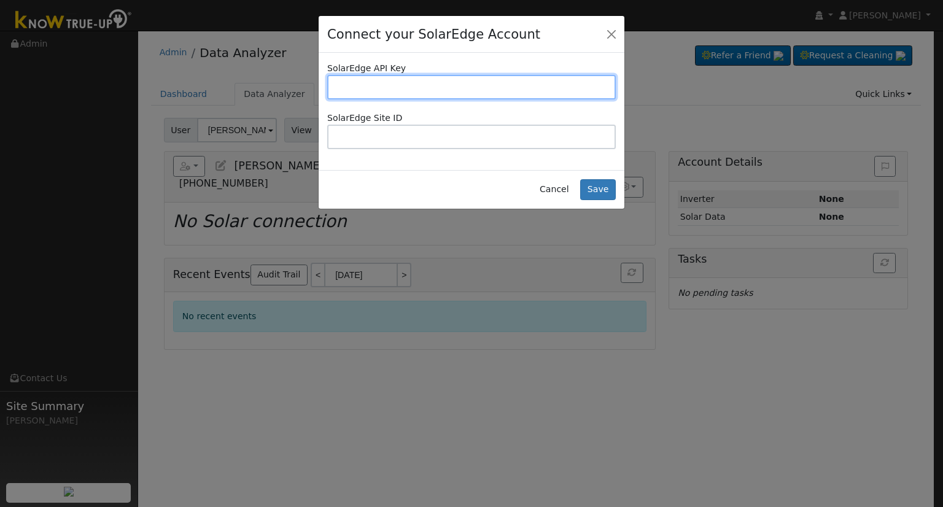
click at [415, 91] on input "text" at bounding box center [471, 87] width 289 height 25
paste input "A59378KBV9IAS403U41CT5KFV4UA69RH"
type input "A59378KBV9IAS403U41CT5KFV4UA69RH"
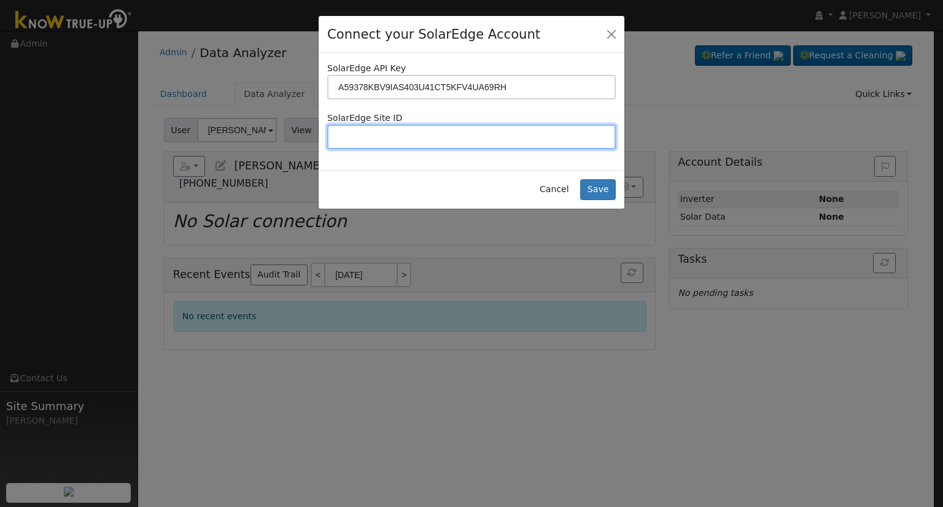
click at [375, 130] on input "text" at bounding box center [471, 137] width 289 height 25
paste input "4743128"
type input "4743128"
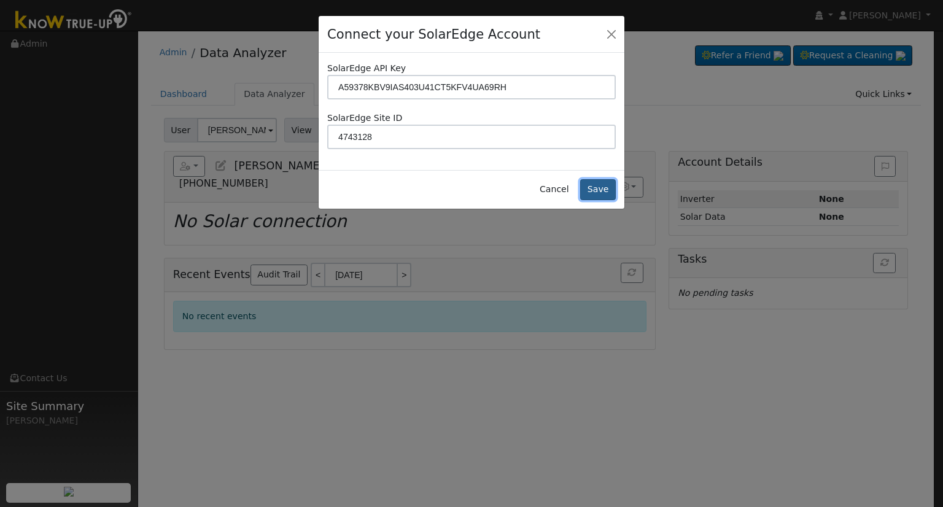
click at [604, 191] on button "Save" at bounding box center [598, 189] width 36 height 21
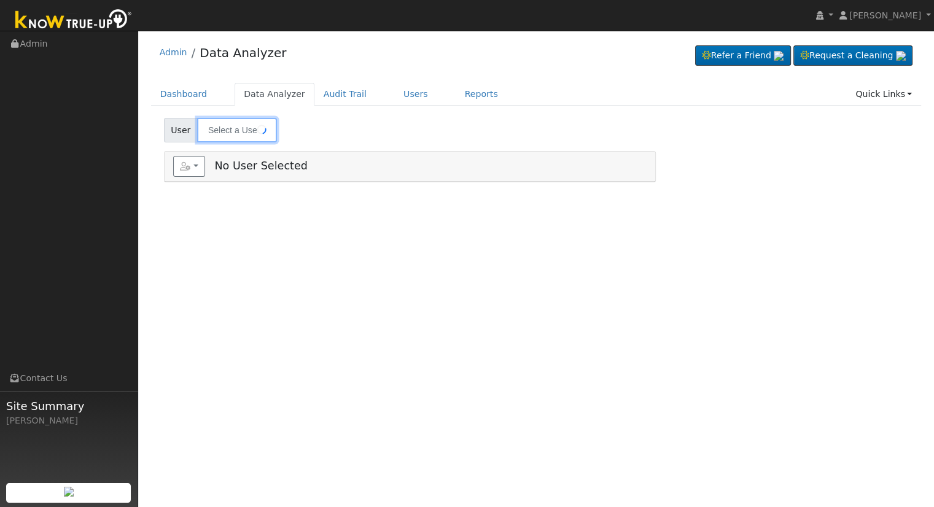
type input "[PERSON_NAME]"
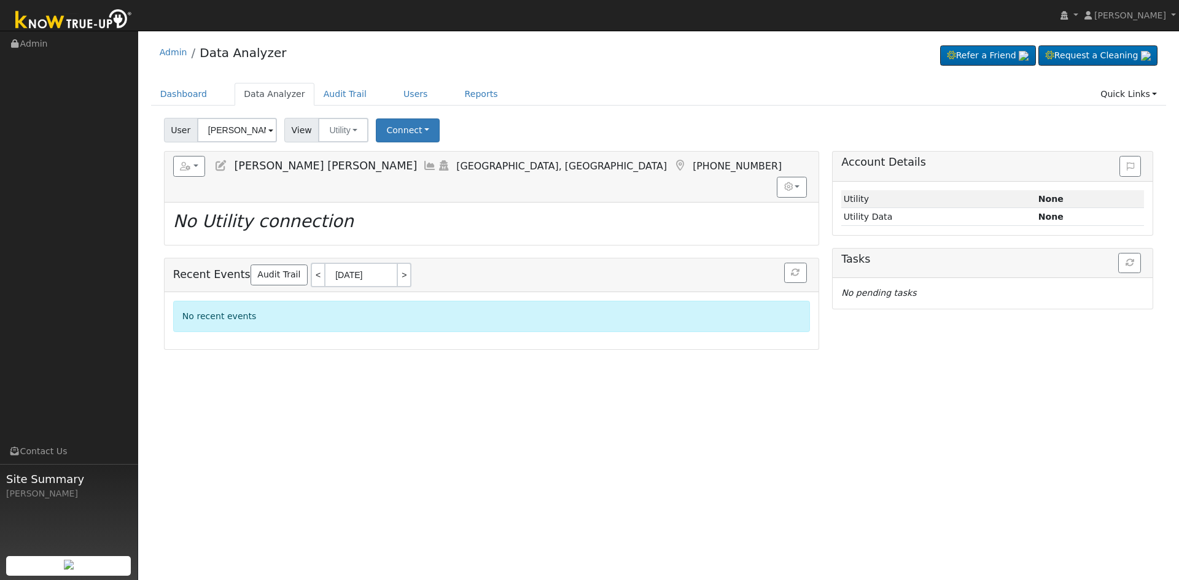
click at [237, 131] on input "[PERSON_NAME] [PERSON_NAME]" at bounding box center [237, 130] width 80 height 25
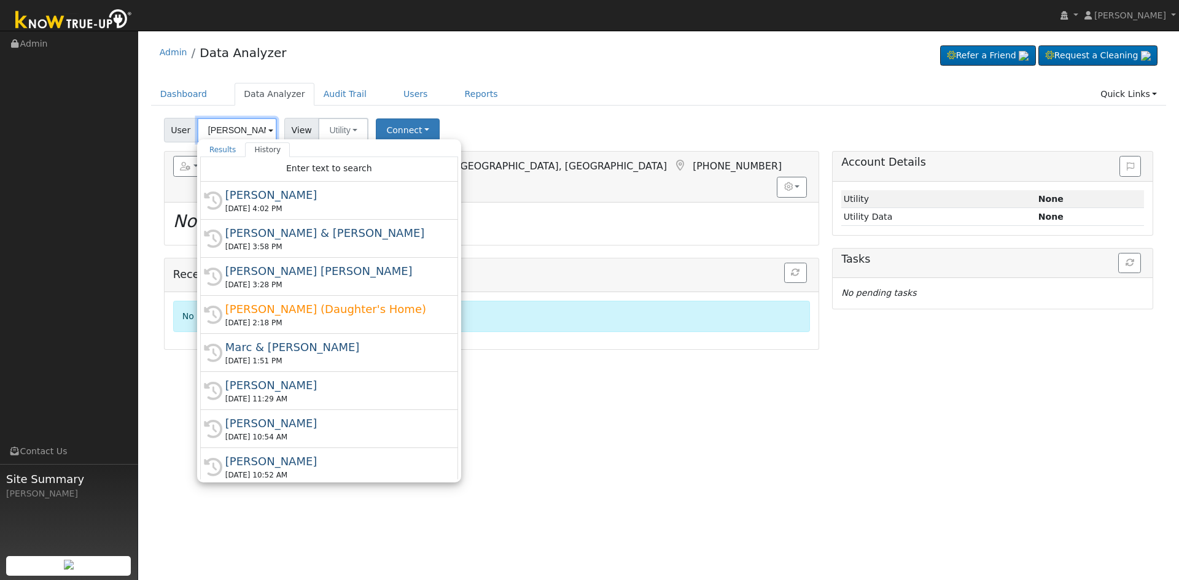
click at [223, 135] on input "[PERSON_NAME] [PERSON_NAME]" at bounding box center [237, 130] width 80 height 25
click at [224, 133] on input "[PERSON_NAME] [PERSON_NAME]" at bounding box center [237, 130] width 80 height 25
paste input "[EMAIL_ADDRESS][DOMAIN_NAME]"
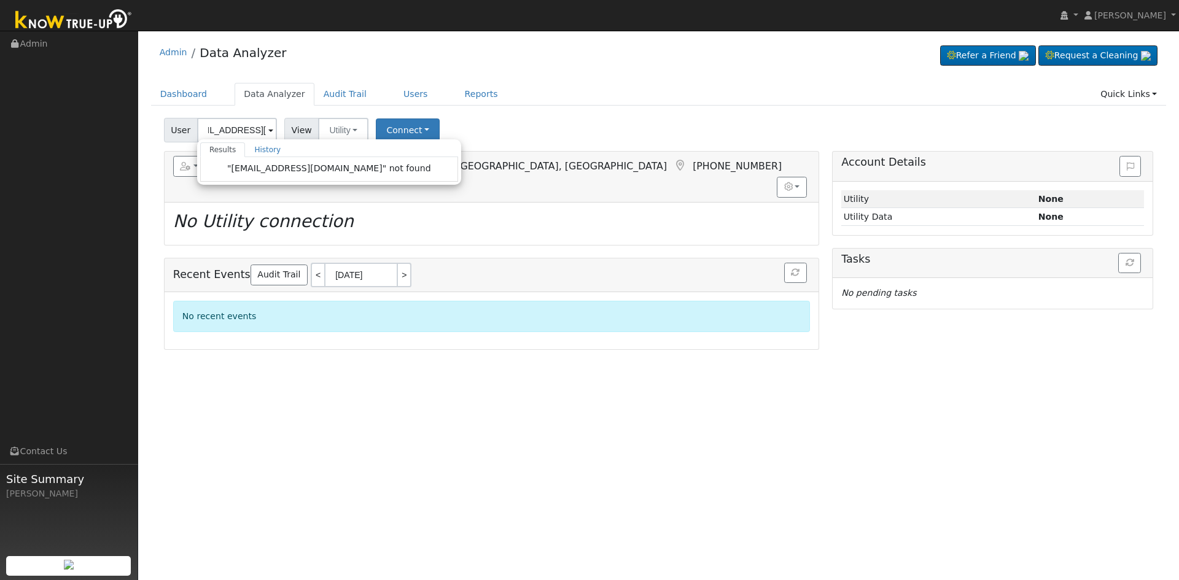
click at [160, 161] on div "Reports Scenario Health Check Energy Audit Account Timeline User Audit Trail In…" at bounding box center [491, 250] width 669 height 199
type input "[PERSON_NAME] [PERSON_NAME]"
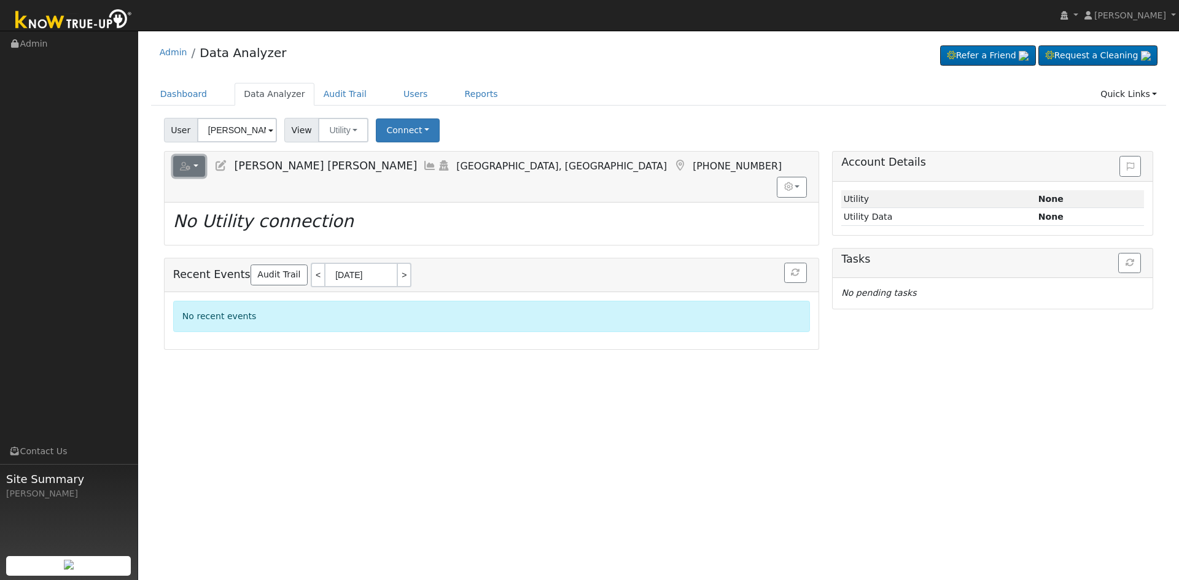
click at [190, 169] on icon "button" at bounding box center [185, 166] width 11 height 9
click at [225, 228] on link "Add New User" at bounding box center [226, 231] width 105 height 15
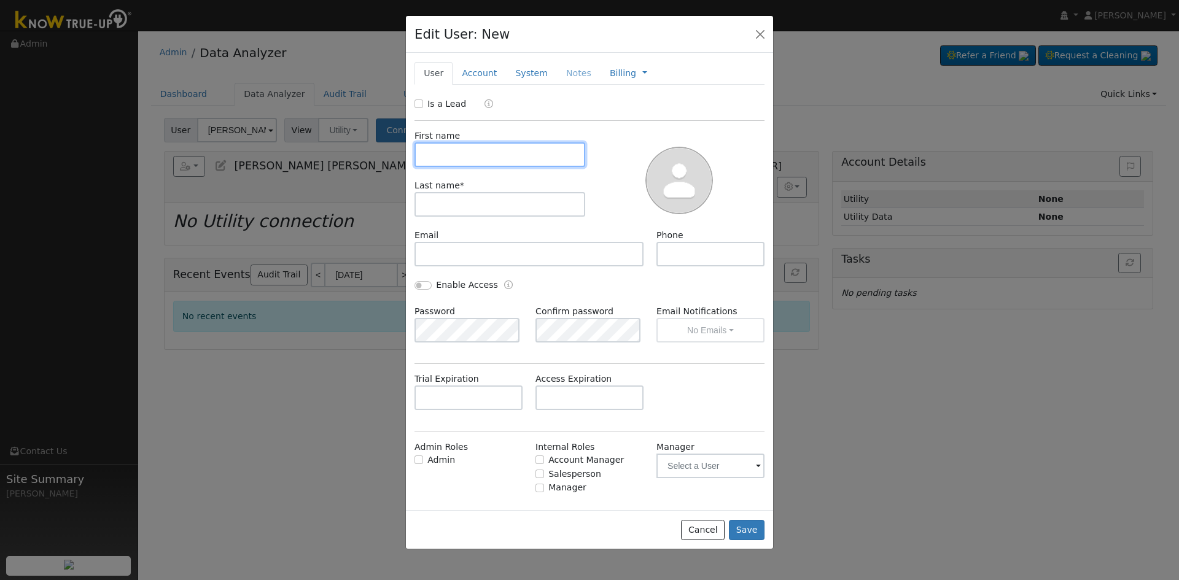
click at [461, 161] on input "text" at bounding box center [500, 155] width 171 height 25
paste input "Jose Maria"
type input "Jose Maria"
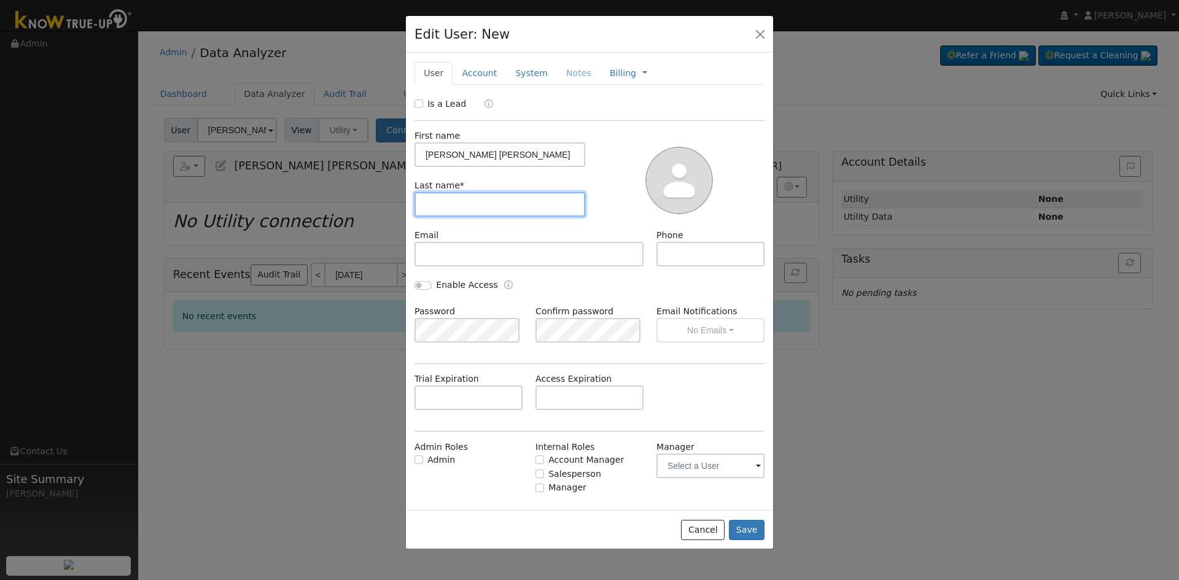
click at [483, 208] on input "text" at bounding box center [500, 204] width 171 height 25
drag, startPoint x: 475, startPoint y: 198, endPoint x: 483, endPoint y: 182, distance: 18.1
click at [475, 198] on input "text" at bounding box center [500, 204] width 171 height 25
paste input "catero Morfin"
click at [426, 199] on input "Lucatero Morfin" at bounding box center [500, 204] width 171 height 25
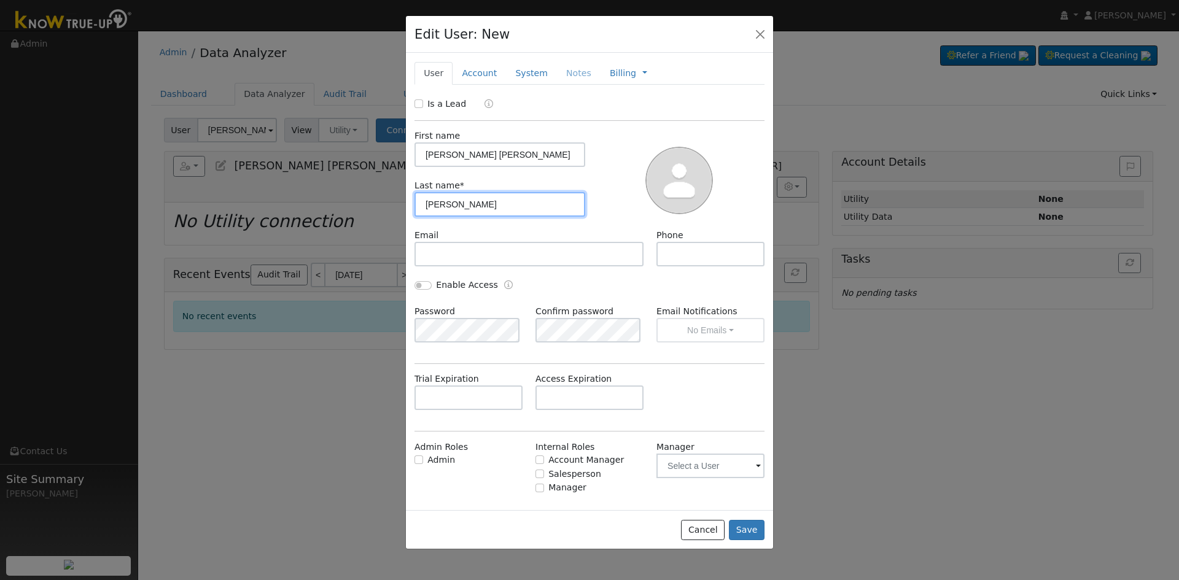
type input "Lucatero Morfin"
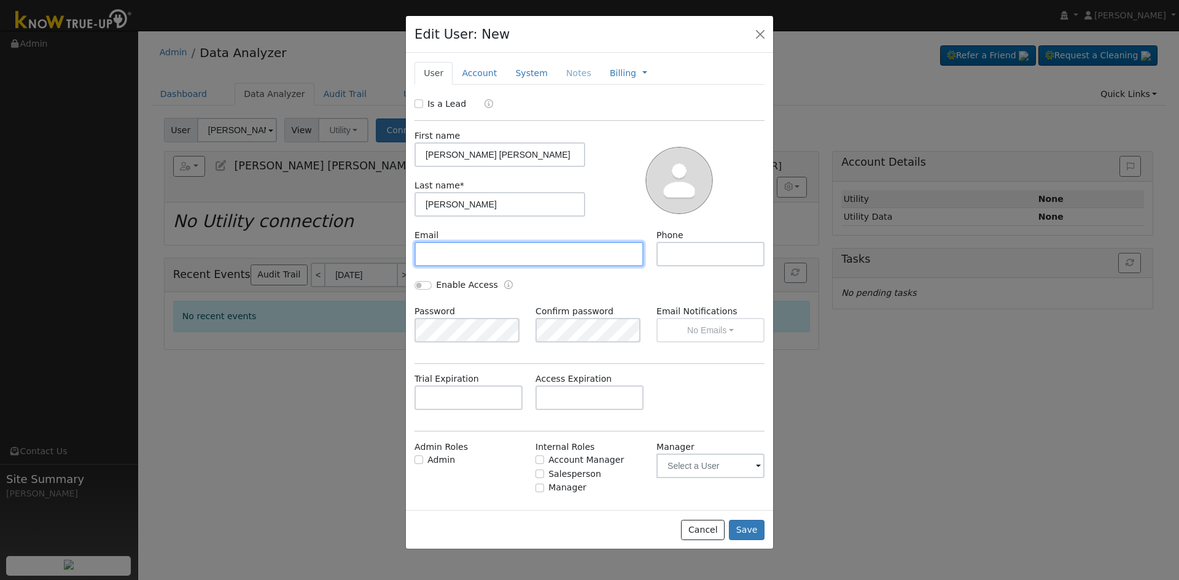
click at [485, 244] on input "text" at bounding box center [529, 254] width 229 height 25
drag, startPoint x: 478, startPoint y: 246, endPoint x: 484, endPoint y: 245, distance: 6.2
click at [478, 246] on input "text" at bounding box center [529, 254] width 229 height 25
paste input "jlucate@hotmail.com"
type input "jlucate@hotmail.com"
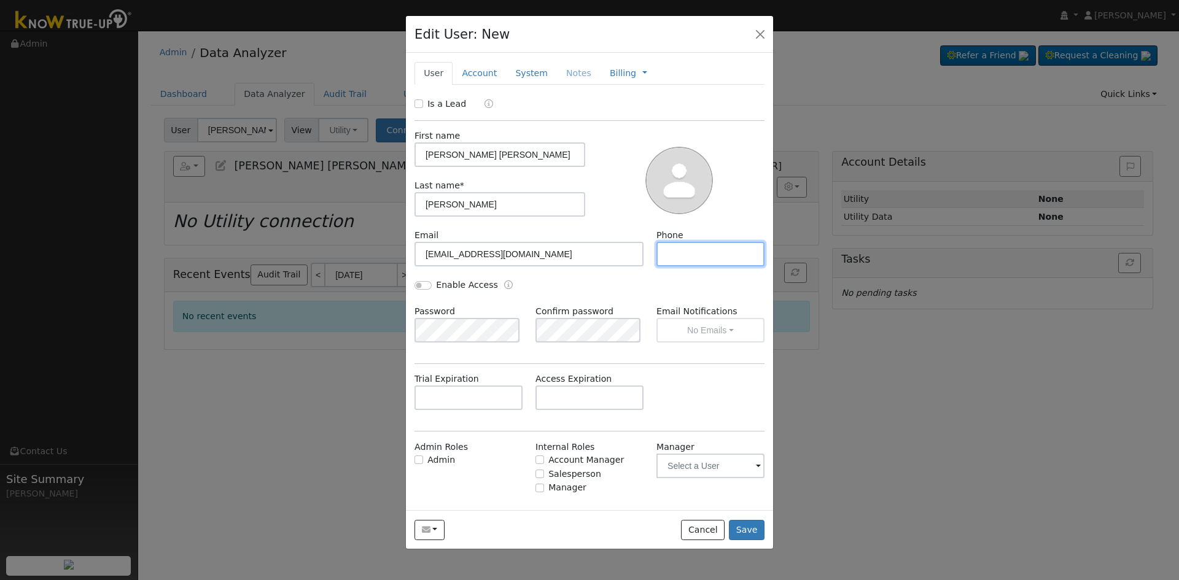
click at [695, 261] on input "text" at bounding box center [711, 254] width 108 height 25
click at [690, 264] on input "text" at bounding box center [711, 254] width 108 height 25
paste input "(661) 332-2083"
type input "(661) 332-2083"
click at [420, 286] on input "Enable Access" at bounding box center [423, 285] width 17 height 9
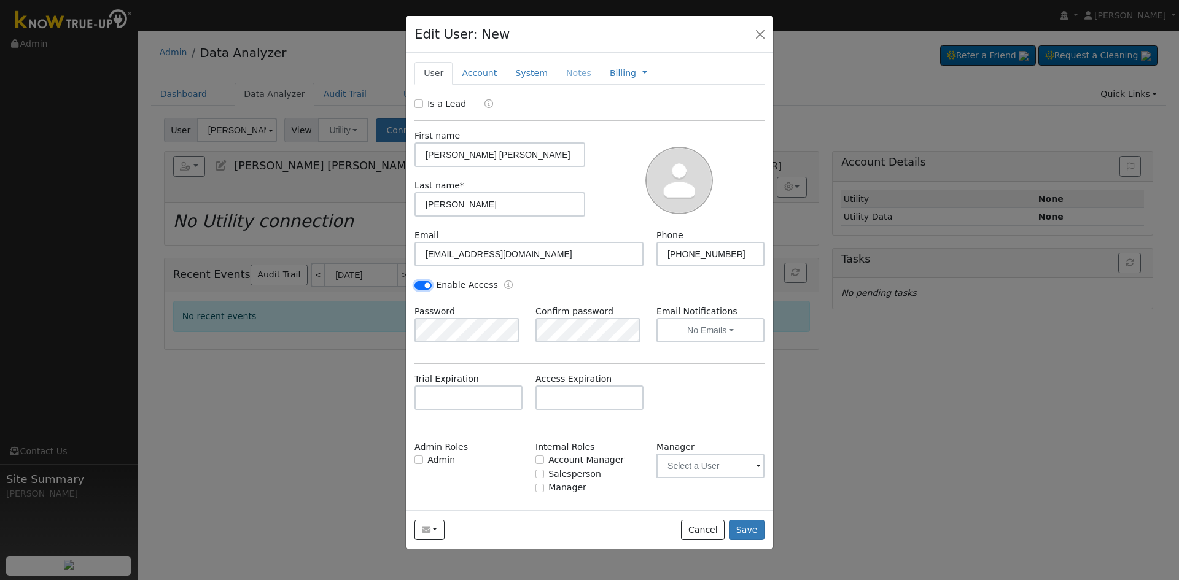
click at [425, 284] on input "Enable Access" at bounding box center [423, 285] width 17 height 9
checkbox input "false"
click at [471, 77] on link "Account" at bounding box center [479, 73] width 53 height 23
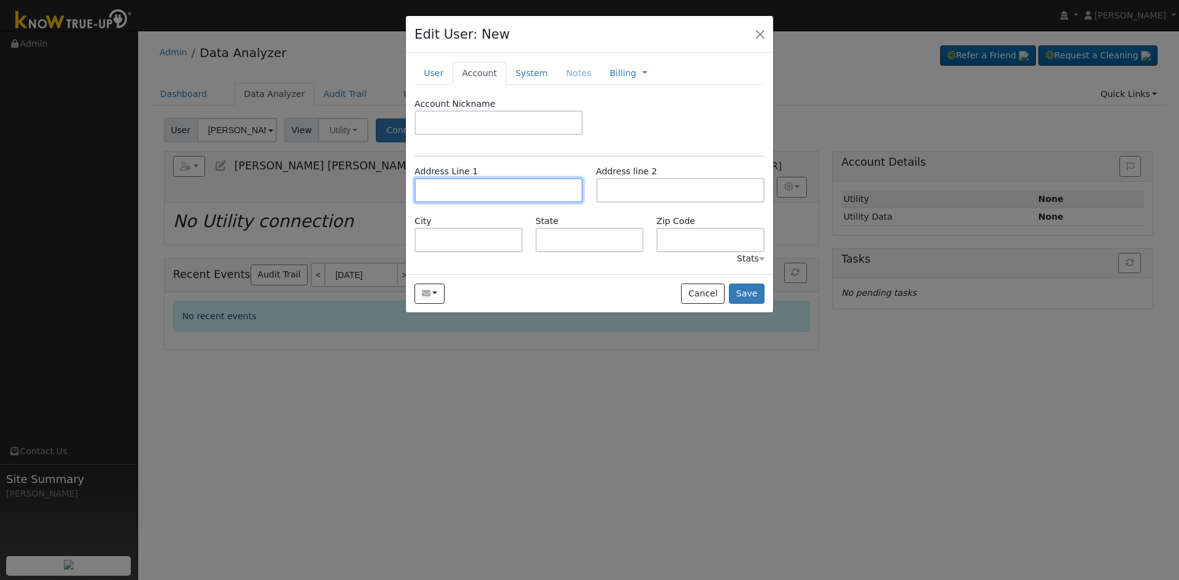
click at [527, 193] on input "text" at bounding box center [499, 190] width 168 height 25
paste input "2526 Primavera Drive"
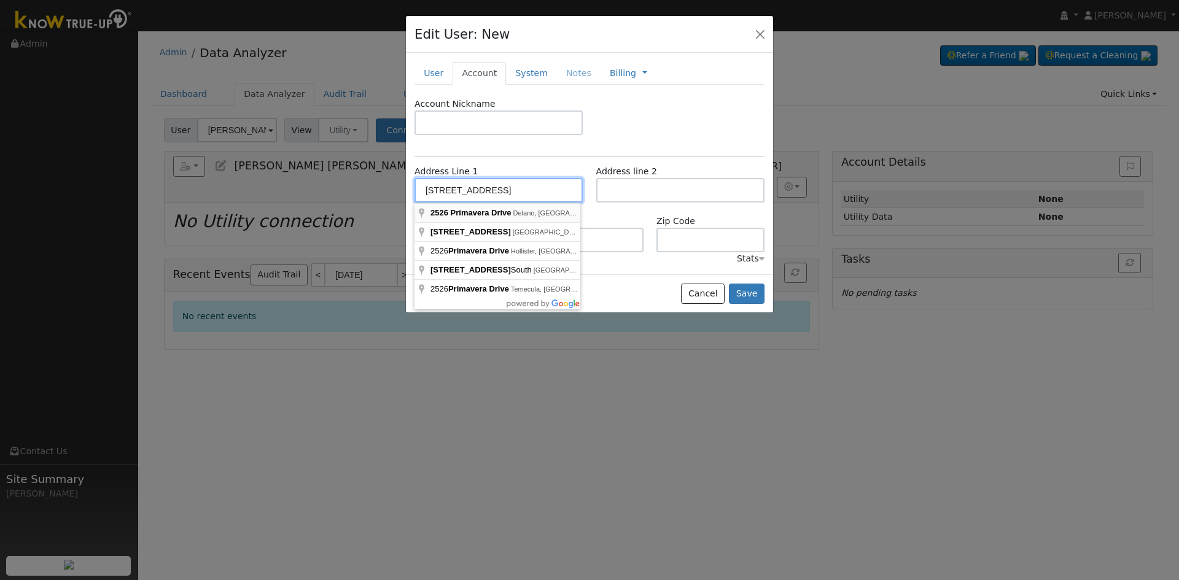
type input "2526 Primavera Drive"
type input "Delano"
type input "CA"
type input "93215"
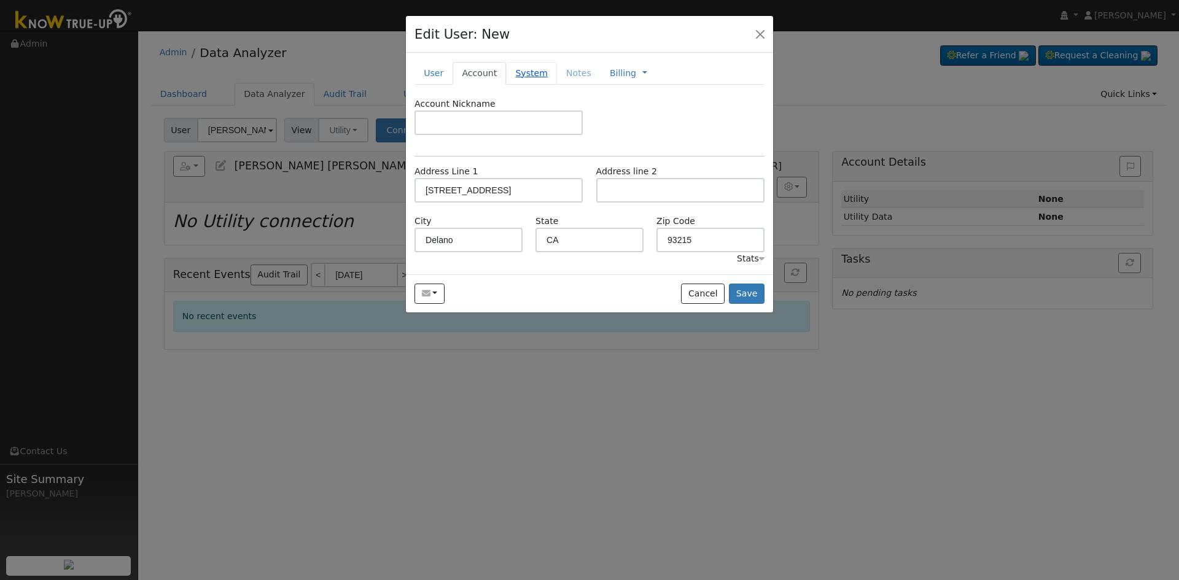
click at [512, 74] on link "System" at bounding box center [531, 73] width 51 height 23
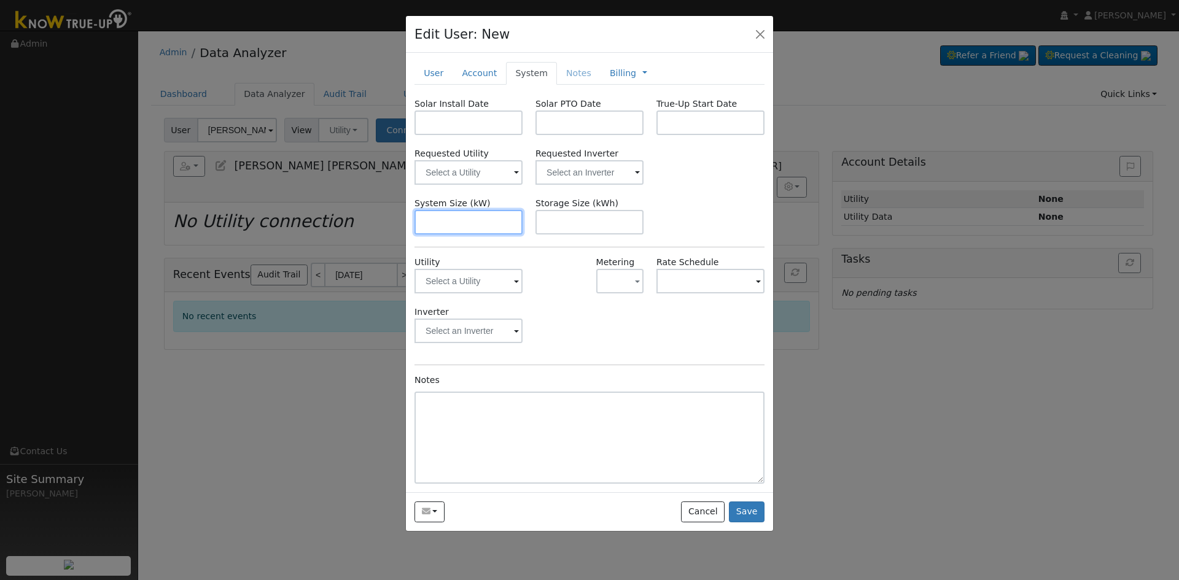
click at [501, 225] on input "text" at bounding box center [469, 222] width 108 height 25
paste input "6.560"
type input "6.6"
click at [462, 165] on input "text" at bounding box center [469, 172] width 108 height 25
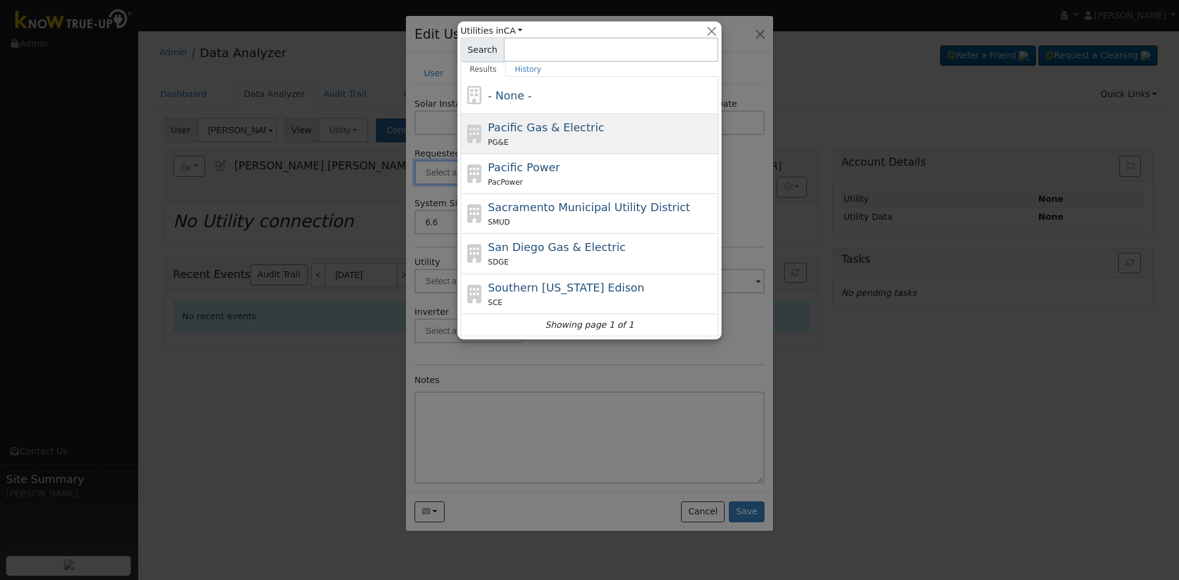
click at [534, 139] on div "PG&E" at bounding box center [602, 142] width 228 height 13
type input "Pacific Gas & Electric"
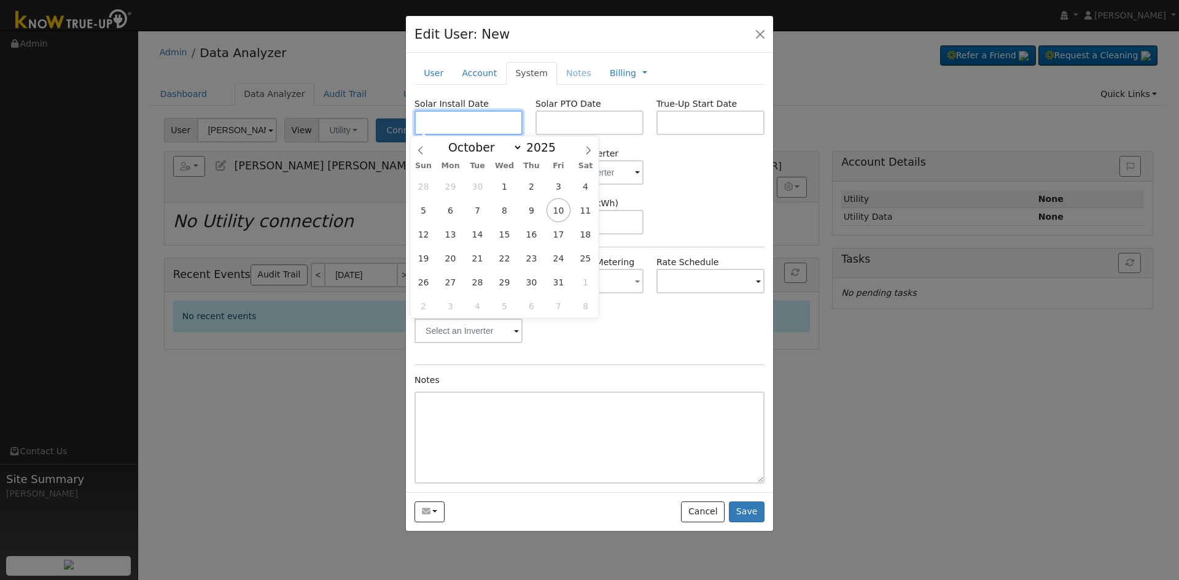
click at [446, 120] on input "text" at bounding box center [469, 123] width 108 height 25
click at [464, 120] on input "text" at bounding box center [469, 123] width 108 height 25
paste input "8/30/2025"
type input "08/30/2025"
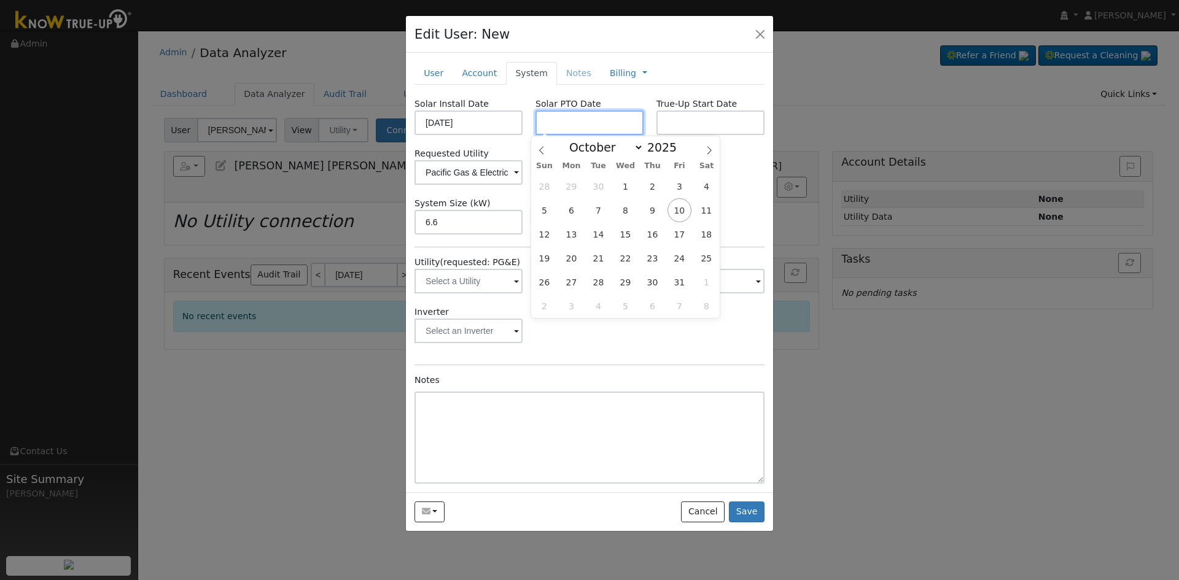
click at [587, 119] on input "text" at bounding box center [590, 123] width 108 height 25
click at [614, 120] on input "text" at bounding box center [590, 123] width 108 height 25
paste input "10/9/2025"
type input "10/09/2025"
click at [743, 187] on div "Solar Install Date 08/30/2025 Solar PTO Date 10/09/2025 True-Up Start Date Requ…" at bounding box center [590, 291] width 350 height 386
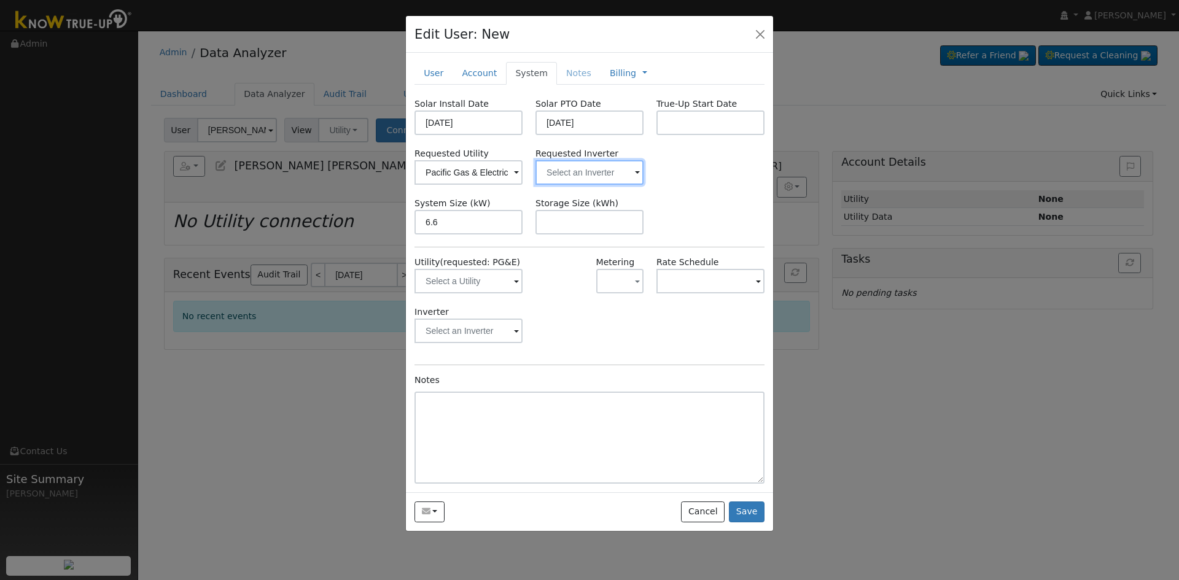
click at [597, 180] on input "text" at bounding box center [590, 172] width 108 height 25
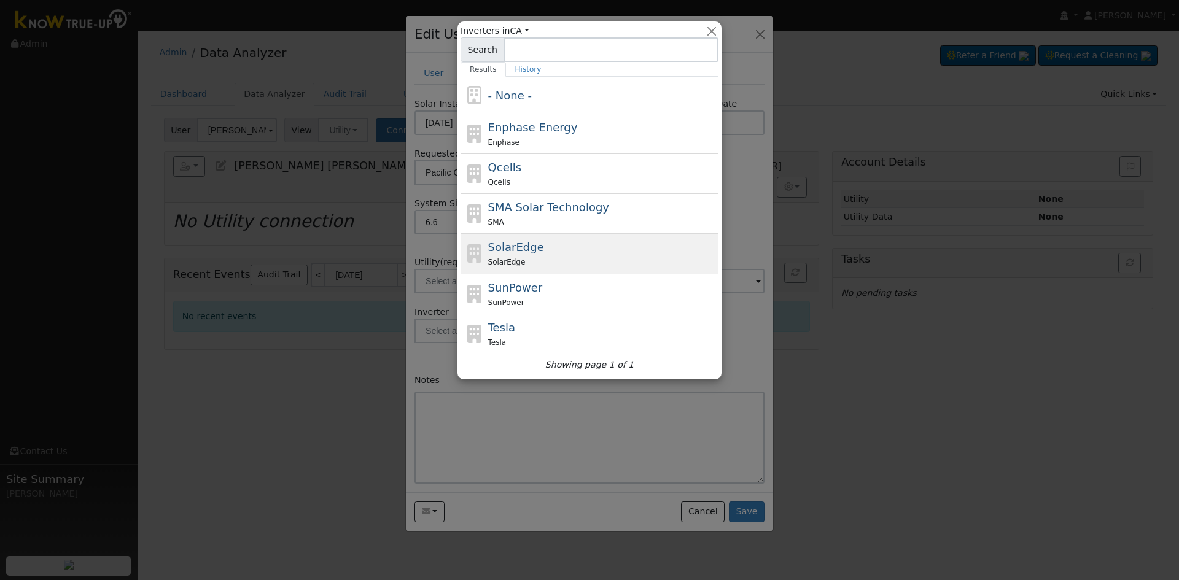
click at [561, 264] on div "SolarEdge" at bounding box center [602, 262] width 228 height 13
type input "SolarEdge"
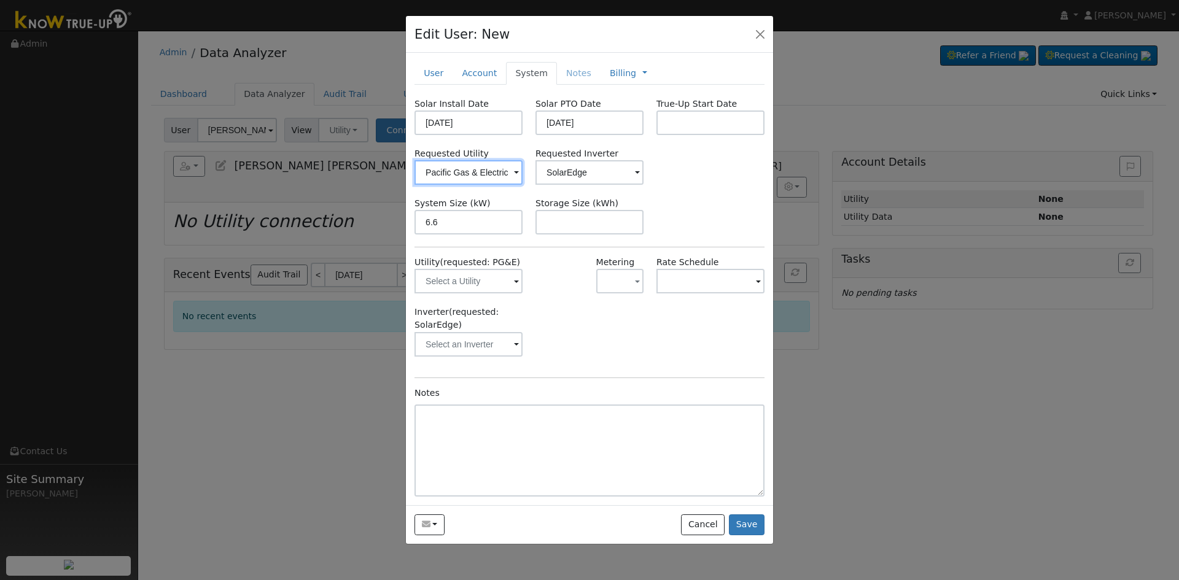
click at [467, 165] on input "Pacific Gas & Electric" at bounding box center [469, 172] width 108 height 25
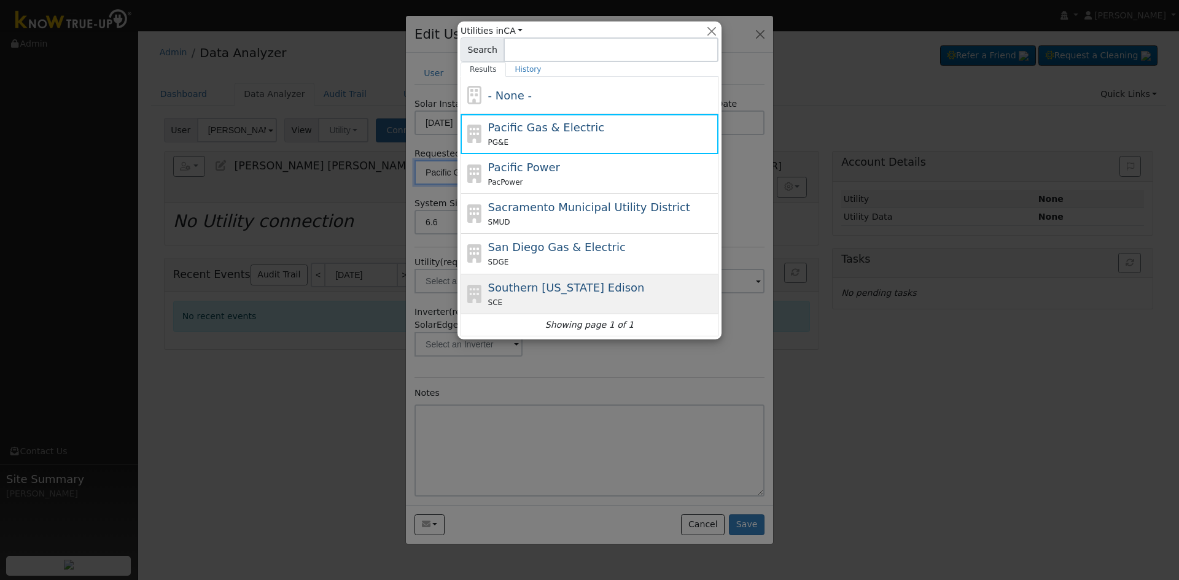
click at [597, 288] on span "Southern California Edison" at bounding box center [566, 287] width 157 height 13
type input "Southern California Edison"
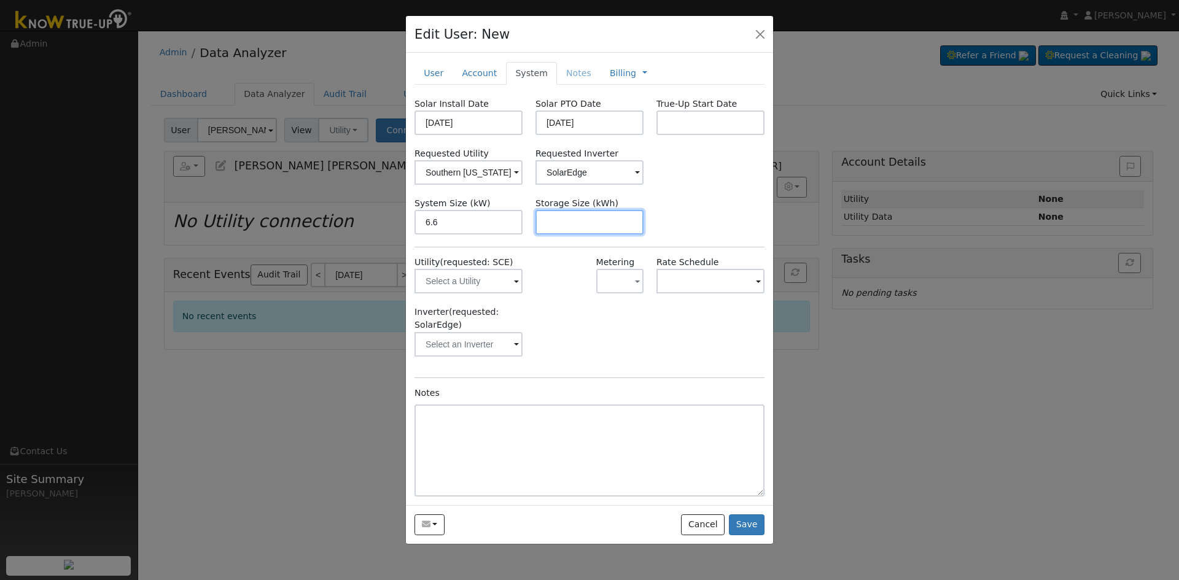
click at [596, 223] on input "text" at bounding box center [590, 222] width 108 height 25
click at [582, 222] on input "text" at bounding box center [590, 222] width 108 height 25
paste input "10.00"
type input "10"
click at [714, 209] on div "System Size (kW) 6.6 Storage Size (kWh) 10" at bounding box center [589, 215] width 363 height 37
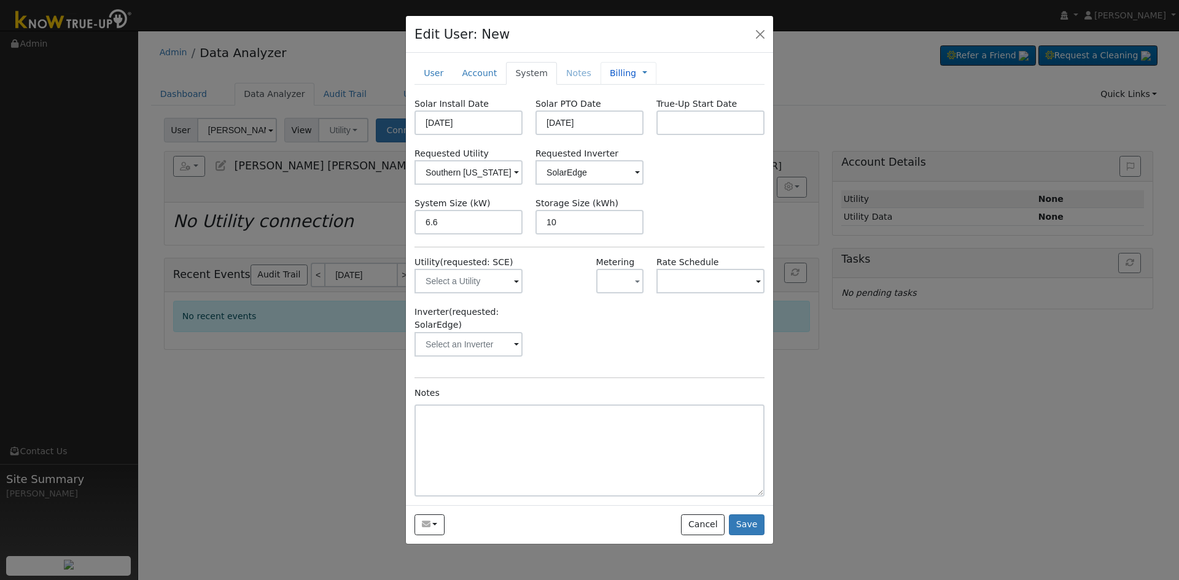
click at [610, 71] on link "Billing" at bounding box center [623, 73] width 26 height 13
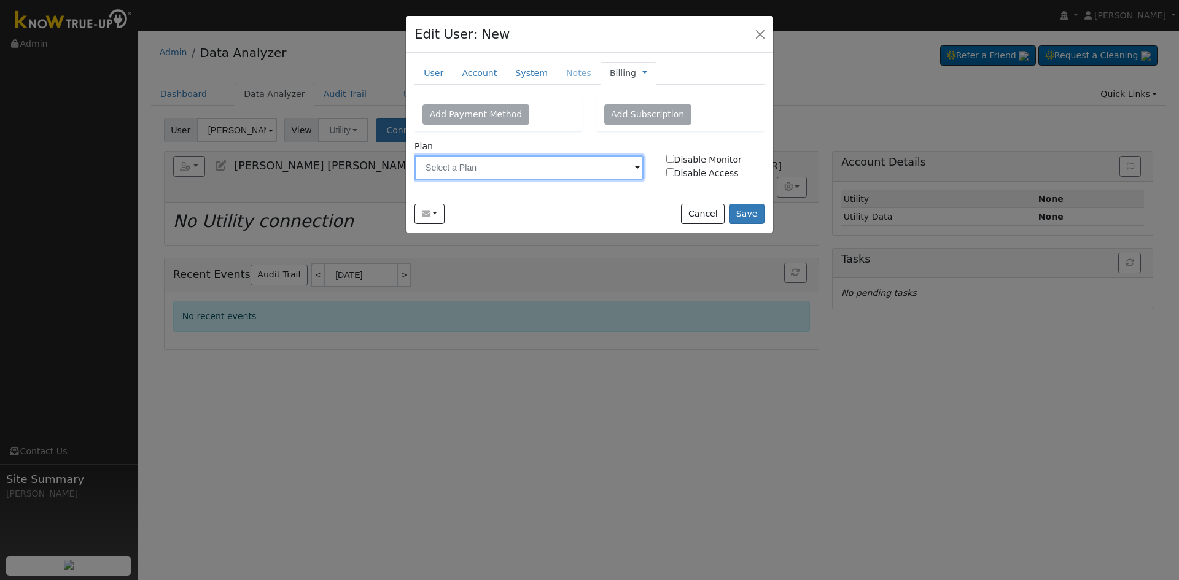
click at [604, 169] on input "text" at bounding box center [529, 167] width 229 height 25
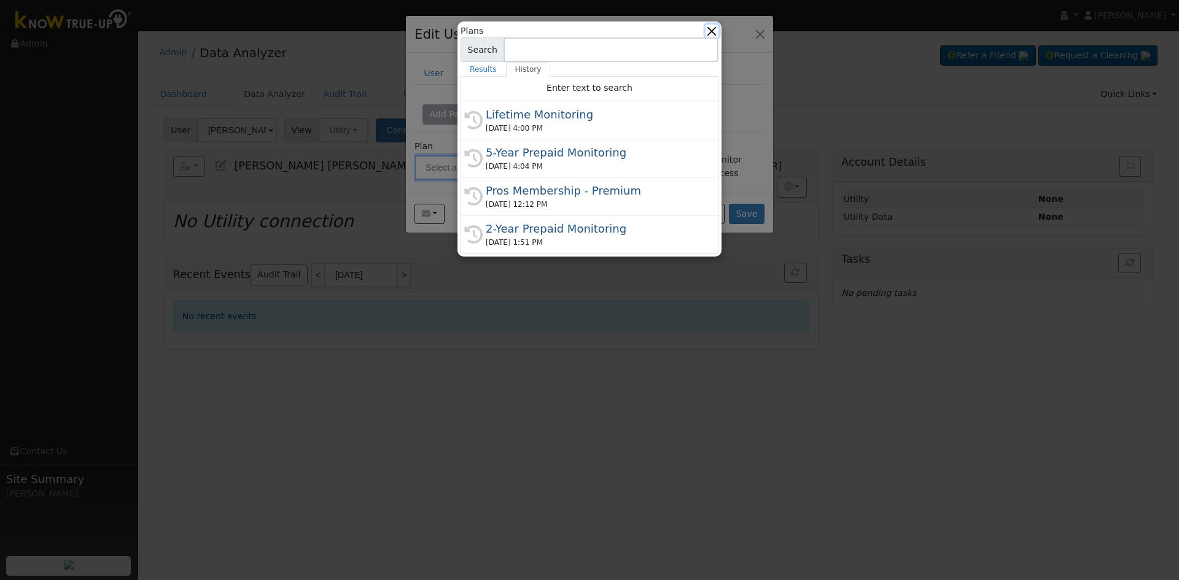
click at [711, 33] on button "button" at bounding box center [712, 31] width 13 height 13
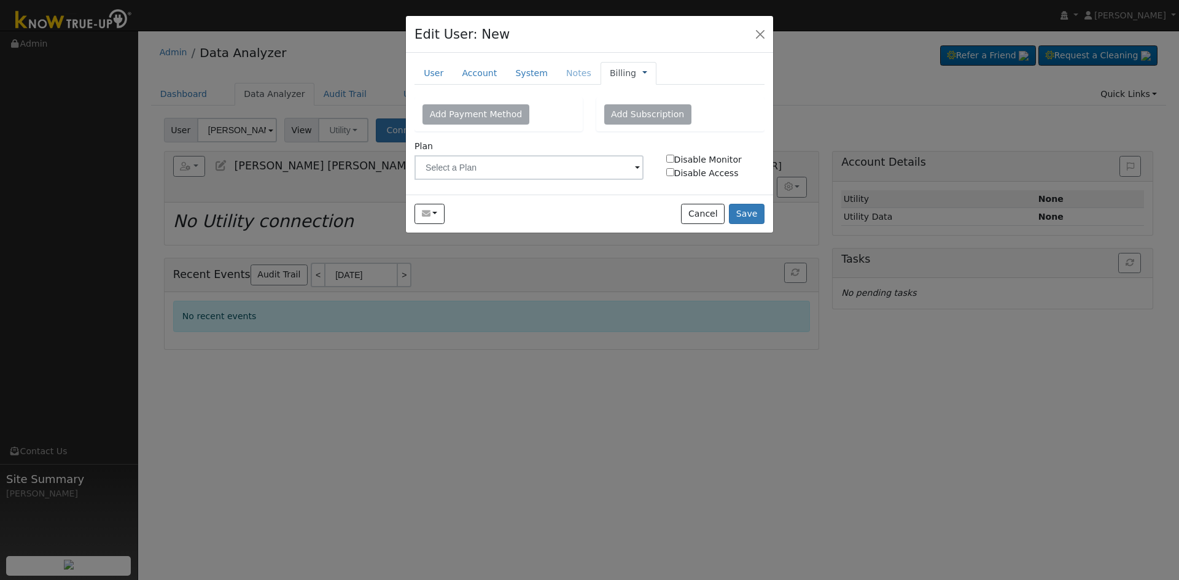
click at [642, 74] on link at bounding box center [644, 73] width 5 height 13
click at [679, 93] on link "Management" at bounding box center [685, 95] width 85 height 17
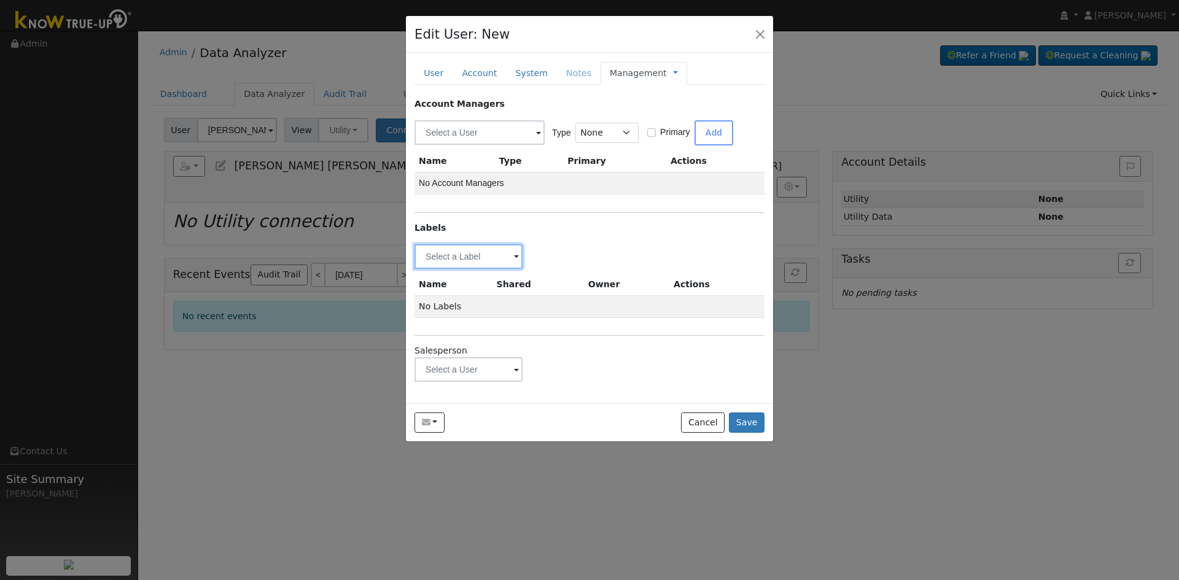
click at [478, 256] on input "text" at bounding box center [469, 256] width 108 height 25
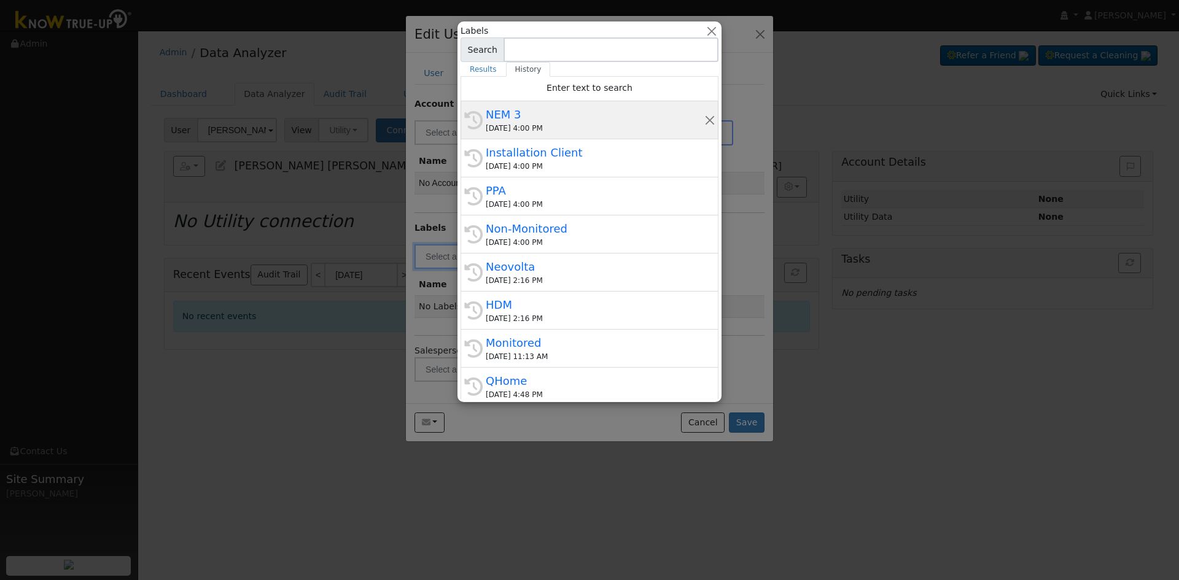
click at [533, 127] on div "10/10/2025 4:00 PM" at bounding box center [595, 128] width 219 height 11
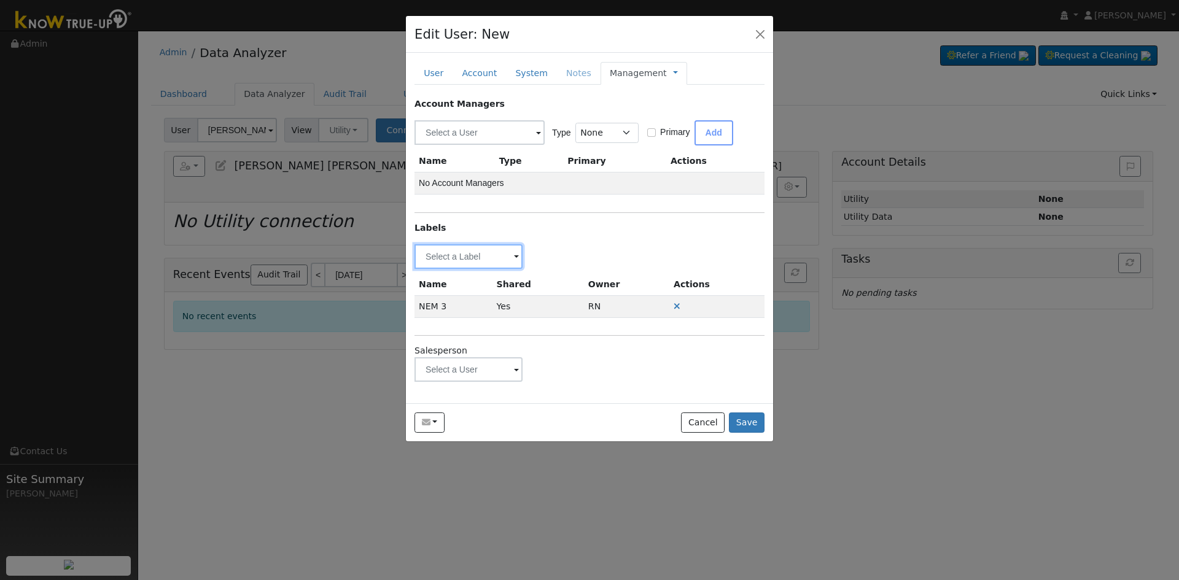
click at [486, 254] on input "text" at bounding box center [469, 256] width 108 height 25
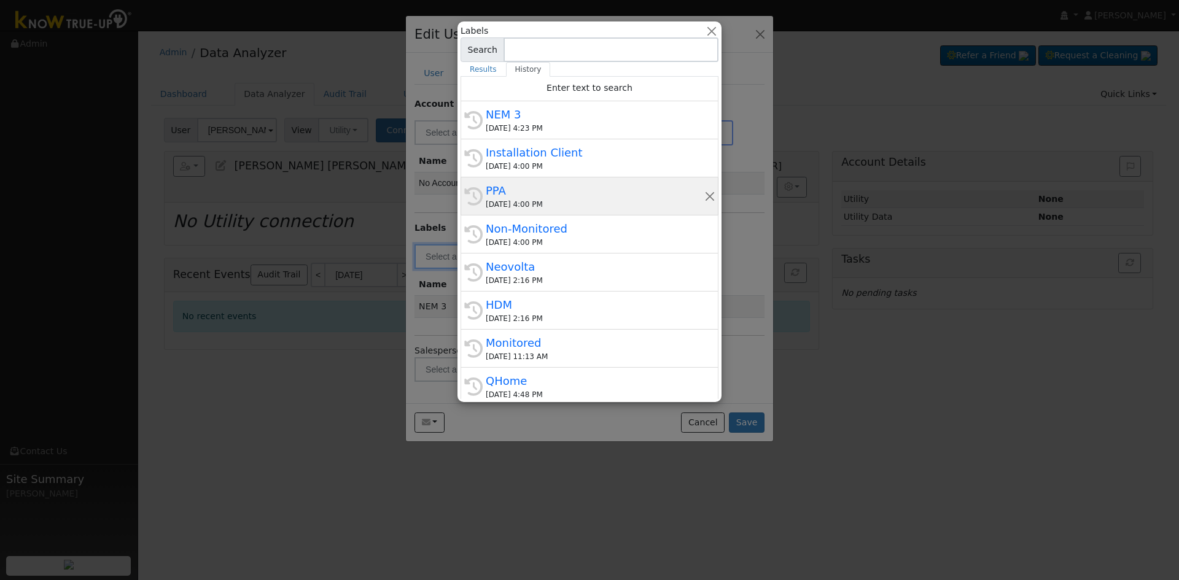
click at [523, 197] on div "PPA" at bounding box center [595, 190] width 219 height 17
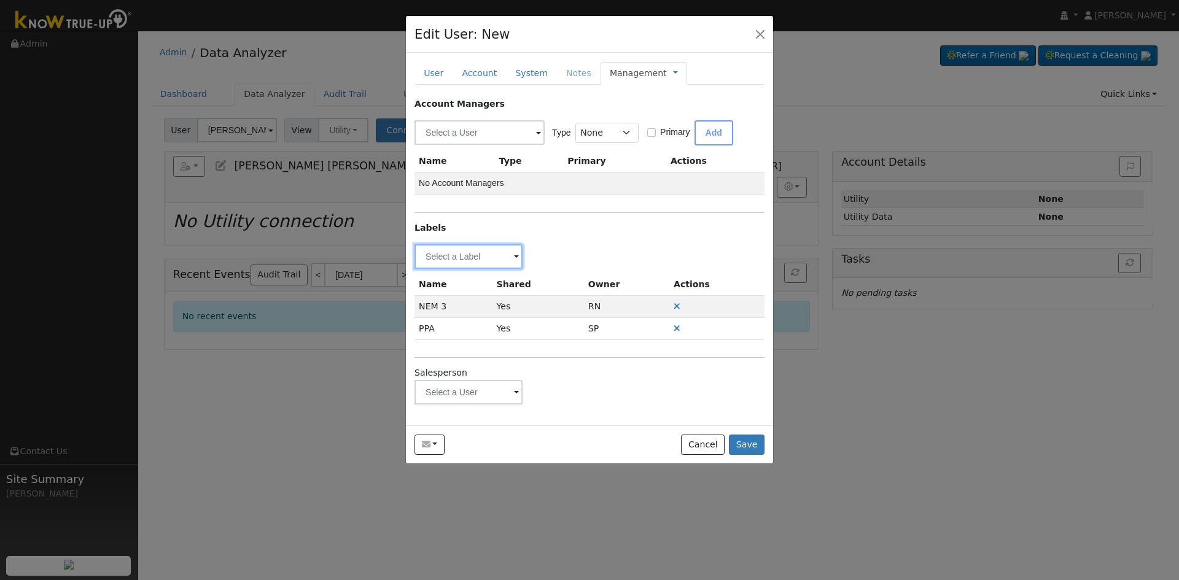
click at [475, 260] on input "text" at bounding box center [469, 256] width 108 height 25
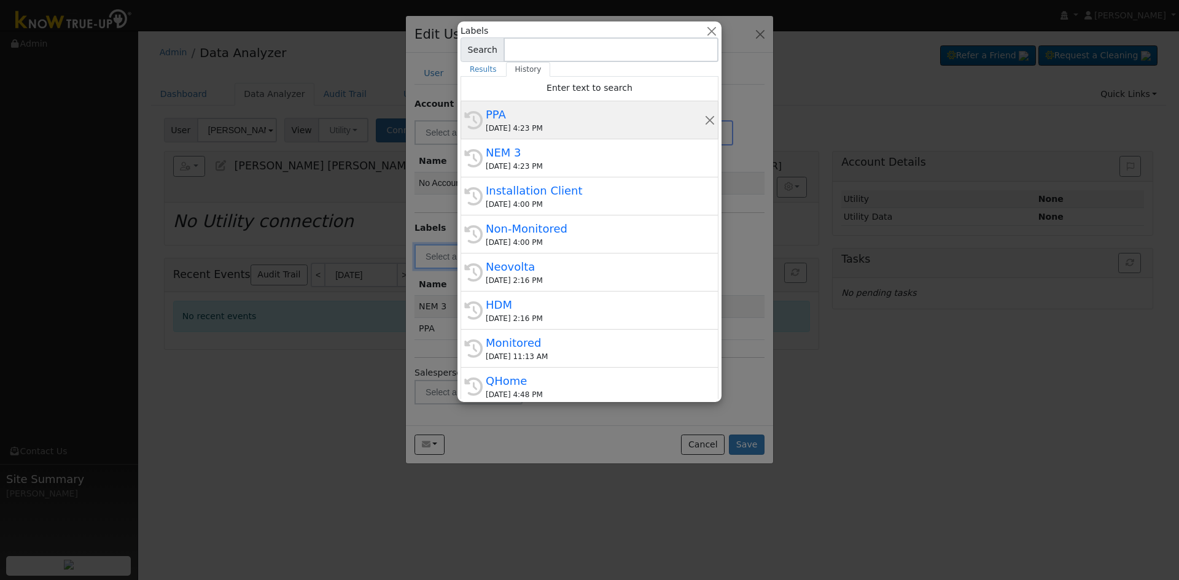
click at [513, 110] on div "PPA" at bounding box center [595, 114] width 219 height 17
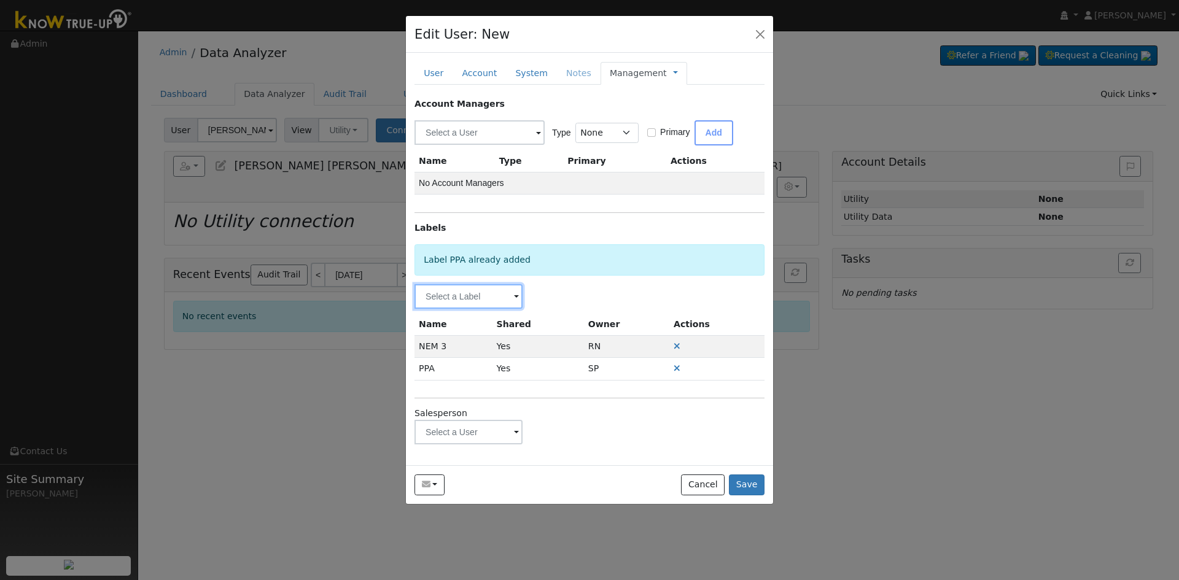
click at [471, 302] on input "text" at bounding box center [469, 296] width 108 height 25
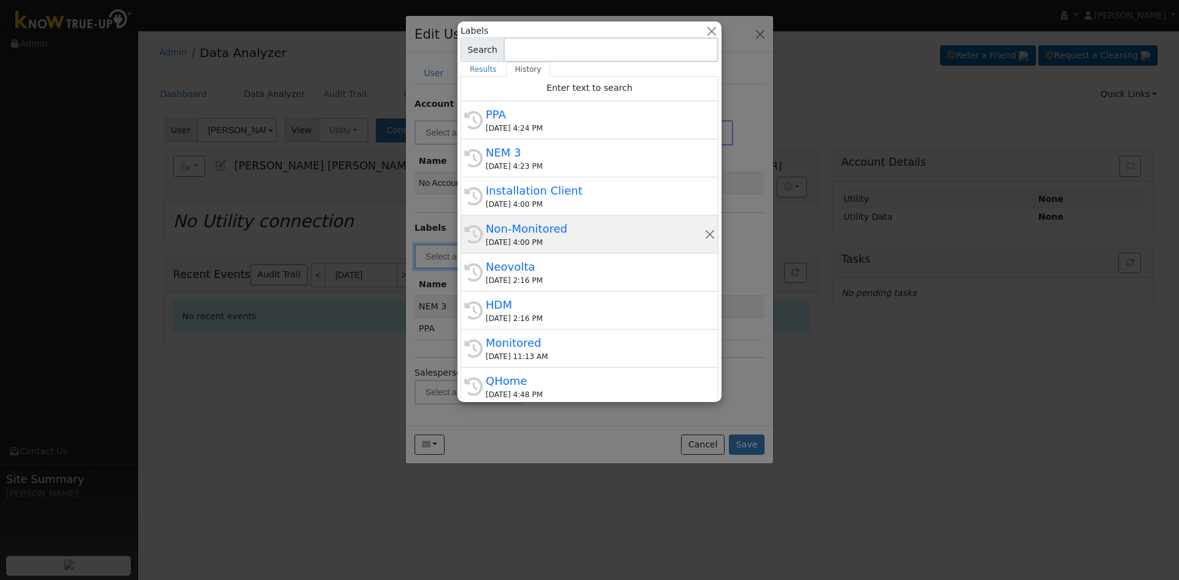
click at [580, 236] on div "Non-Monitored" at bounding box center [595, 229] width 219 height 17
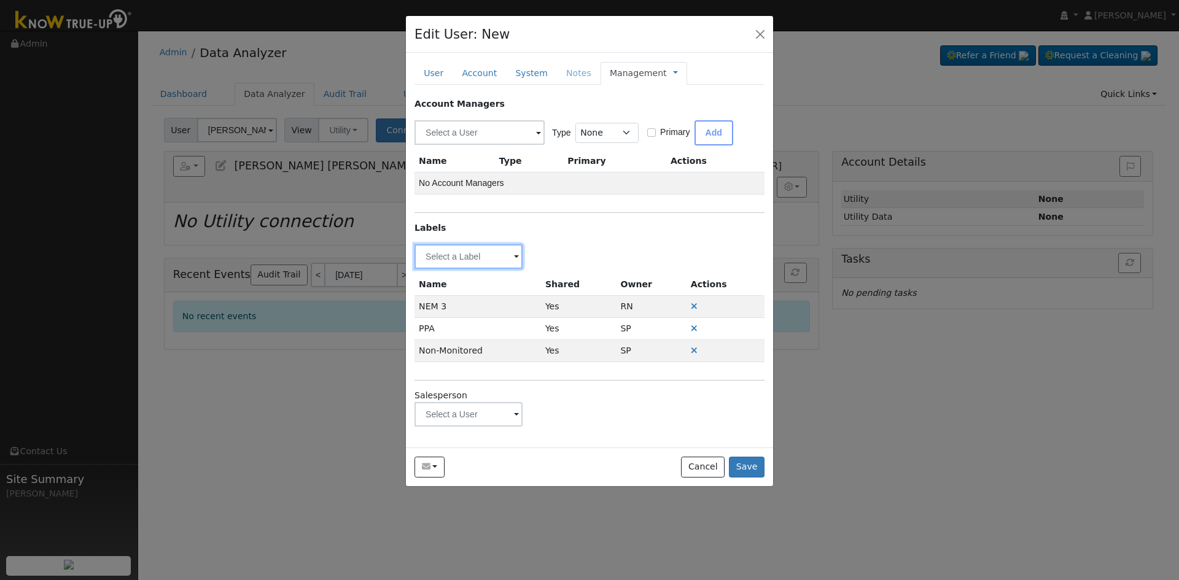
click at [450, 252] on input "text" at bounding box center [469, 256] width 108 height 25
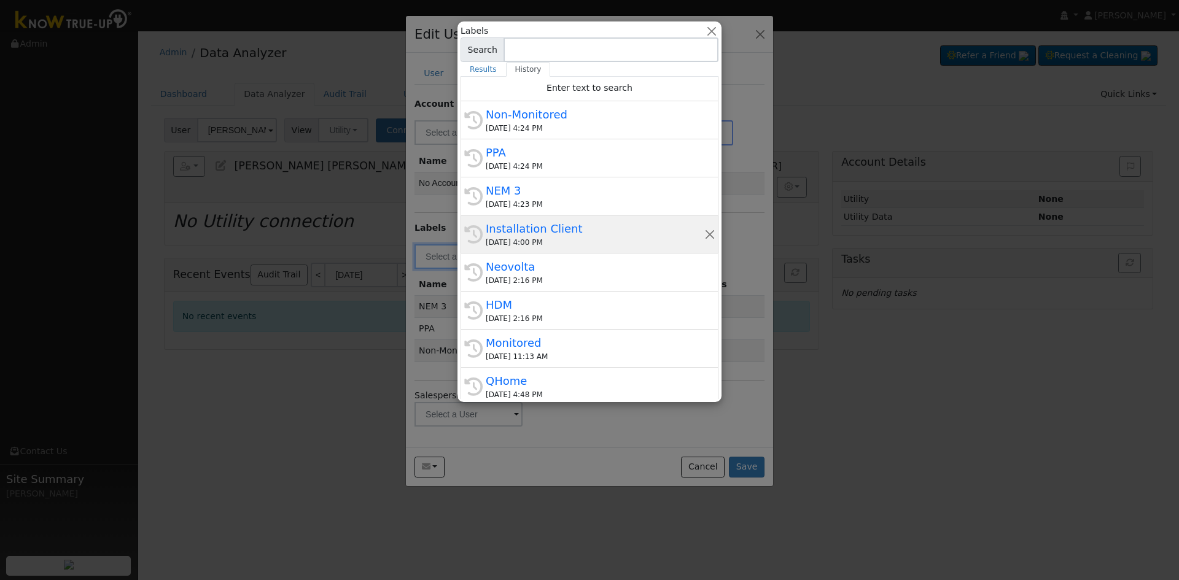
click at [537, 232] on div "Installation Client" at bounding box center [595, 229] width 219 height 17
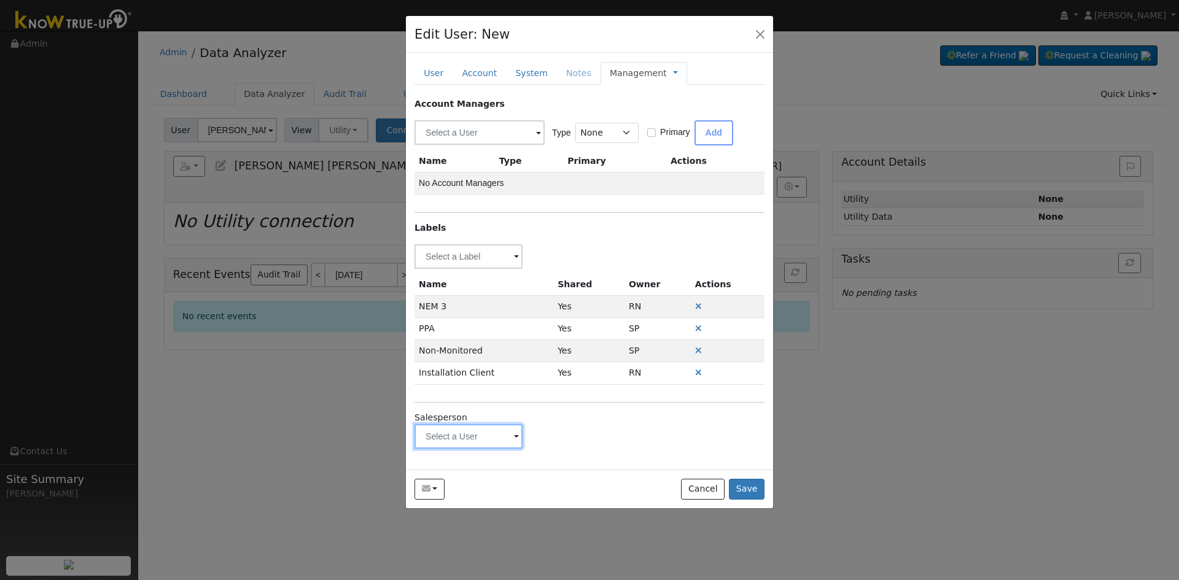
click at [478, 441] on input "text" at bounding box center [469, 436] width 108 height 25
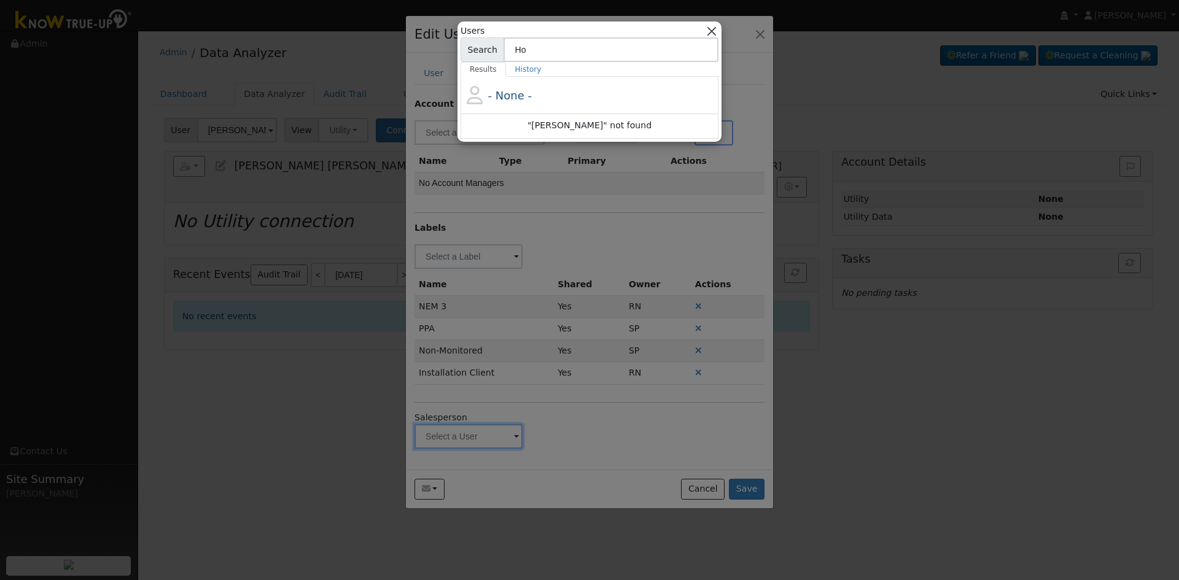
type input "H"
click at [716, 28] on button "button" at bounding box center [712, 31] width 13 height 13
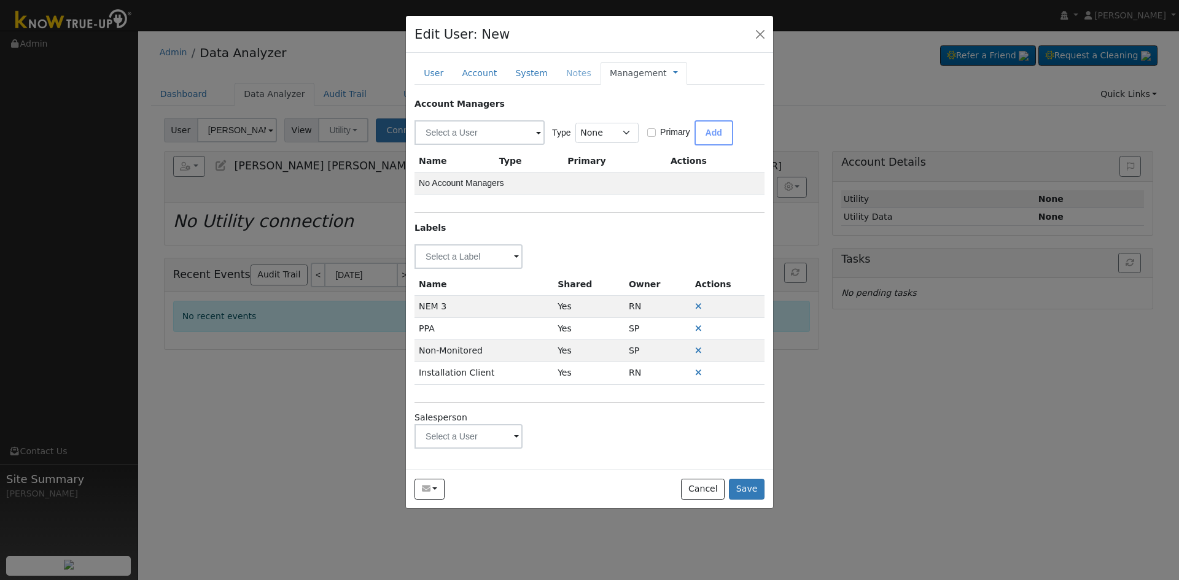
click at [667, 72] on span "Management Billing Timeline" at bounding box center [672, 73] width 11 height 10
click at [673, 74] on link at bounding box center [675, 73] width 5 height 13
click at [676, 108] on link "Billing" at bounding box center [716, 112] width 85 height 17
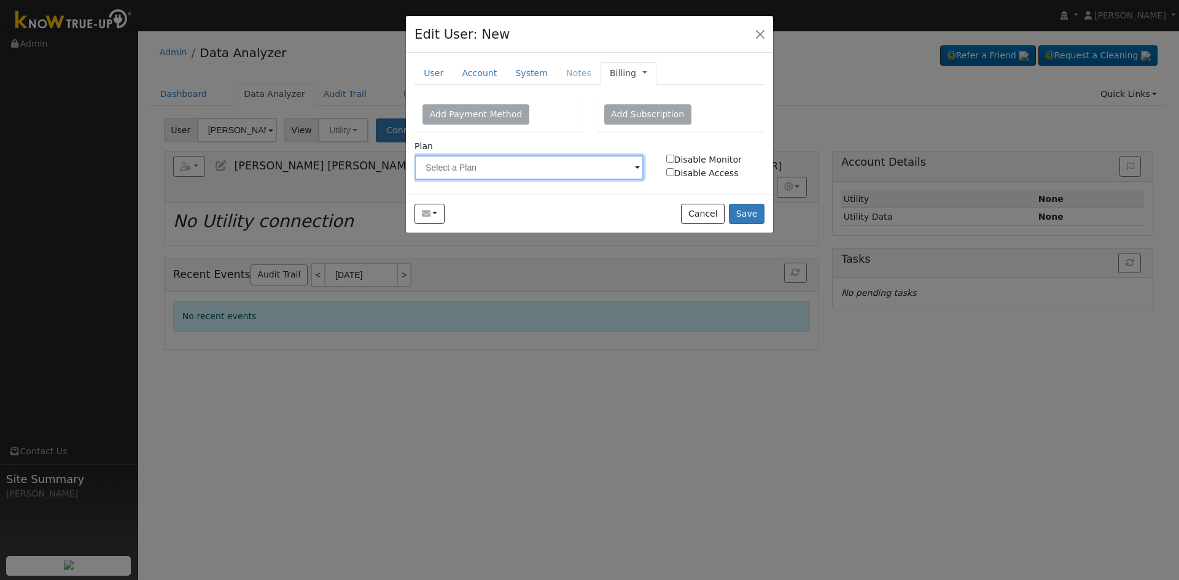
click at [531, 176] on input "text" at bounding box center [529, 167] width 229 height 25
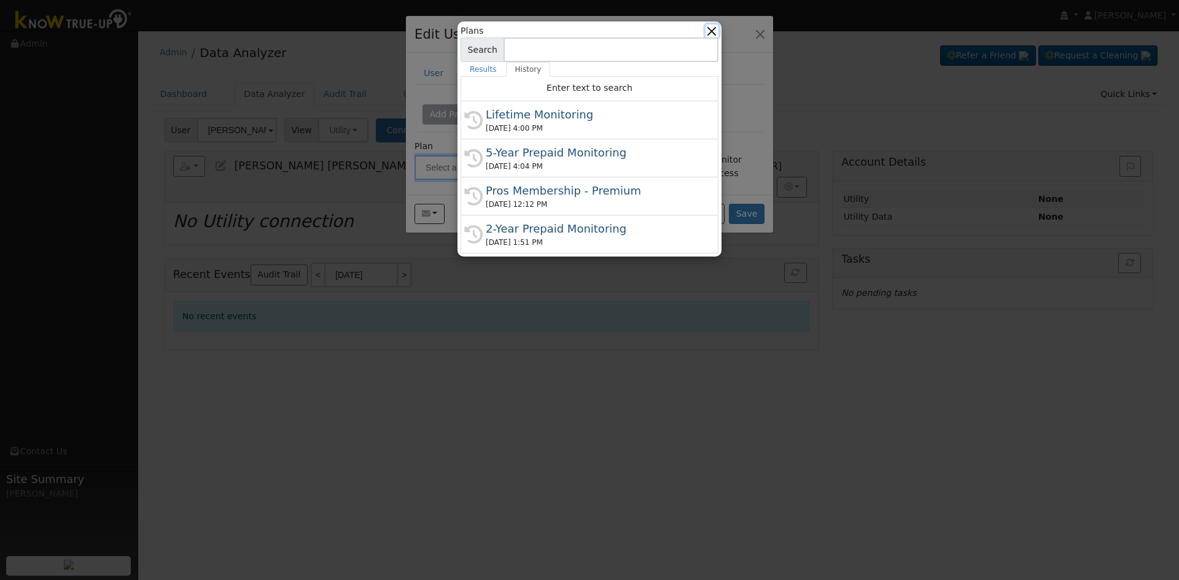
click at [713, 34] on button "button" at bounding box center [712, 31] width 13 height 13
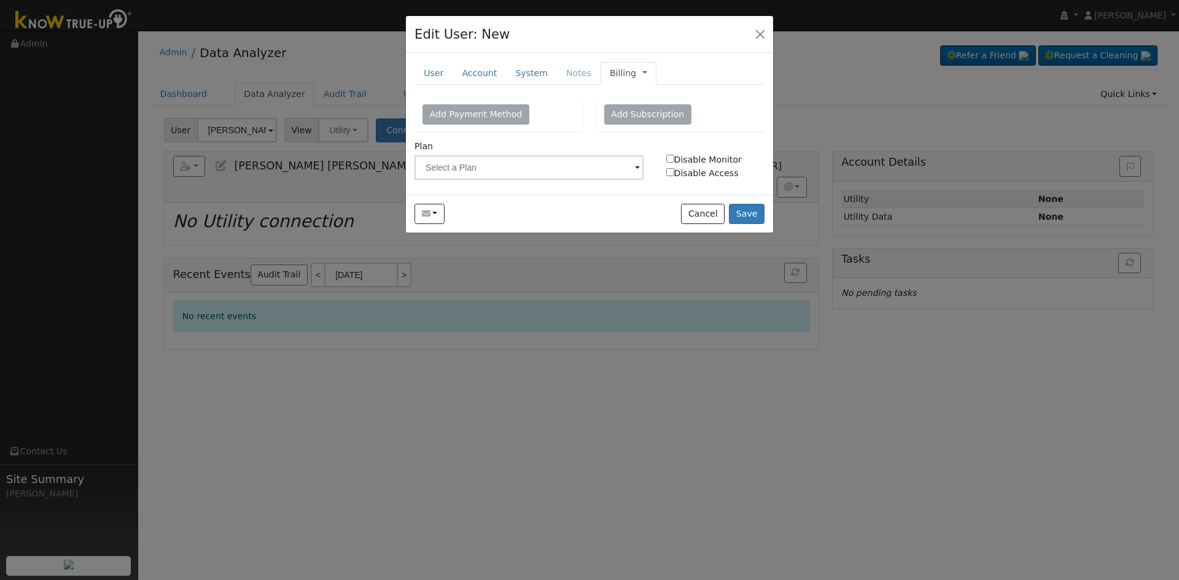
click at [619, 74] on link "Billing" at bounding box center [623, 73] width 26 height 13
click at [643, 94] on link "Management" at bounding box center [685, 95] width 85 height 17
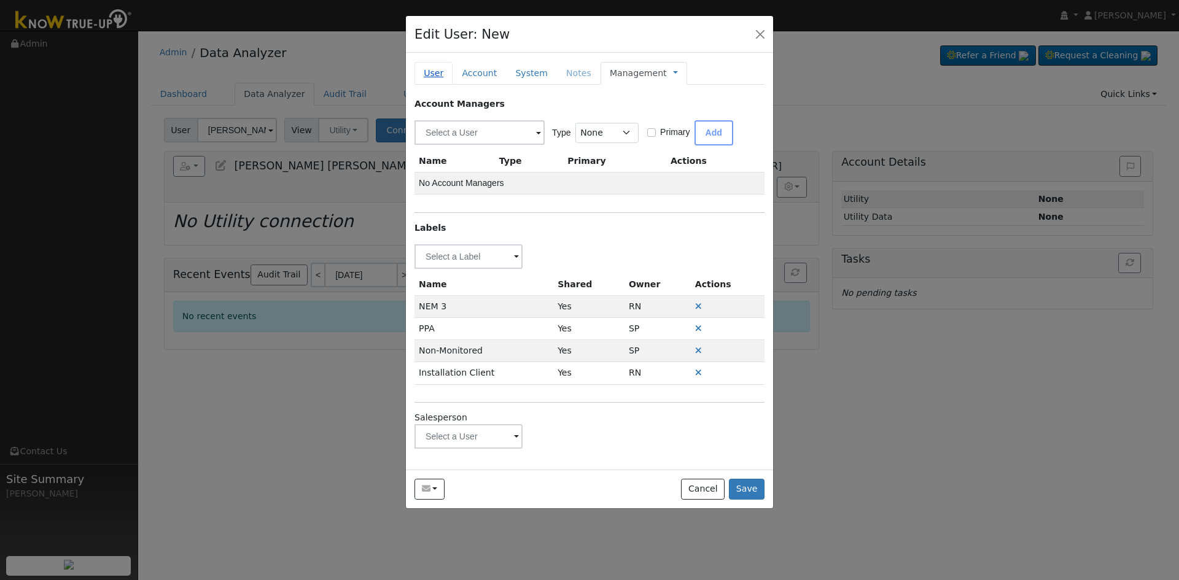
click at [427, 76] on link "User" at bounding box center [434, 73] width 38 height 23
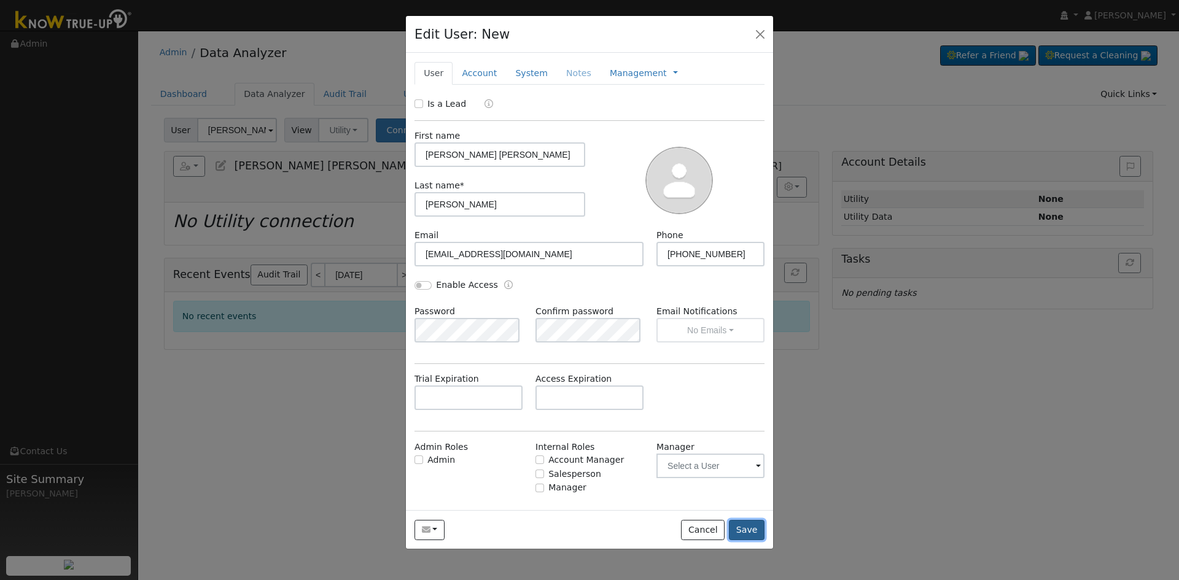
click at [757, 531] on button "Save" at bounding box center [747, 530] width 36 height 21
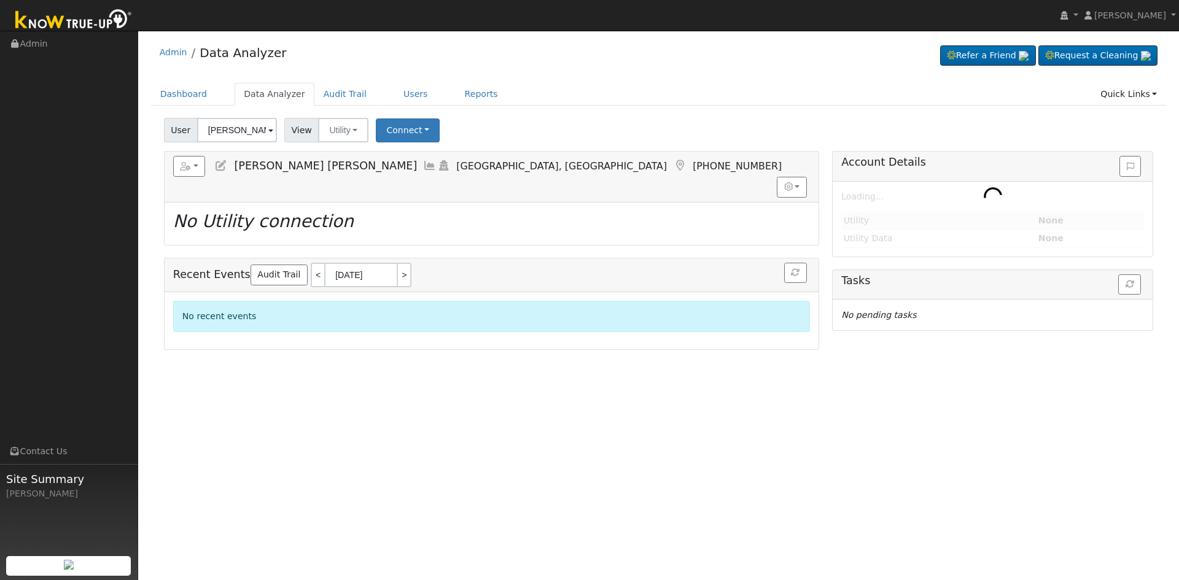
type input "Jose Maria Lucatero Morfin"
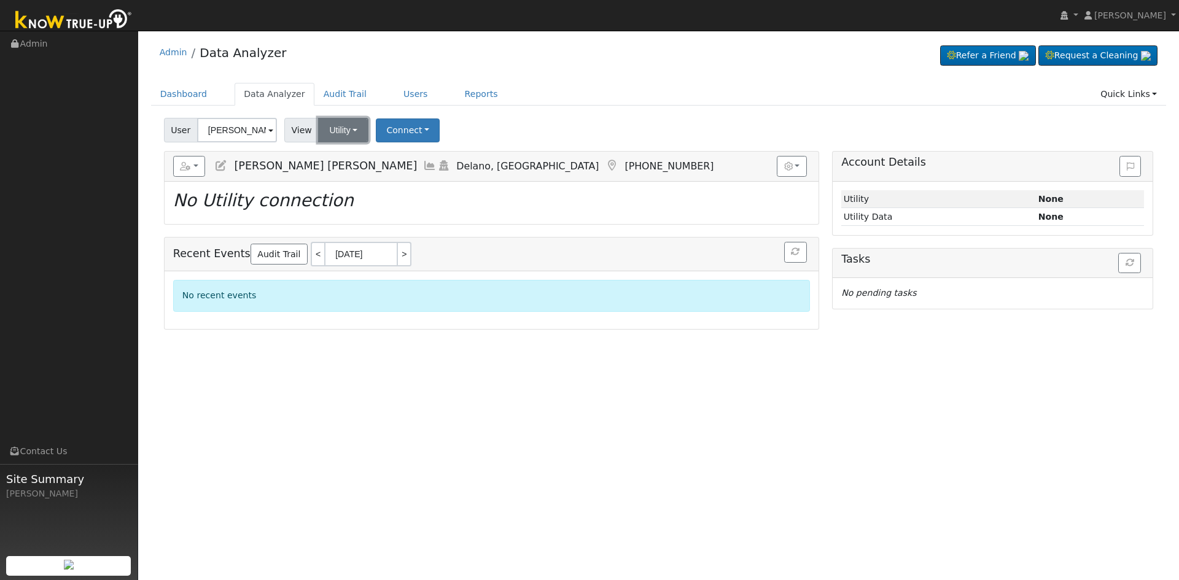
click at [333, 132] on button "Utility" at bounding box center [343, 130] width 50 height 25
click at [371, 179] on link "Solar" at bounding box center [359, 174] width 85 height 17
click at [399, 131] on button "Connect" at bounding box center [407, 131] width 64 height 24
click at [429, 159] on link "Select a Provider" at bounding box center [424, 157] width 96 height 17
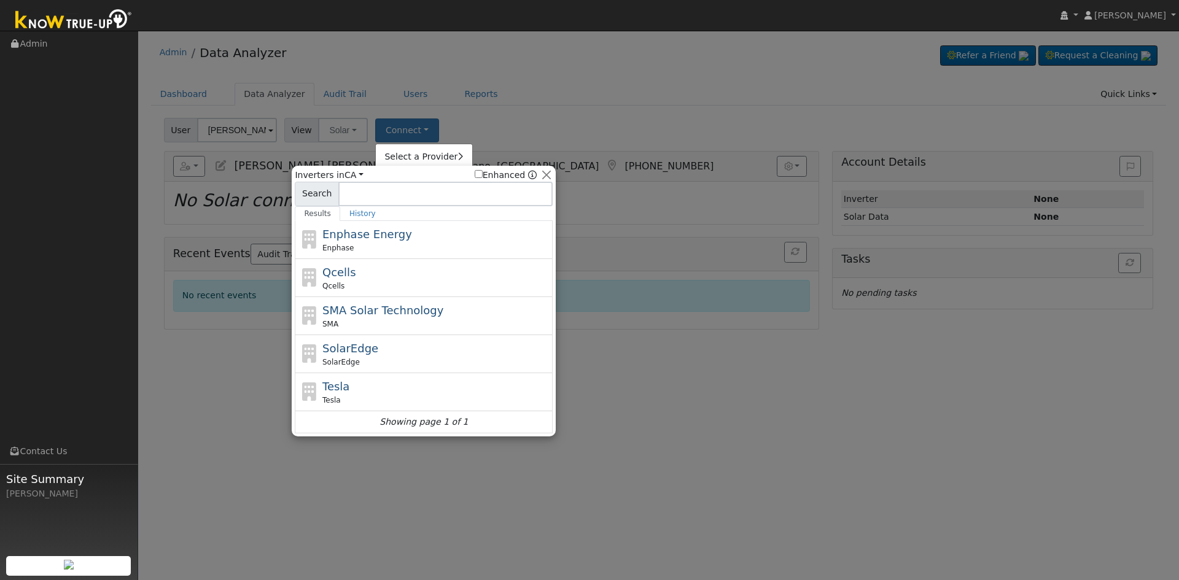
click at [374, 348] on div "SolarEdge SolarEdge" at bounding box center [436, 354] width 228 height 28
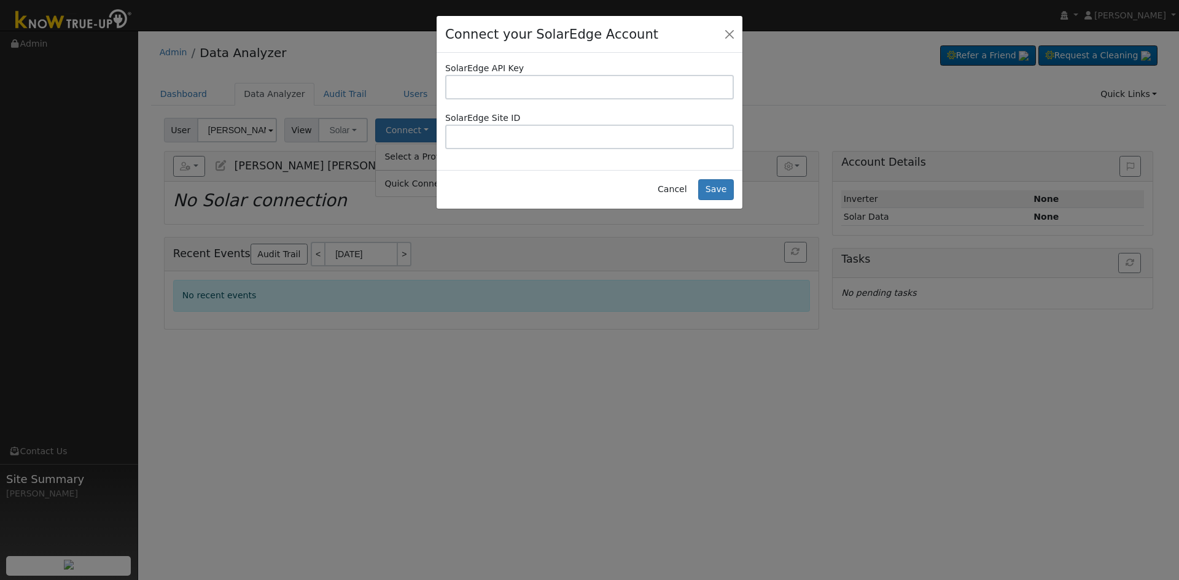
click at [528, 87] on input "text" at bounding box center [589, 87] width 289 height 25
type input "MEAMG7WG8PSULU2GWBA0R7ZWE60Y1L89"
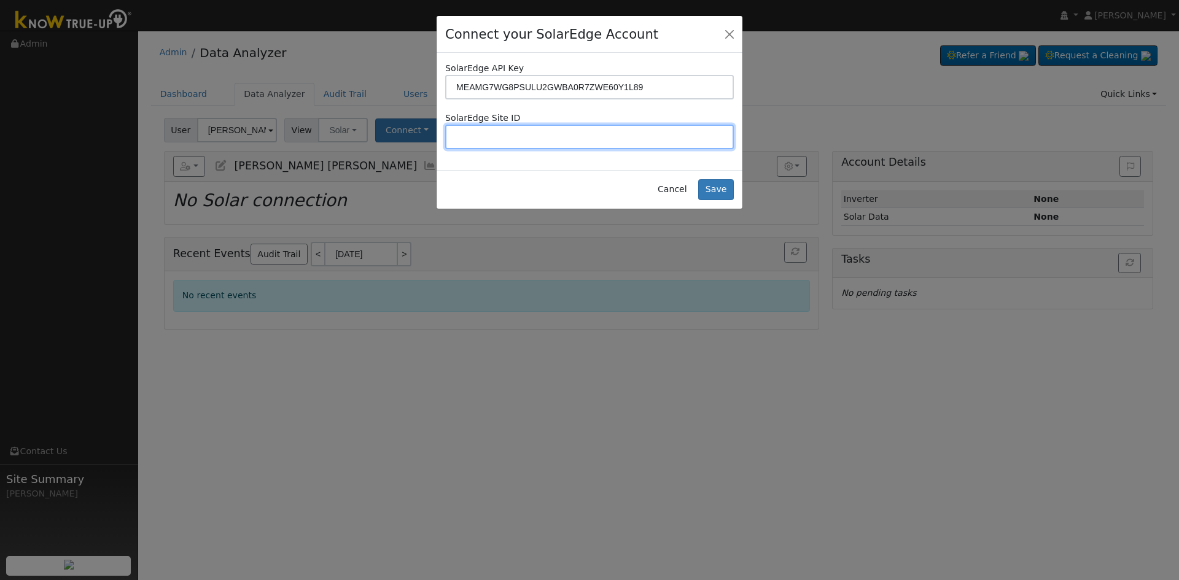
click at [658, 146] on input "text" at bounding box center [589, 137] width 289 height 25
paste input "4743137"
type input "4743137"
click at [714, 192] on button "Save" at bounding box center [716, 189] width 36 height 21
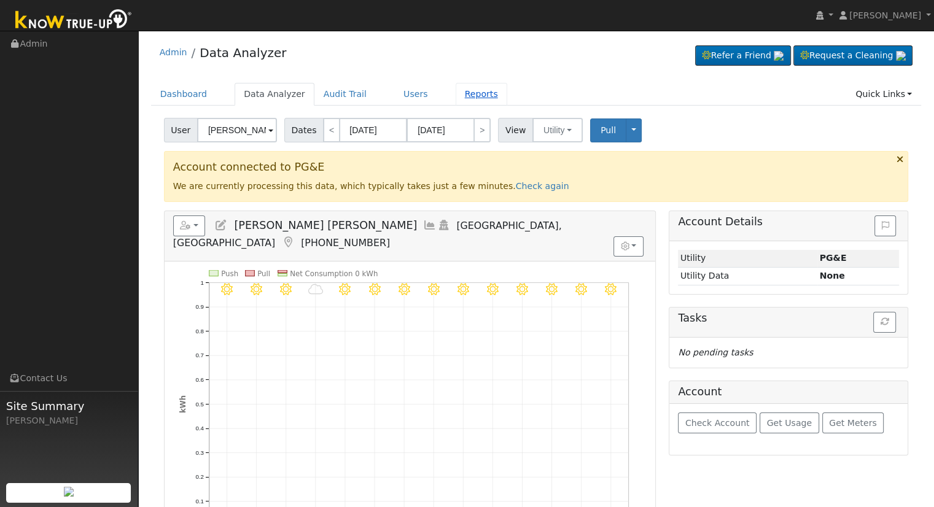
click at [456, 92] on link "Reports" at bounding box center [482, 94] width 52 height 23
